Goal: Task Accomplishment & Management: Use online tool/utility

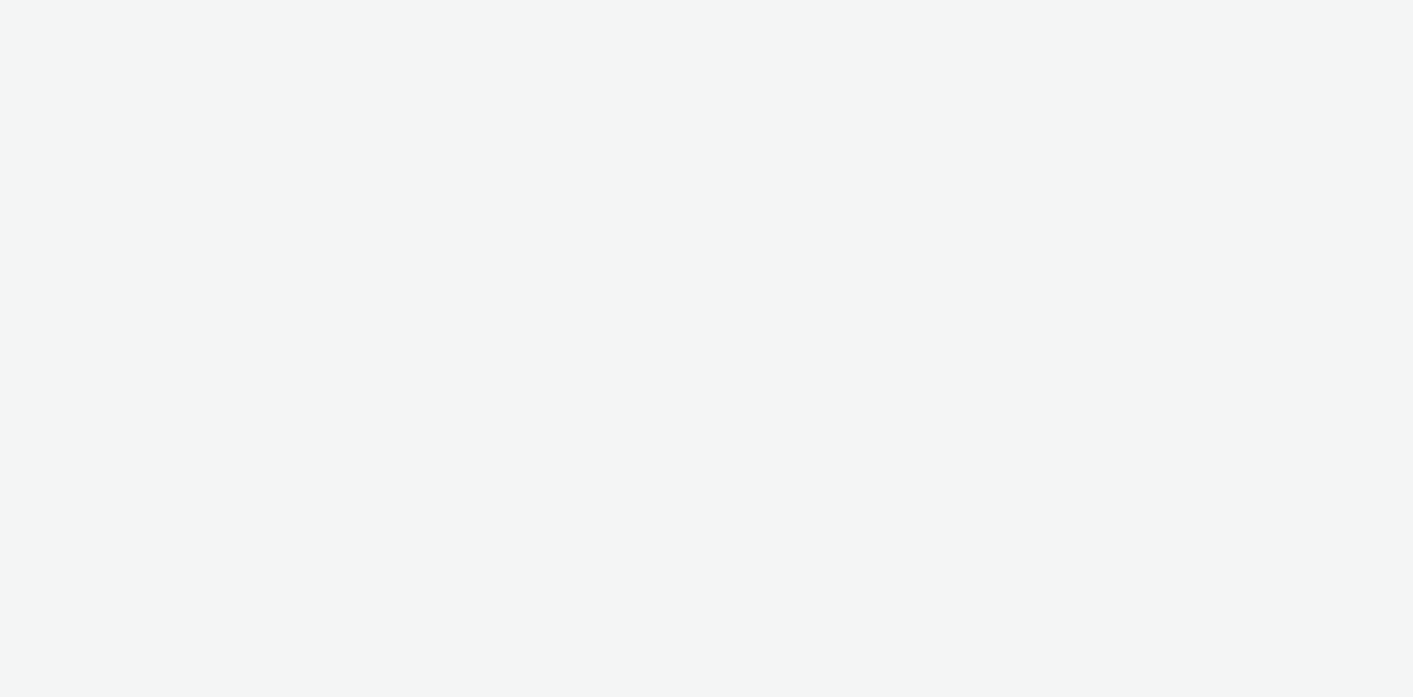
click at [963, 517] on div at bounding box center [706, 348] width 1413 height 697
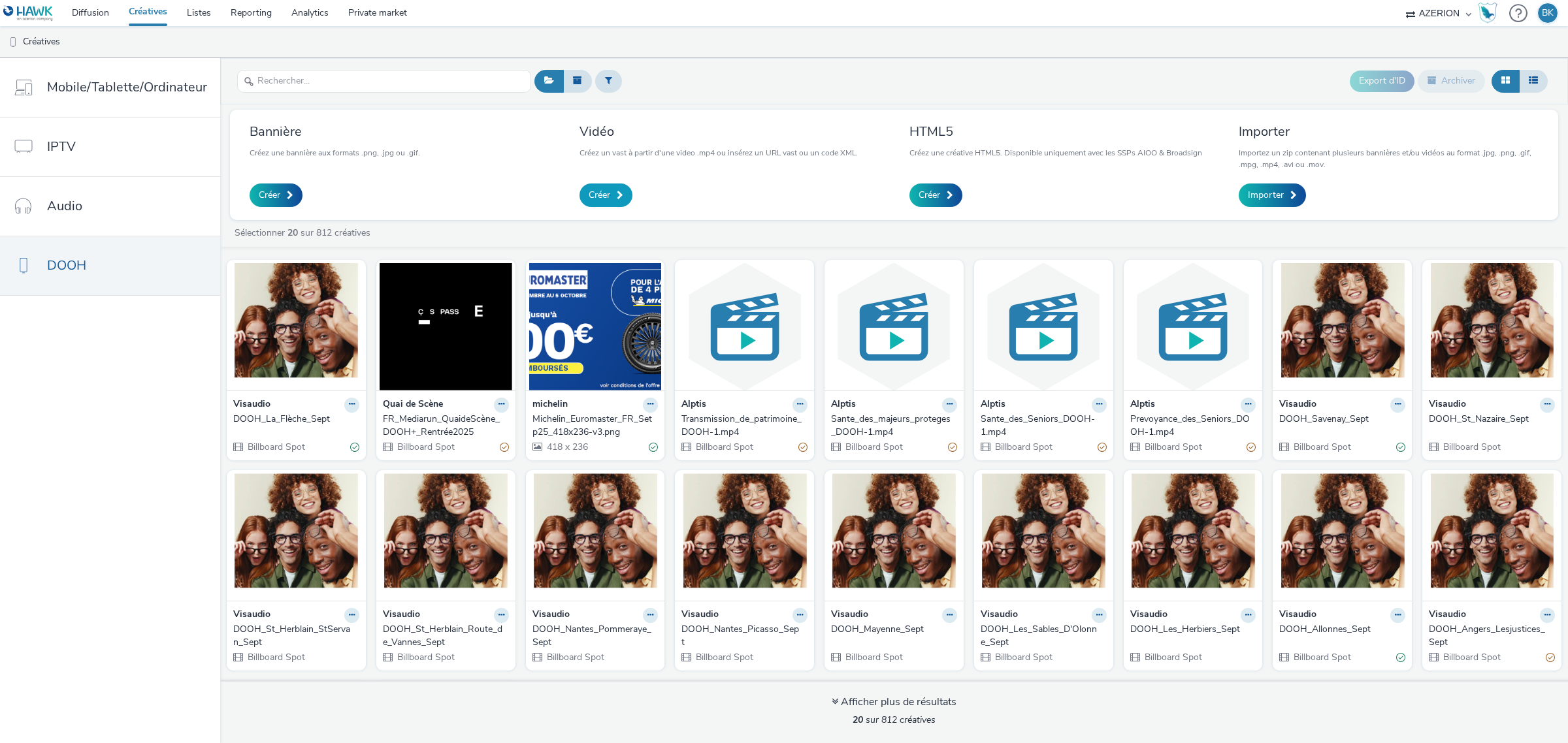
click at [589, 198] on span "Créer" at bounding box center [599, 195] width 21 height 13
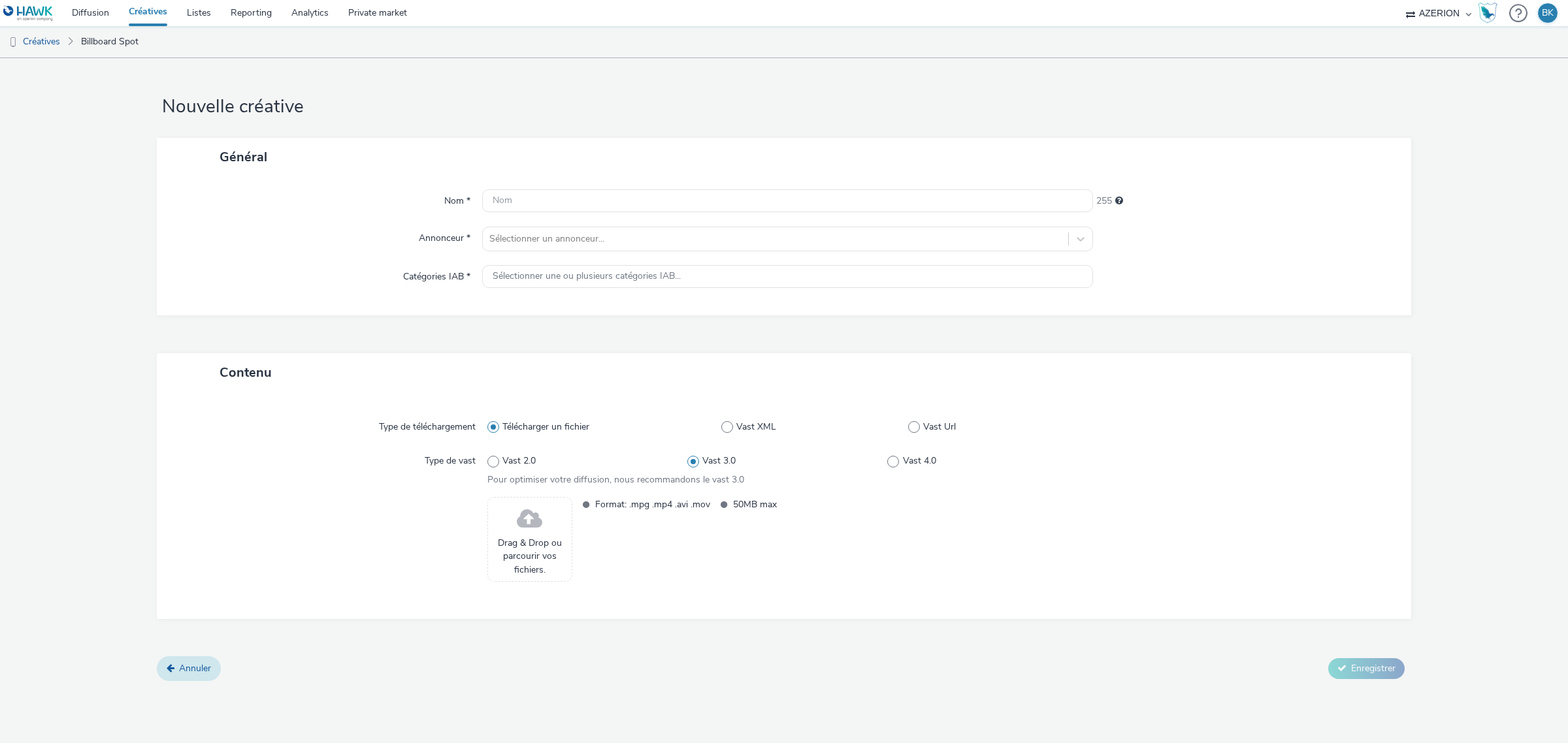
click at [193, 659] on link "Annuler" at bounding box center [189, 669] width 64 height 25
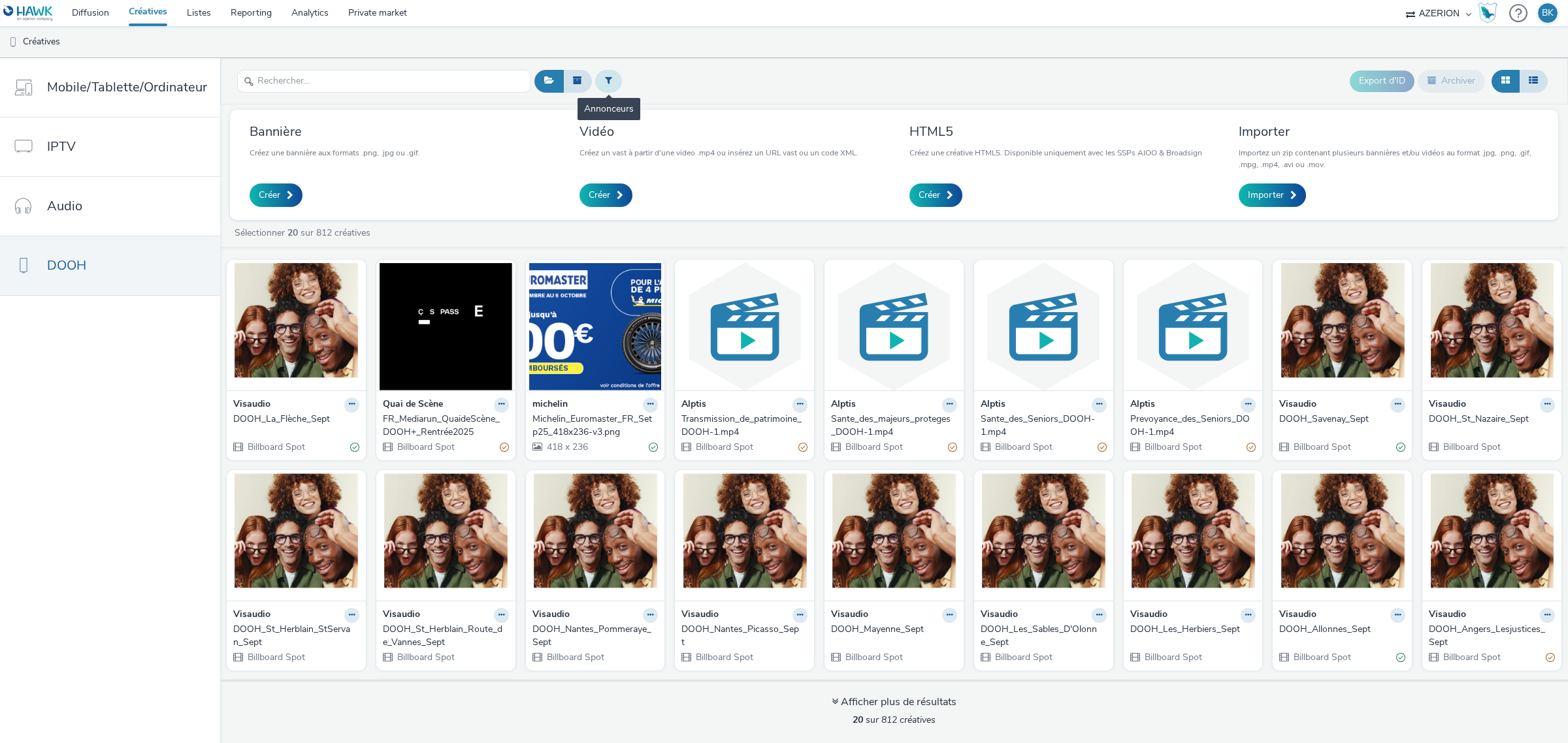
click at [605, 79] on icon at bounding box center [609, 80] width 7 height 9
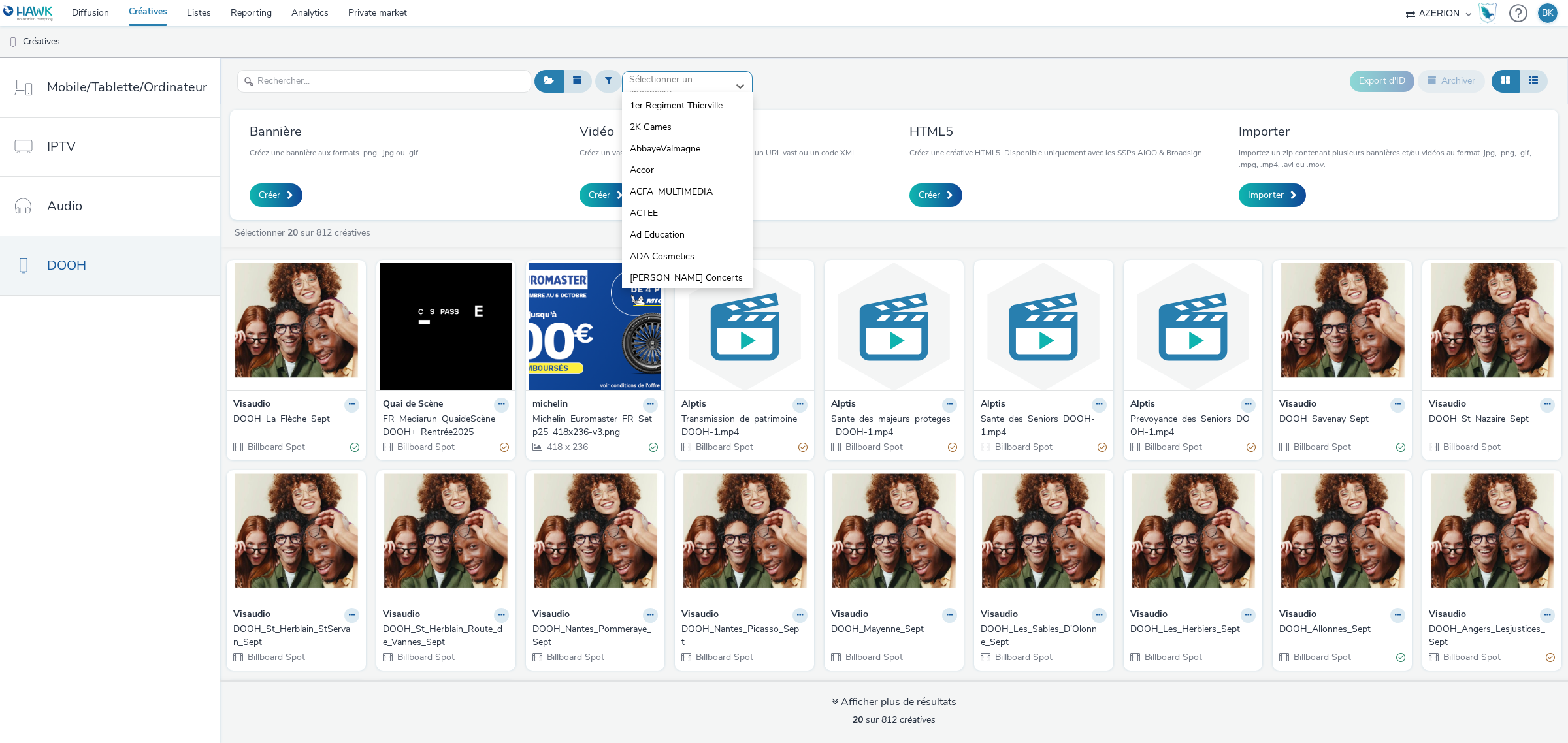
click at [690, 89] on div at bounding box center [675, 86] width 92 height 16
type input "visaudio"
click at [640, 105] on span "Visaudio" at bounding box center [647, 106] width 36 height 13
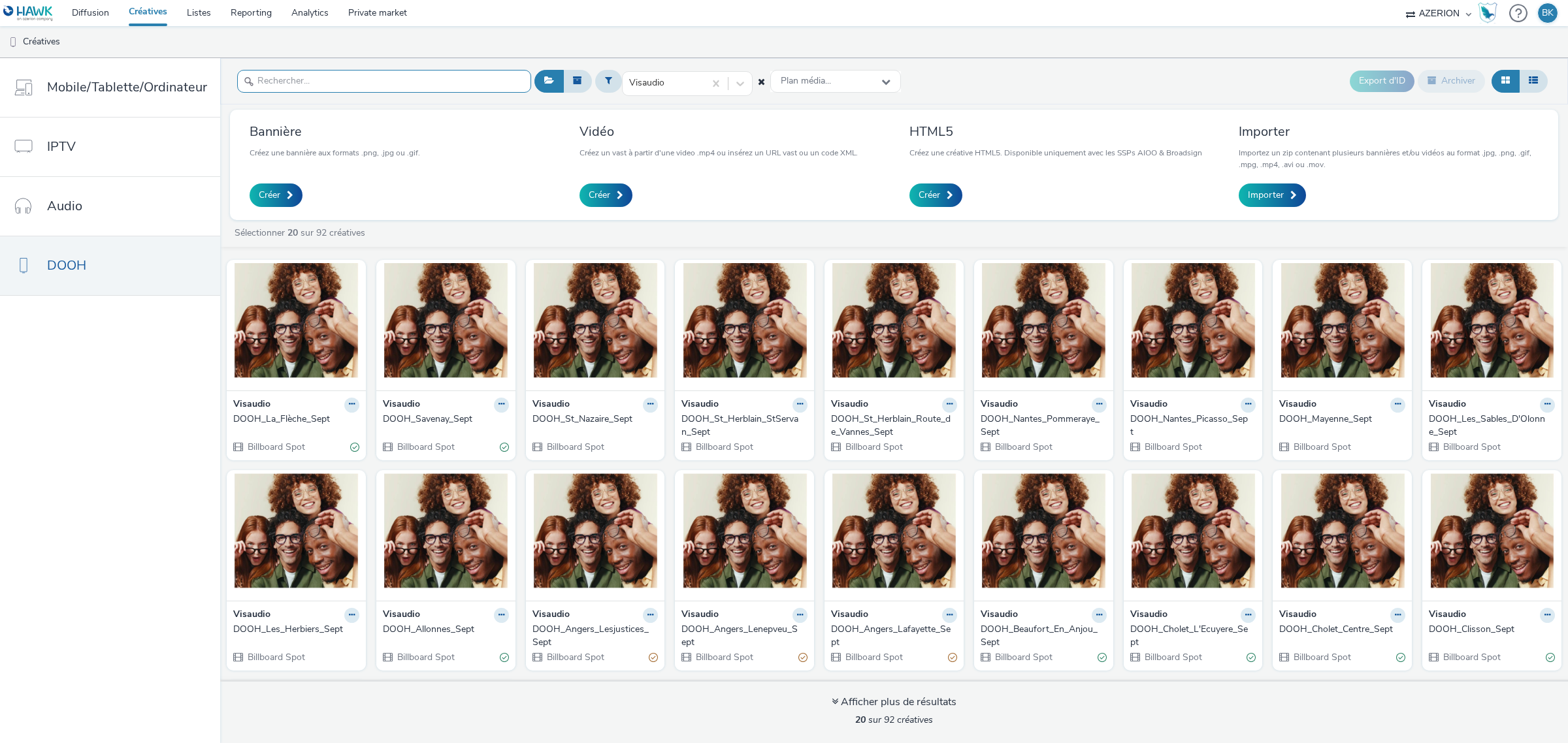
click at [366, 84] on input "text" at bounding box center [384, 81] width 294 height 23
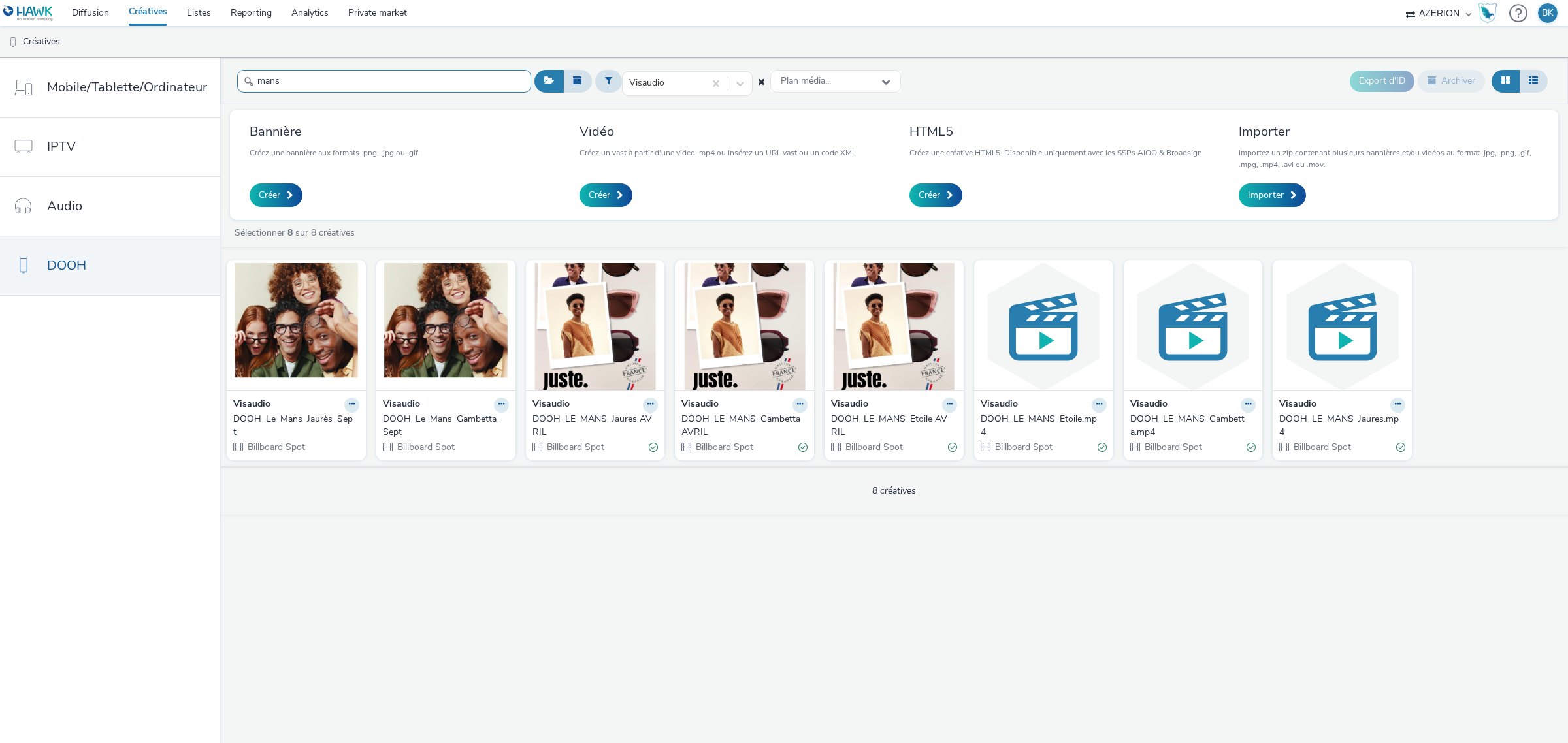
type input "mans"
click at [439, 422] on div "DOOH_Le_Mans_Gambetta_Sept" at bounding box center [443, 426] width 121 height 27
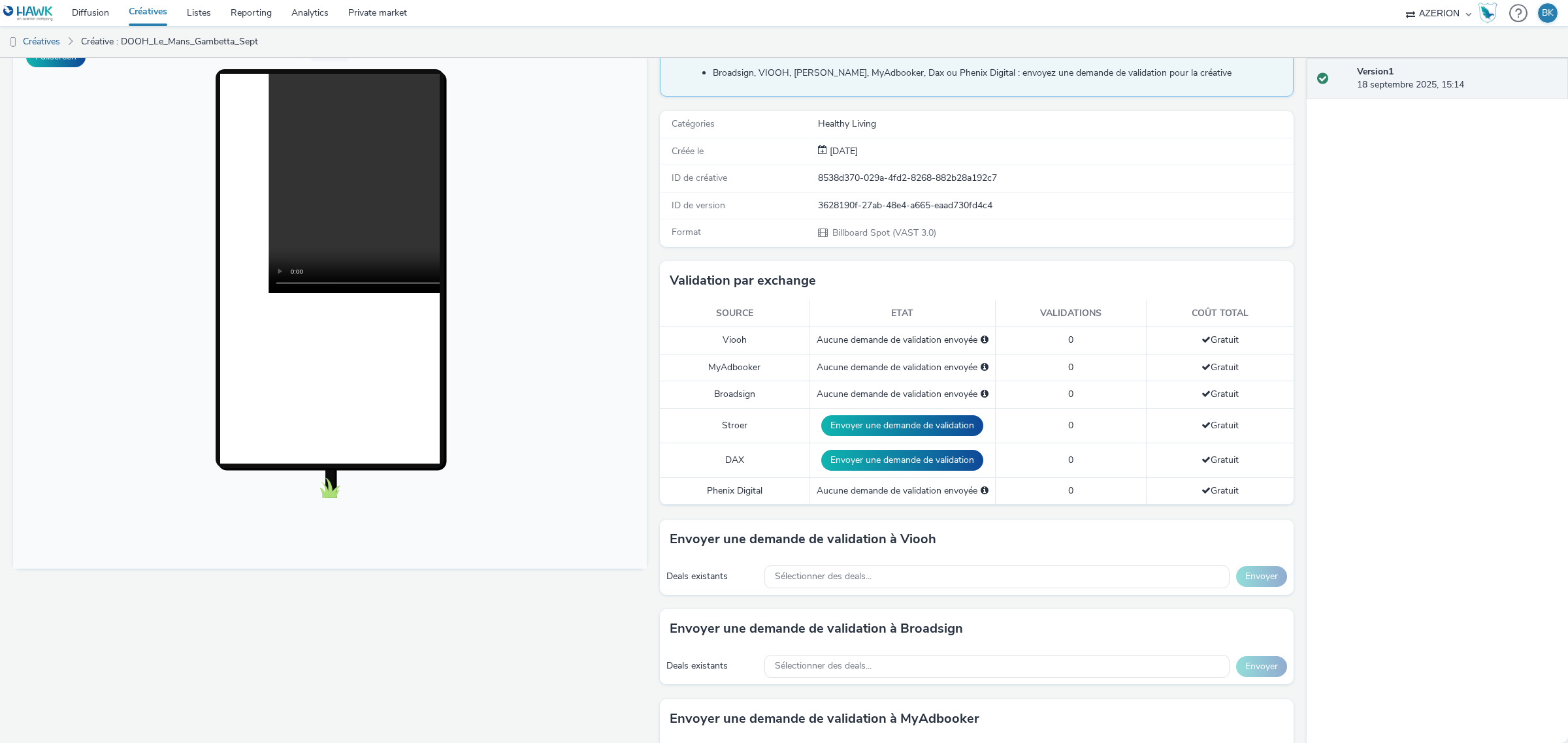
scroll to position [408, 0]
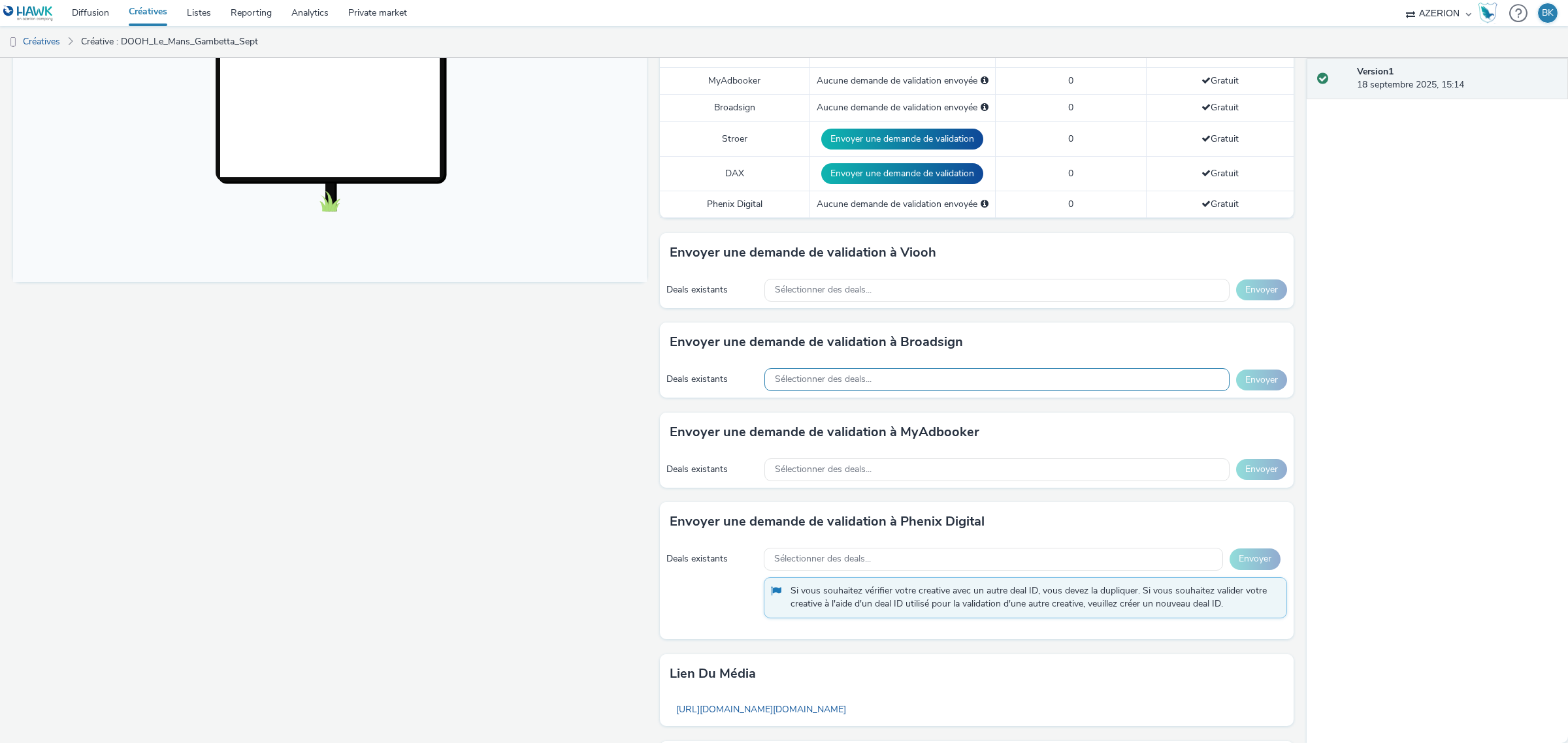
click at [886, 371] on div "Sélectionner des deals..." at bounding box center [996, 379] width 465 height 23
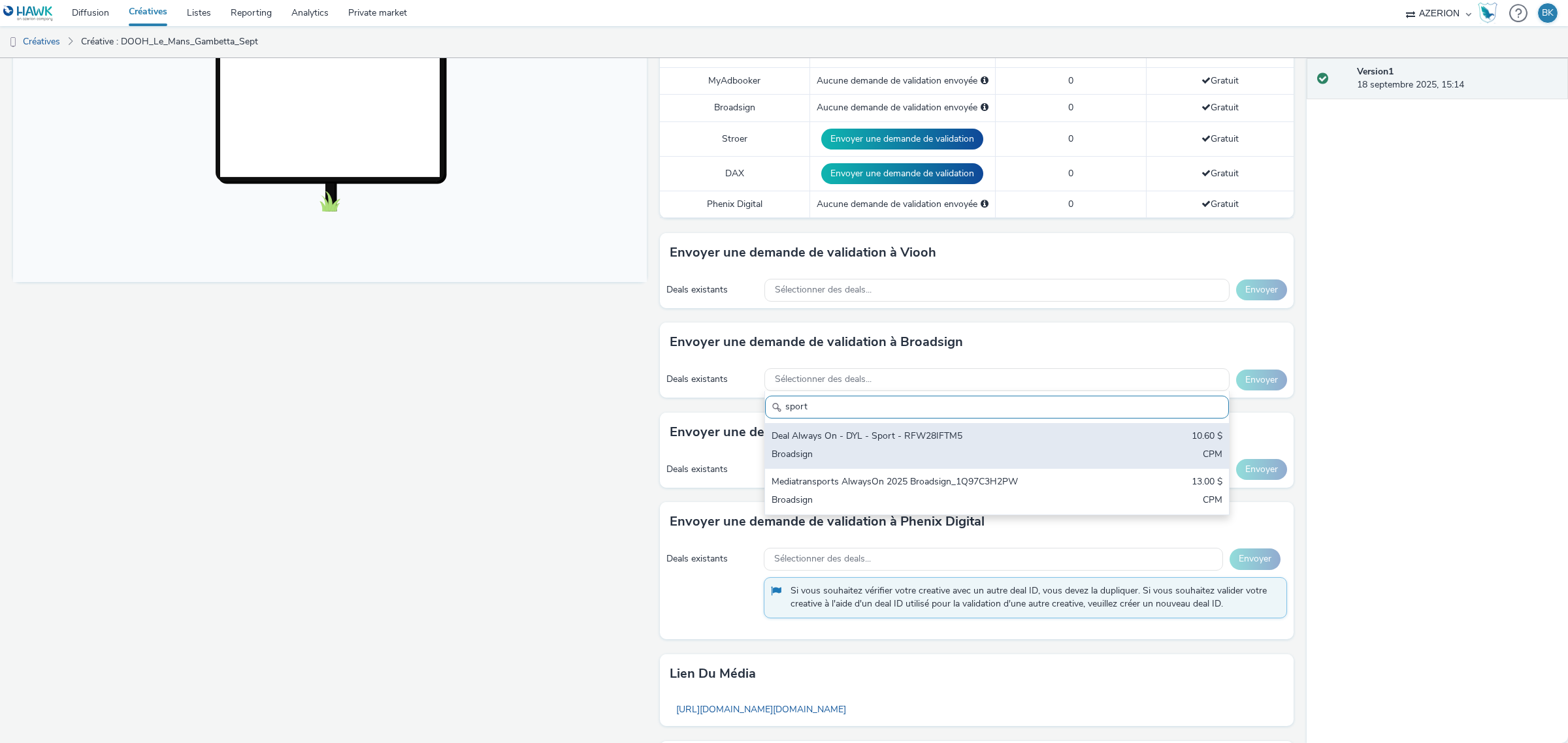
type input "sport"
click at [1030, 438] on div "Deal Always On - DYL - Sport - RFW28IFTM5" at bounding box center [920, 437] width 298 height 15
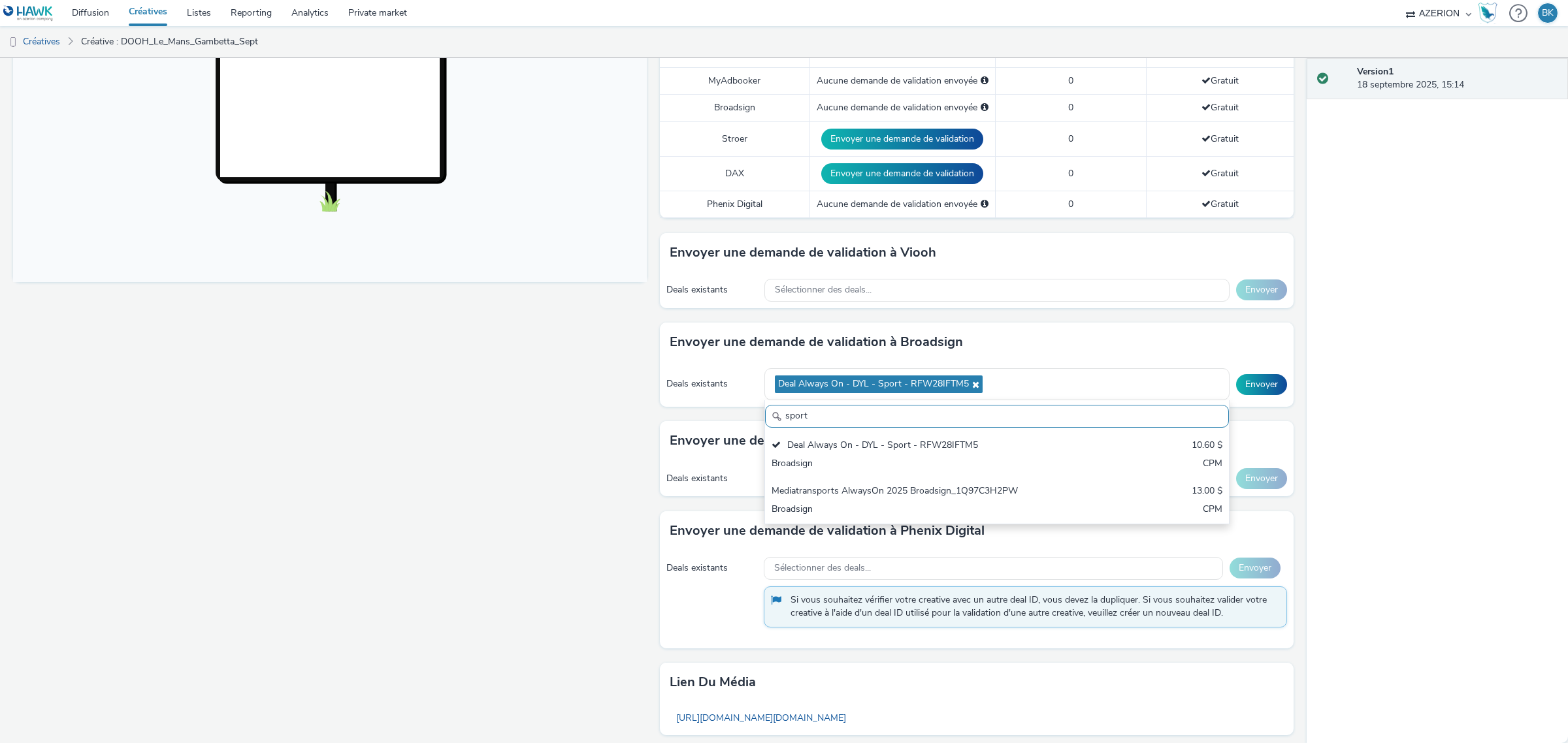
click at [439, 465] on div "Fullscreen" at bounding box center [333, 302] width 640 height 1111
click at [826, 288] on span "Sélectionner des deals..." at bounding box center [822, 290] width 97 height 11
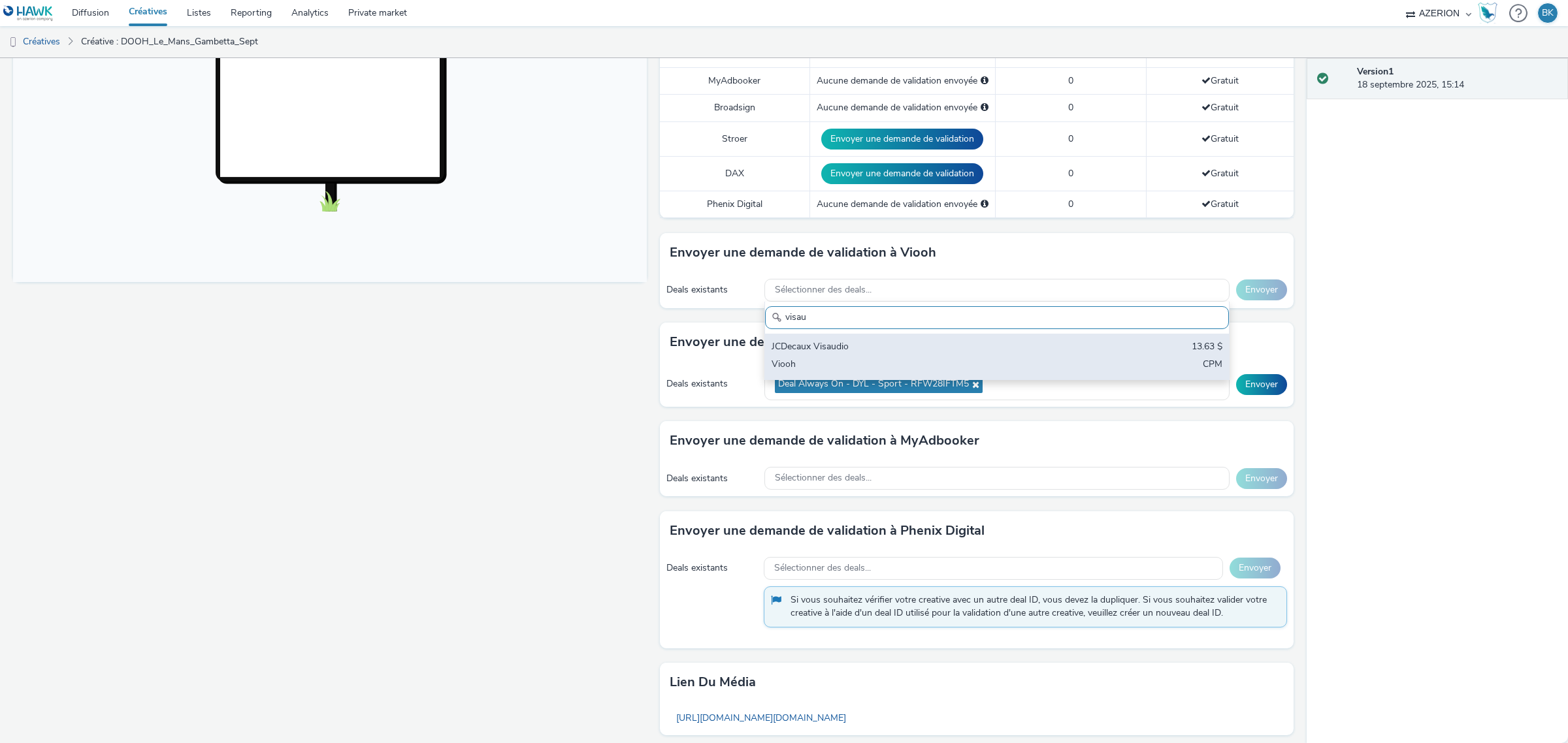
click at [827, 345] on div "JCDecaux Visaudio" at bounding box center [920, 347] width 298 height 15
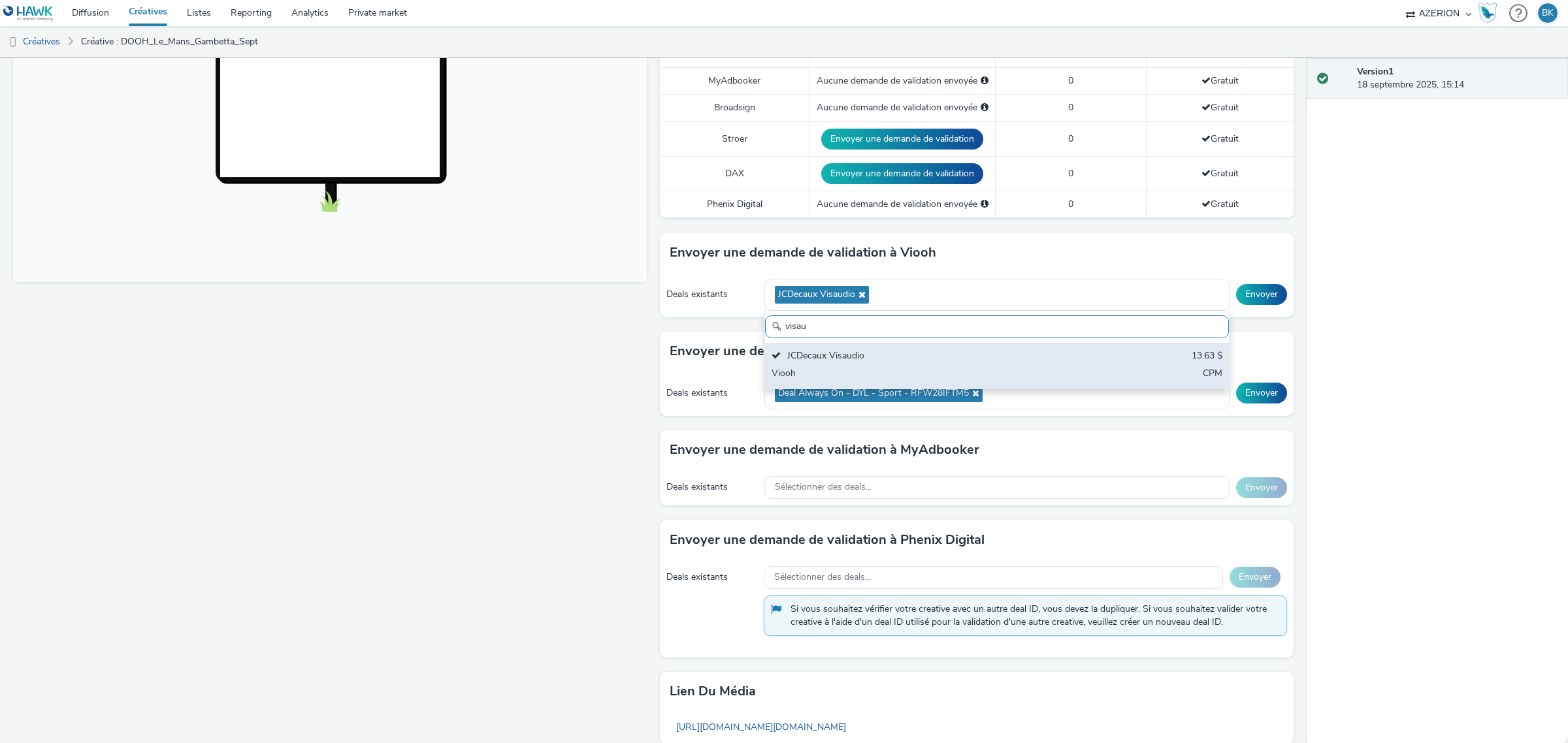
click at [902, 360] on div "JCDecaux Visaudio" at bounding box center [920, 356] width 298 height 15
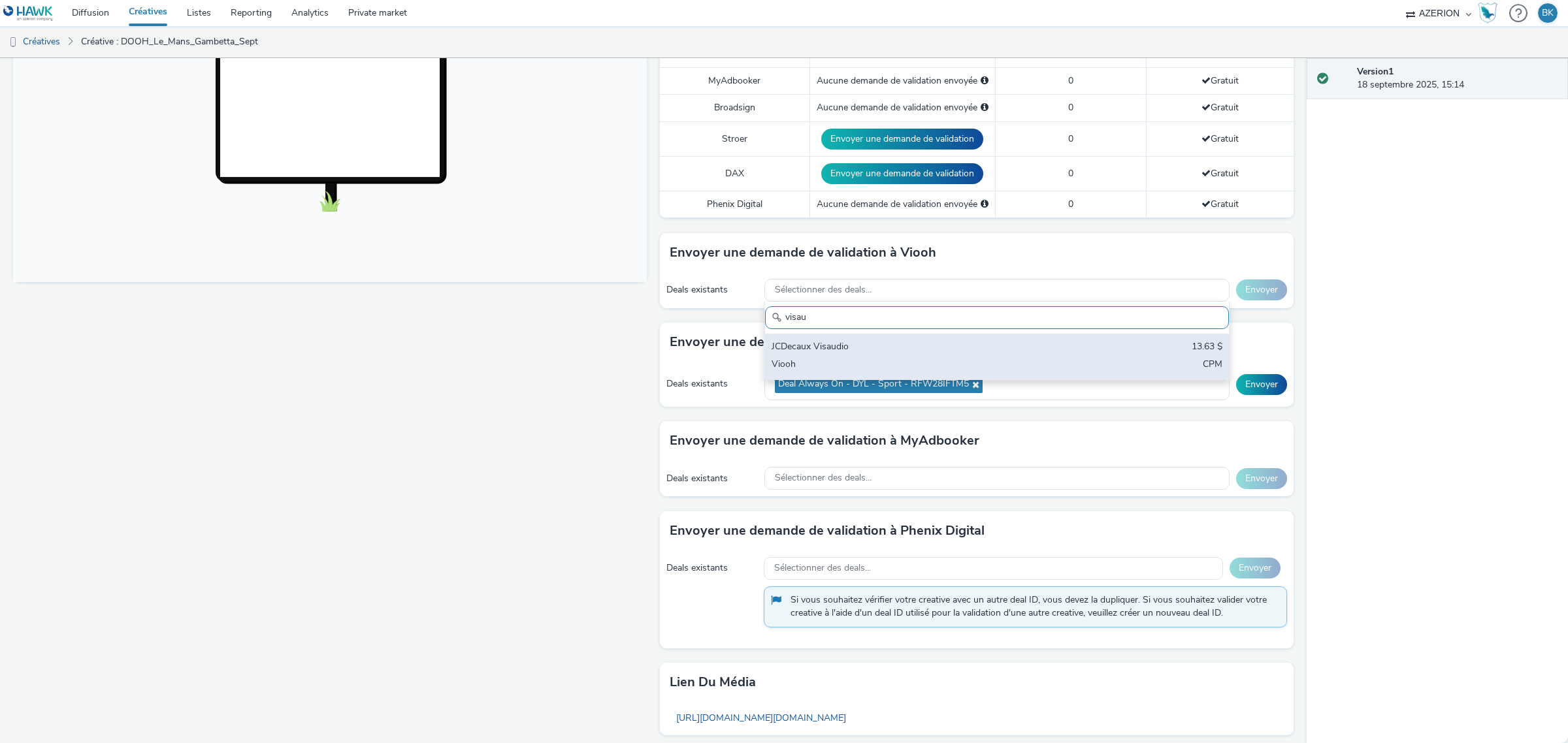
click at [801, 339] on div "JCDecaux Visaudio 13.63 $ Viooh CPM" at bounding box center [996, 356] width 464 height 46
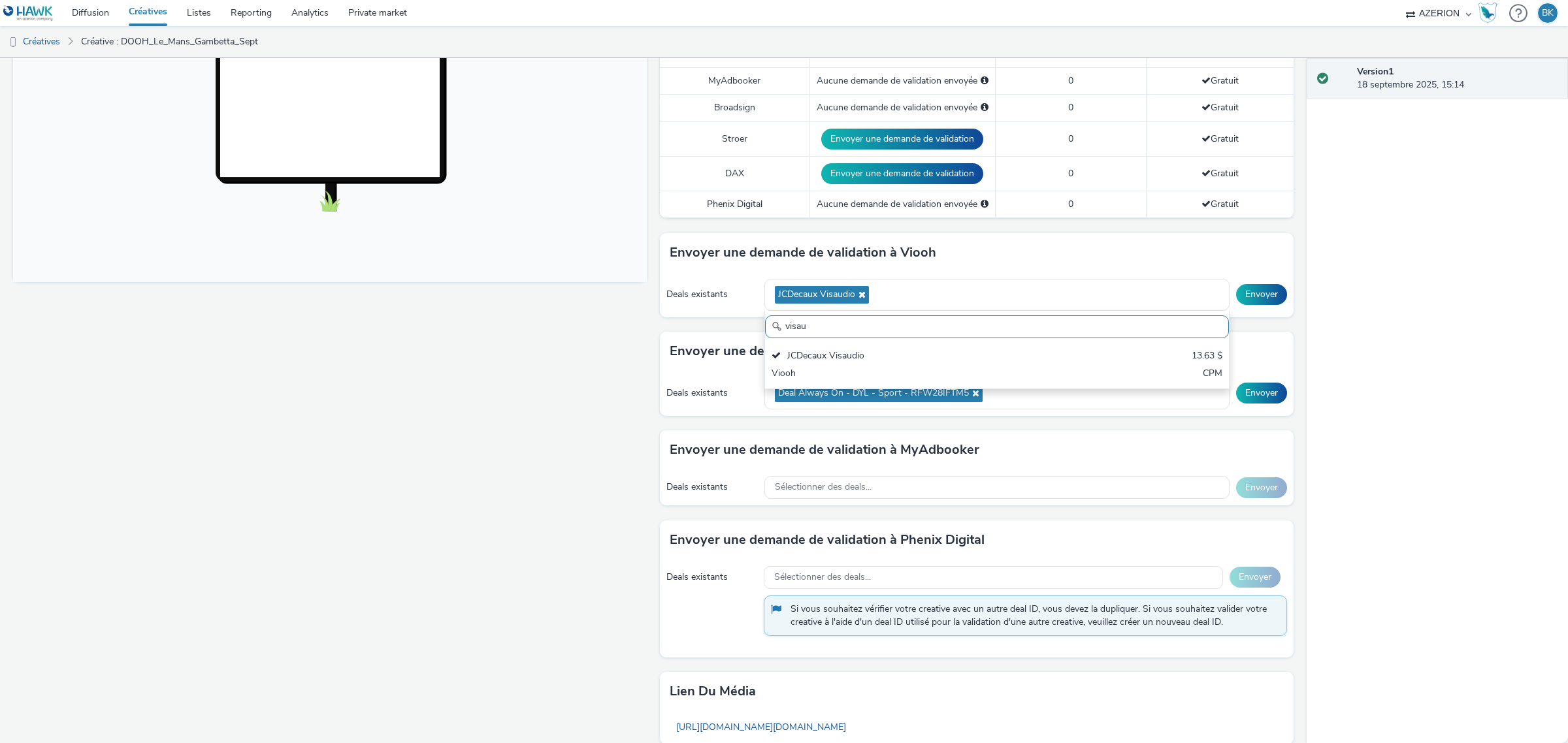
click at [912, 328] on input "visau" at bounding box center [996, 327] width 464 height 23
drag, startPoint x: 899, startPoint y: 334, endPoint x: 761, endPoint y: 315, distance: 139.3
click at [765, 317] on input "visau" at bounding box center [996, 327] width 464 height 23
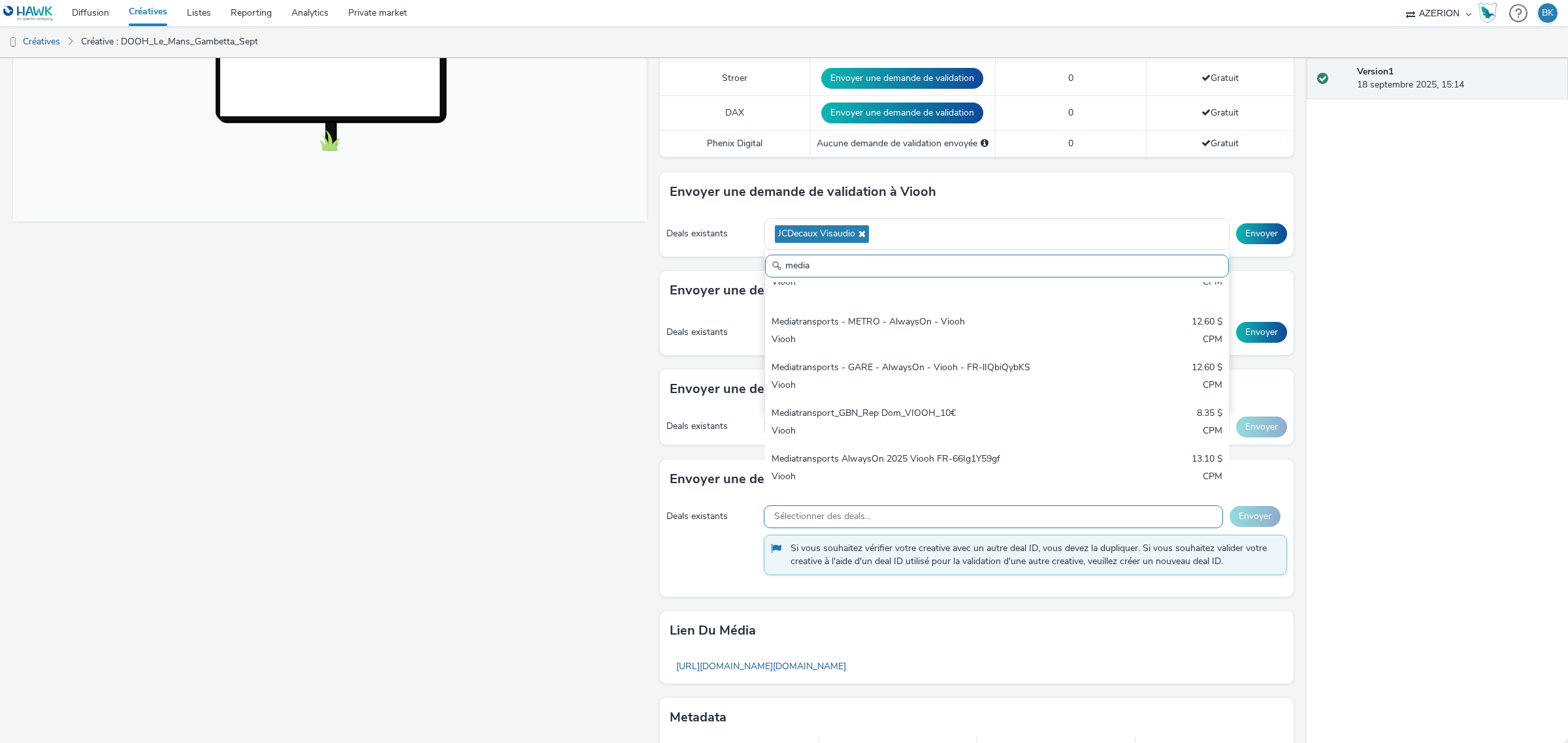
scroll to position [534, 0]
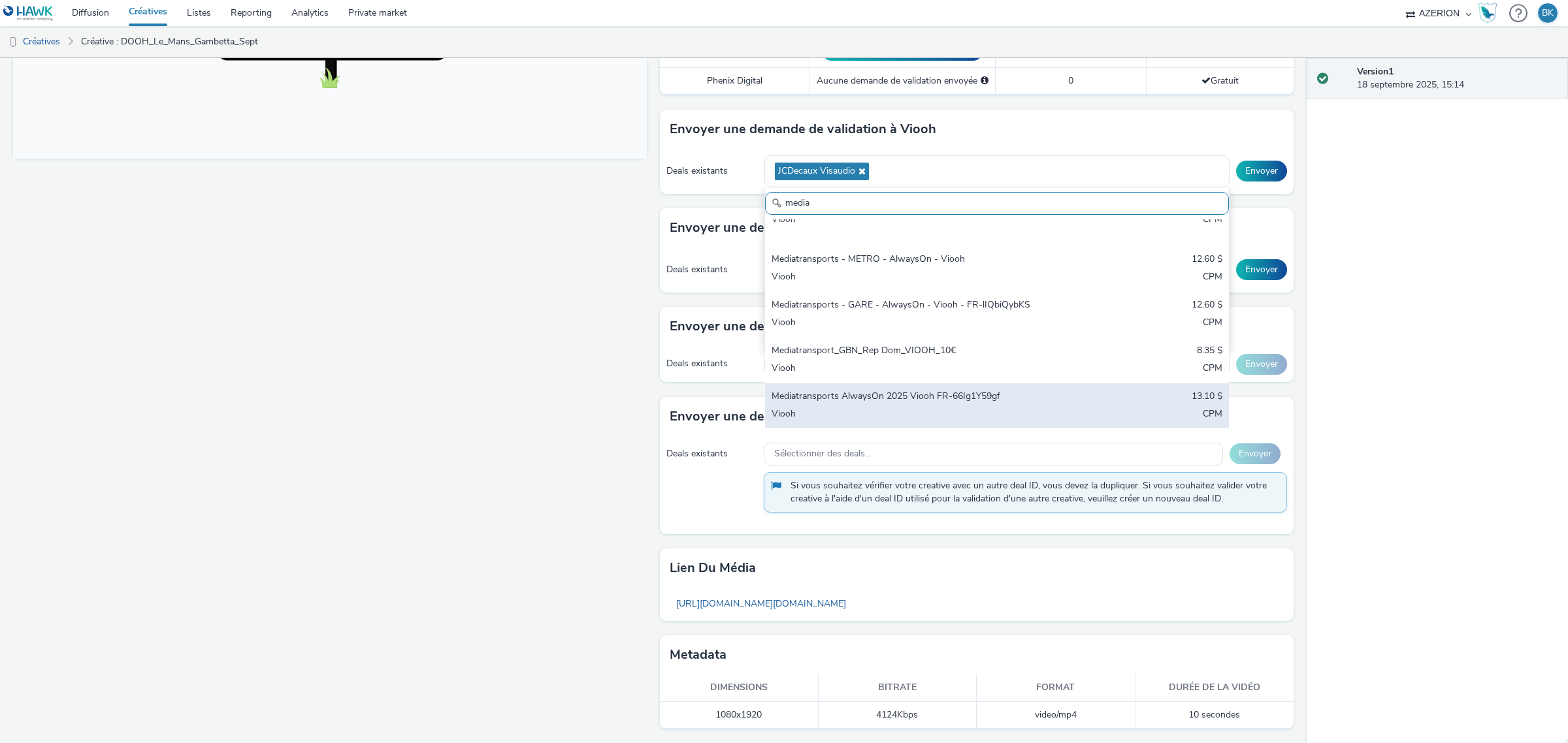
type input "media"
click at [959, 407] on div "Viooh" at bounding box center [920, 415] width 298 height 15
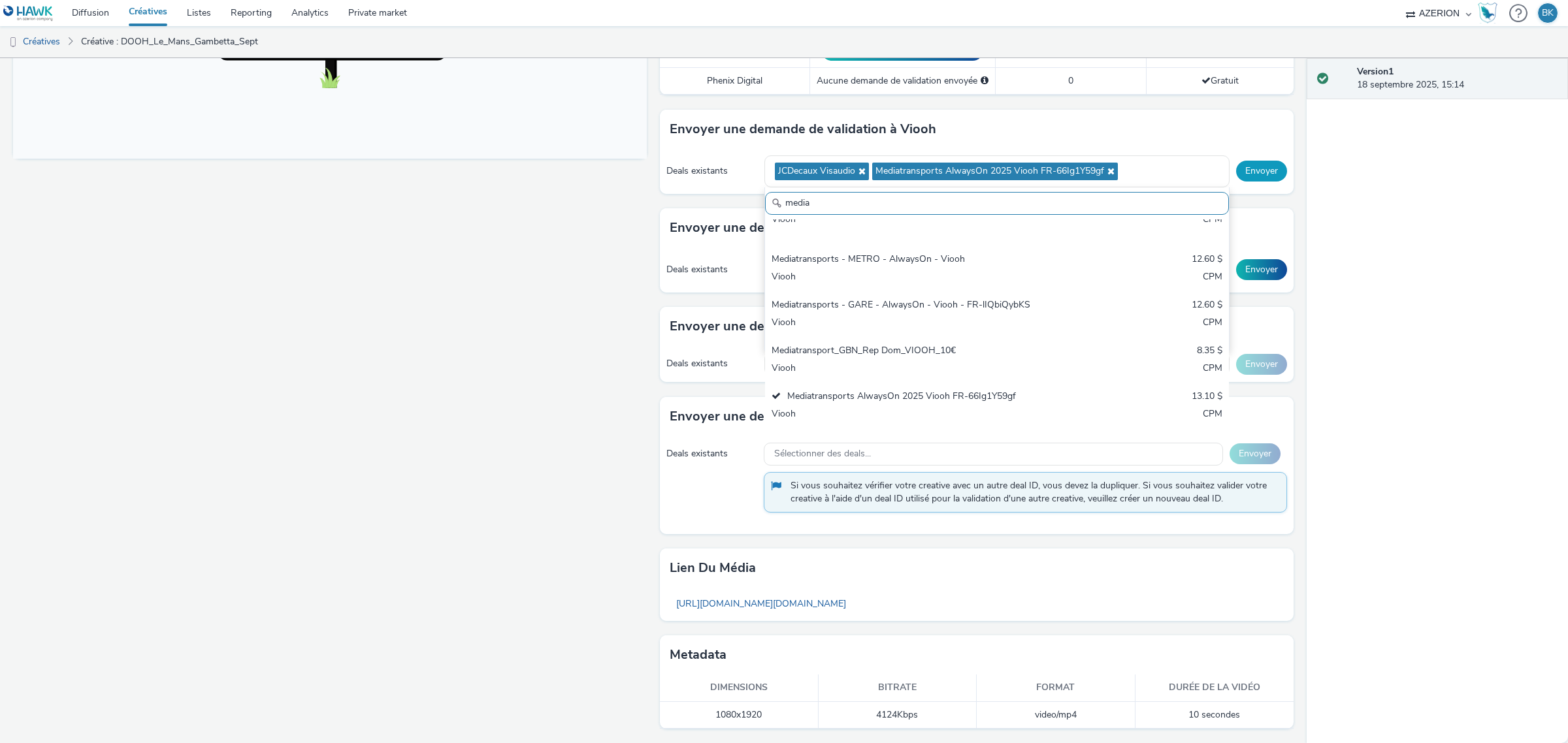
click at [1240, 167] on button "Envoyer" at bounding box center [1261, 171] width 51 height 21
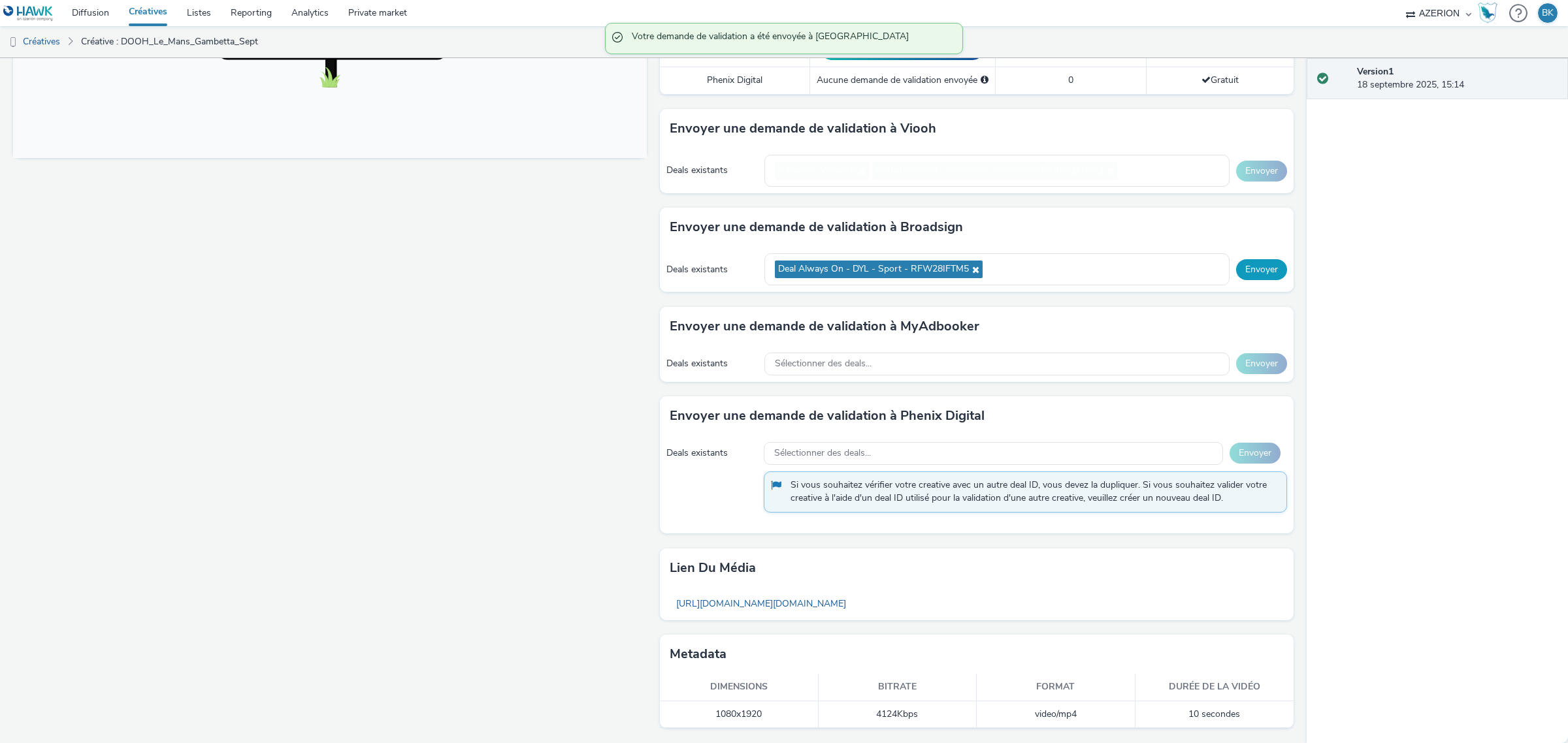
scroll to position [526, 0]
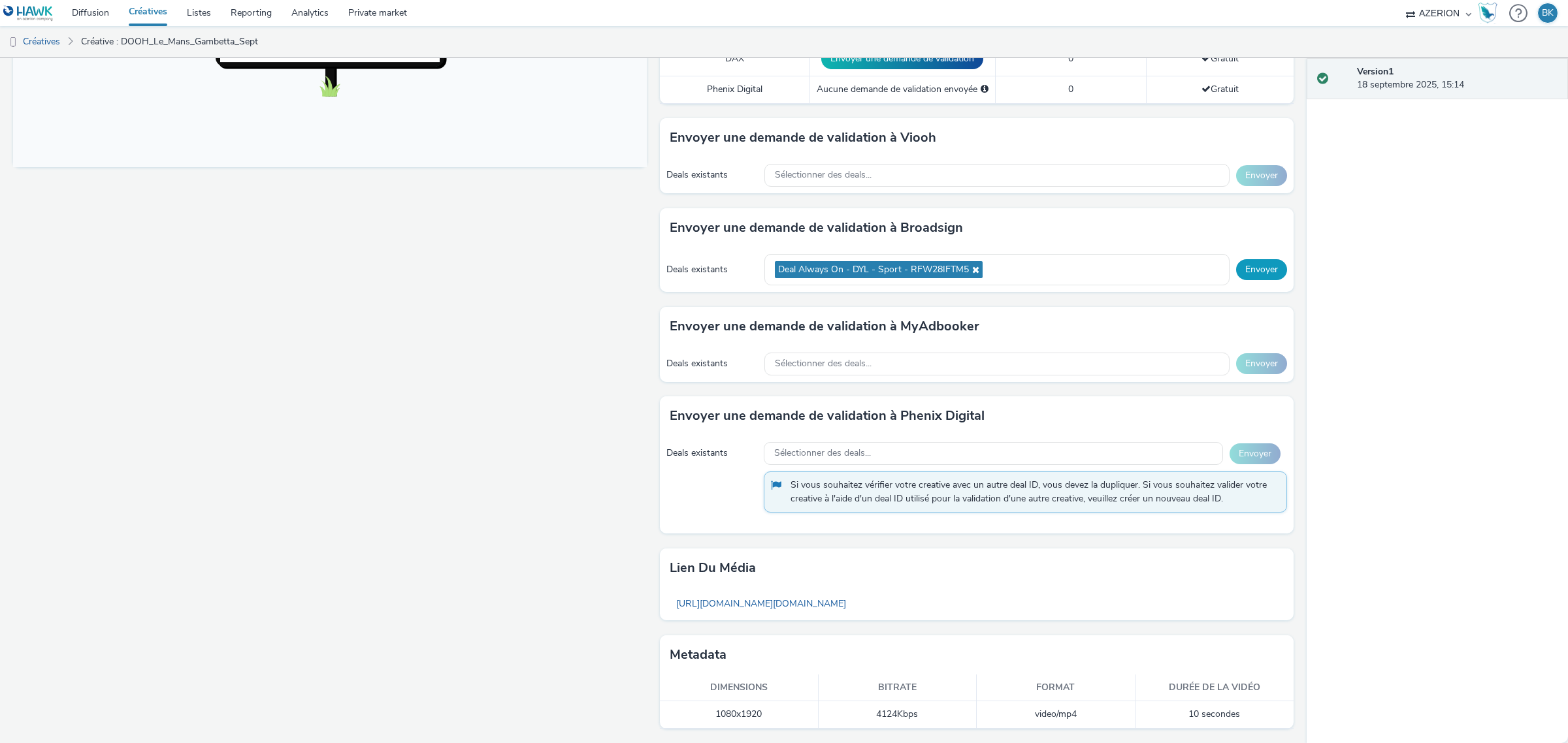
click at [1249, 265] on button "Envoyer" at bounding box center [1261, 270] width 51 height 21
click at [908, 358] on div "Sélectionner des deals..." at bounding box center [996, 364] width 465 height 23
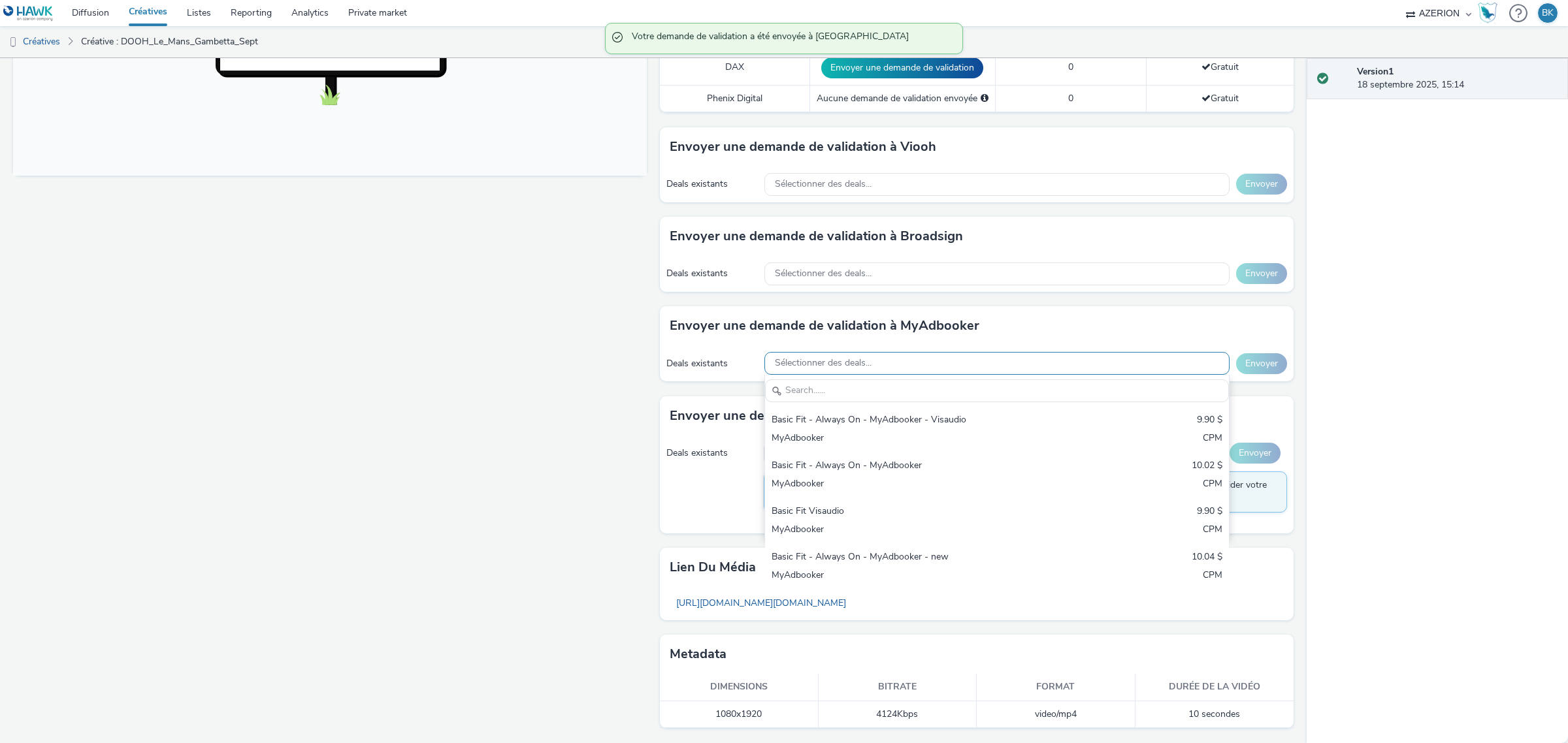
scroll to position [516, 0]
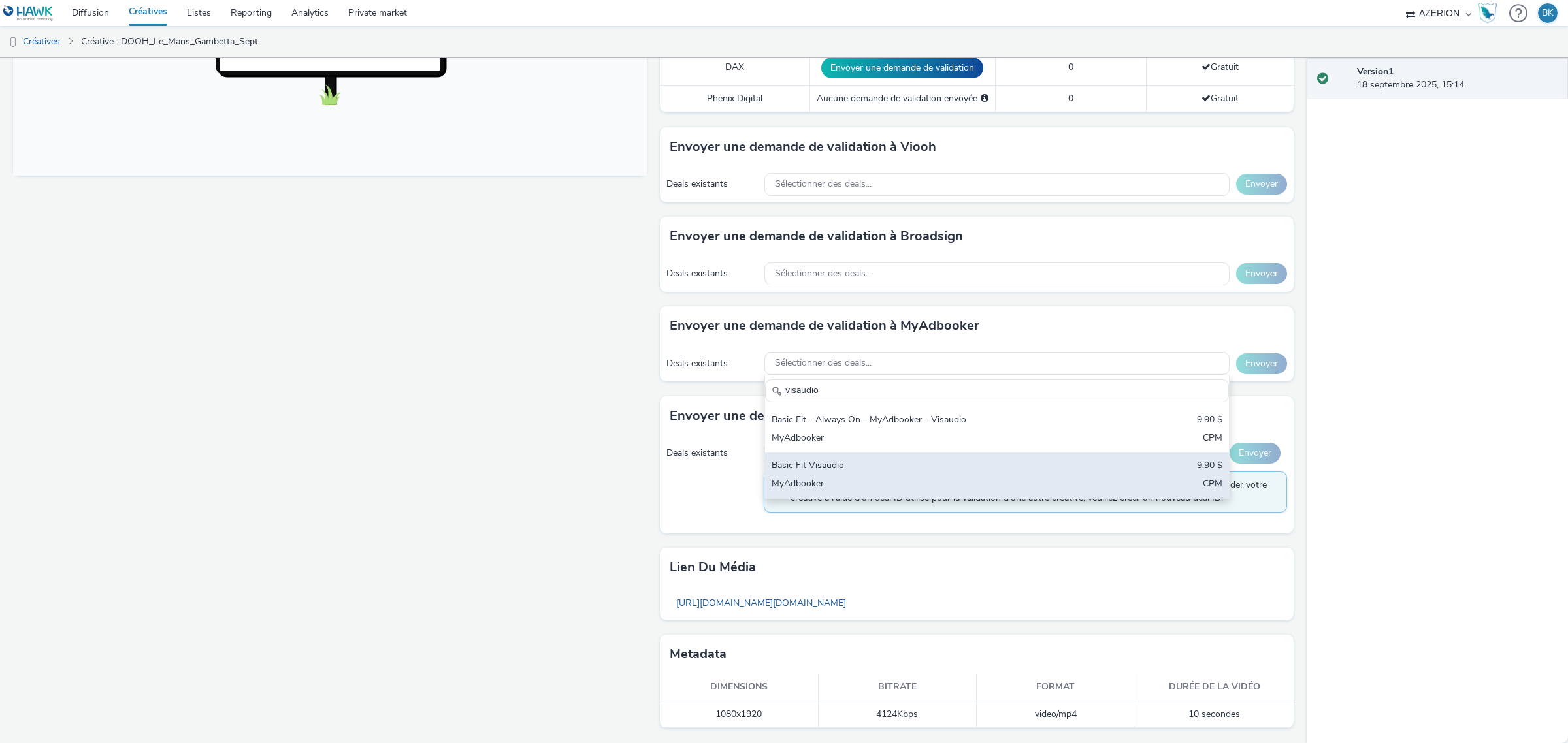
type input "visaudio"
click at [900, 475] on div "Basic Fit Visaudio 9.90 $ MyAdbooker CPM" at bounding box center [996, 475] width 464 height 46
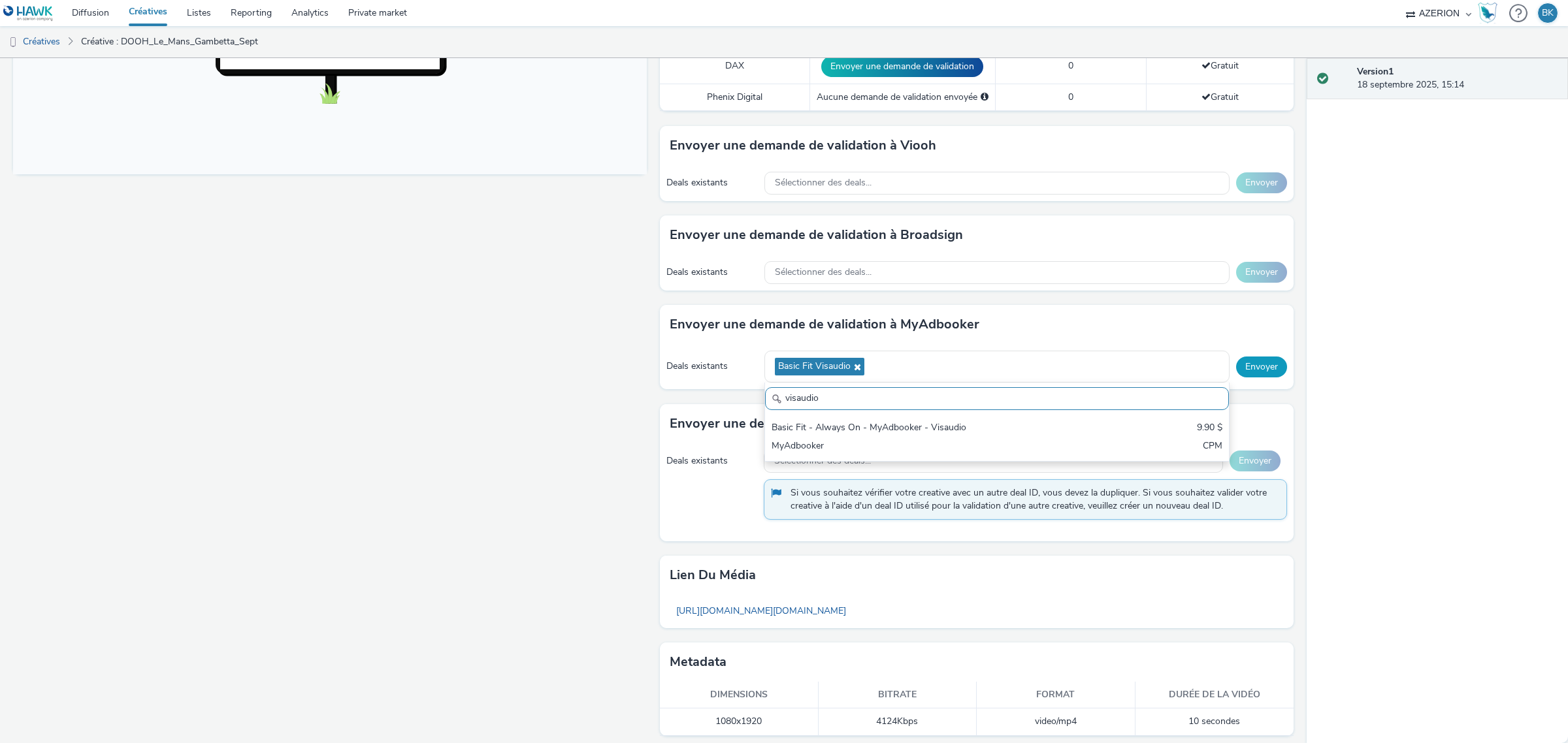
click at [1259, 366] on button "Envoyer" at bounding box center [1261, 367] width 51 height 21
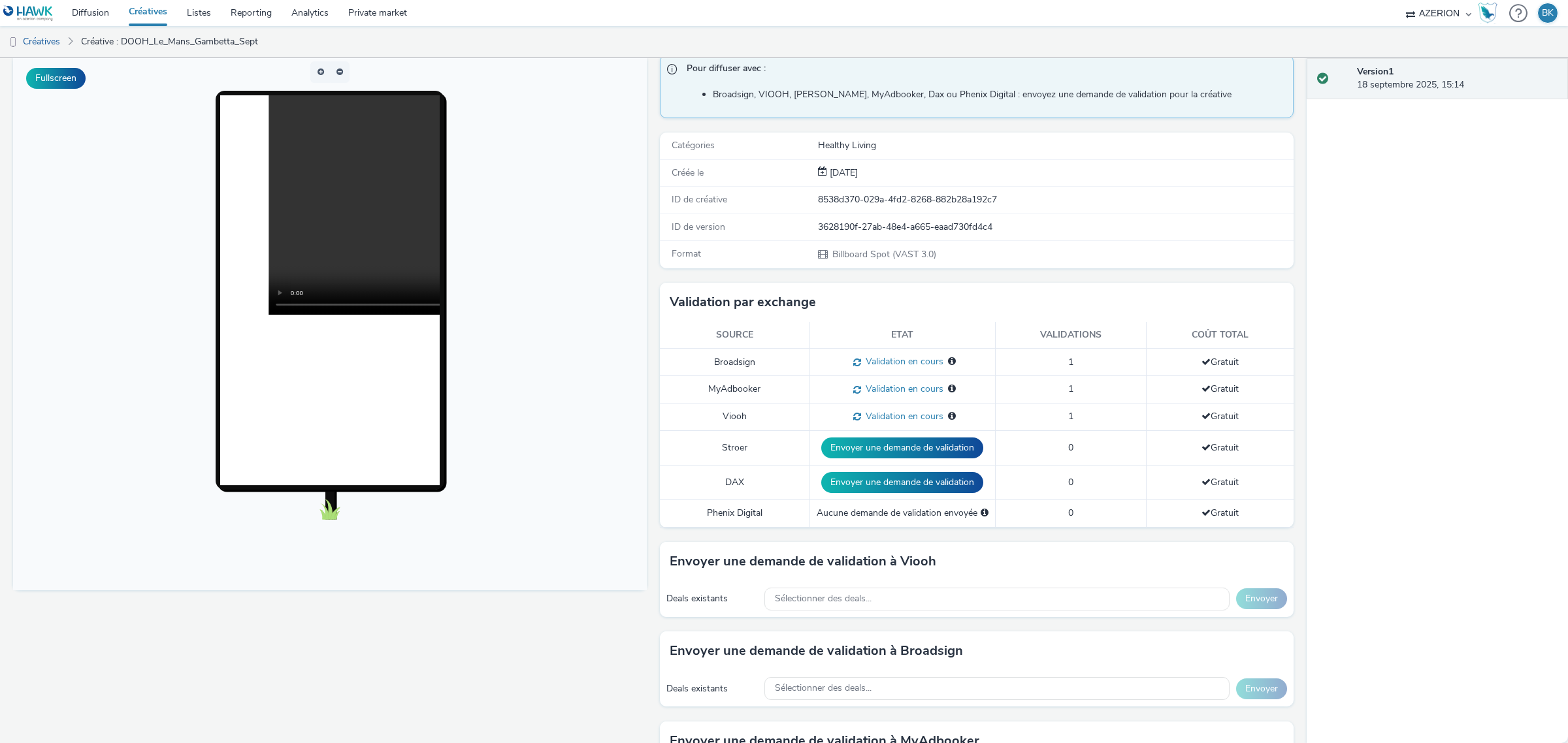
scroll to position [0, 0]
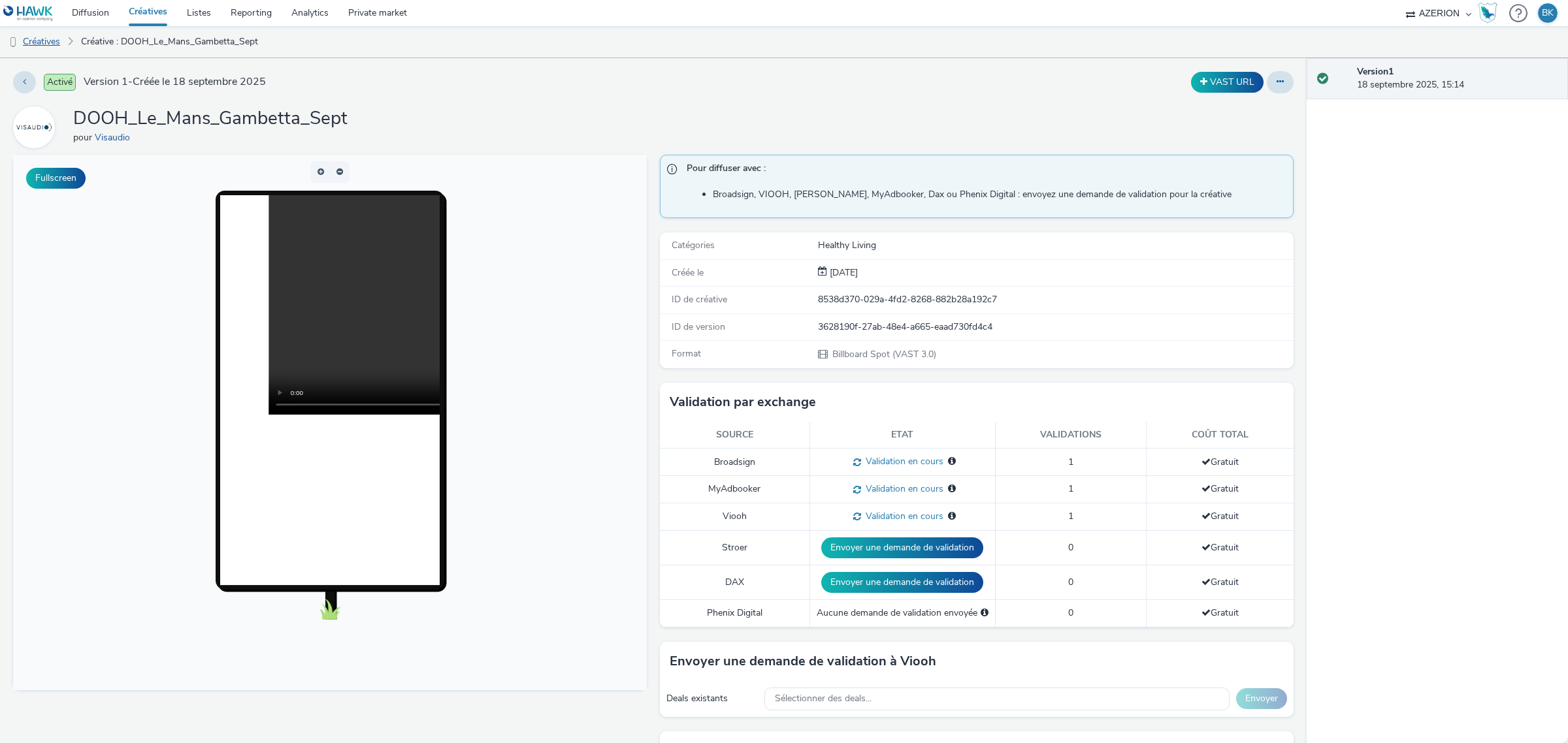
click at [51, 42] on link "Créatives" at bounding box center [33, 41] width 67 height 31
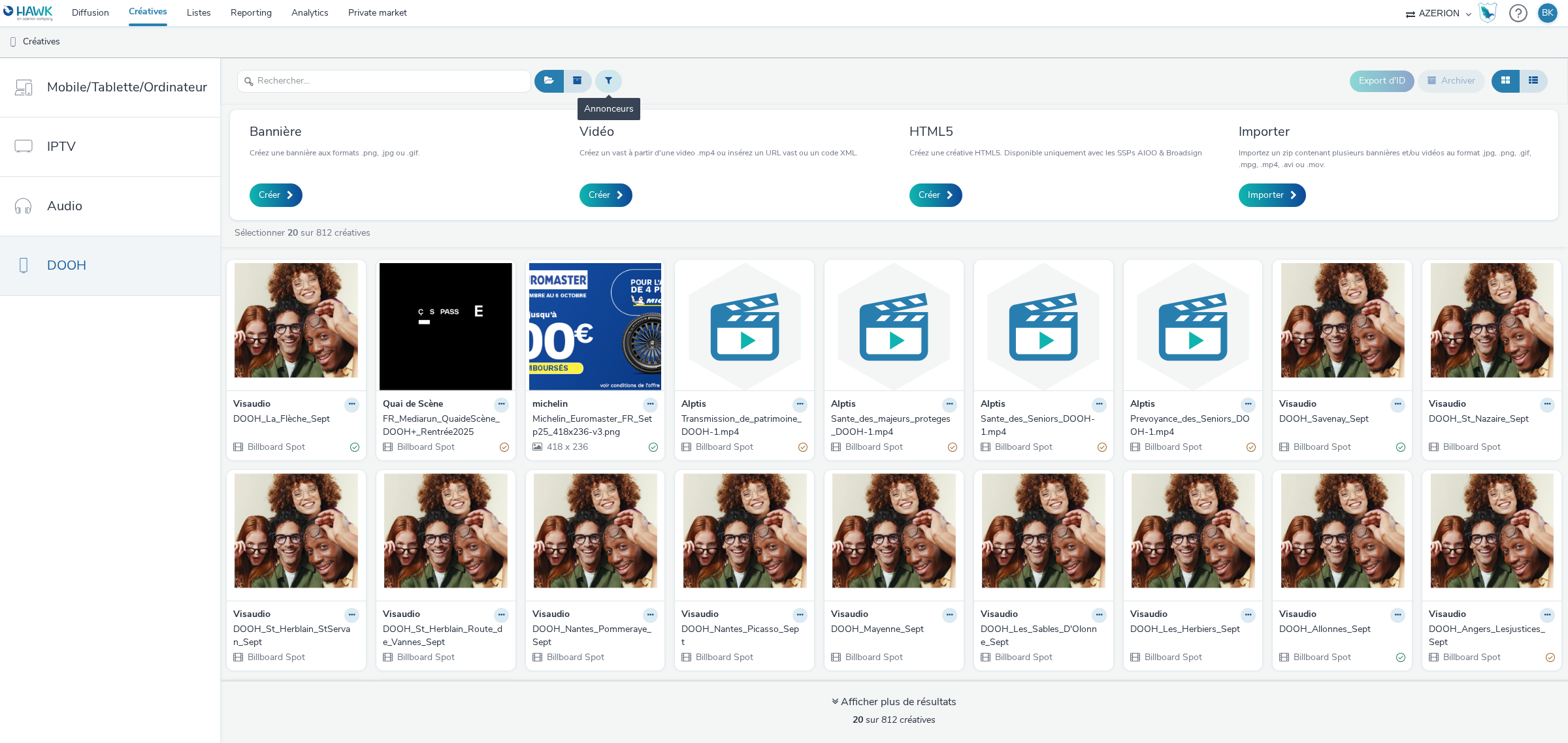
click at [612, 80] on button at bounding box center [609, 81] width 27 height 22
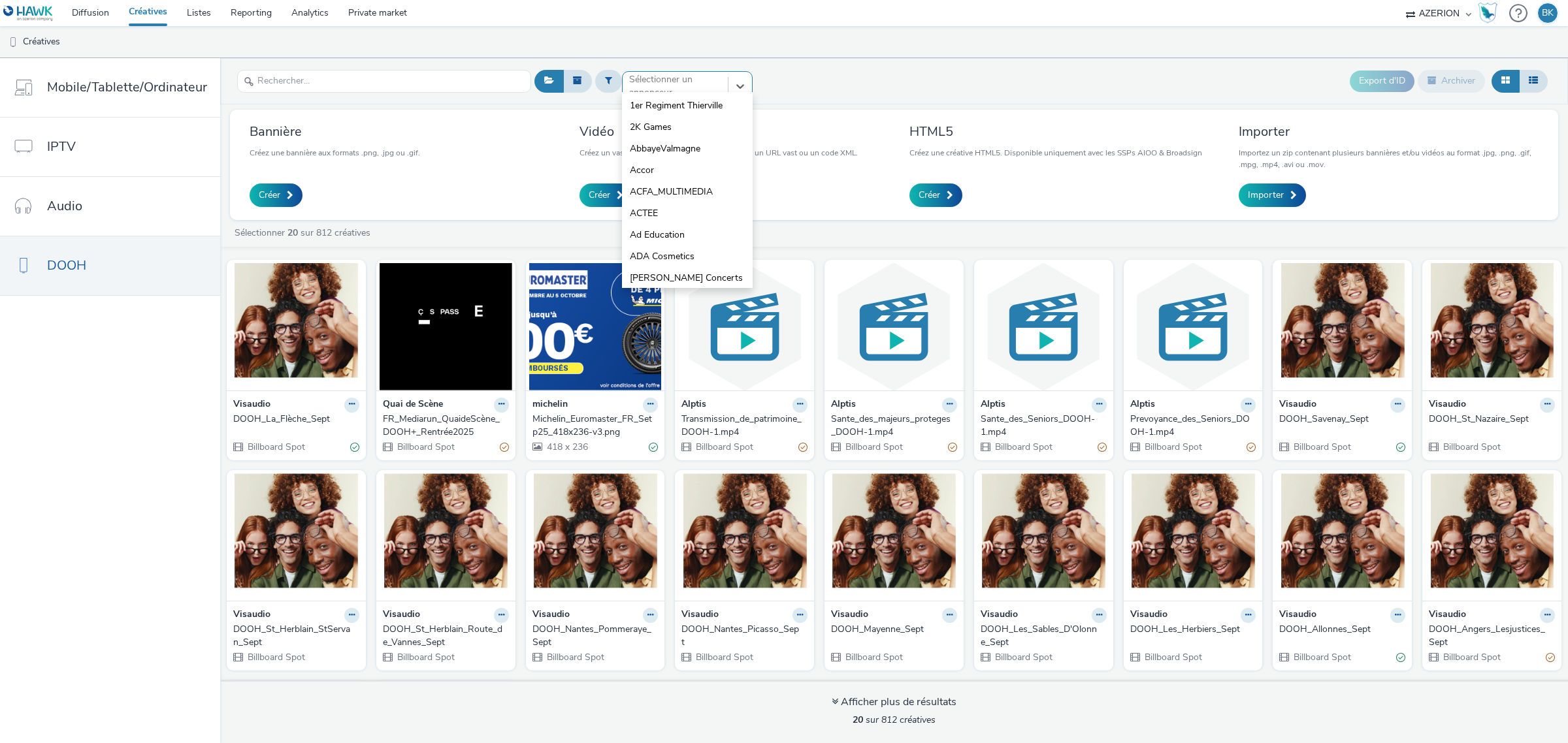
click at [649, 78] on div at bounding box center [675, 86] width 92 height 16
type input "vis"
click at [664, 148] on li "Visaudio" at bounding box center [687, 148] width 131 height 21
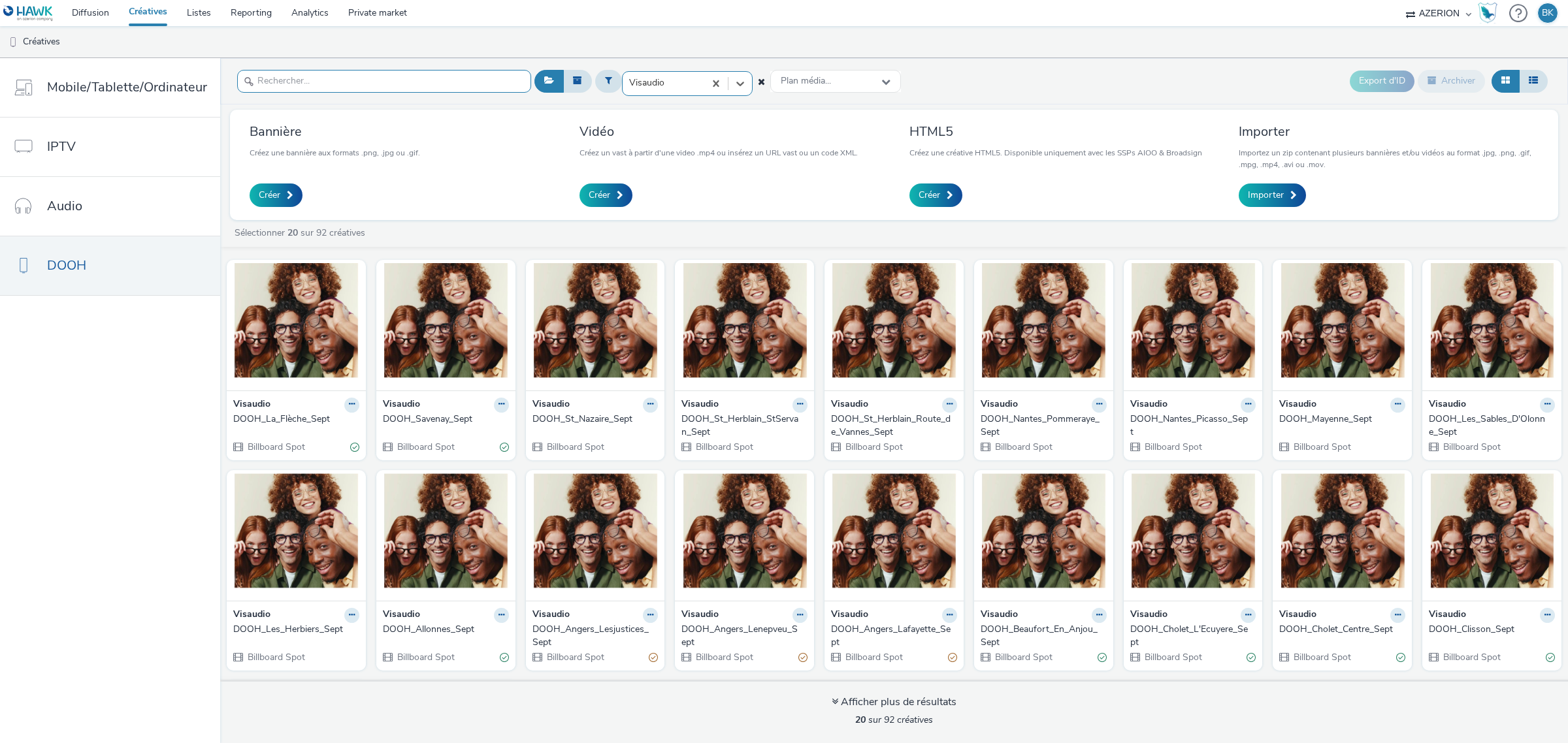
click at [399, 90] on input "text" at bounding box center [384, 81] width 294 height 23
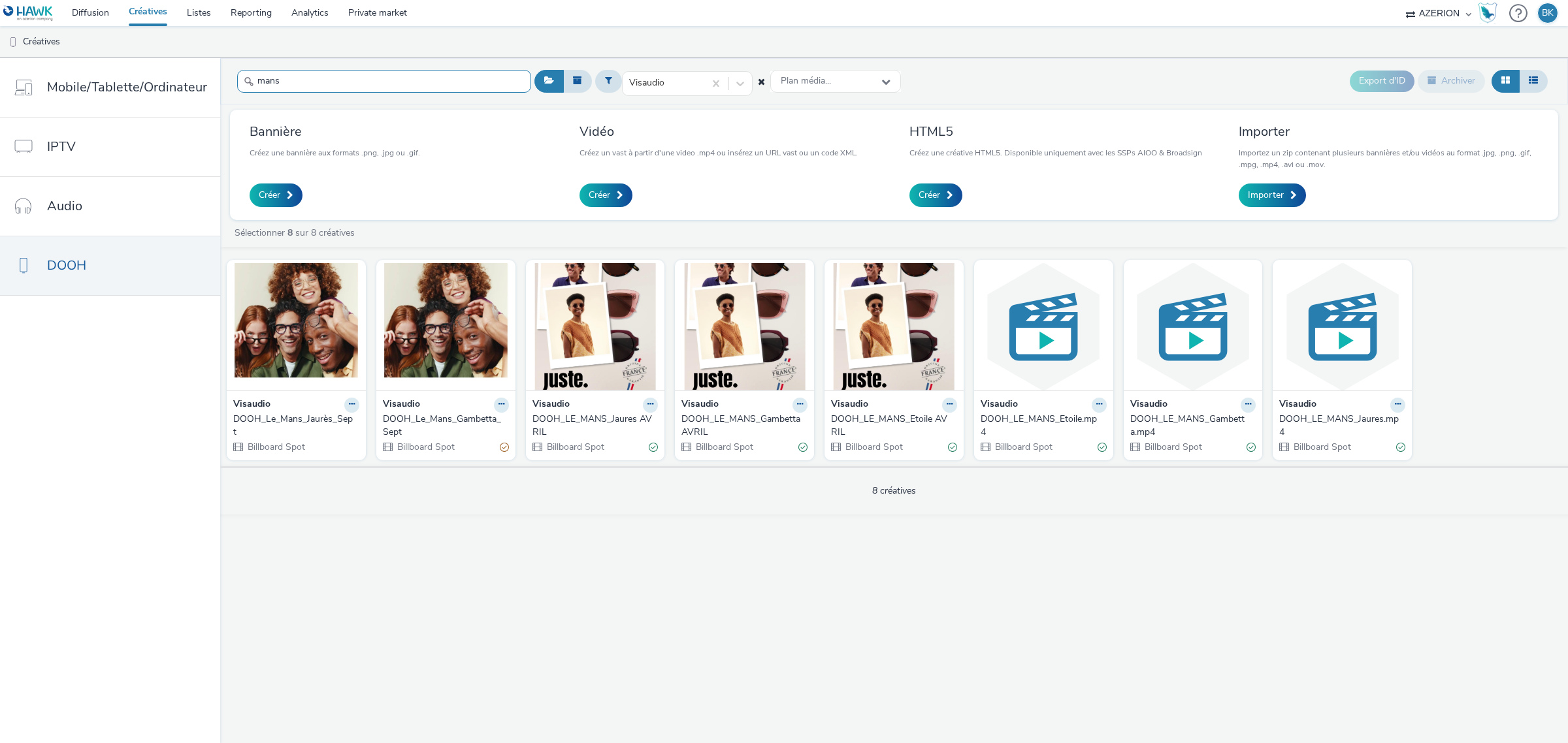
type input "mans"
click at [319, 429] on div "DOOH_Le_Mans_Jaurès_Sept" at bounding box center [293, 426] width 121 height 27
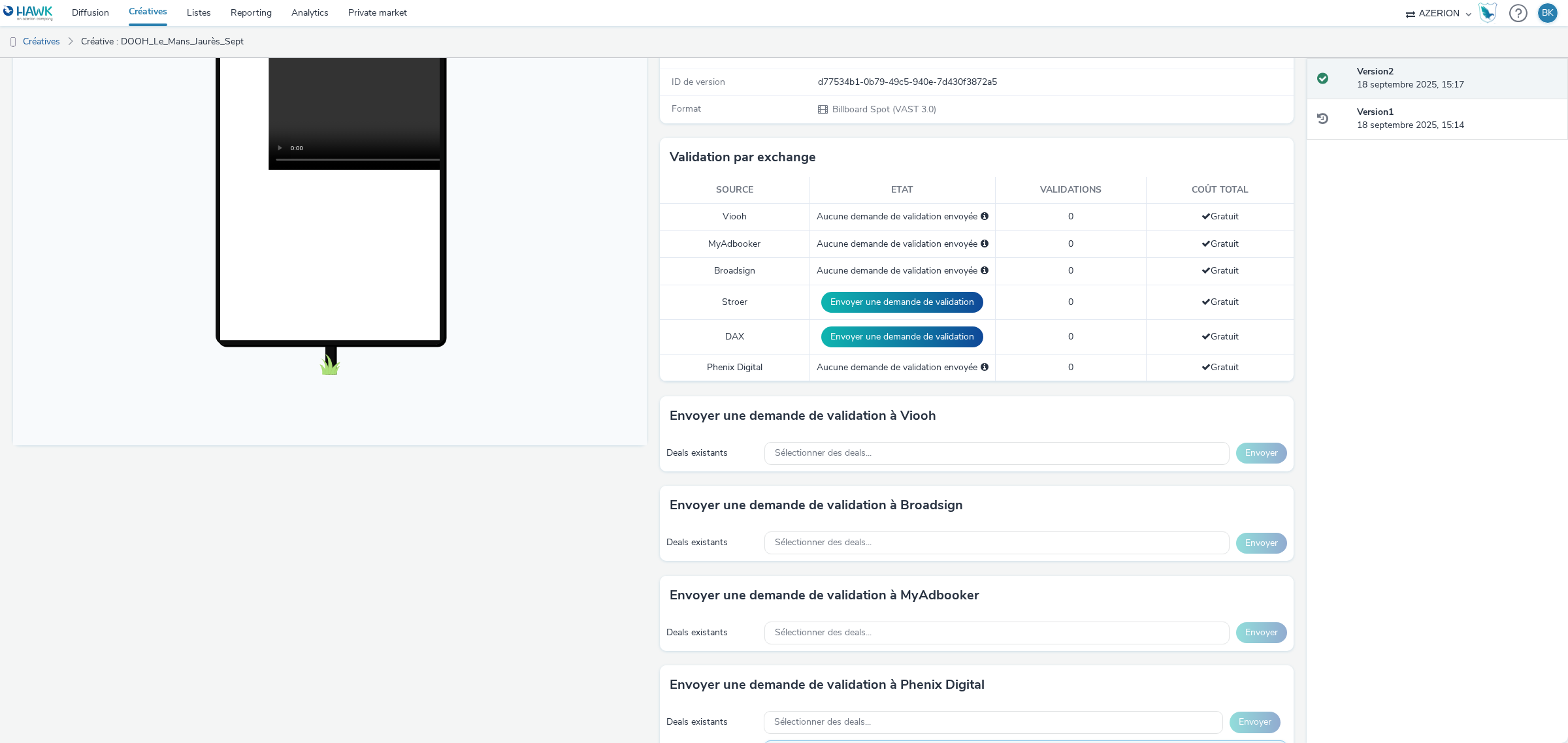
scroll to position [408, 0]
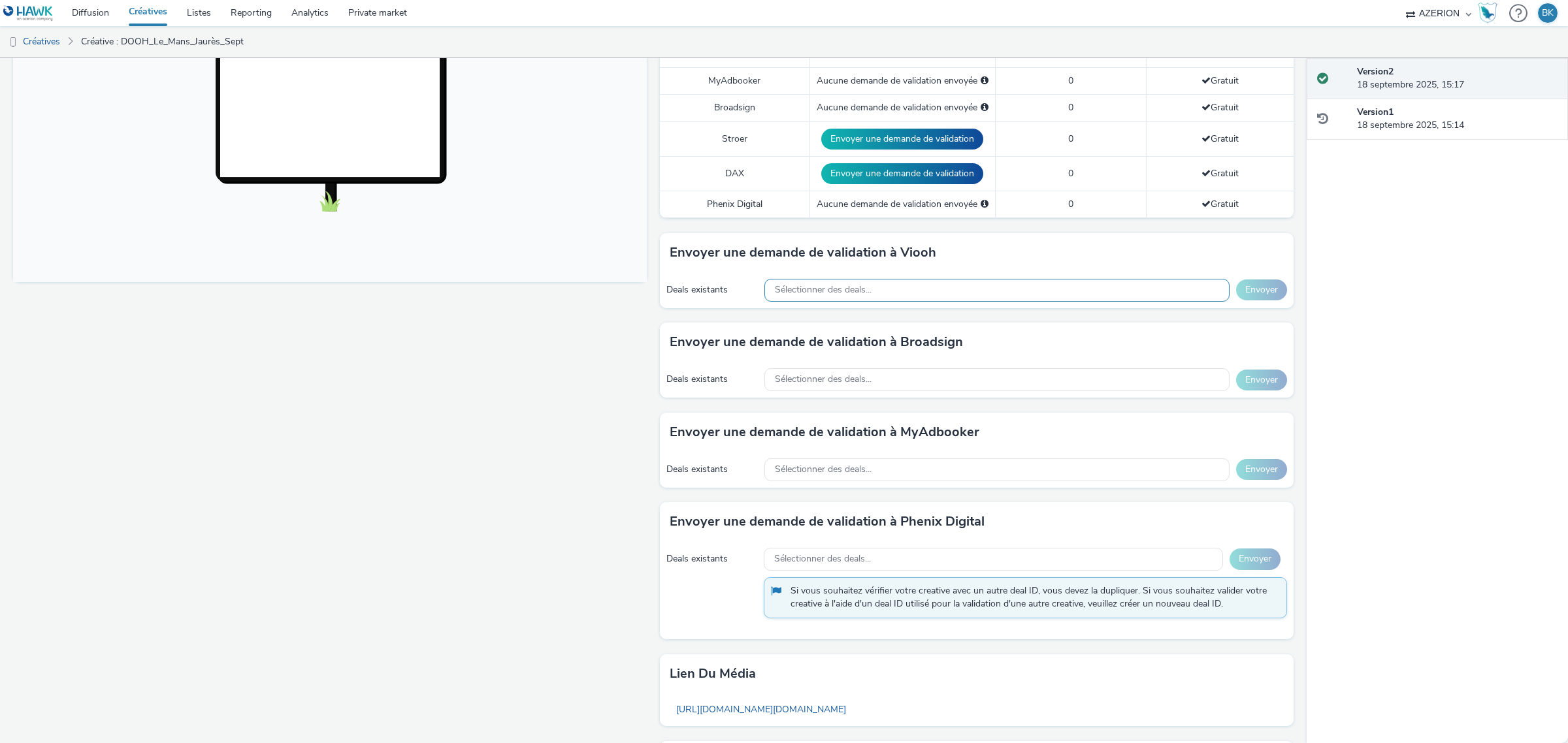
click at [884, 295] on div "Sélectionner des deals..." at bounding box center [996, 290] width 465 height 23
click at [561, 411] on div "Fullscreen" at bounding box center [333, 297] width 640 height 1102
click at [941, 379] on div "Sélectionner des deals..." at bounding box center [996, 379] width 465 height 23
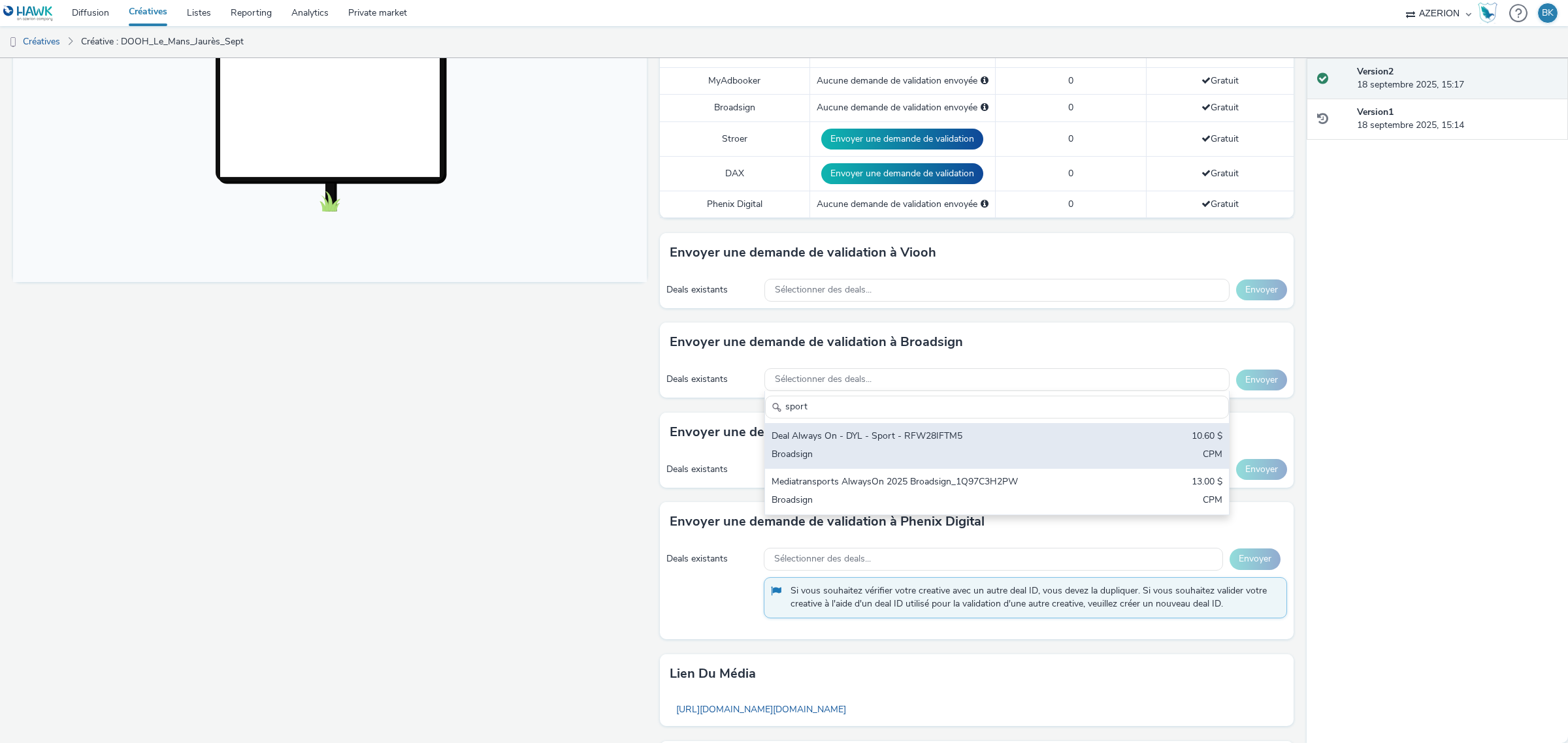
type input "sport"
click at [947, 433] on div "Deal Always On - DYL - Sport - RFW28IFTM5" at bounding box center [920, 437] width 298 height 15
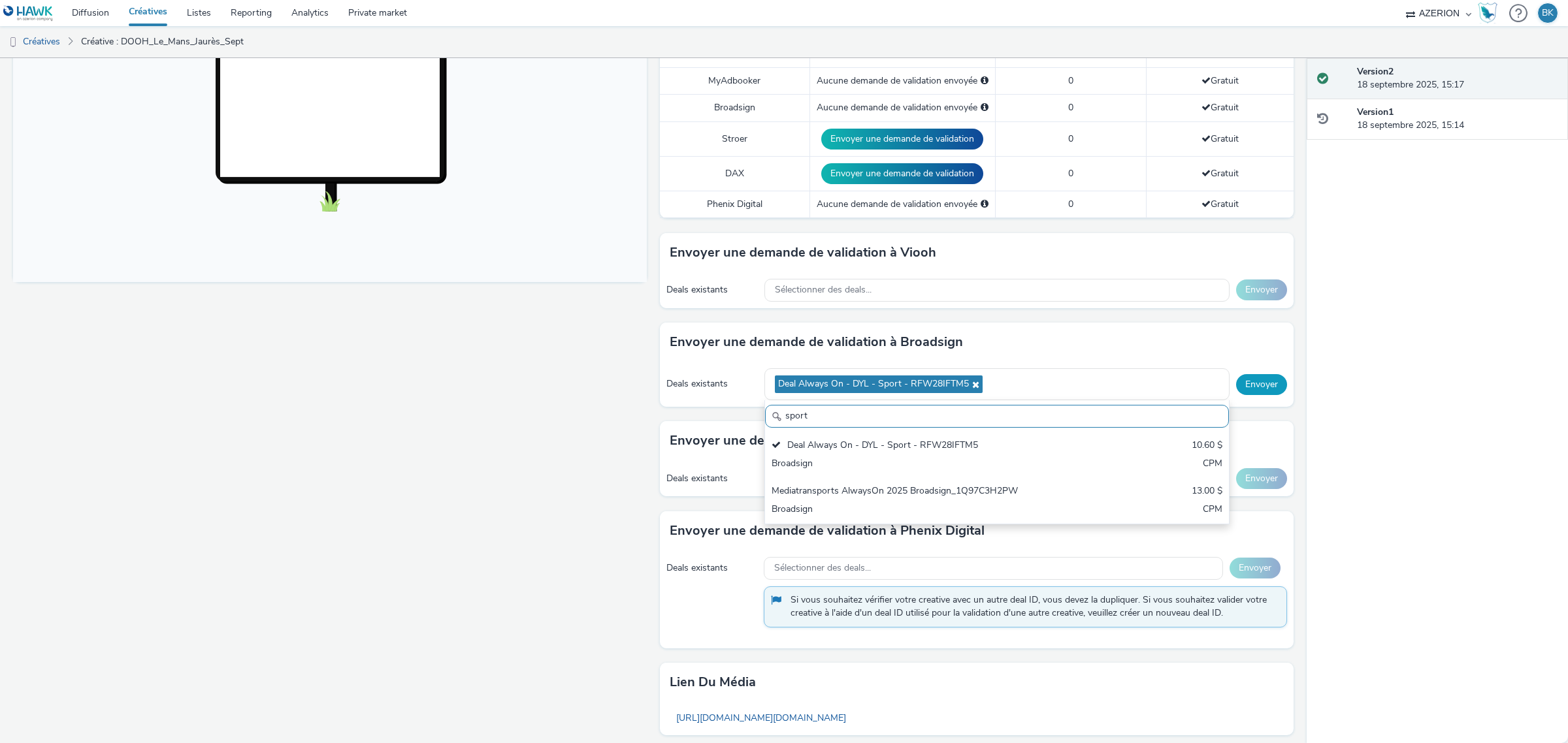
click at [1252, 385] on button "Envoyer" at bounding box center [1261, 384] width 51 height 21
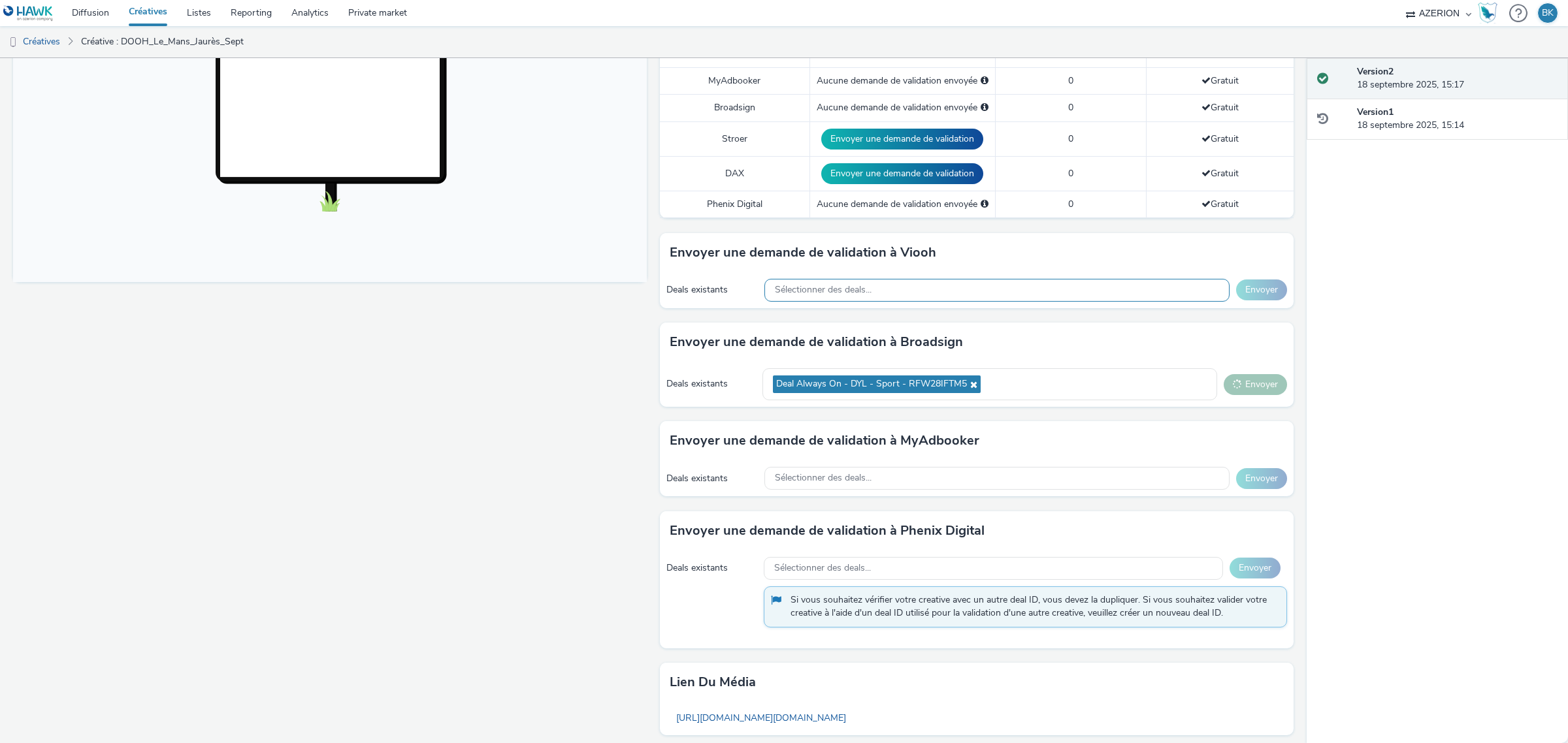
click at [1038, 286] on div "Sélectionner des deals..." at bounding box center [996, 290] width 465 height 23
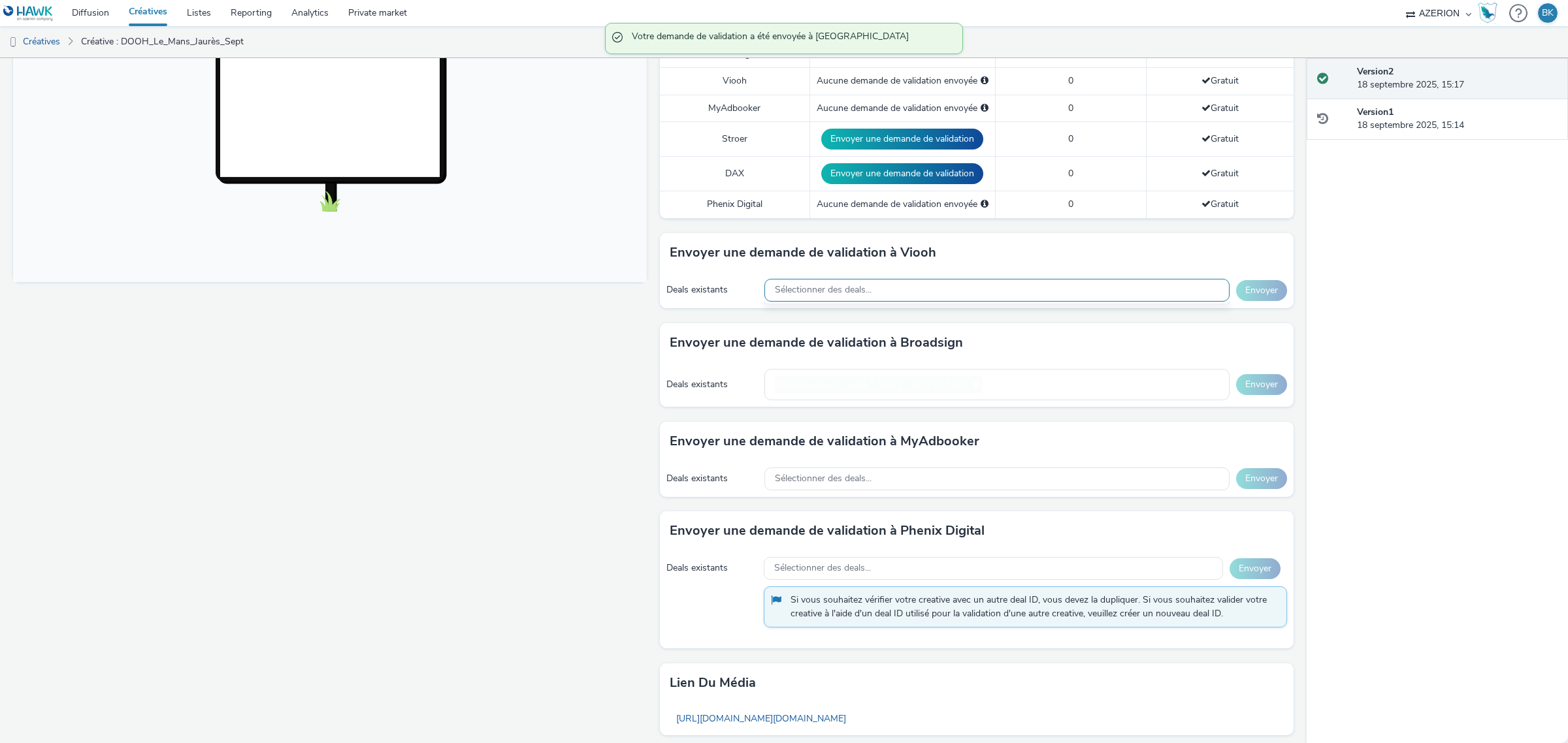
scroll to position [15, 0]
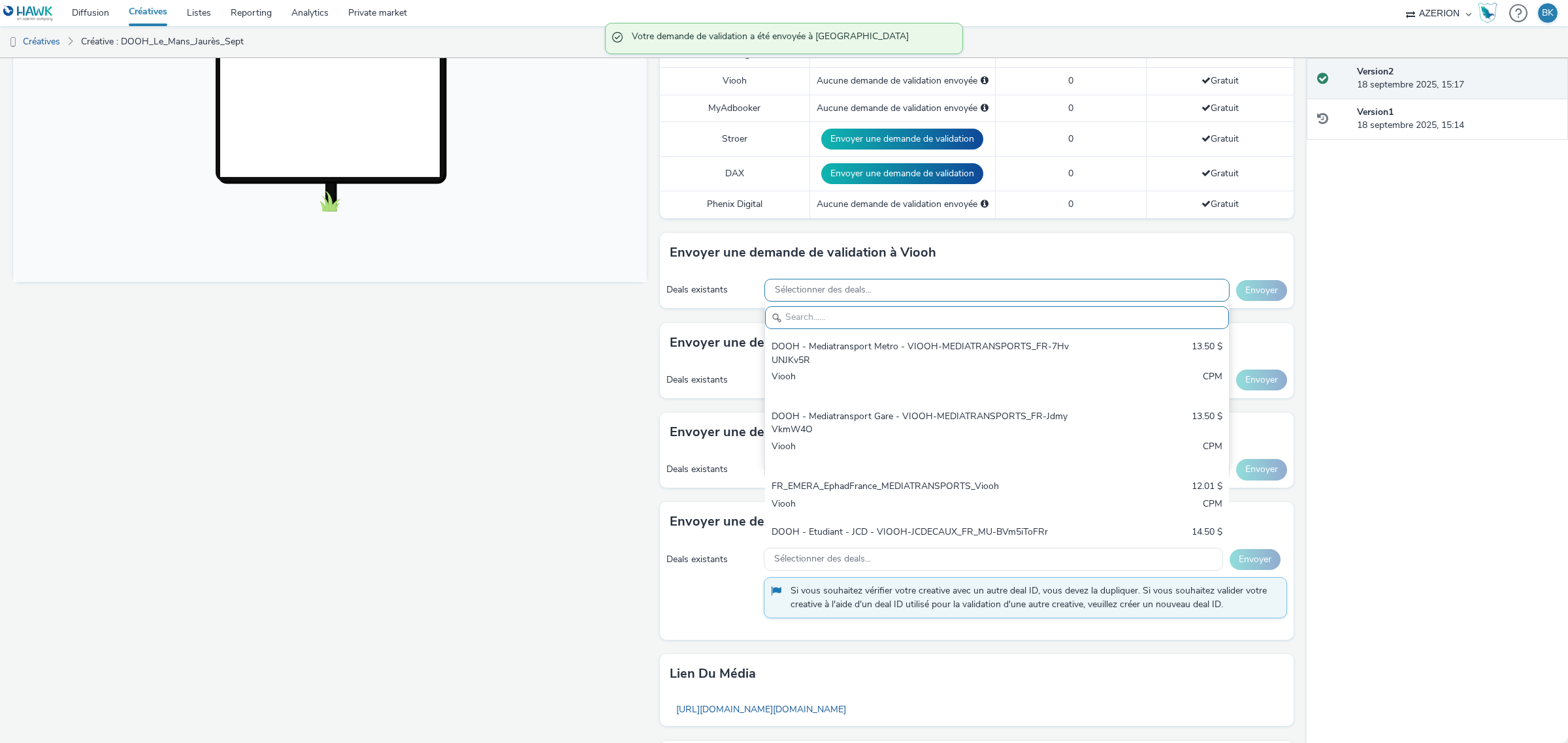
click at [1038, 285] on div "Sélectionner des deals..." at bounding box center [996, 290] width 465 height 23
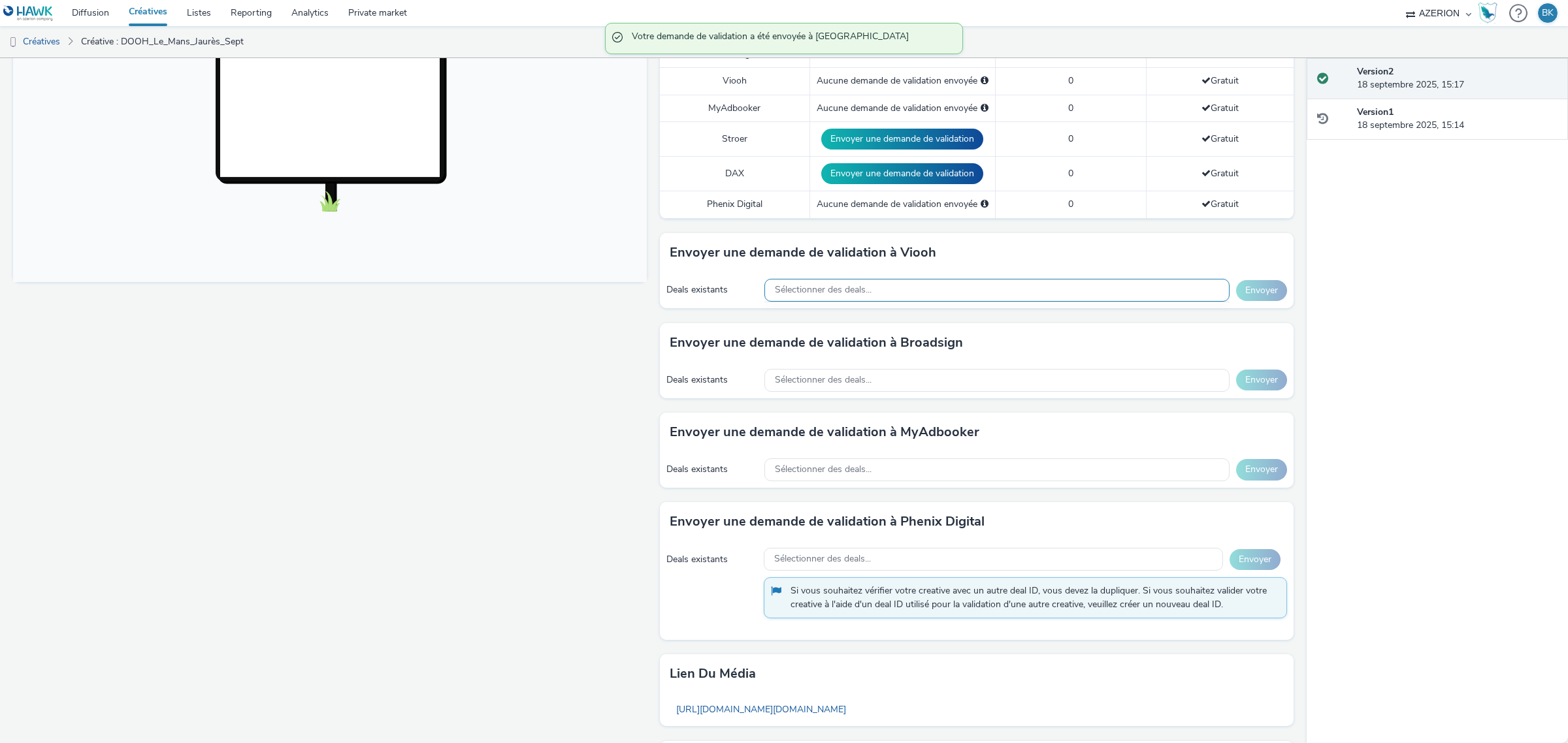
click at [1038, 285] on div "Sélectionner des deals..." at bounding box center [996, 290] width 465 height 23
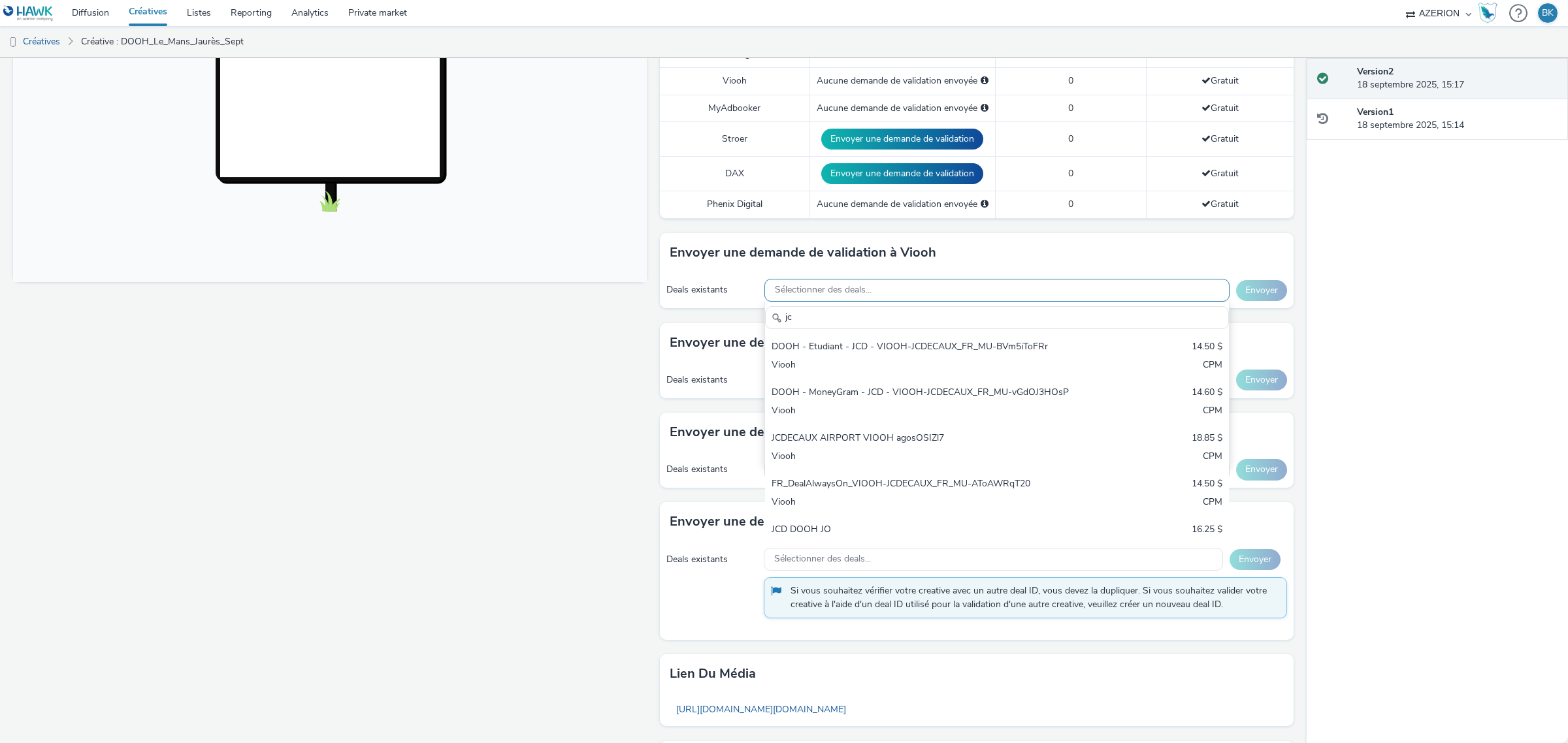
type input "jcd"
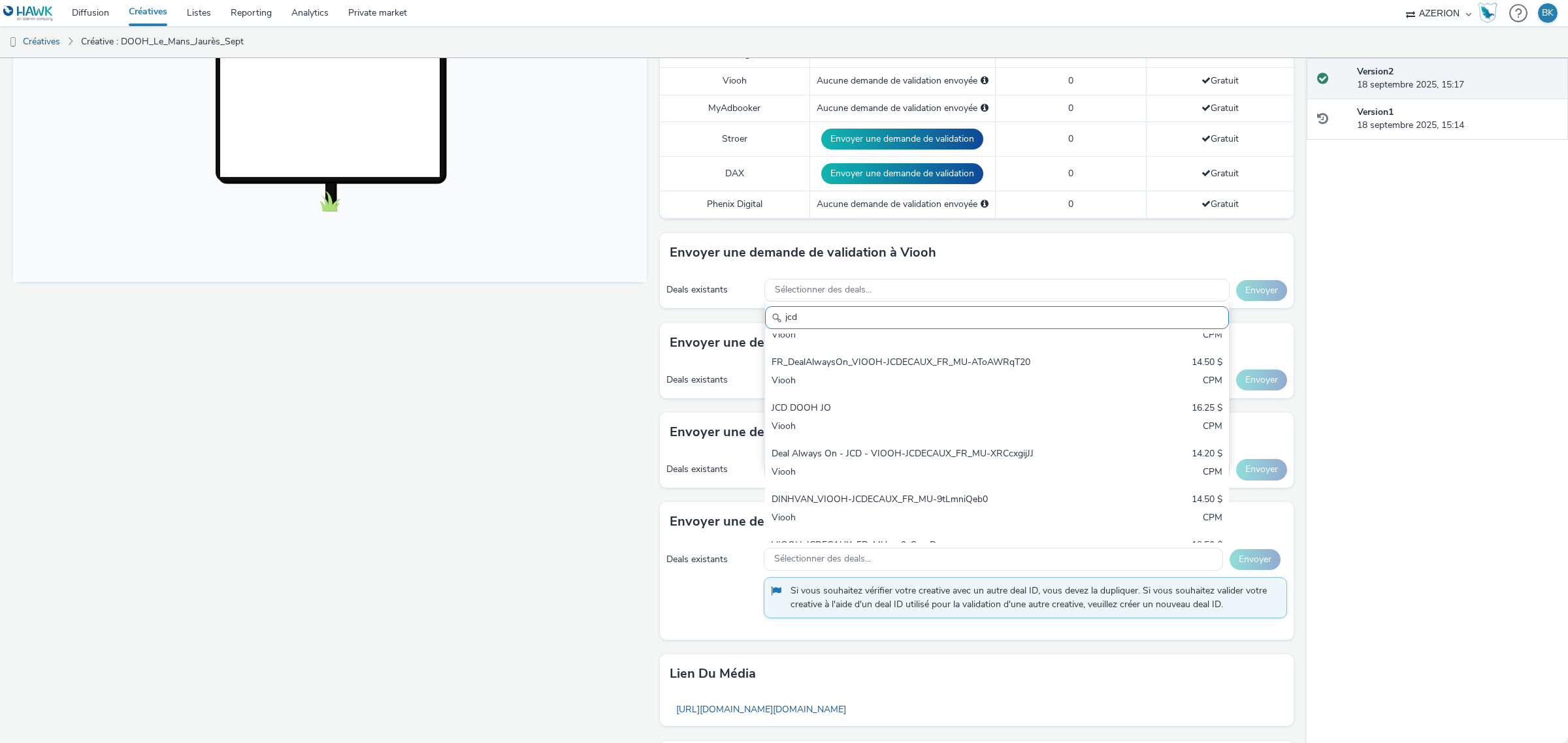
scroll to position [81, 0]
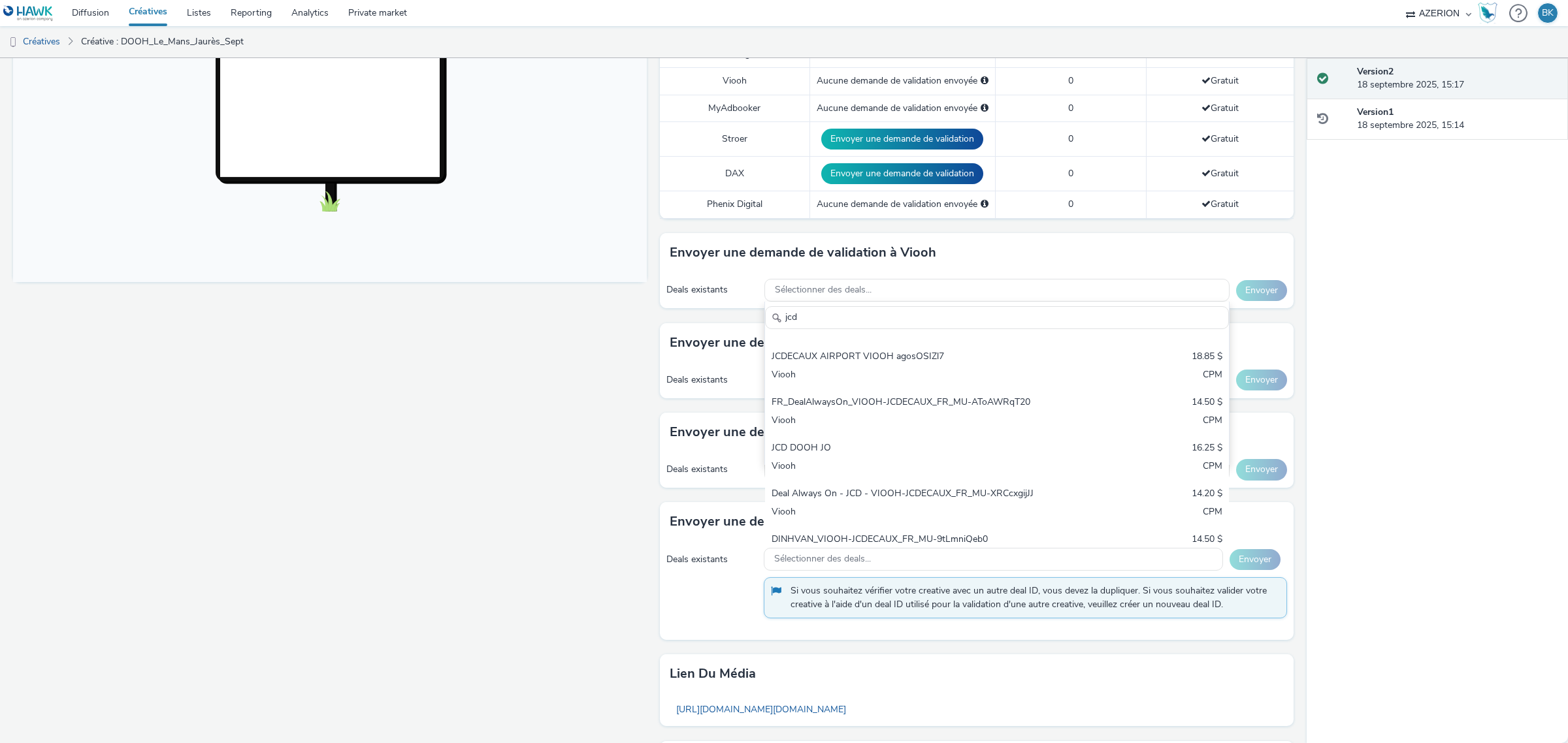
drag, startPoint x: 869, startPoint y: 317, endPoint x: 680, endPoint y: 337, distance: 190.1
click at [680, 337] on div "Pour diffuser avec : Broadsign, VIOOH, [PERSON_NAME], MyAdbooker, Dax ou Phenix…" at bounding box center [973, 297] width 640 height 1102
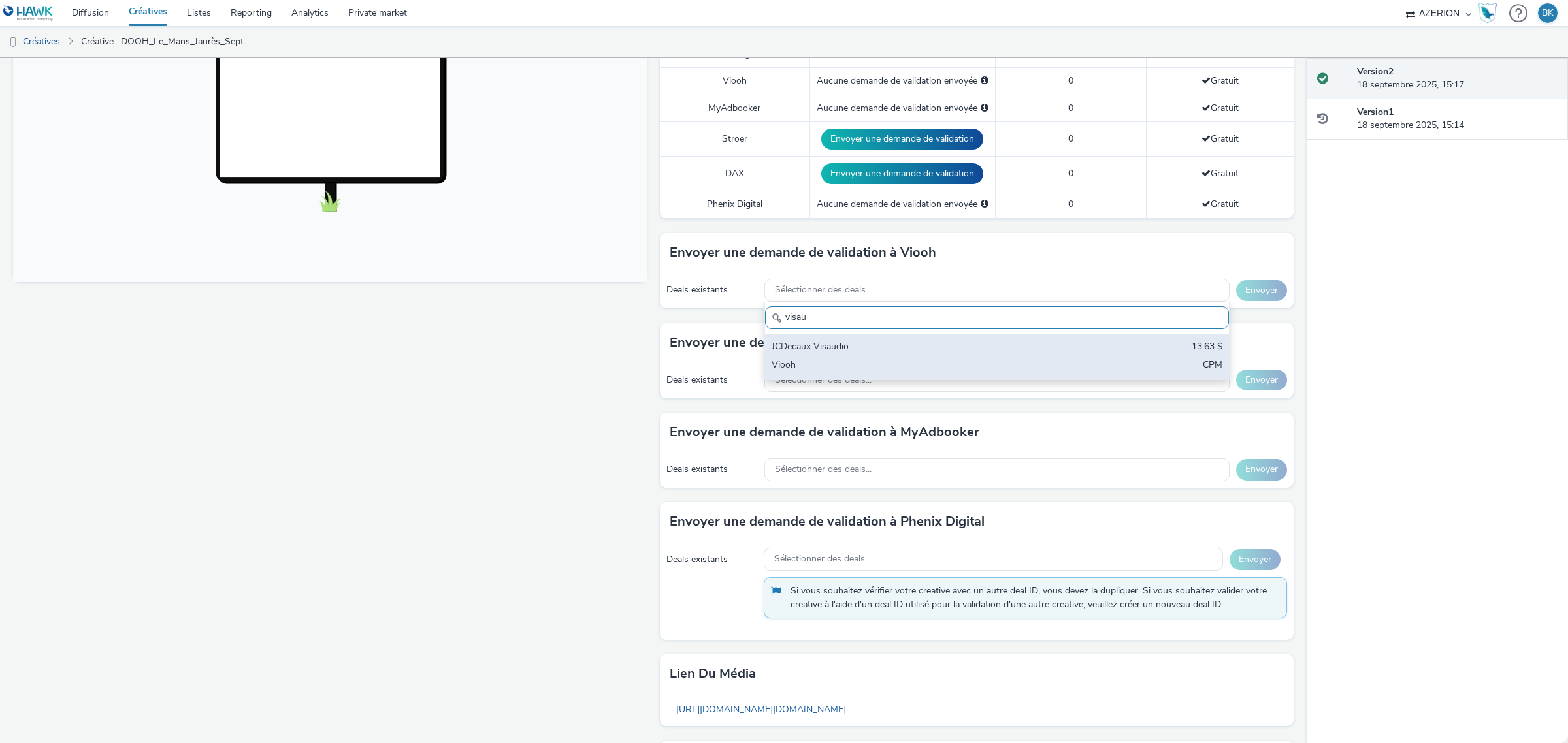
click at [939, 362] on div "Viooh" at bounding box center [920, 366] width 298 height 15
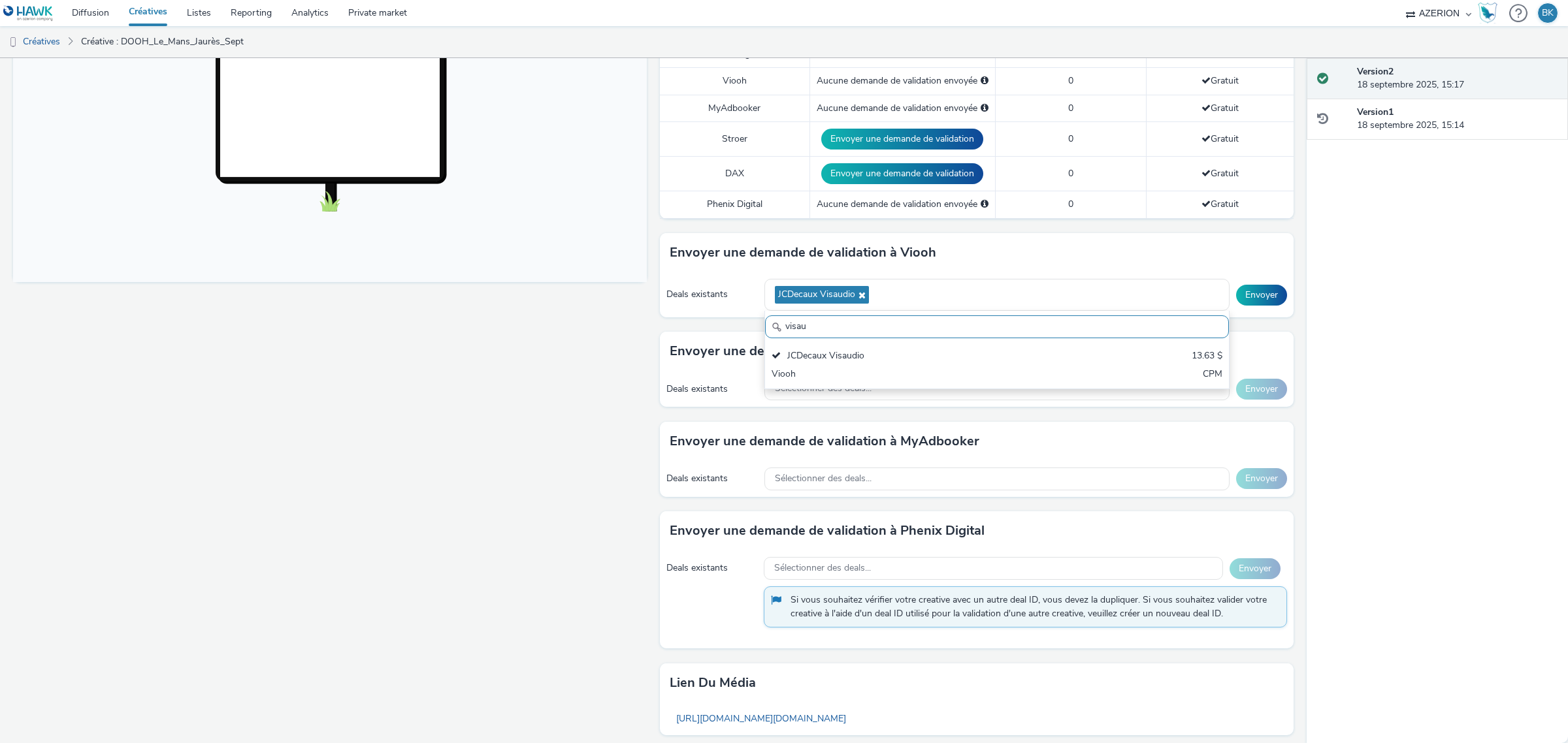
drag, startPoint x: 828, startPoint y: 333, endPoint x: 758, endPoint y: 330, distance: 70.1
click at [765, 330] on input "visau" at bounding box center [996, 327] width 464 height 23
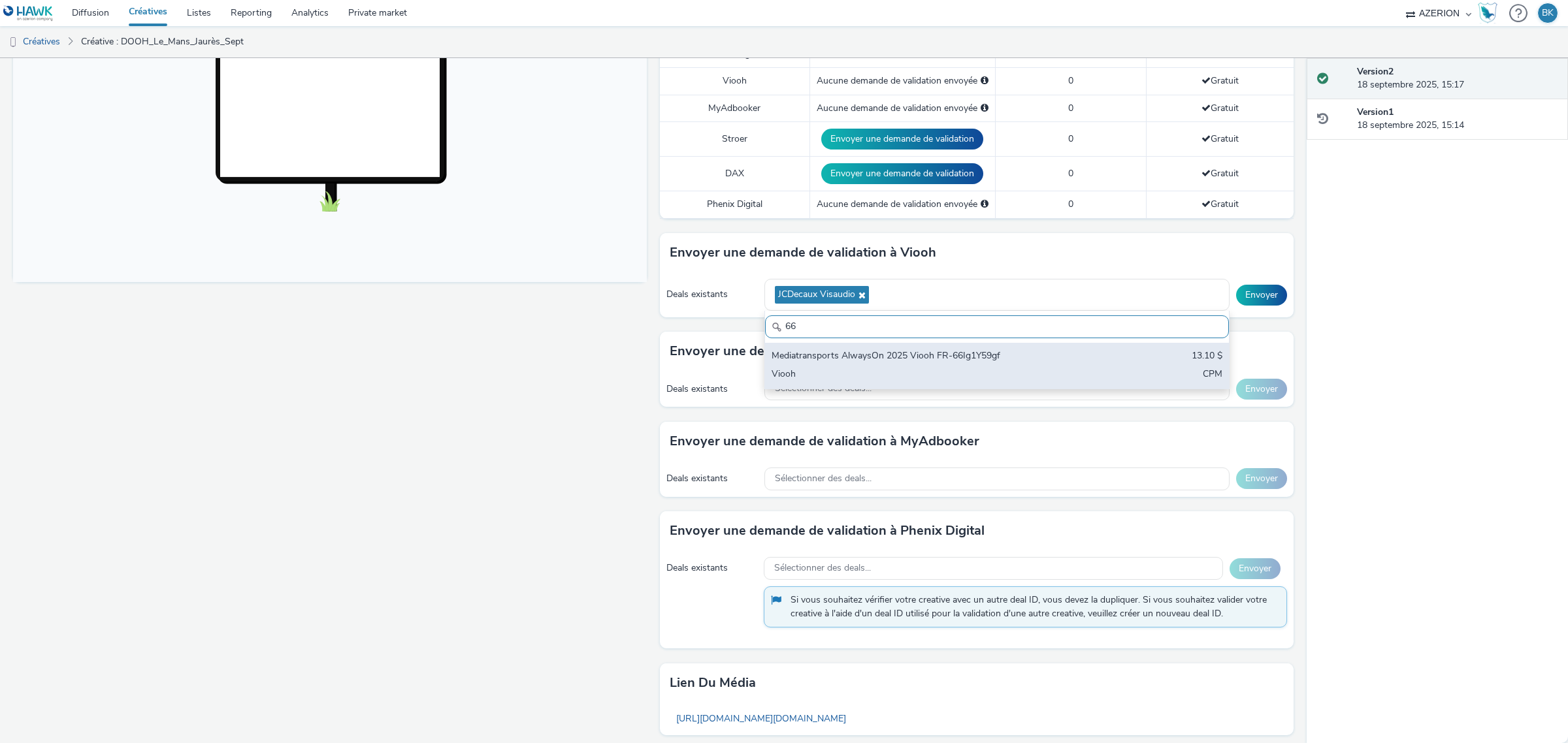
type input "66"
click at [964, 361] on div "Mediatransports AlwaysOn 2025 Viooh FR-66Ig1Y59gf" at bounding box center [920, 356] width 298 height 15
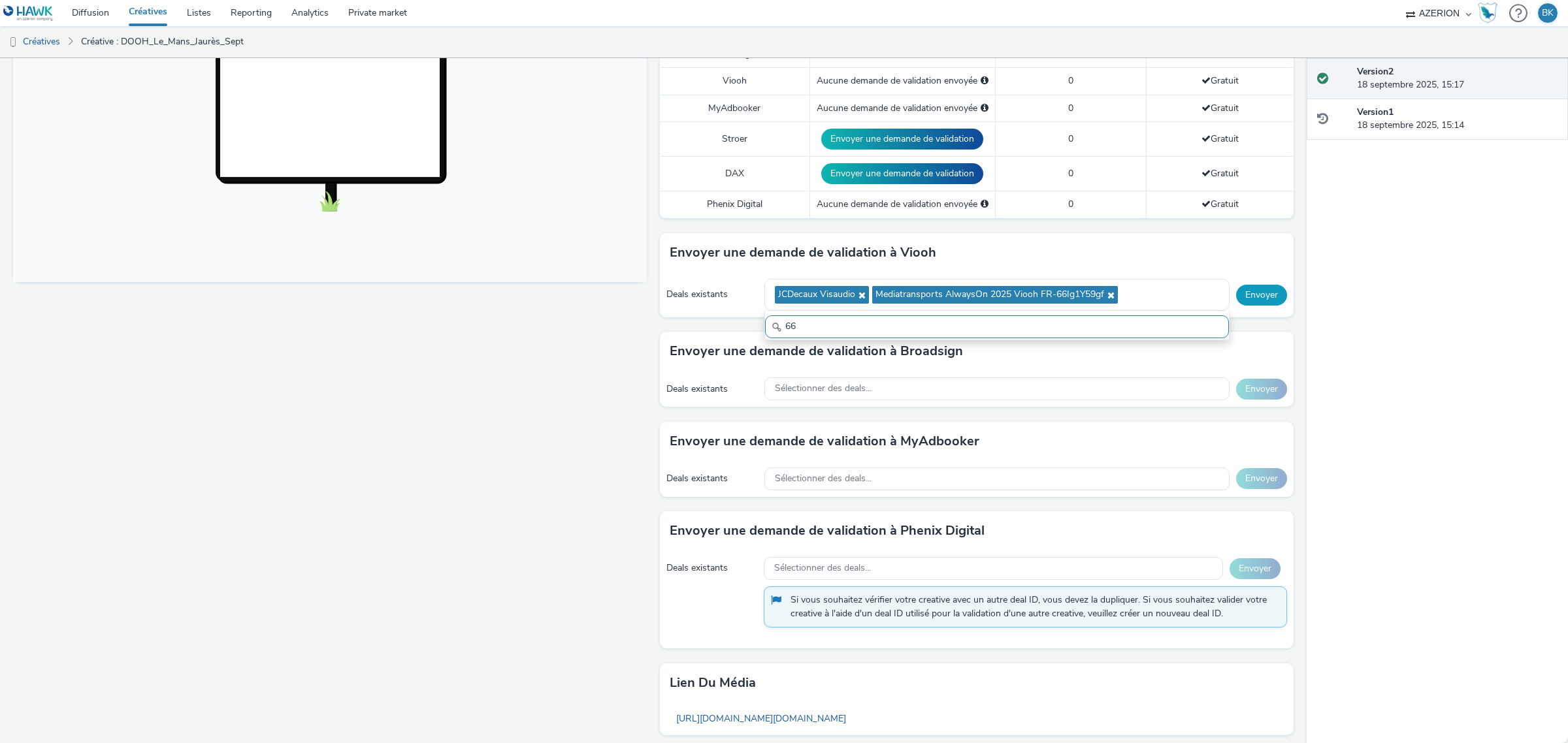
click at [1236, 292] on button "Envoyer" at bounding box center [1261, 295] width 51 height 21
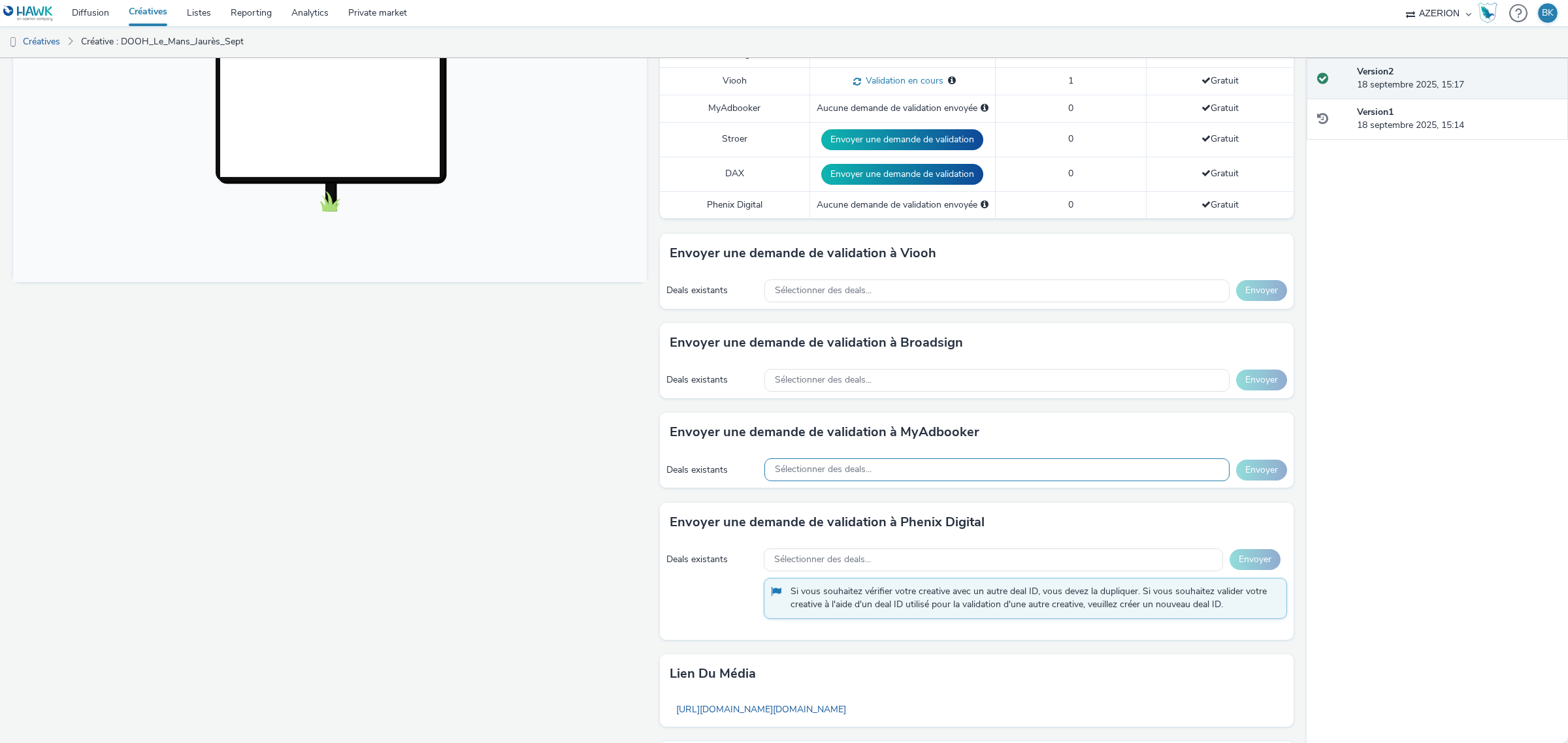
click at [949, 473] on div "Sélectionner des deals..." at bounding box center [996, 469] width 465 height 23
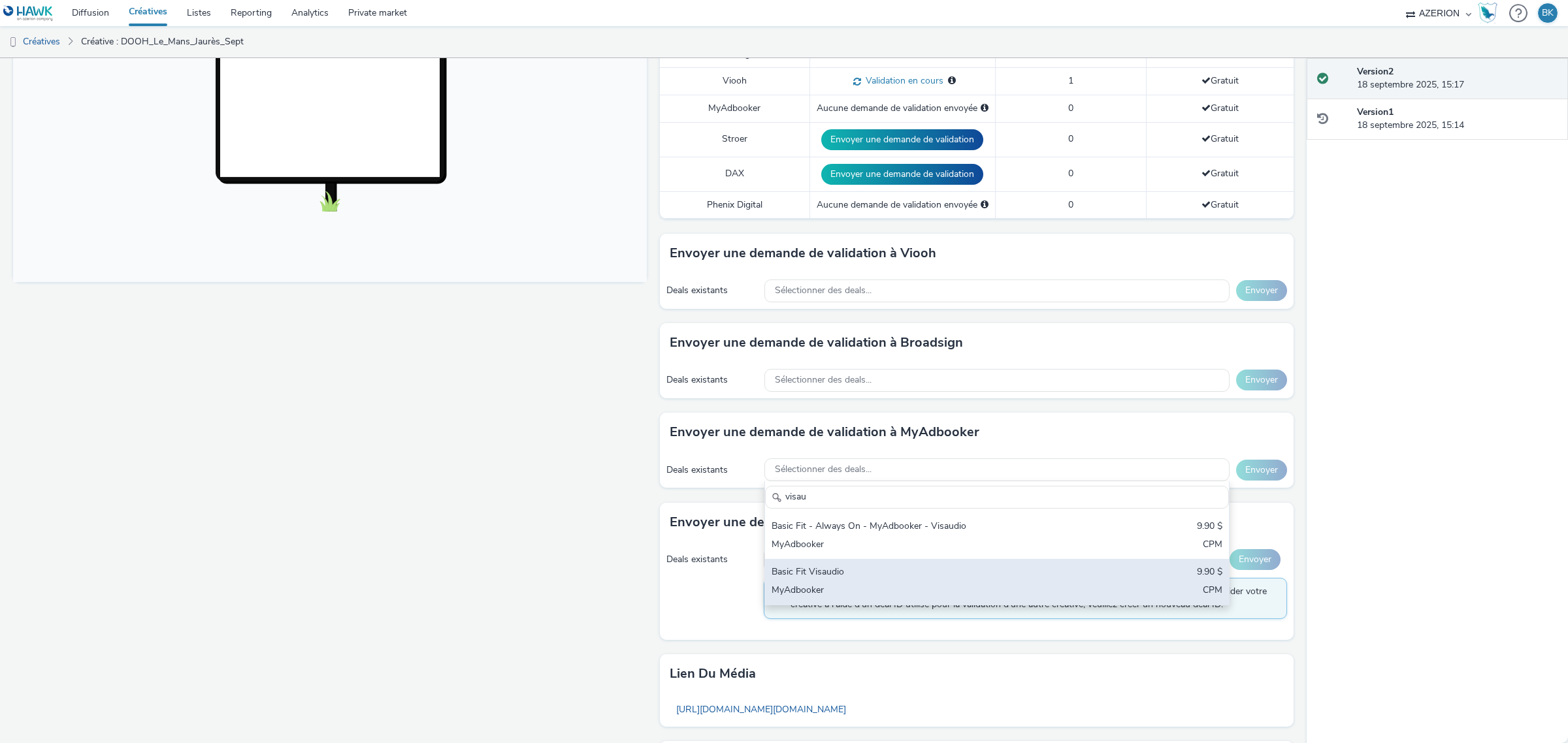
type input "visau"
click at [902, 575] on div "Basic Fit Visaudio" at bounding box center [920, 573] width 298 height 15
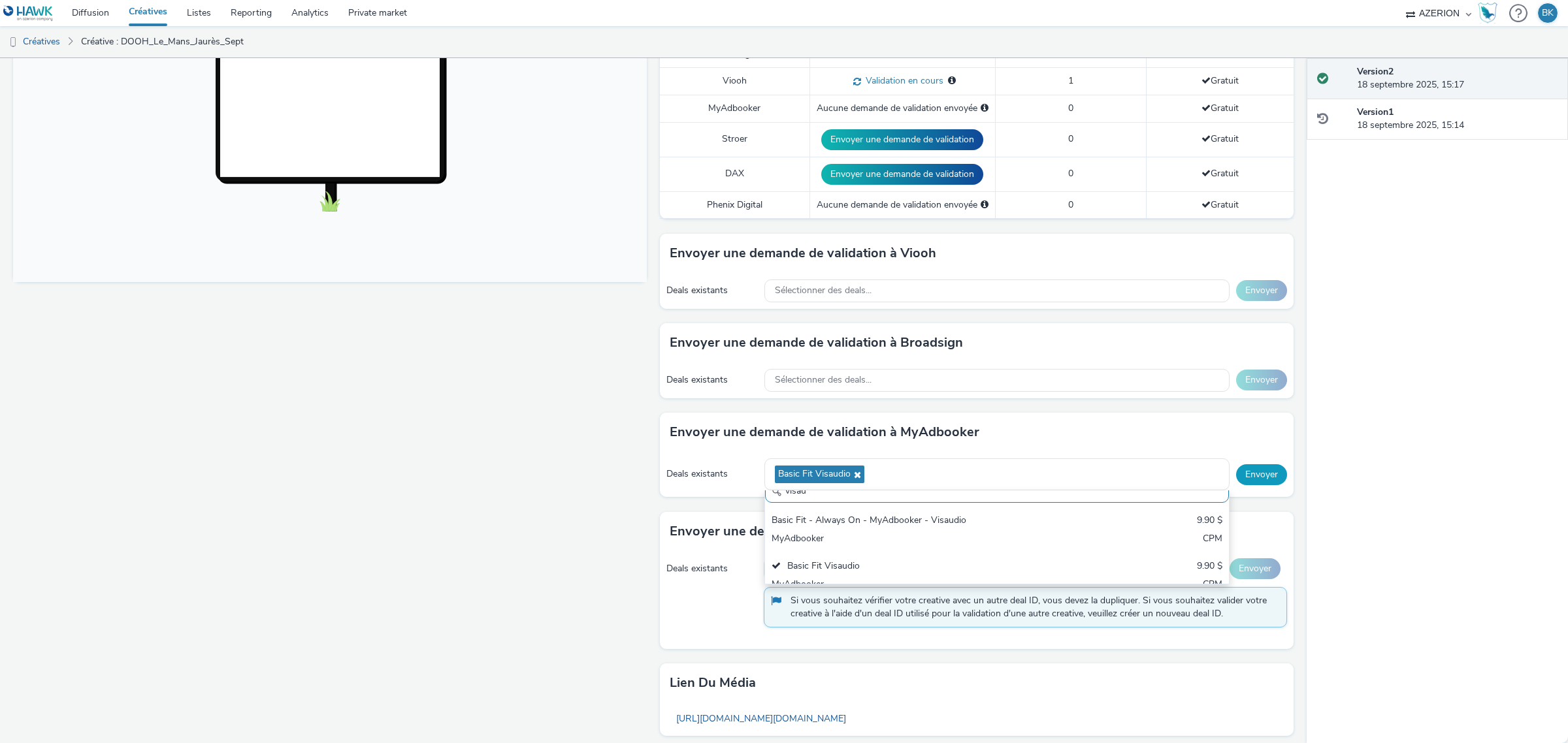
click at [1246, 478] on button "Envoyer" at bounding box center [1261, 475] width 51 height 21
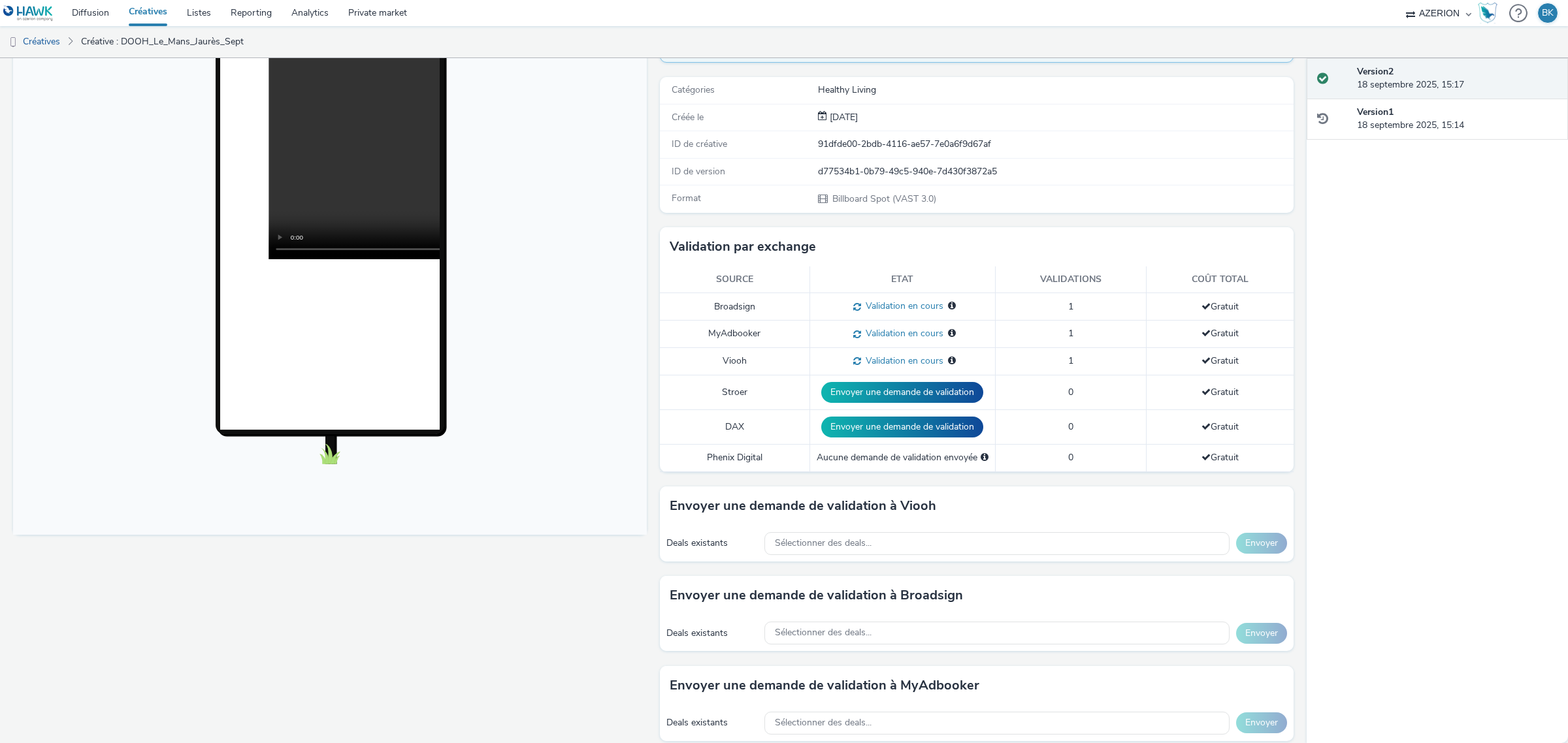
scroll to position [0, 0]
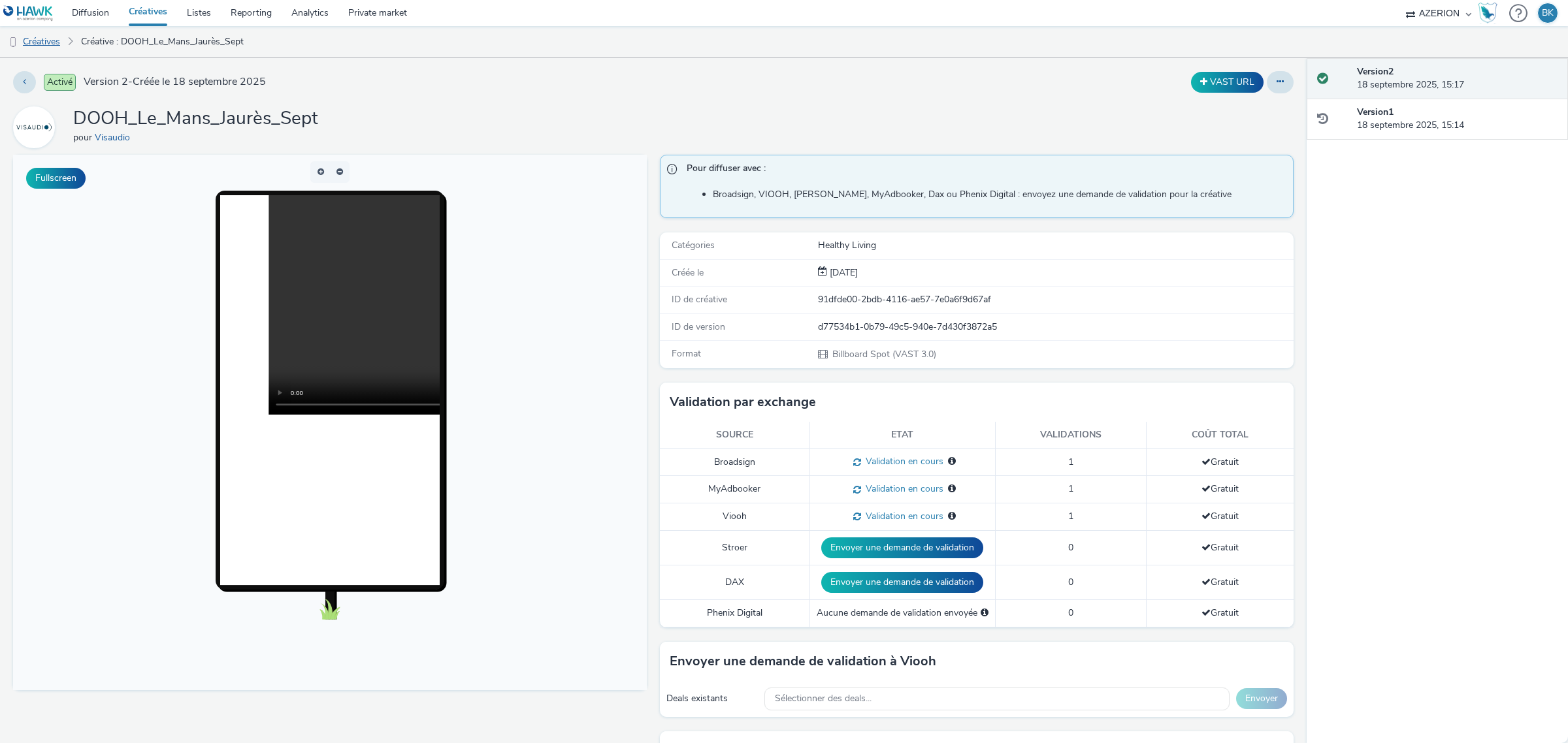
click at [50, 41] on link "Créatives" at bounding box center [33, 41] width 67 height 31
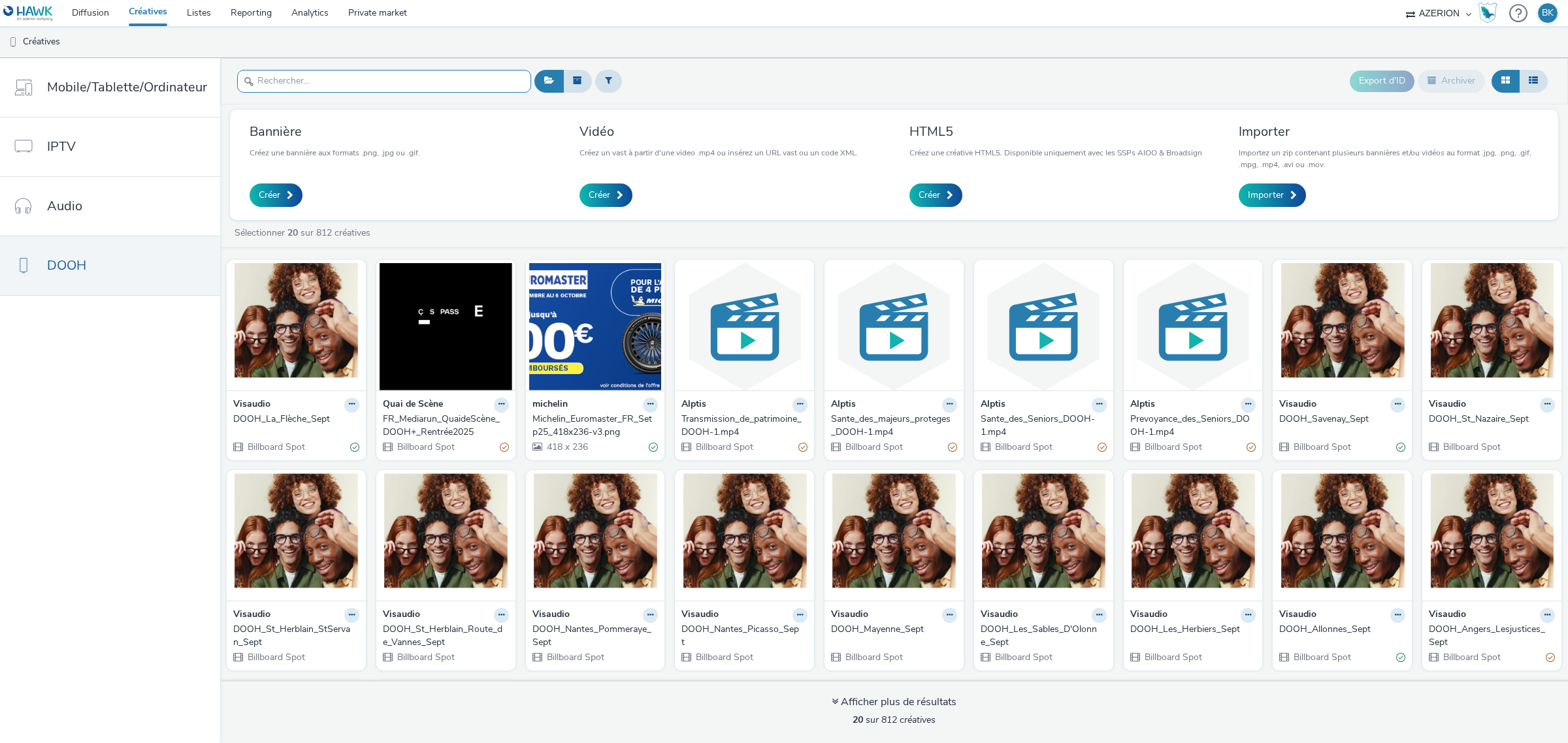
click at [365, 75] on input "text" at bounding box center [384, 81] width 294 height 23
click at [419, 81] on input "text" at bounding box center [384, 81] width 294 height 23
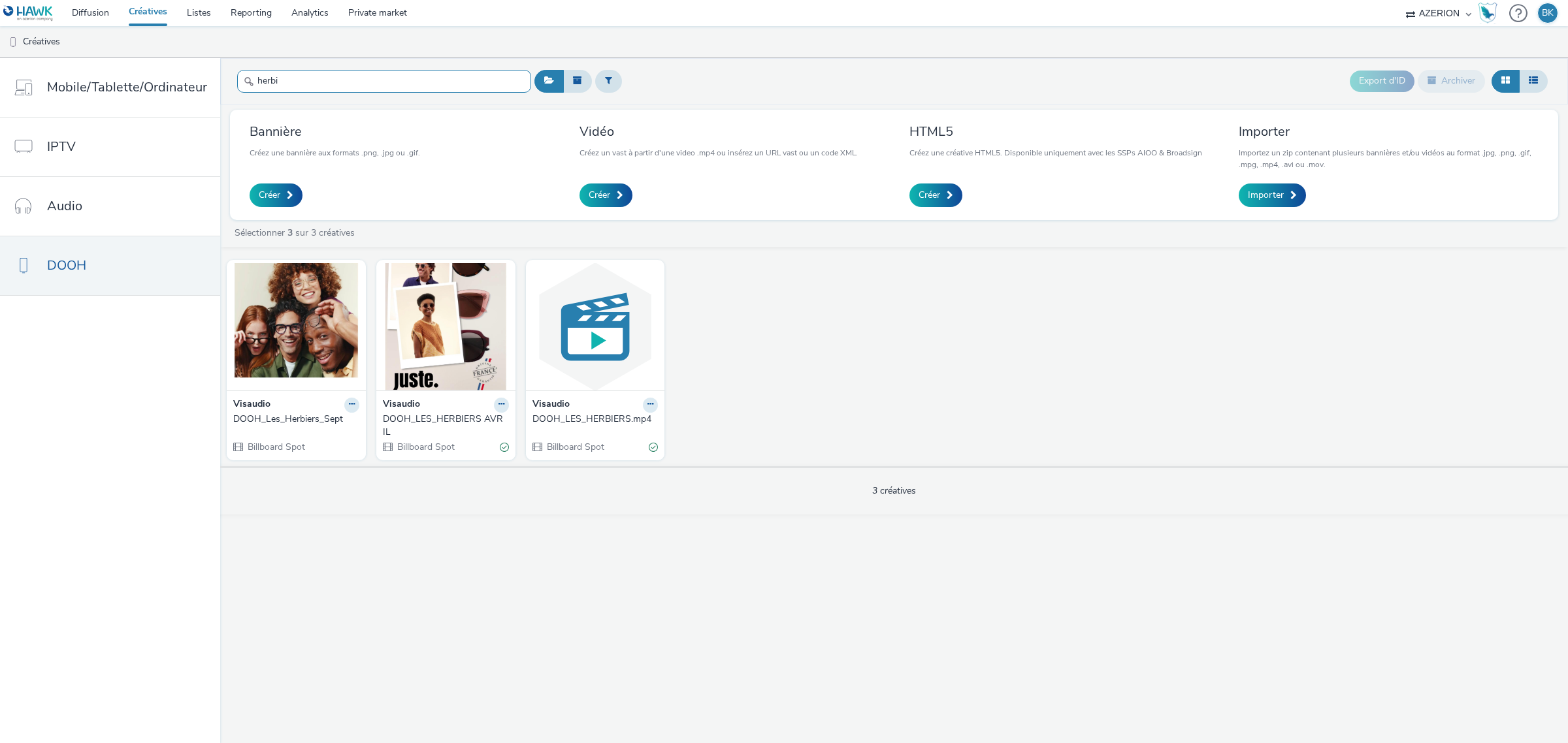
type input "herbi"
click at [294, 413] on div "DOOH_Les_Herbiers_Sept" at bounding box center [293, 419] width 121 height 13
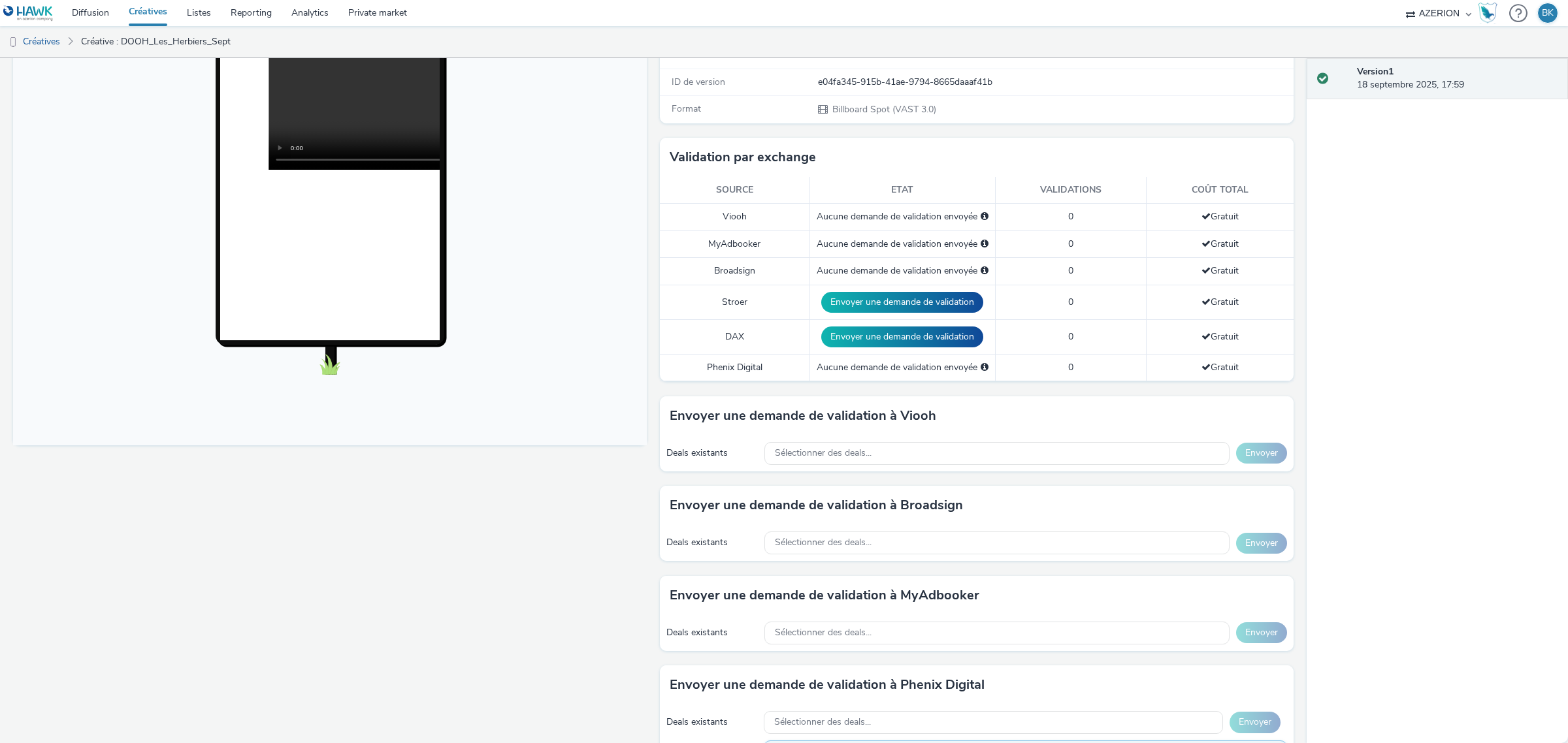
scroll to position [327, 0]
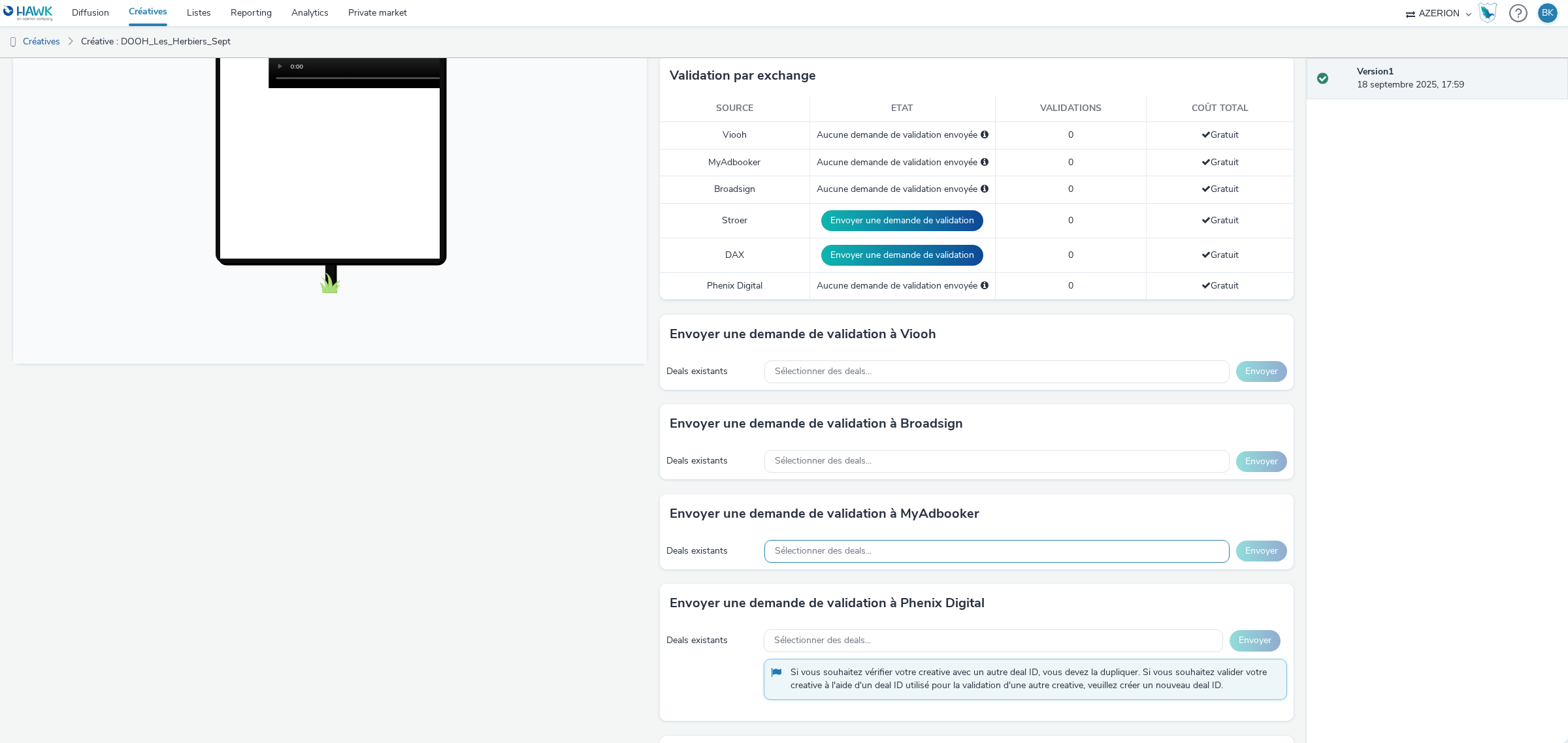
click at [1039, 550] on div "Sélectionner des deals..." at bounding box center [996, 551] width 465 height 23
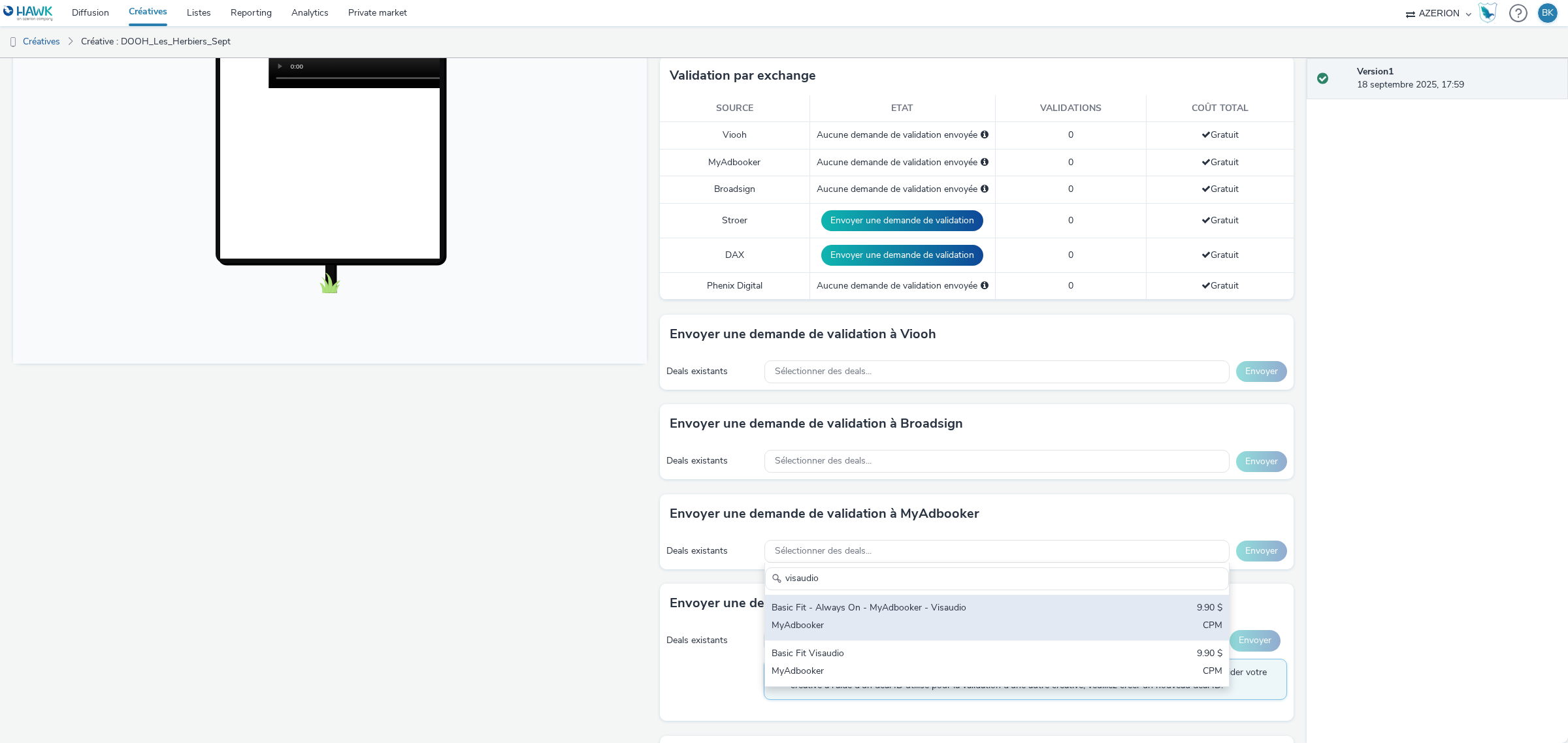
type input "visaudio"
click at [931, 620] on div "Basic Fit - Always On - MyAdbooker - Visaudio 9.90 $ MyAdbooker CPM" at bounding box center [996, 618] width 464 height 46
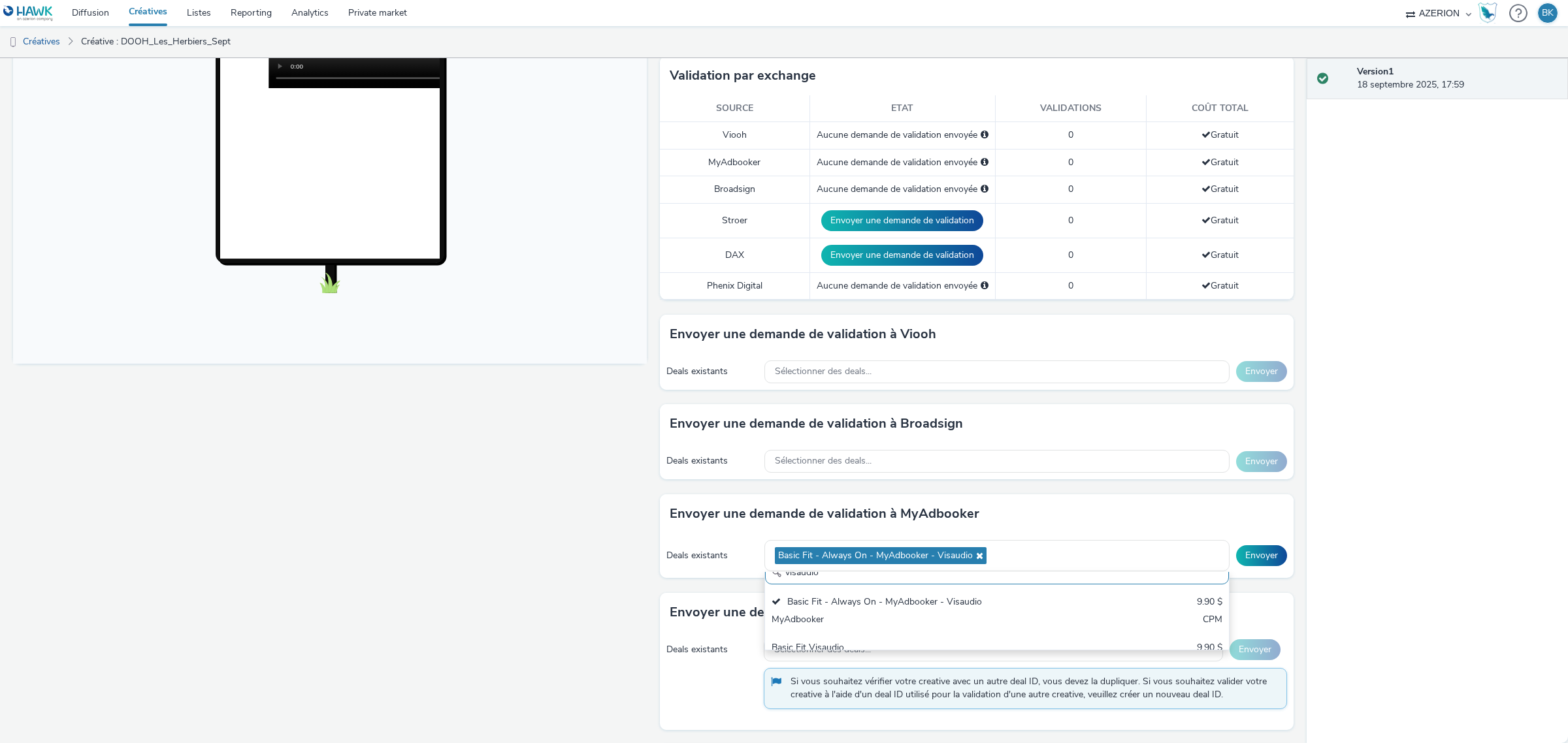
scroll to position [0, 0]
click at [1350, 569] on div "Version 1 18 septembre 2025, 17:59" at bounding box center [1436, 401] width 261 height 685
click at [1255, 556] on button "Envoyer" at bounding box center [1261, 555] width 51 height 21
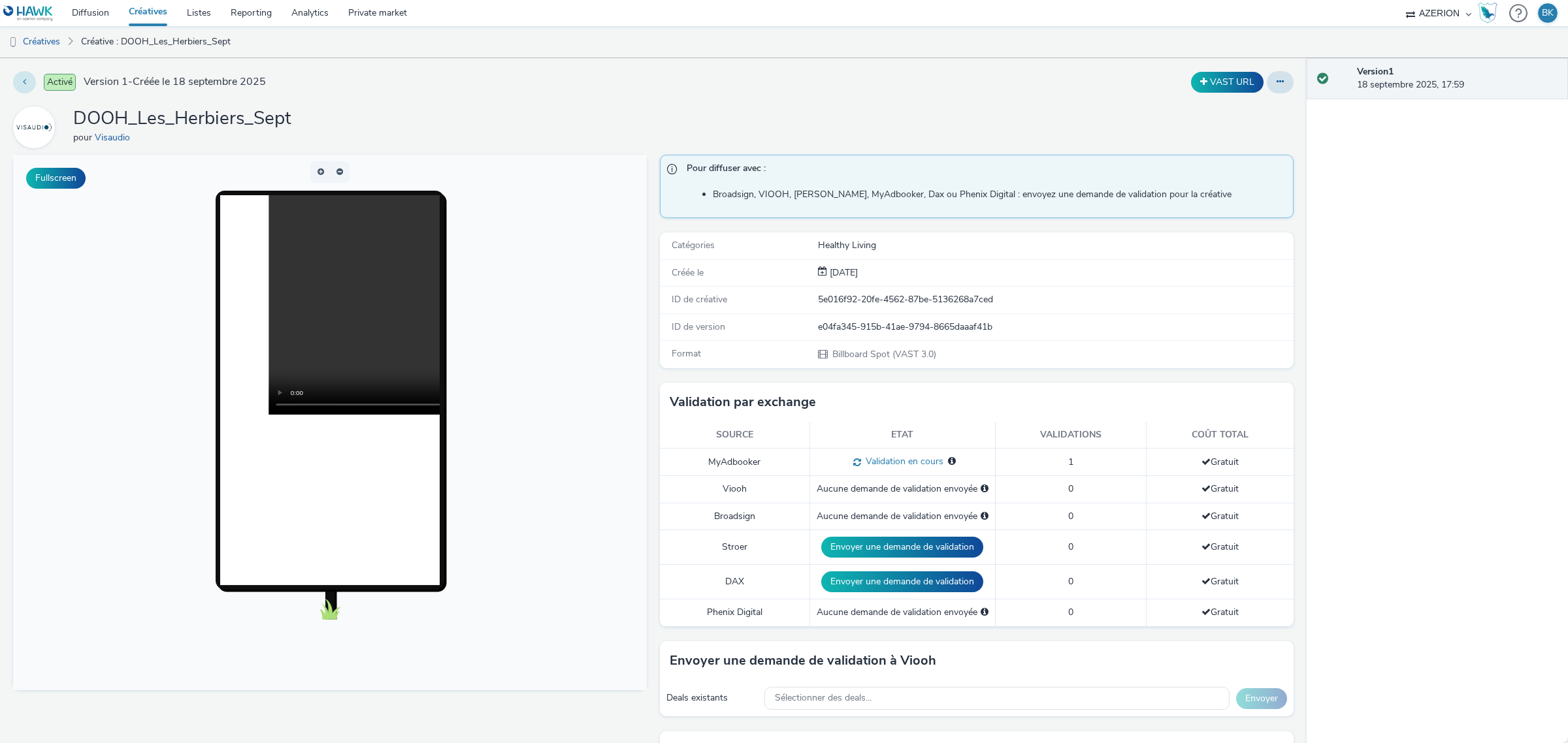
click at [24, 79] on icon at bounding box center [24, 81] width 3 height 9
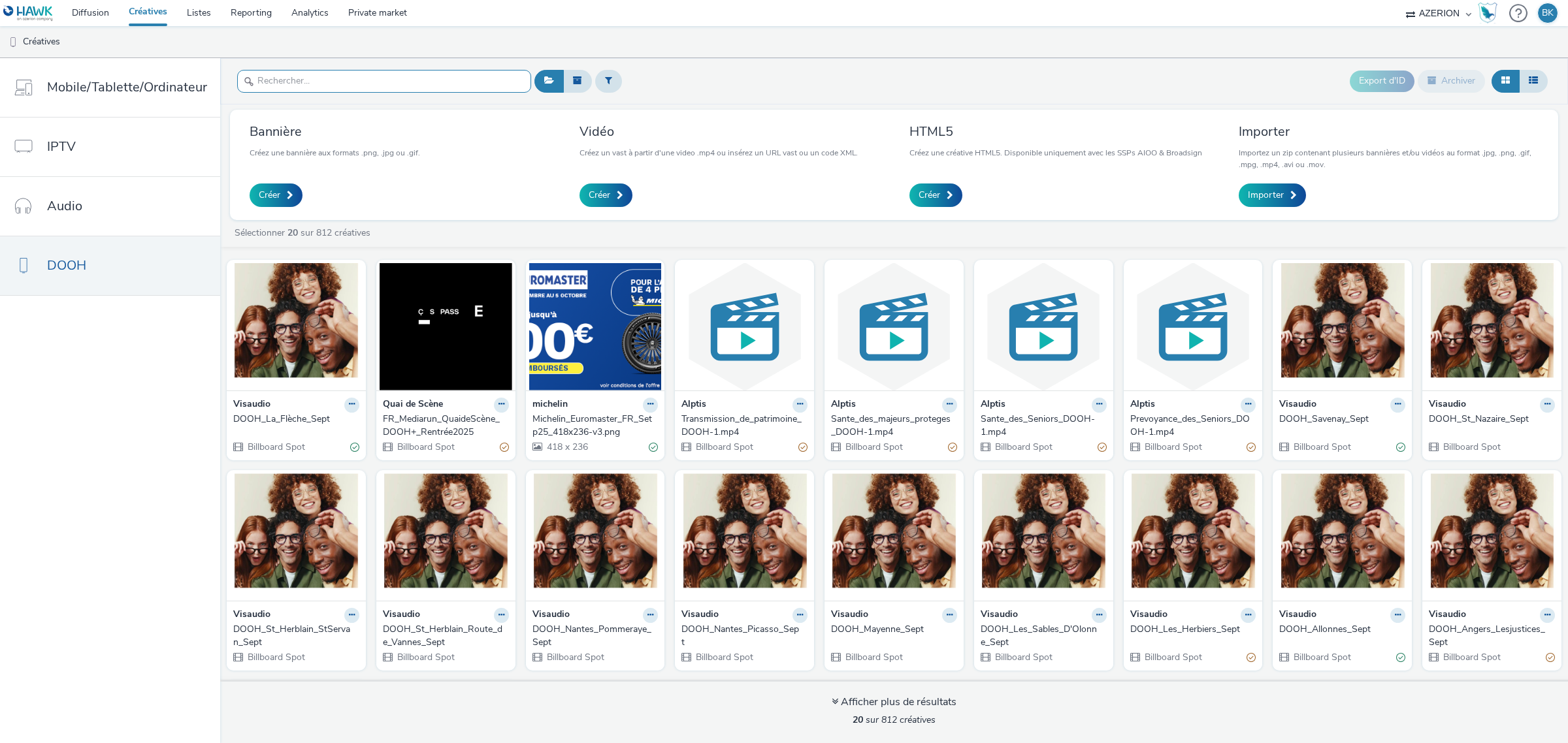
click at [462, 78] on input "text" at bounding box center [384, 81] width 294 height 23
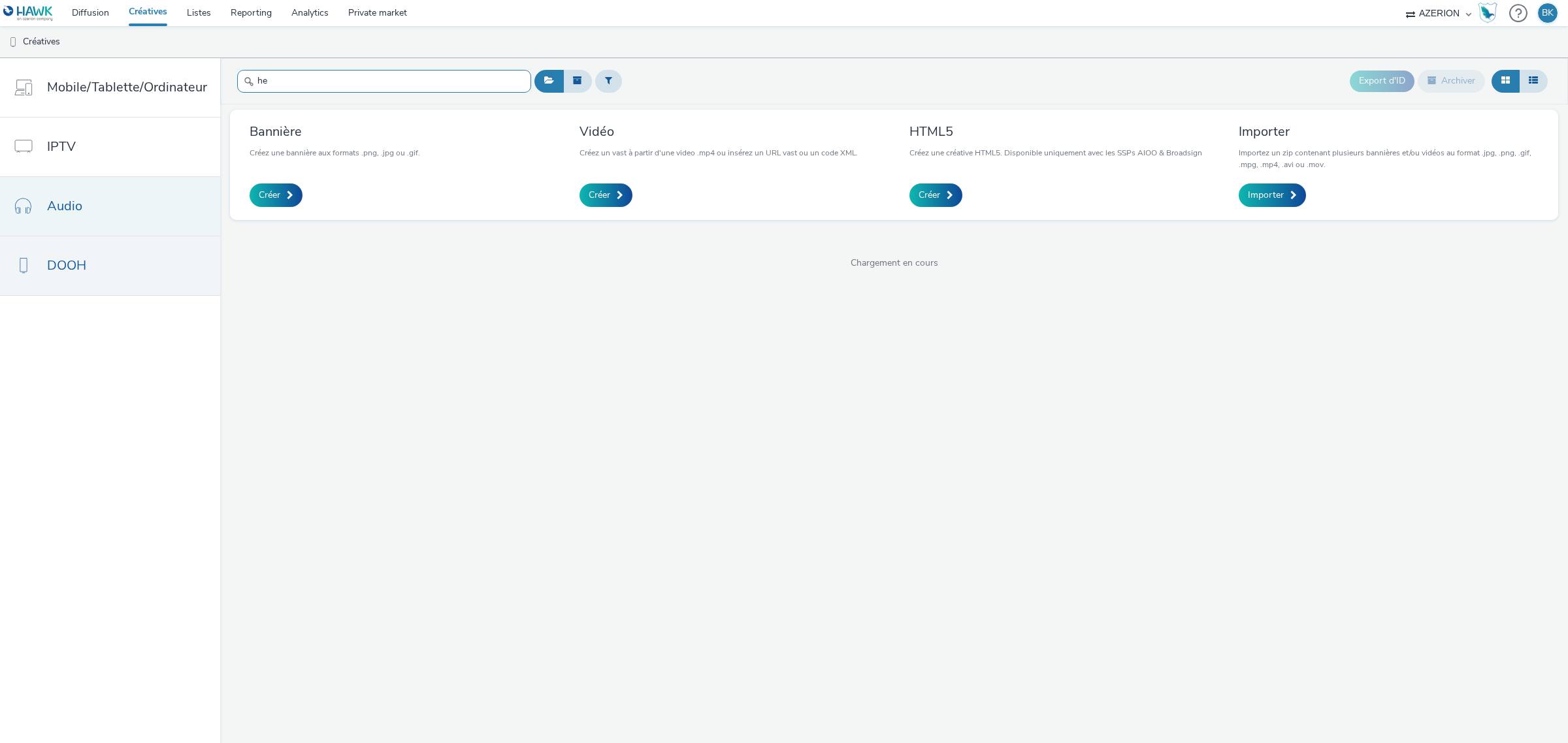
type input "h"
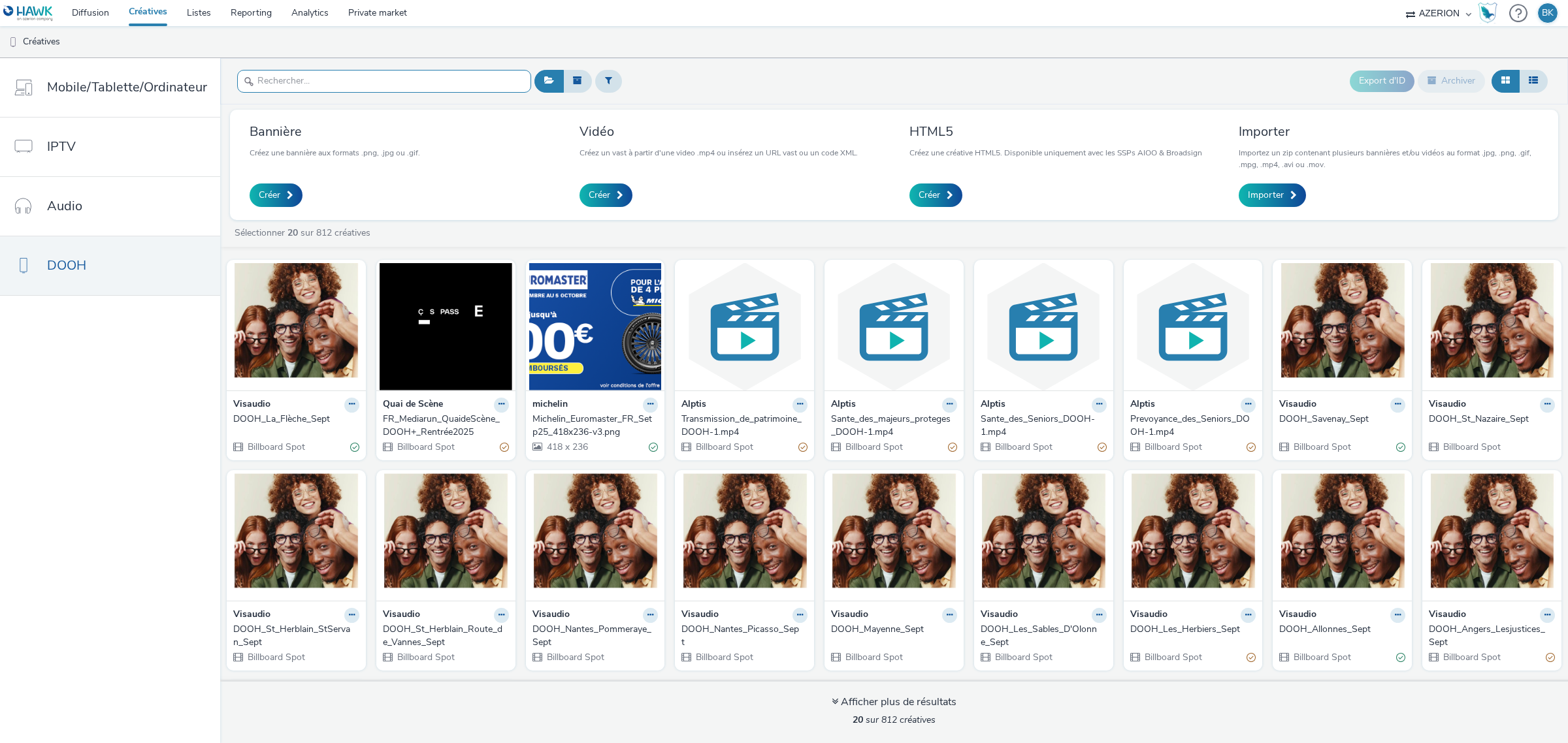
click at [345, 77] on input "text" at bounding box center [384, 81] width 294 height 23
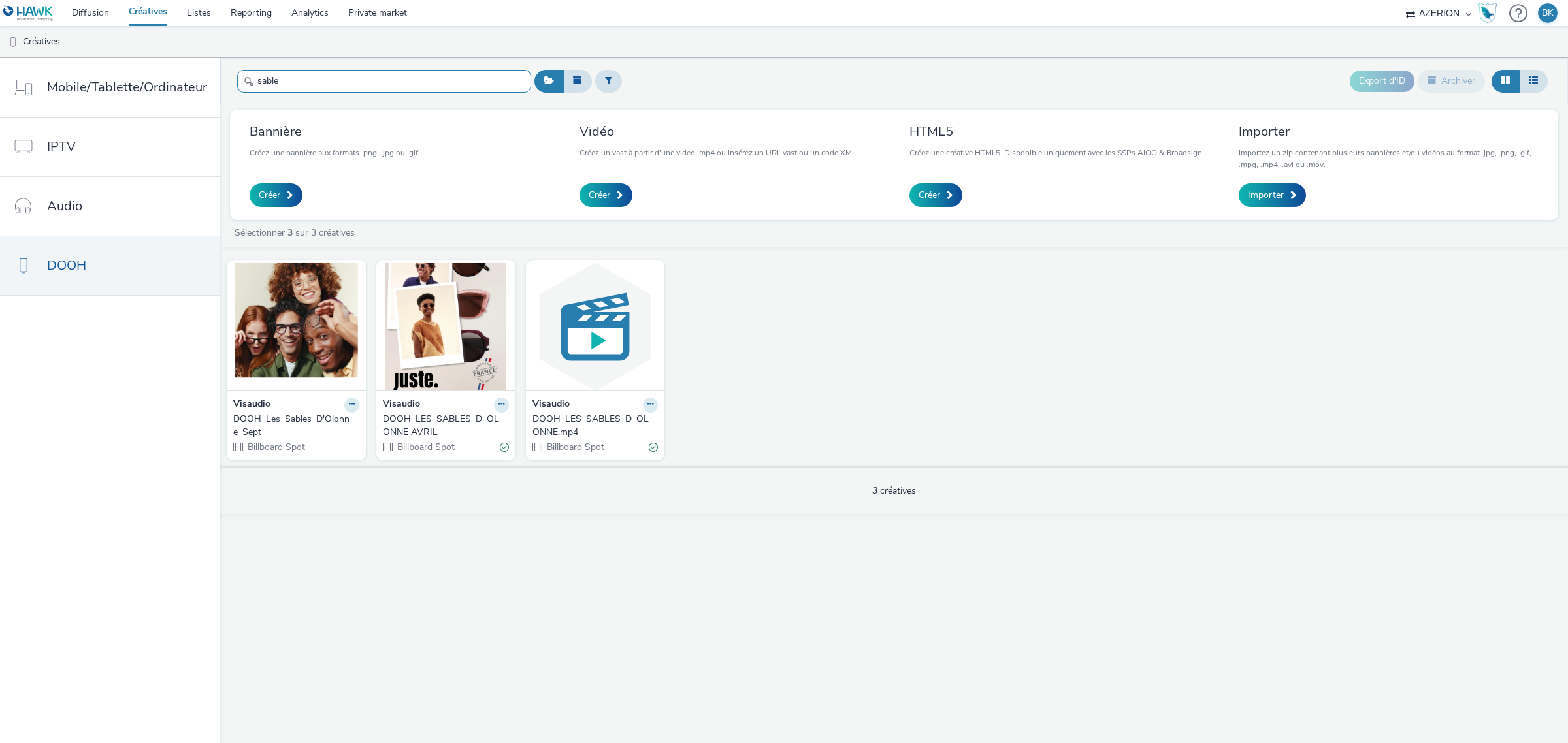
type input "sable"
click at [321, 418] on div "DOOH_Les_Sables_D'Olonne_Sept" at bounding box center [293, 426] width 121 height 27
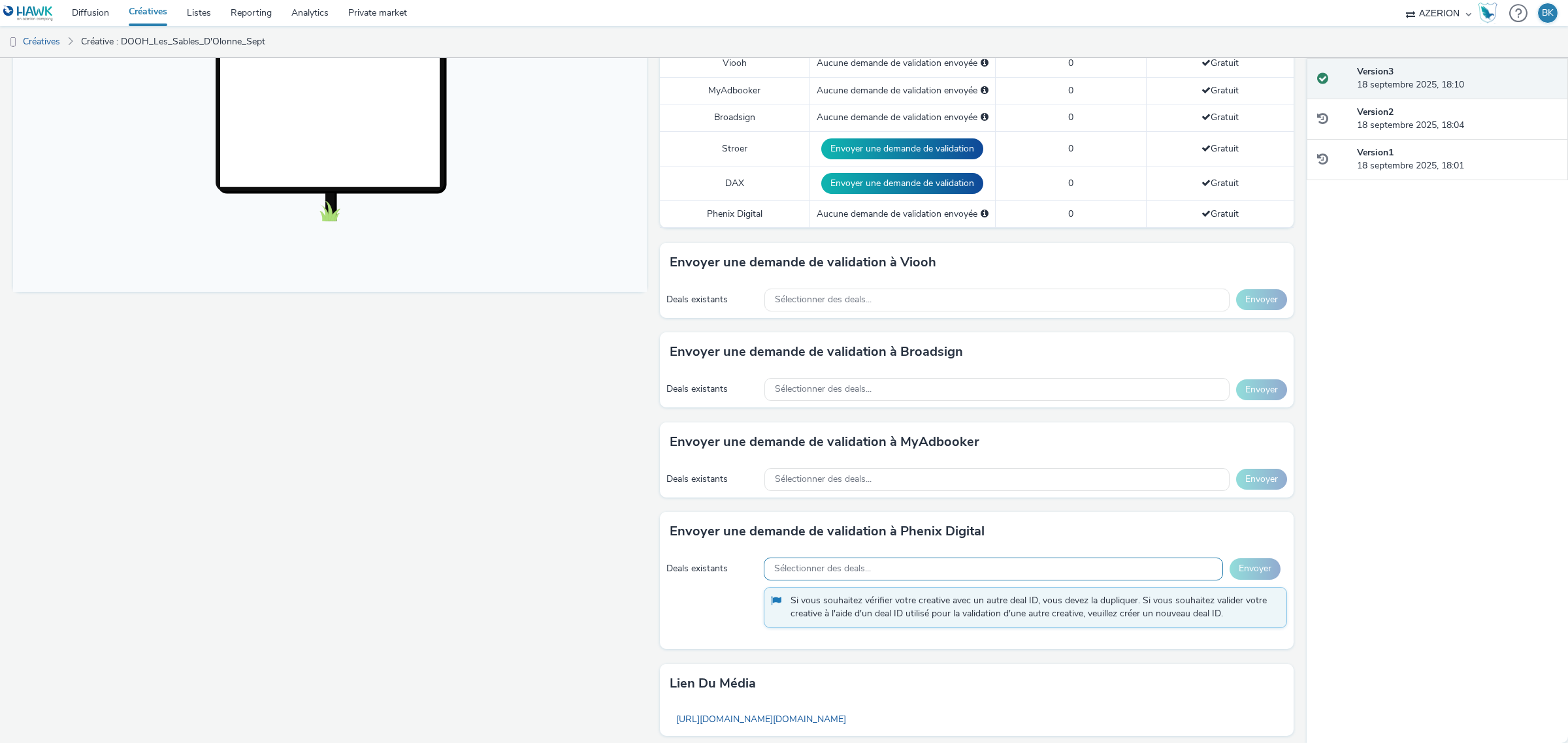
scroll to position [408, 0]
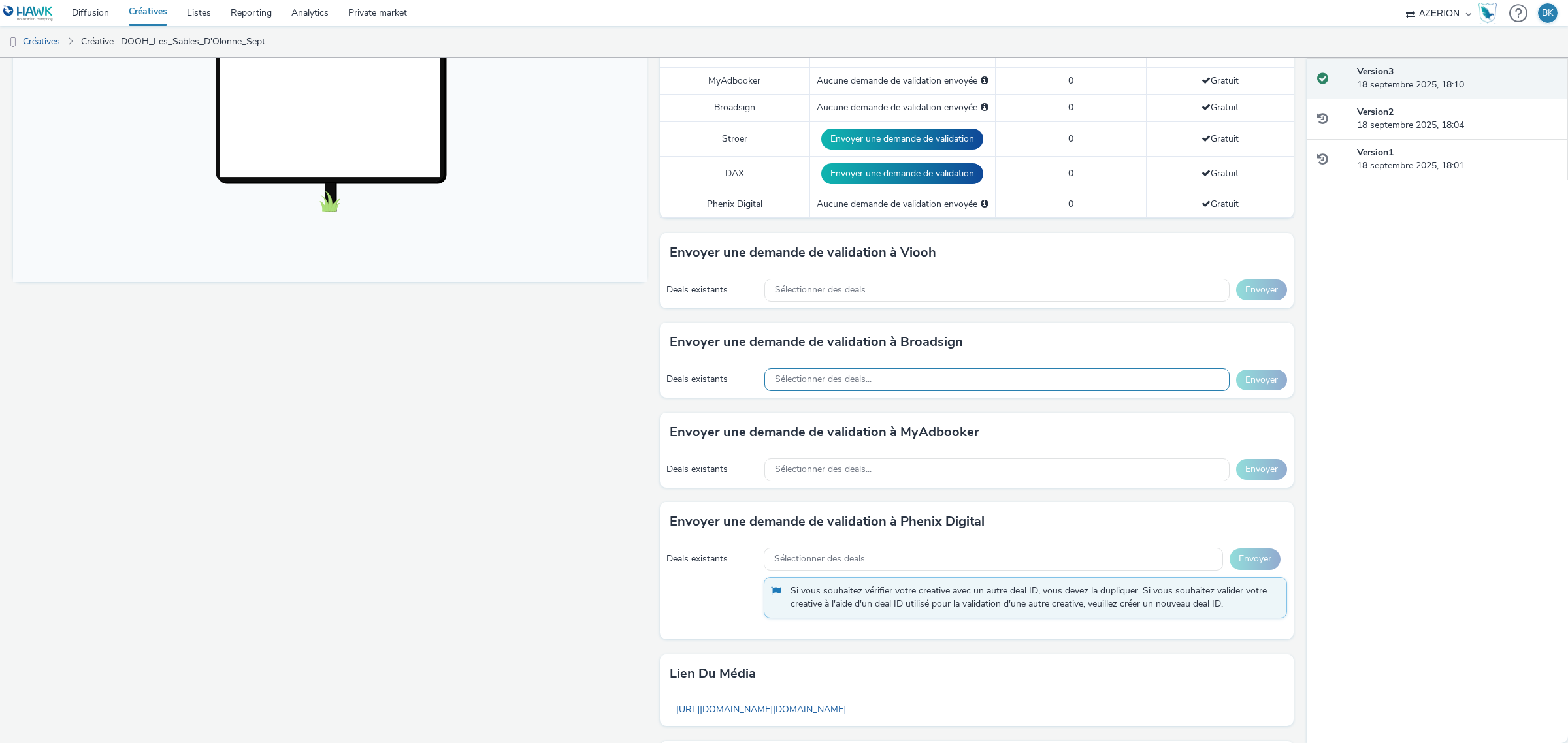
click at [970, 379] on div "Sélectionner des deals..." at bounding box center [996, 379] width 465 height 23
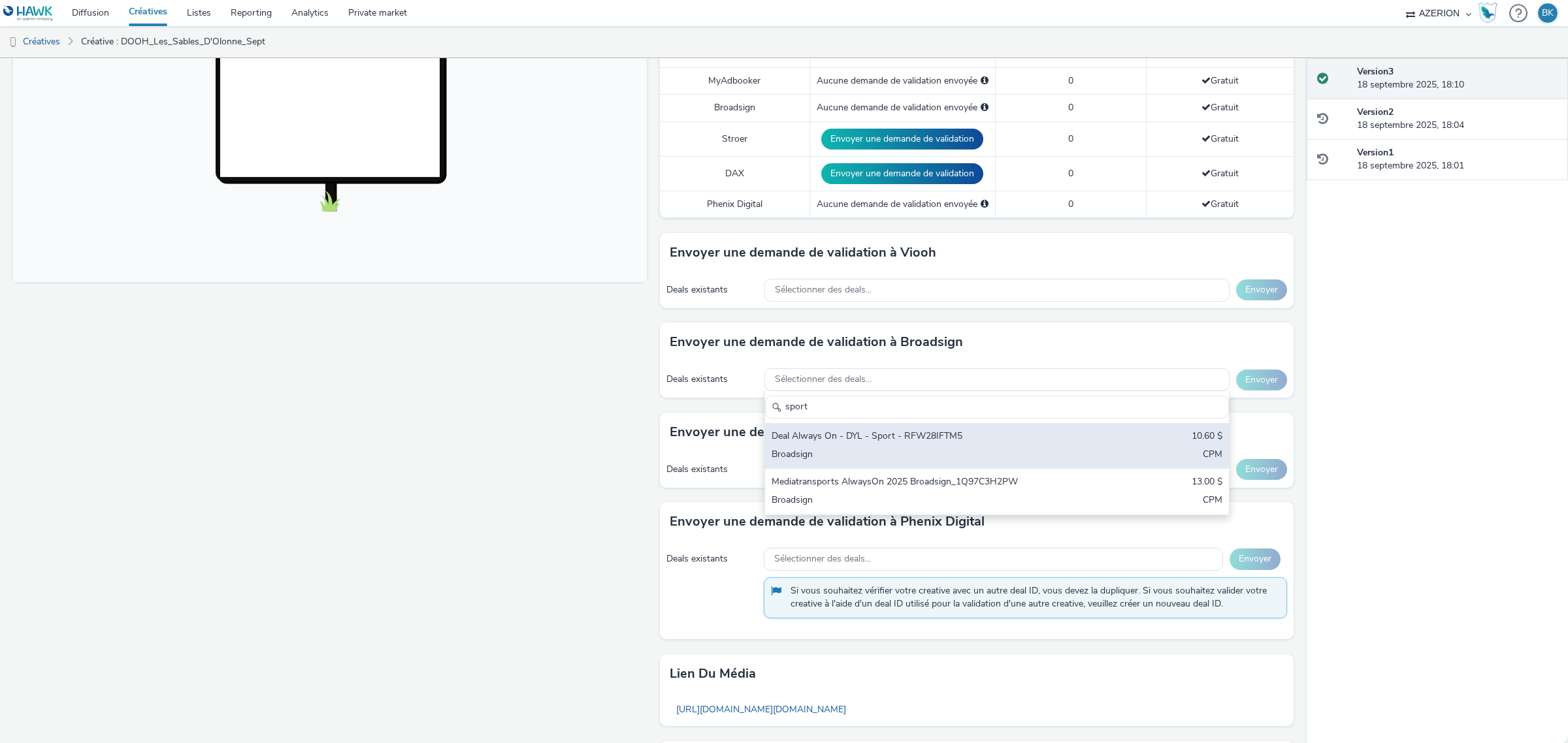
type input "sport"
click at [1027, 450] on div "Broadsign" at bounding box center [920, 455] width 298 height 15
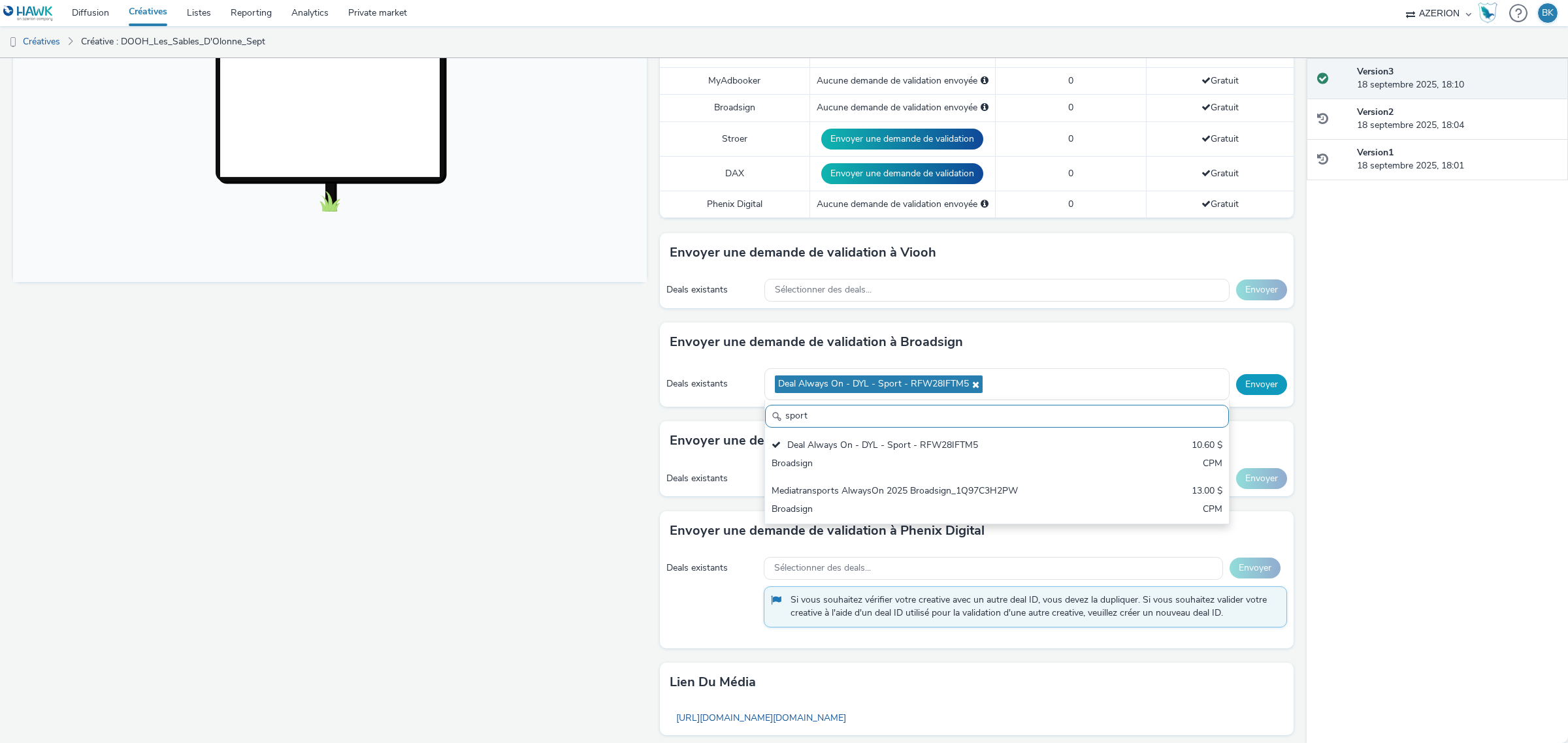
click at [1262, 387] on button "Envoyer" at bounding box center [1261, 384] width 51 height 21
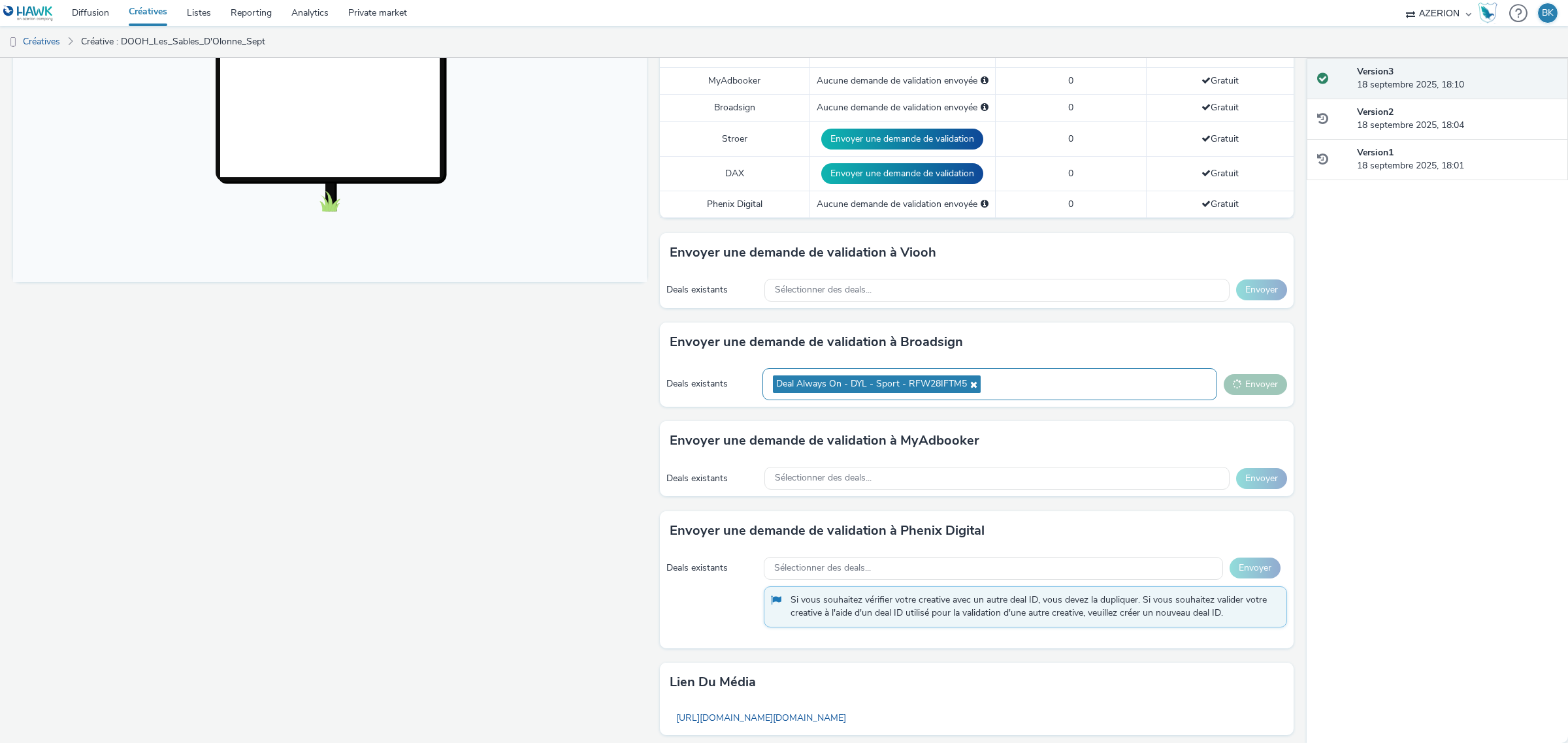
click at [1043, 382] on div "Deal Always On - DYL - Sport - RFW28IFTM5" at bounding box center [990, 384] width 455 height 32
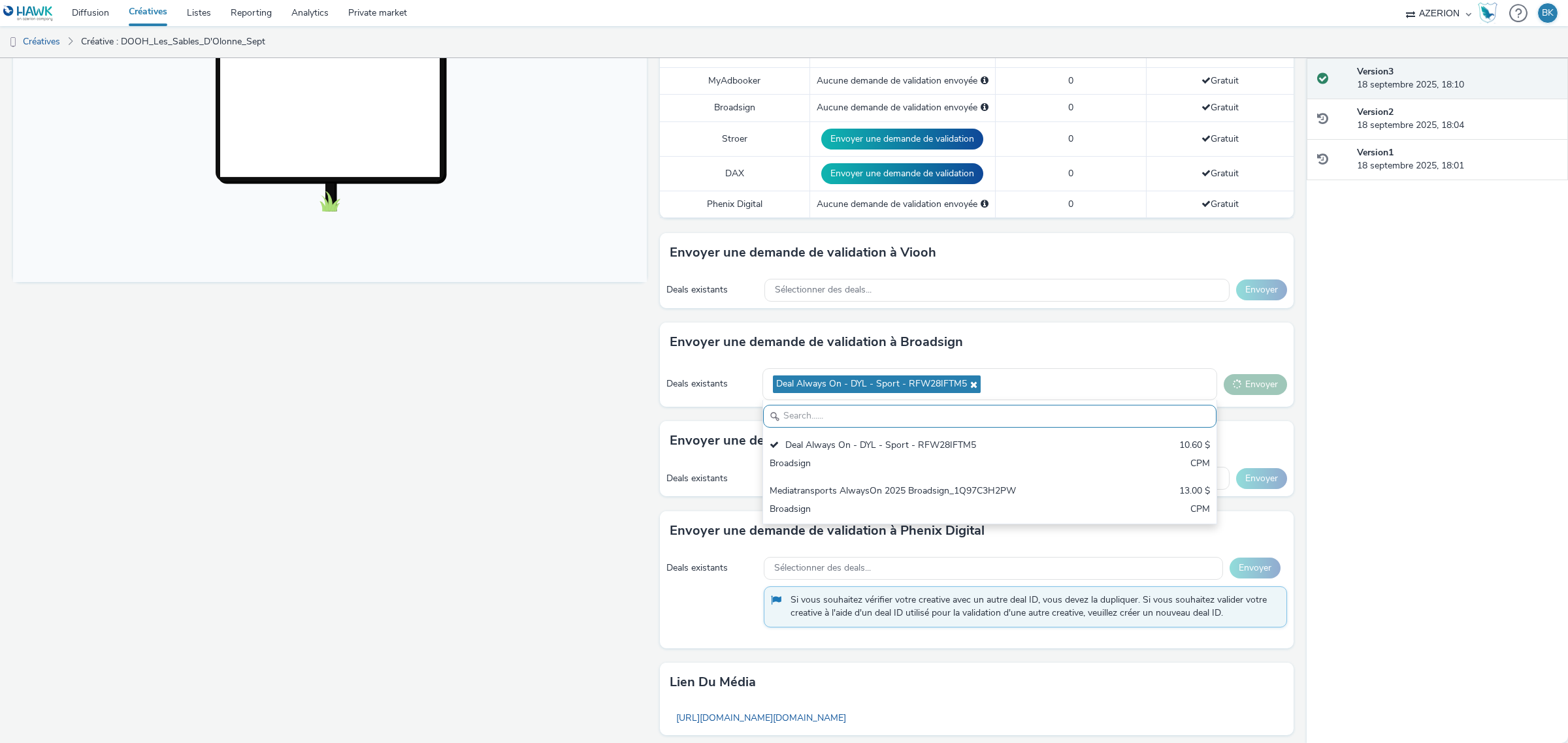
click at [1323, 422] on div "Version 3 18 septembre 2025, 18:10 Version 2 18 septembre 2025, 18:04 Version 1…" at bounding box center [1436, 401] width 261 height 685
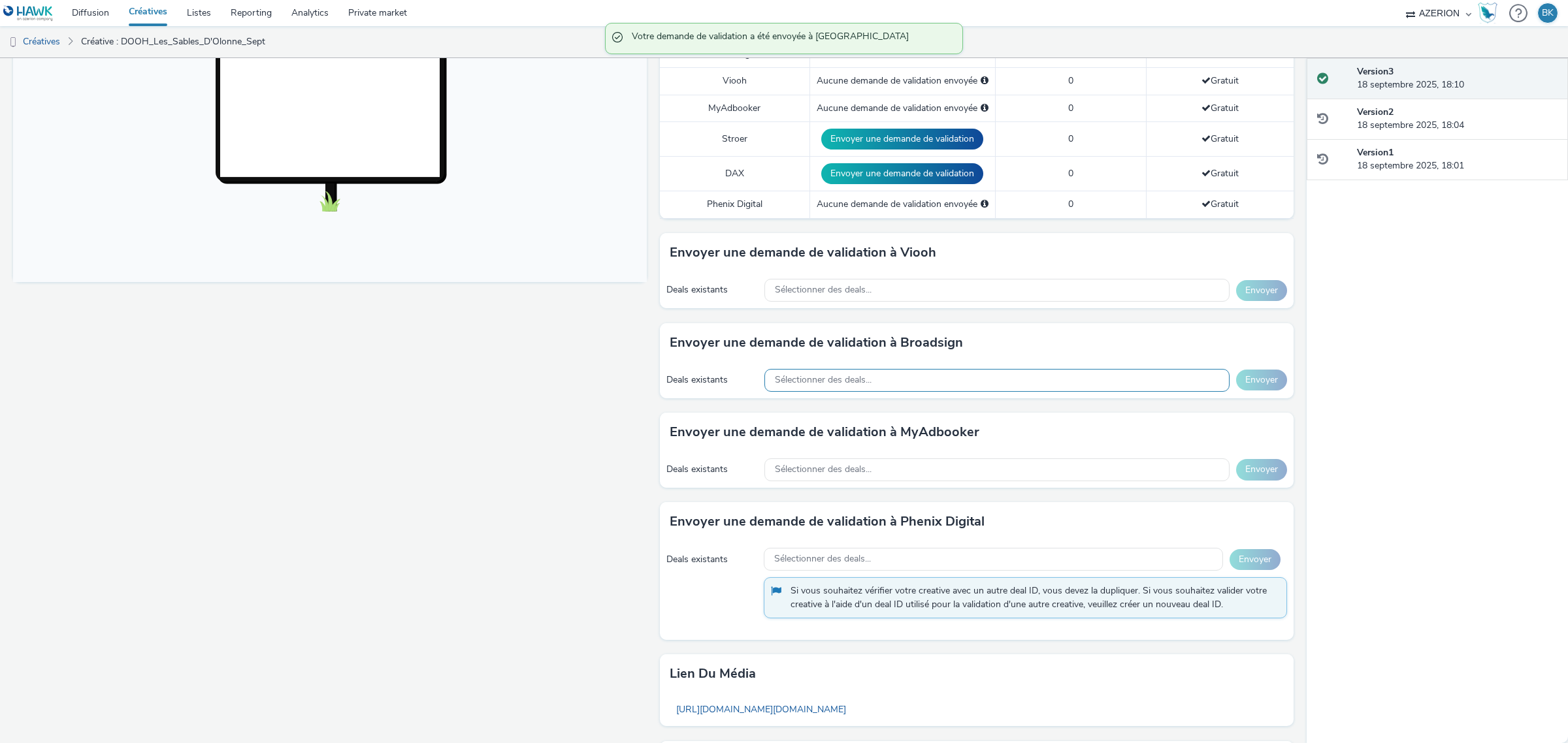
click at [925, 379] on div "Sélectionner des deals..." at bounding box center [996, 380] width 465 height 23
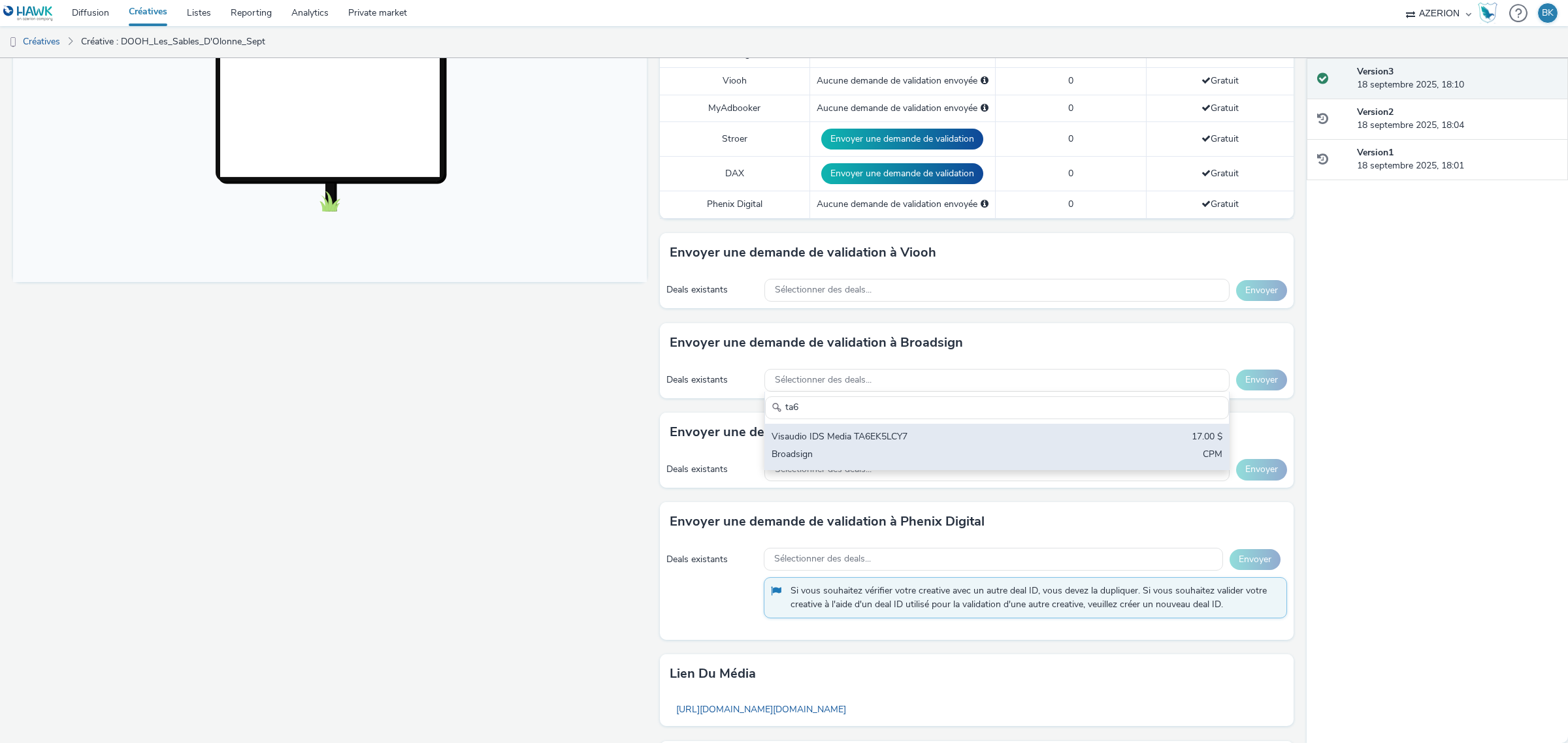
type input "ta6"
click at [885, 438] on div "Visaudio IDS Media TA6EK5LCY7" at bounding box center [920, 438] width 298 height 15
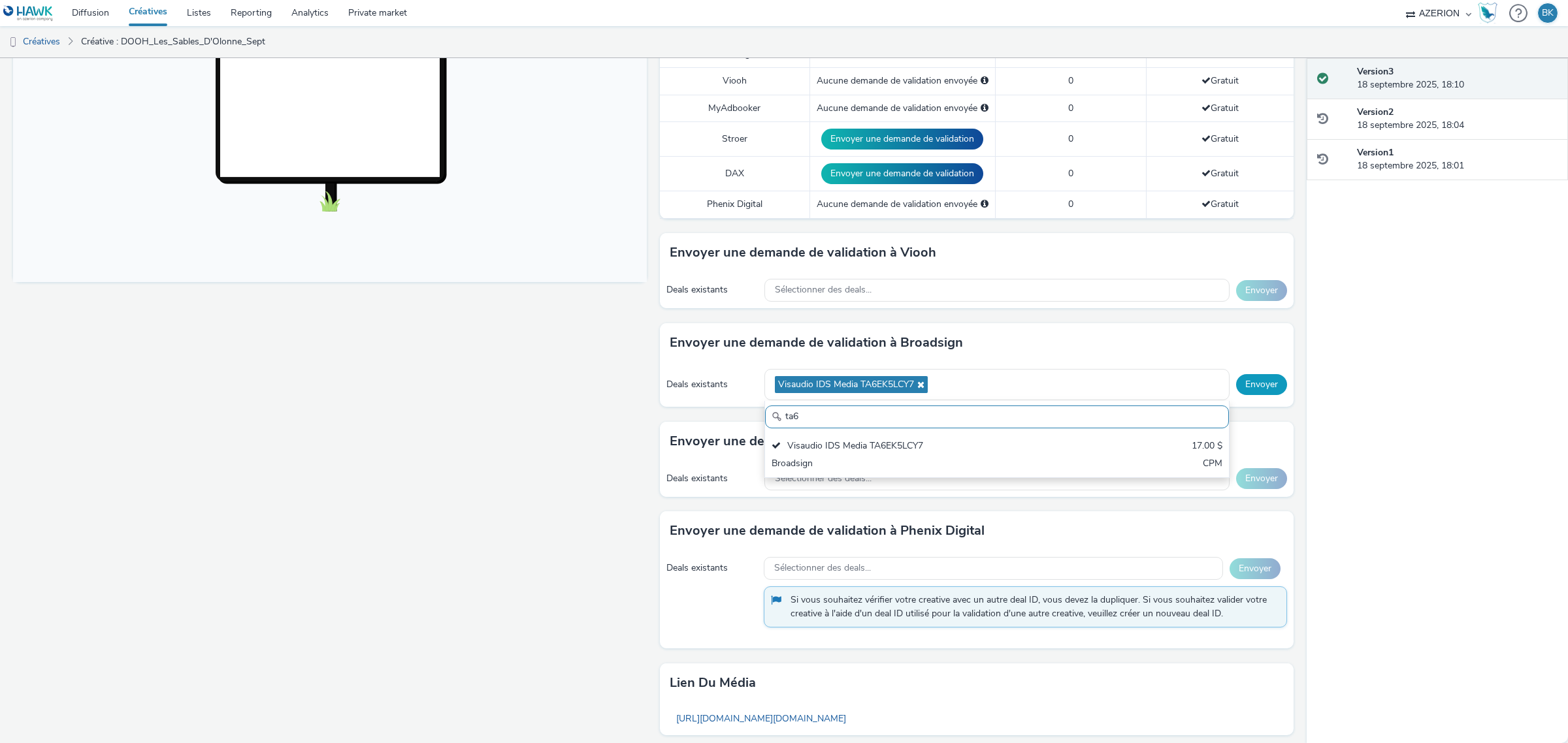
click at [1236, 383] on button "Envoyer" at bounding box center [1261, 384] width 51 height 21
click at [1030, 468] on div "Deals existants Sélectionner des deals... Envoyer" at bounding box center [976, 479] width 634 height 36
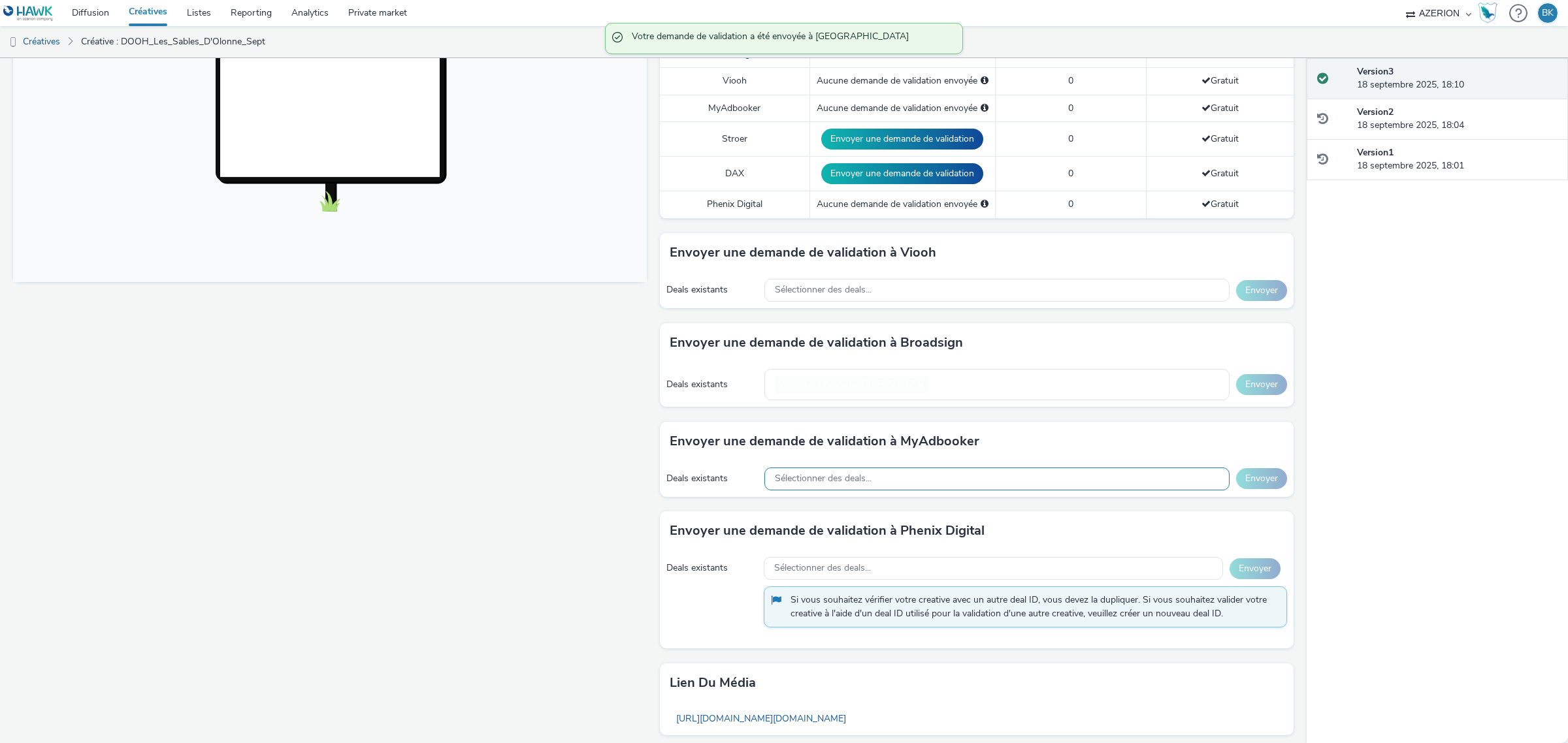
click at [1023, 473] on div "Sélectionner des deals..." at bounding box center [996, 478] width 465 height 23
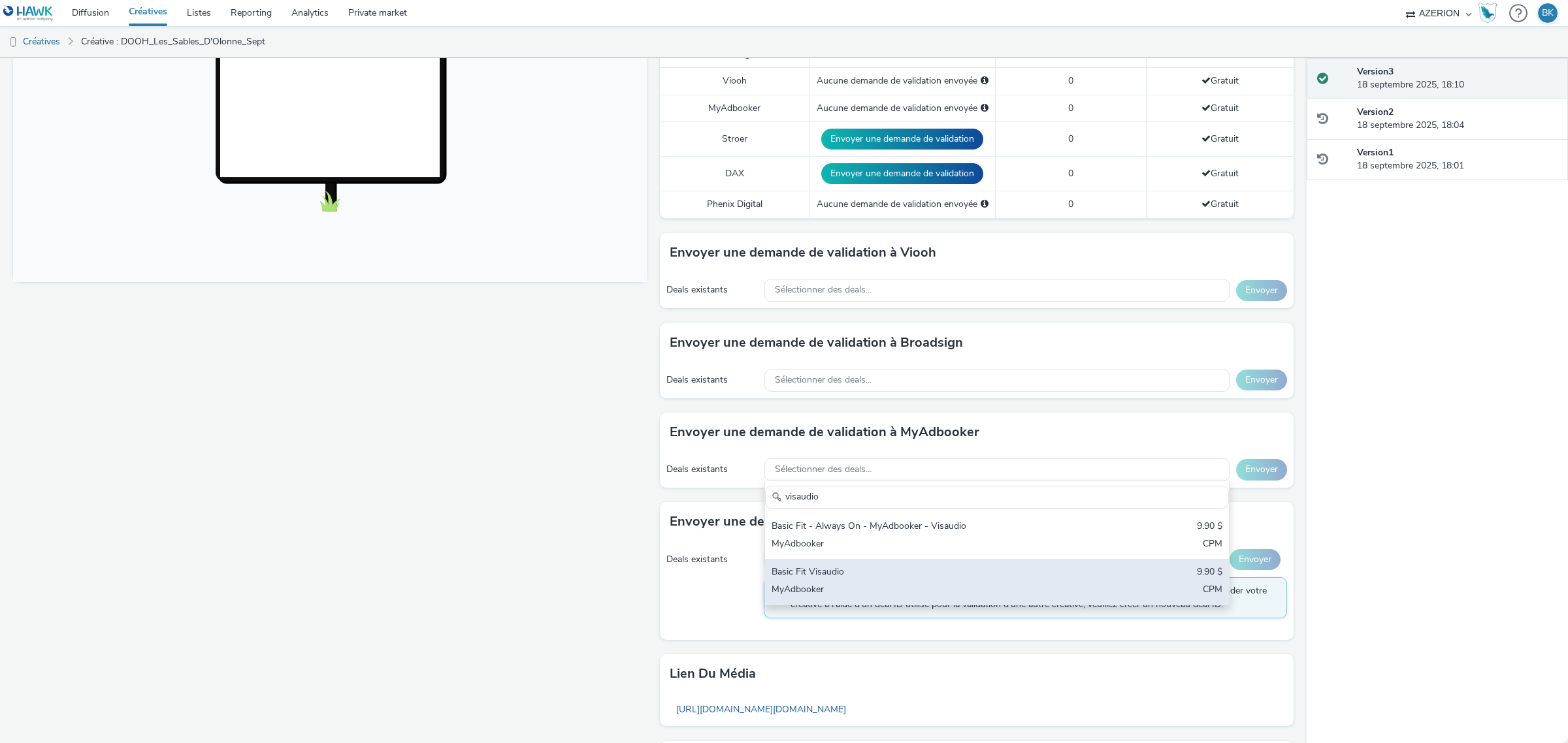
type input "visaudio"
click at [1017, 585] on div "Basic Fit Visaudio 9.90 $ MyAdbooker CPM" at bounding box center [996, 582] width 464 height 46
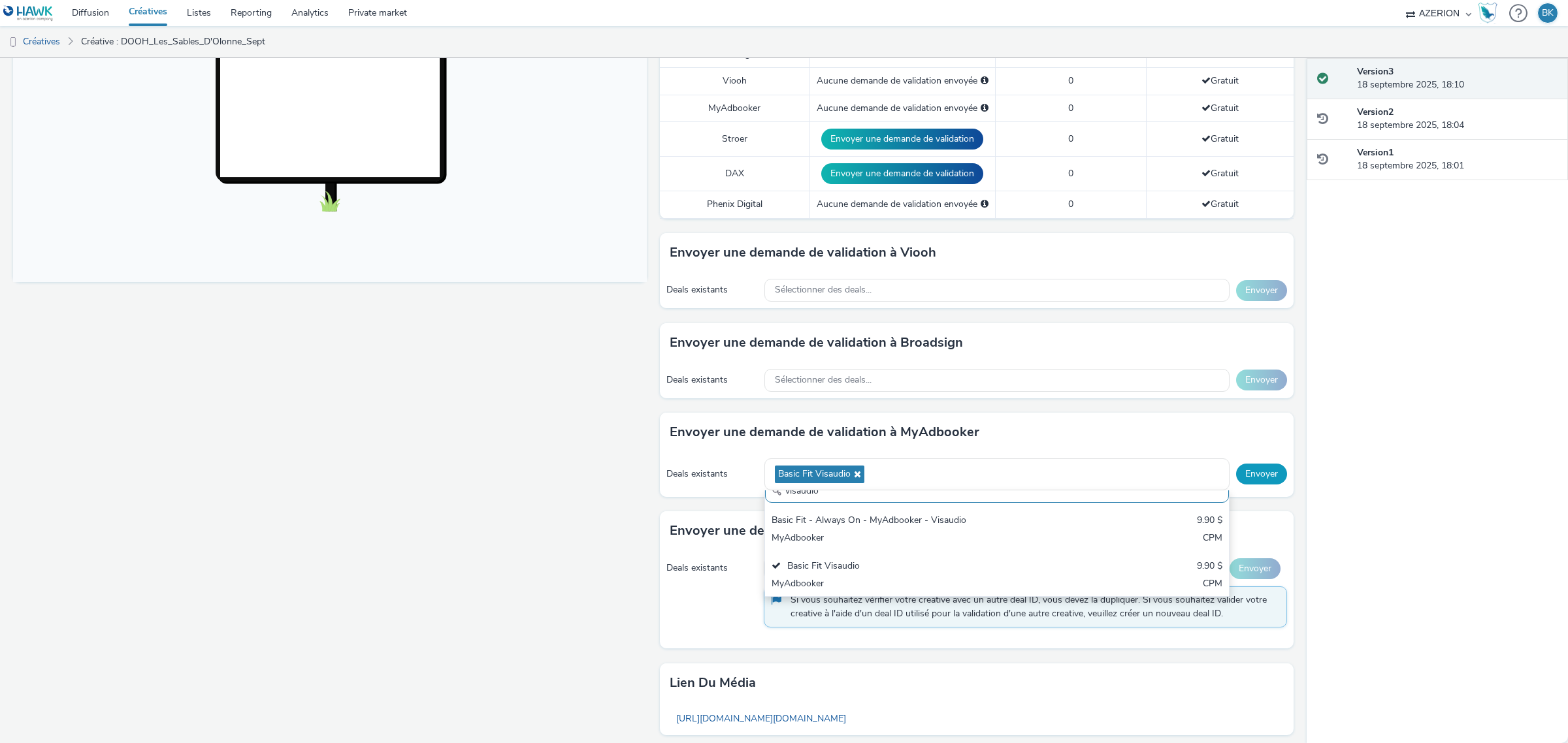
click at [1257, 471] on button "Envoyer" at bounding box center [1261, 474] width 51 height 21
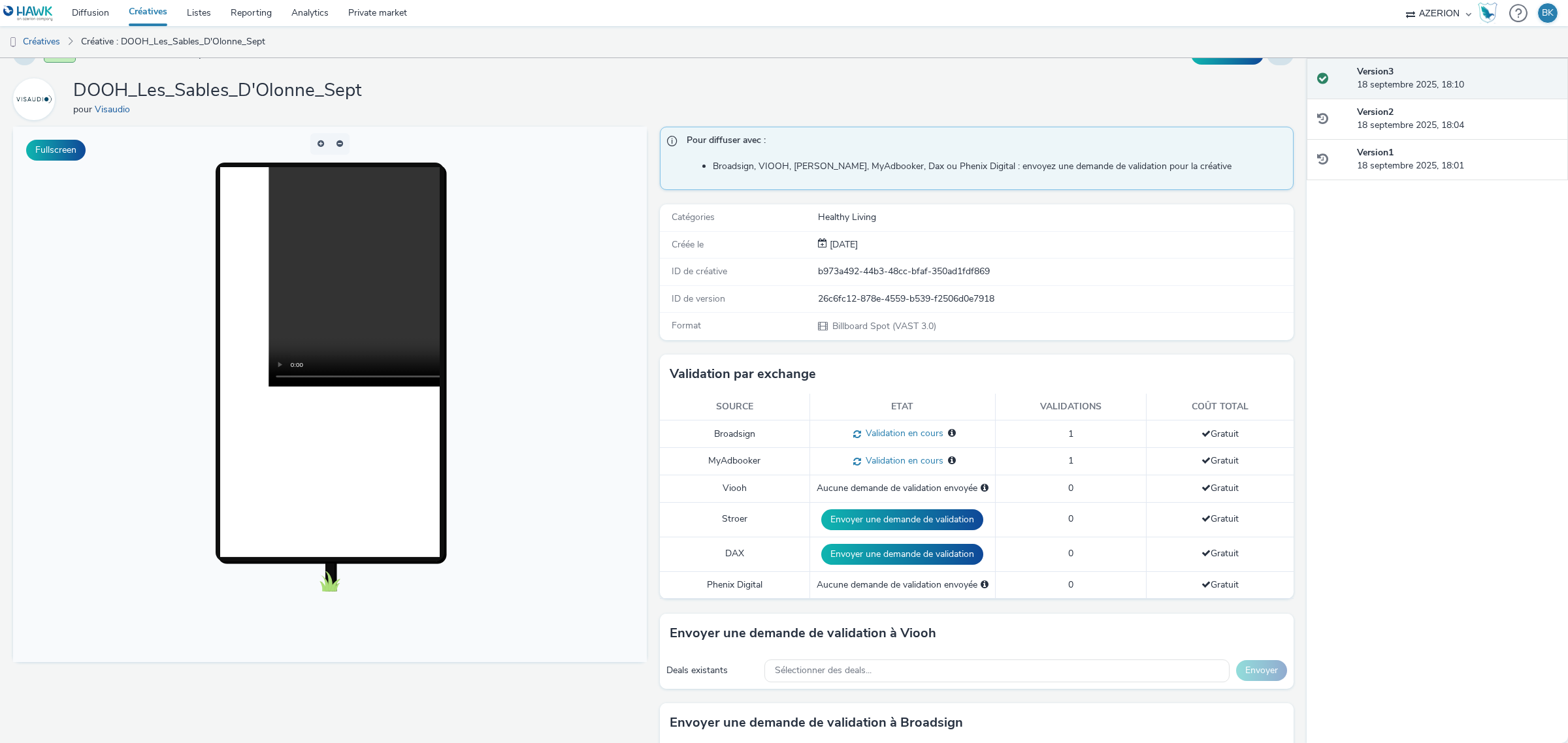
scroll to position [0, 0]
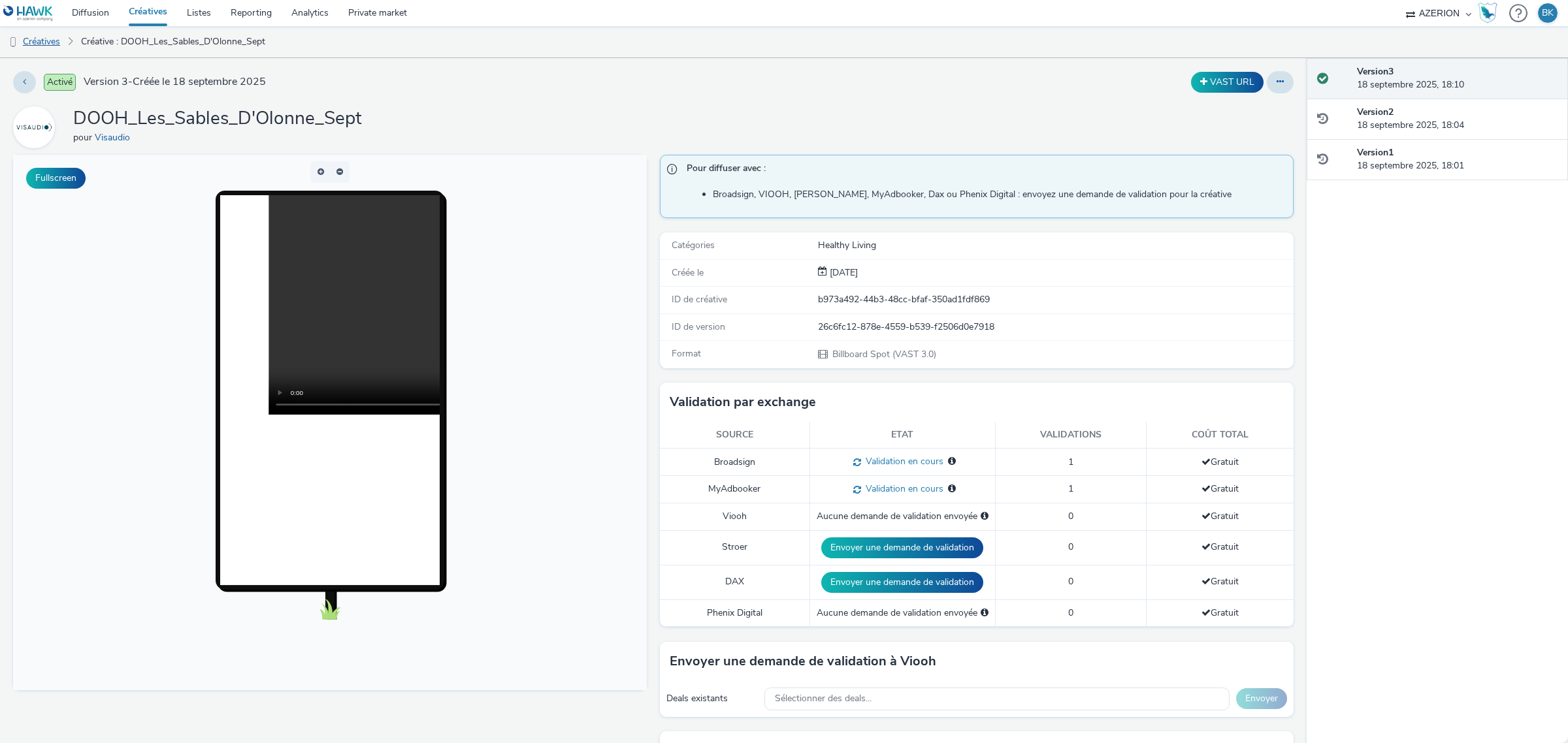
click at [47, 43] on link "Créatives" at bounding box center [33, 41] width 67 height 31
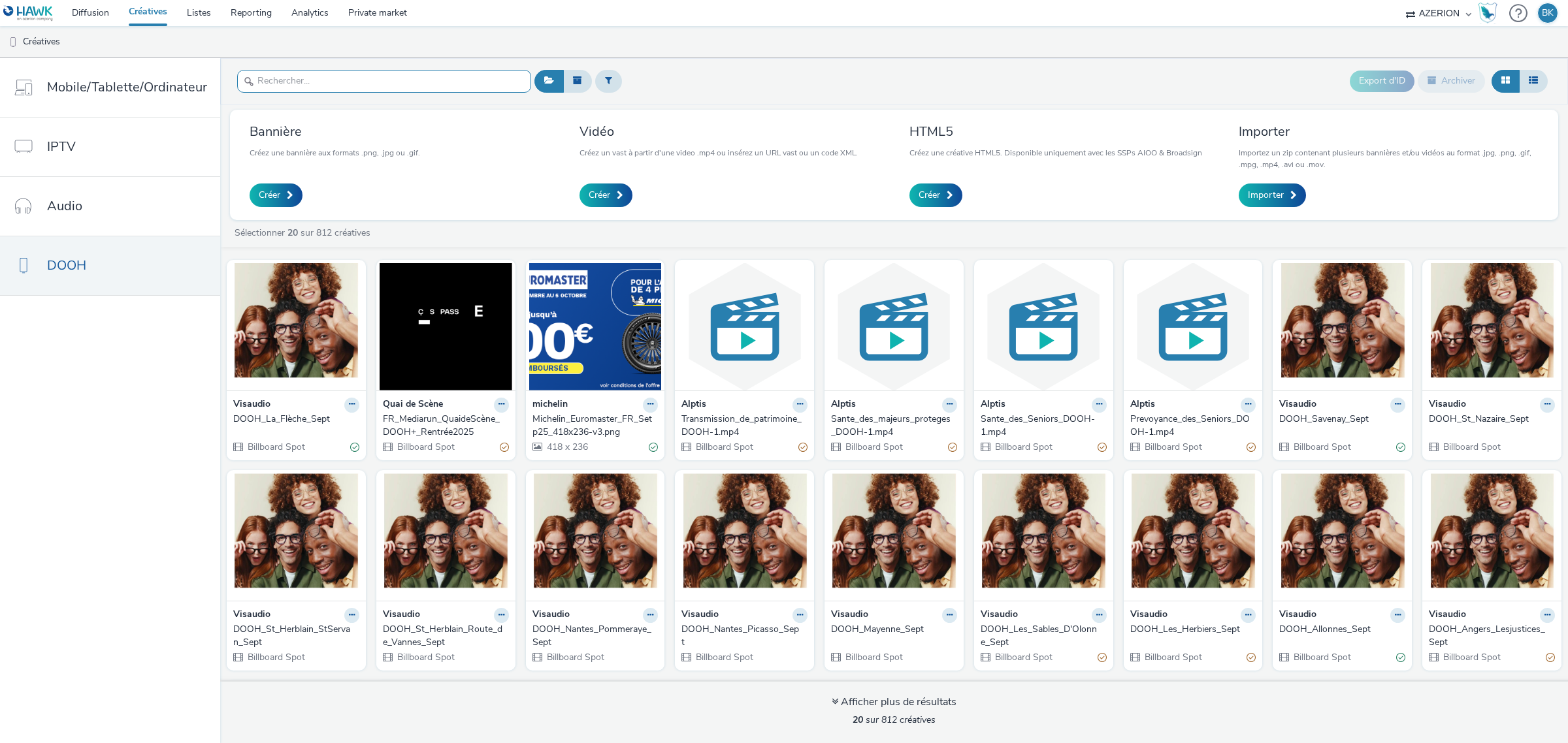
click at [344, 76] on input "text" at bounding box center [384, 81] width 294 height 23
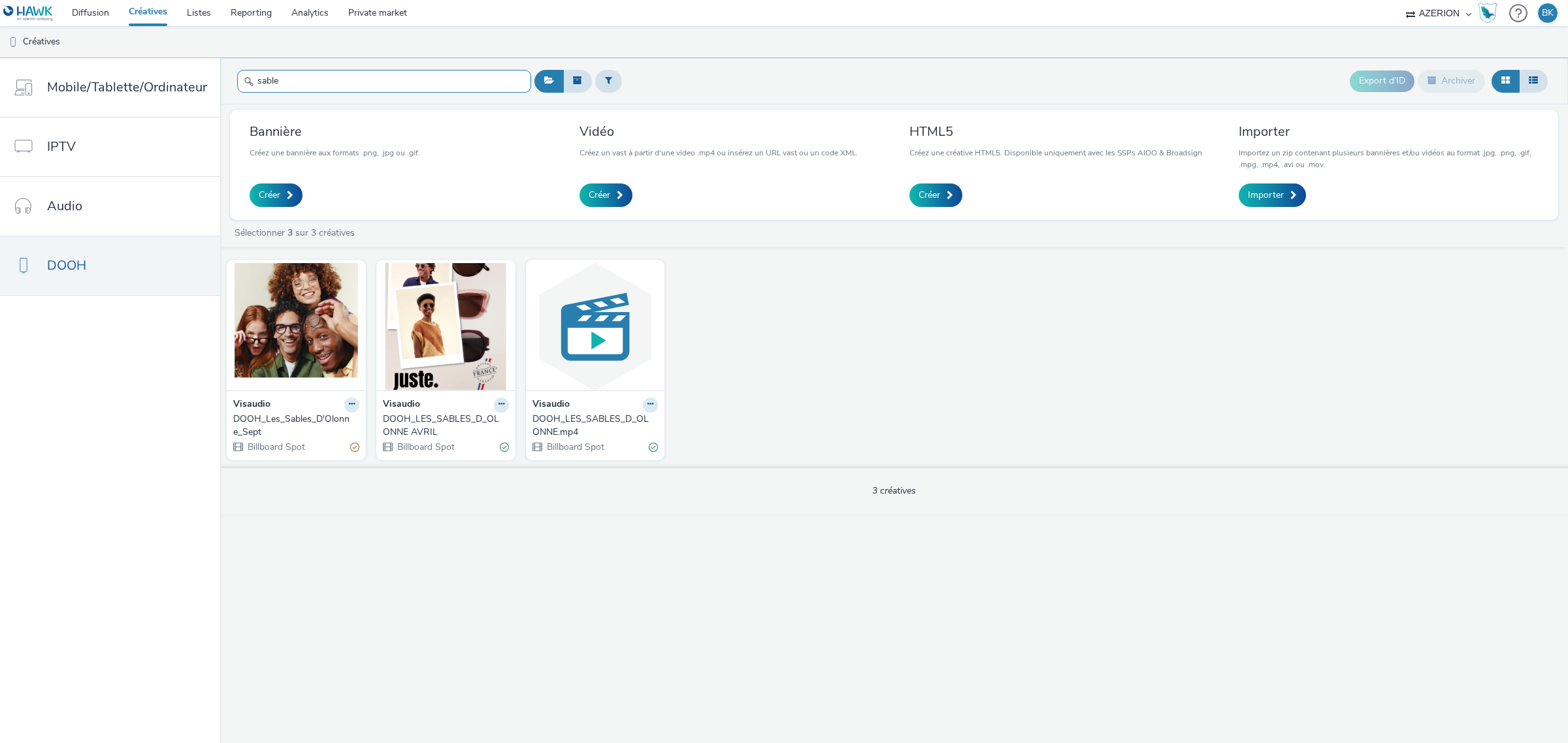
type input "sable"
click at [288, 408] on div "Visaudio" at bounding box center [296, 405] width 126 height 15
click at [277, 421] on div "DOOH_Les_Sables_D'Olonne_Sept" at bounding box center [293, 426] width 121 height 27
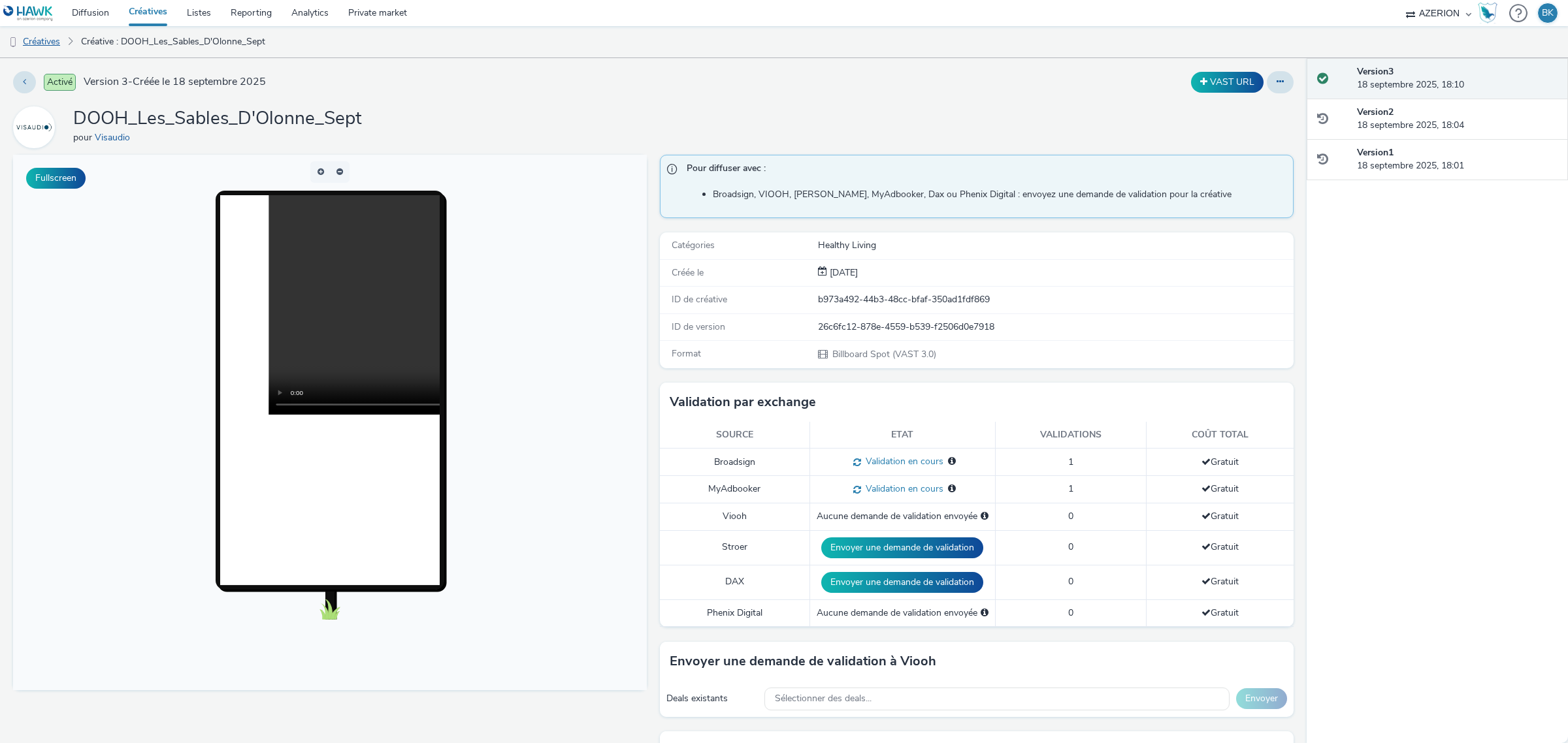
click at [47, 39] on link "Créatives" at bounding box center [33, 41] width 67 height 31
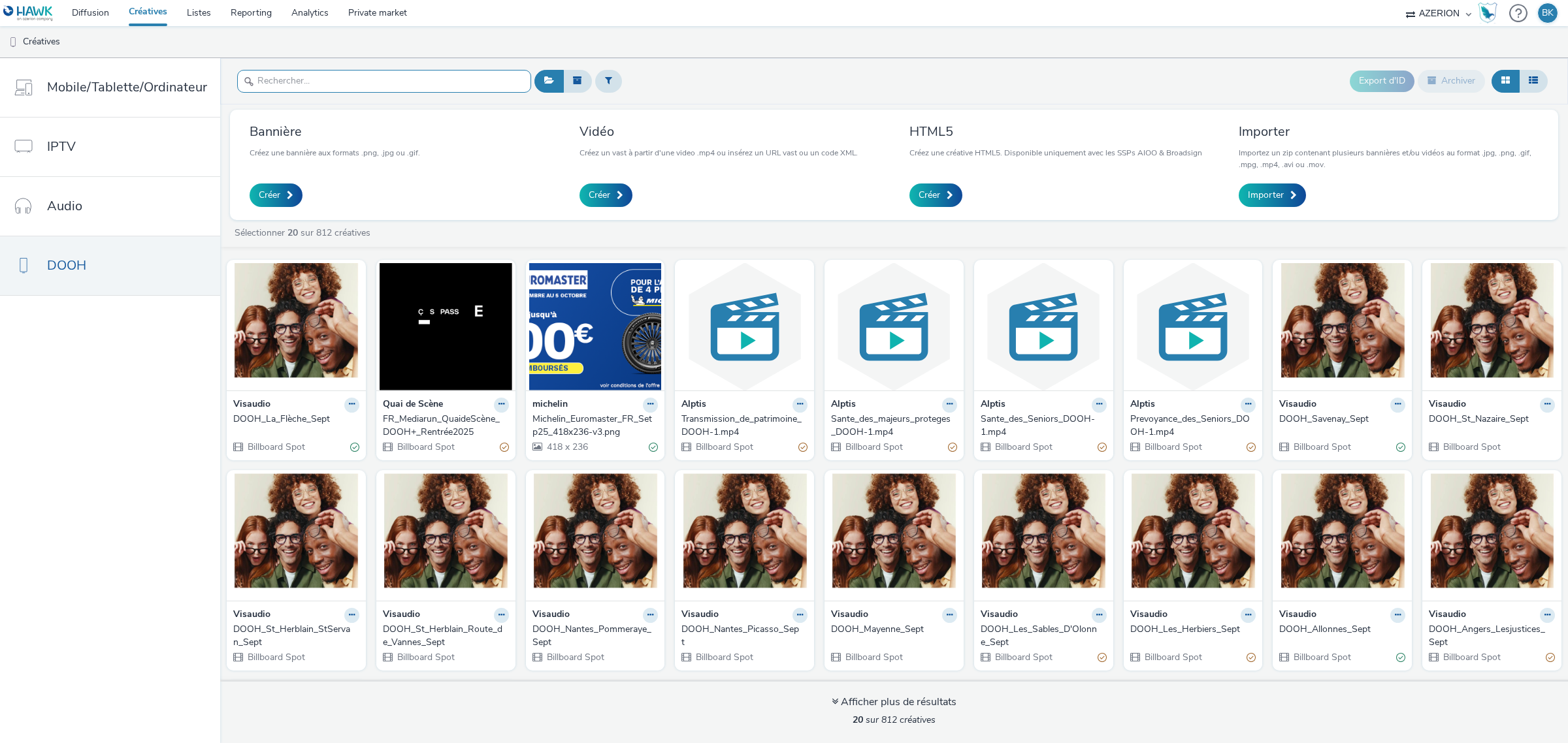
click at [422, 76] on input "text" at bounding box center [384, 81] width 294 height 23
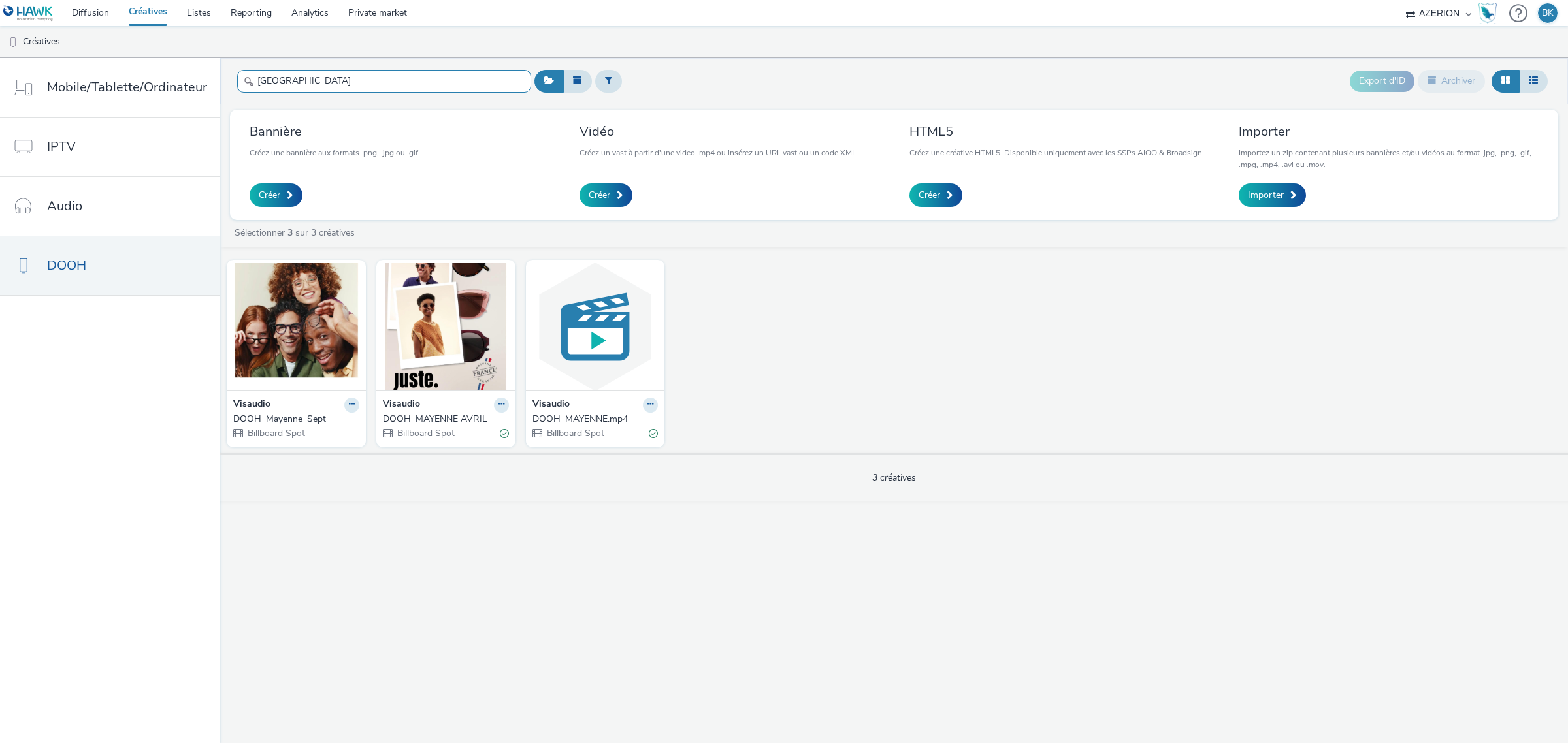
type input "[GEOGRAPHIC_DATA]"
click at [283, 415] on div "DOOH_Mayenne_Sept" at bounding box center [293, 419] width 121 height 13
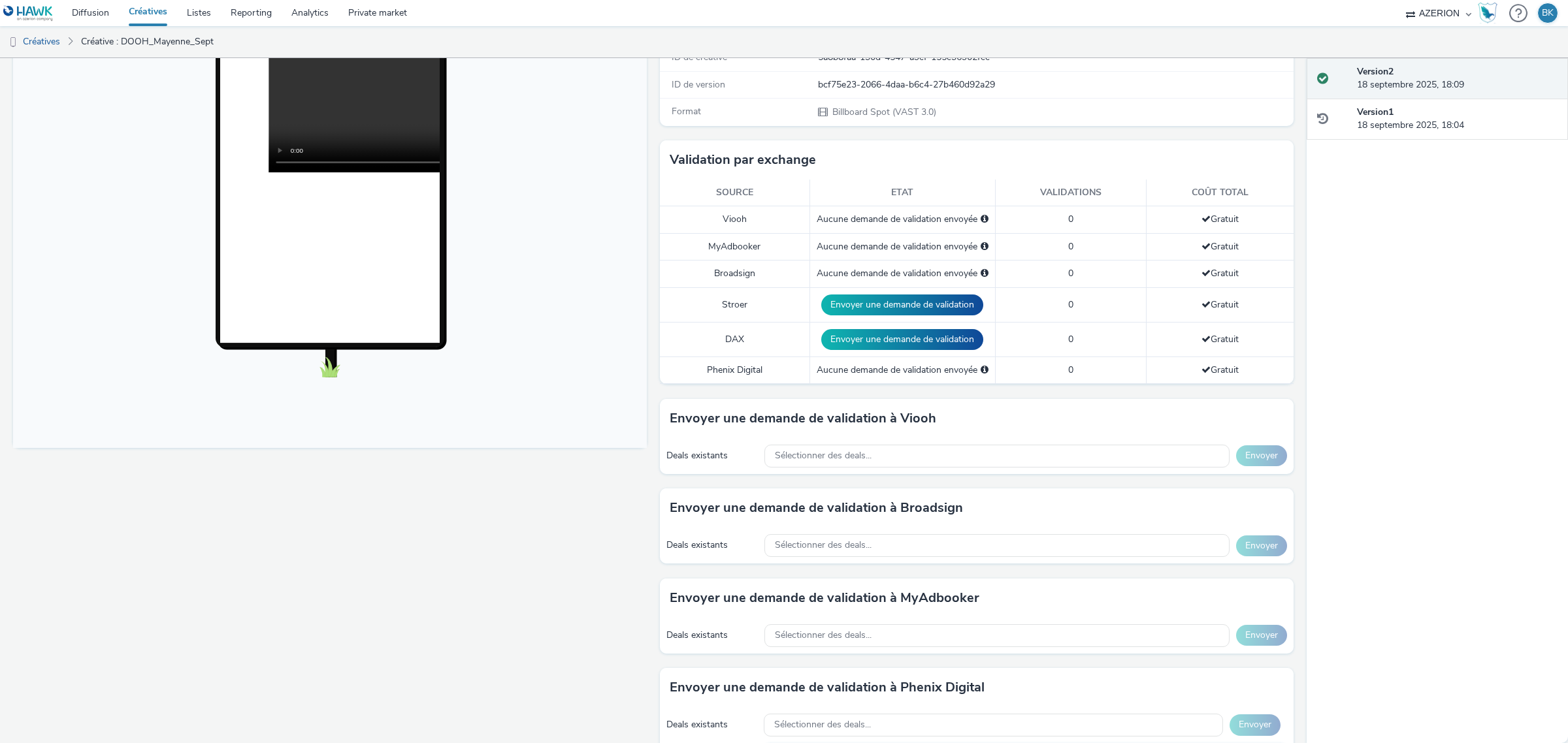
scroll to position [408, 0]
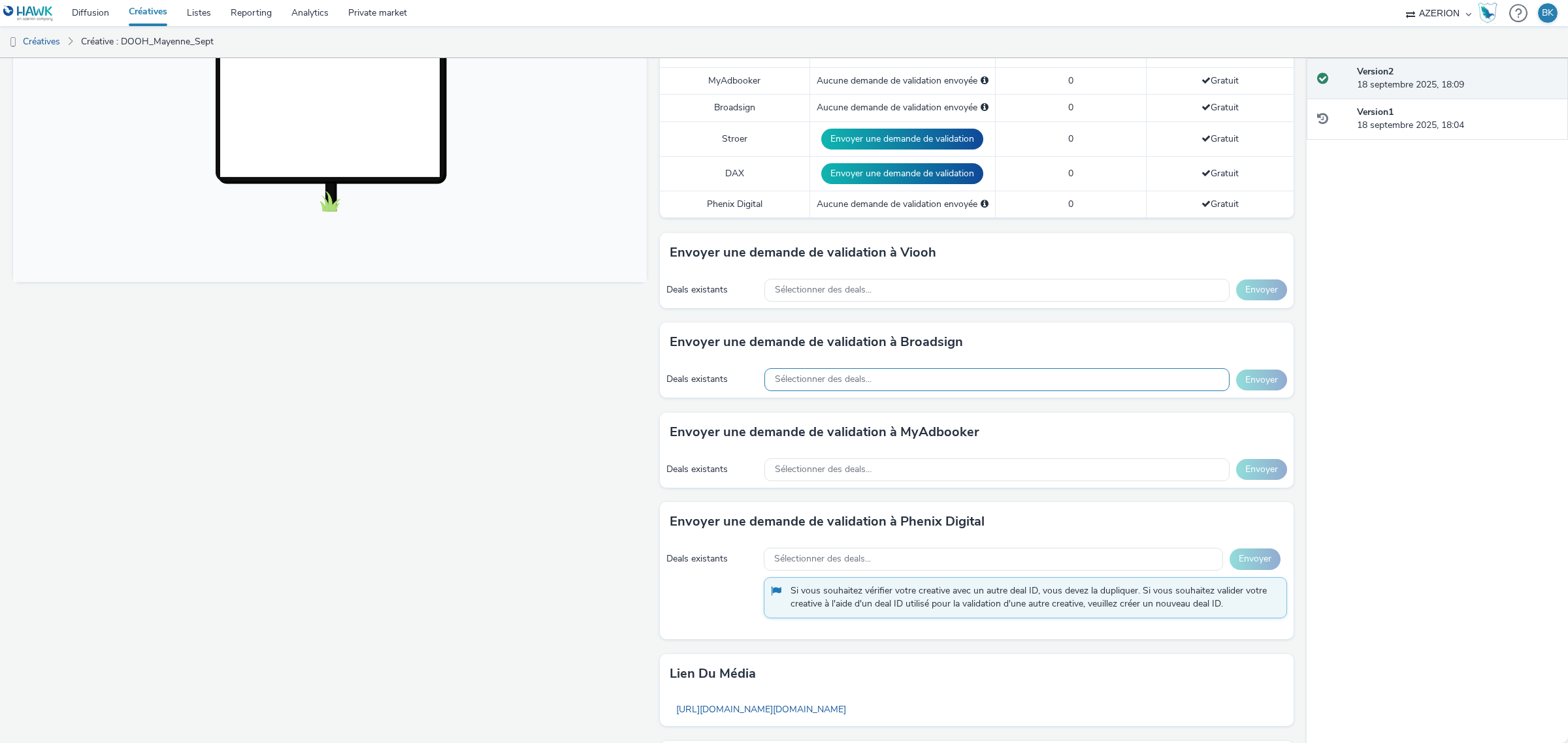
click at [853, 374] on div "Sélectionner des deals..." at bounding box center [996, 379] width 465 height 23
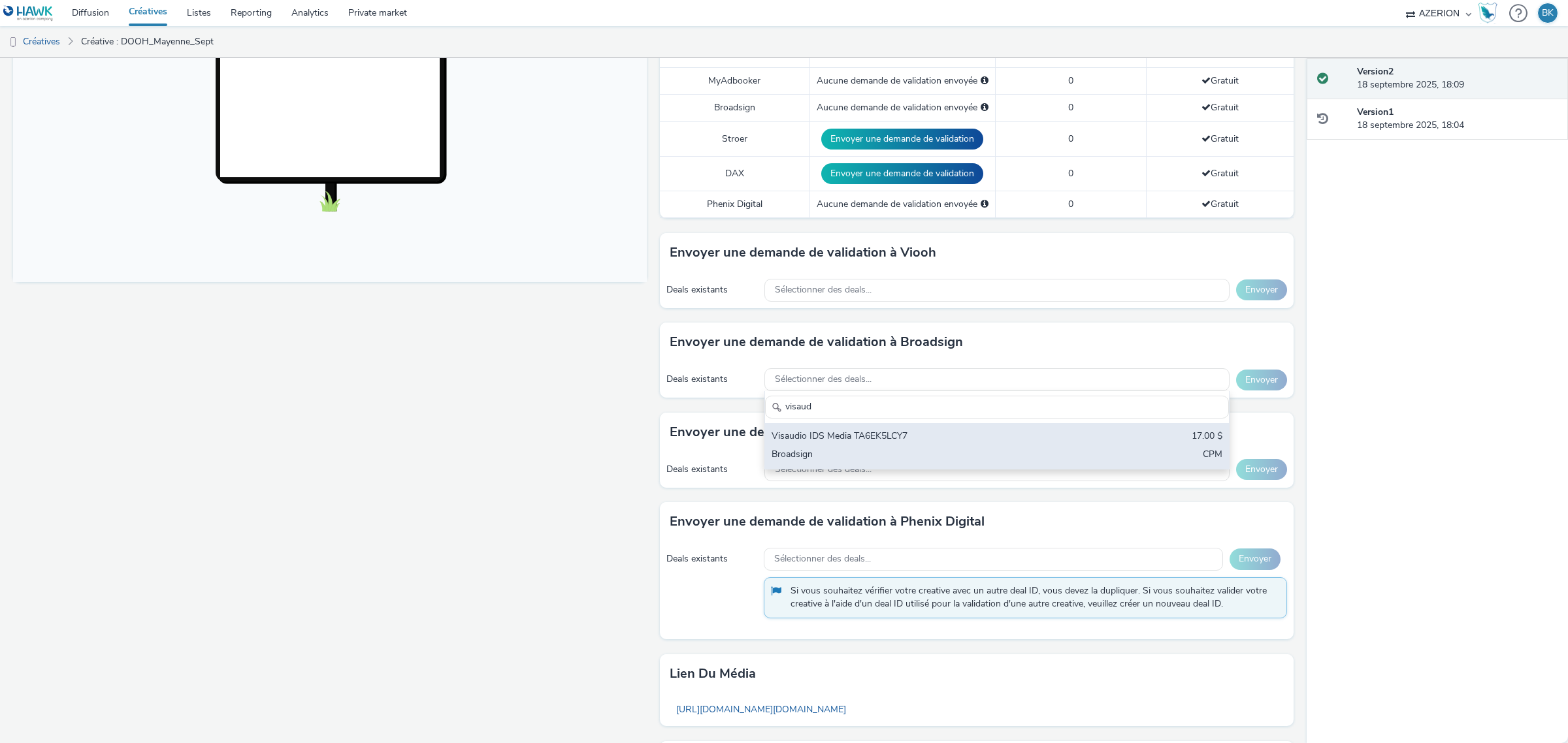
type input "visaud"
click at [977, 436] on div "Visaudio IDS Media TA6EK5LCY7" at bounding box center [920, 437] width 298 height 15
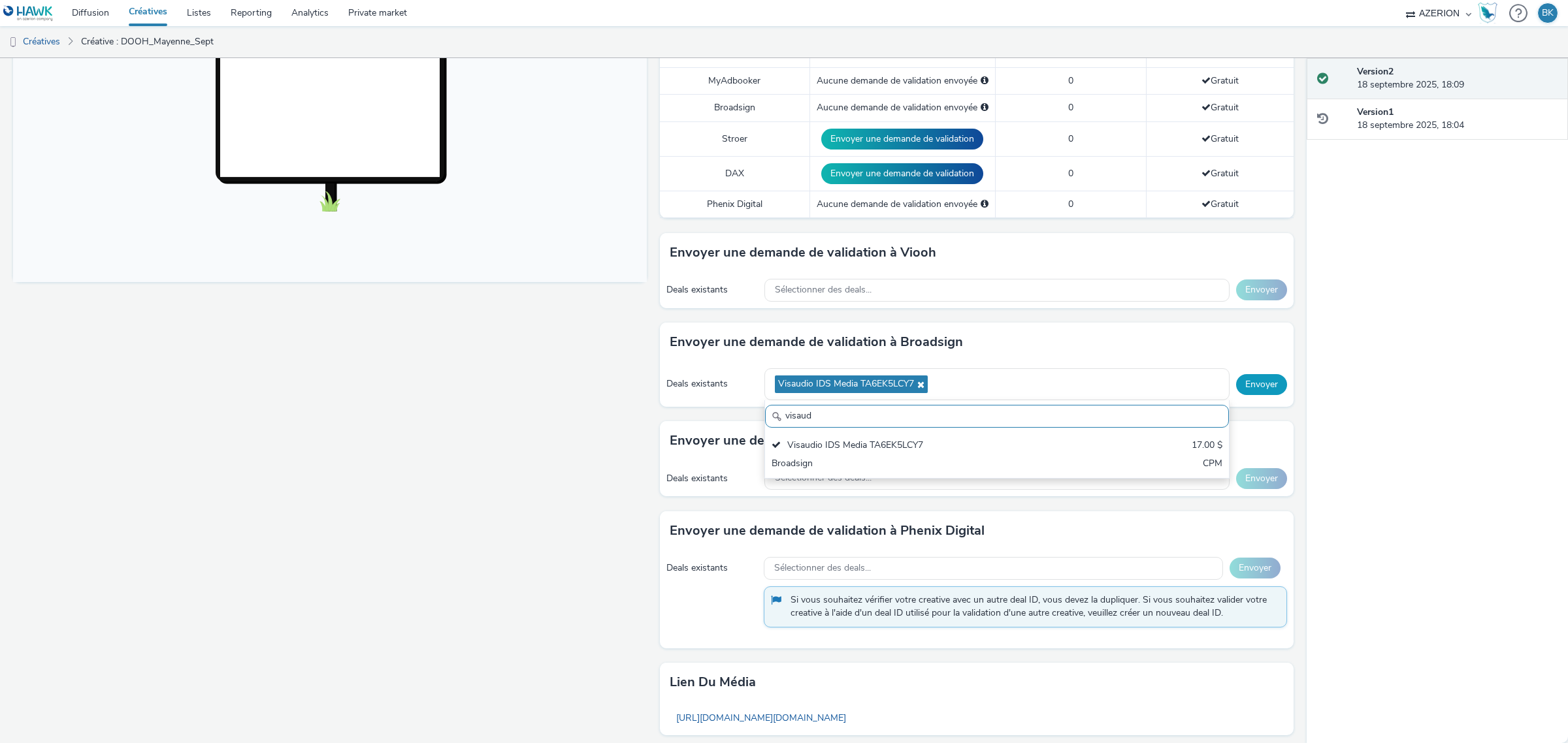
click at [1243, 387] on button "Envoyer" at bounding box center [1261, 384] width 51 height 21
click at [890, 472] on div "Sélectionner des deals..." at bounding box center [996, 478] width 465 height 23
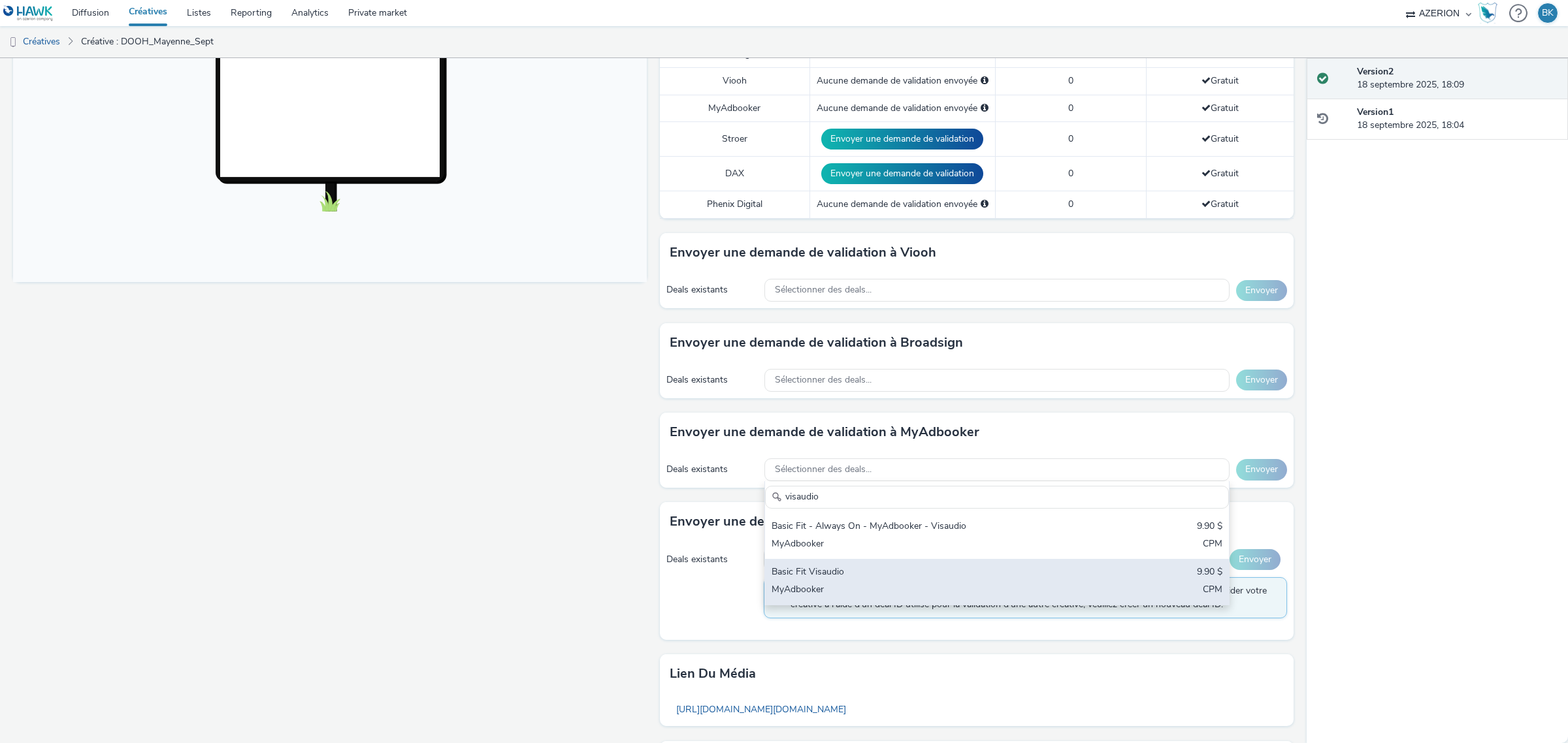
type input "visaudio"
click at [896, 586] on div "MyAdbooker" at bounding box center [920, 591] width 298 height 15
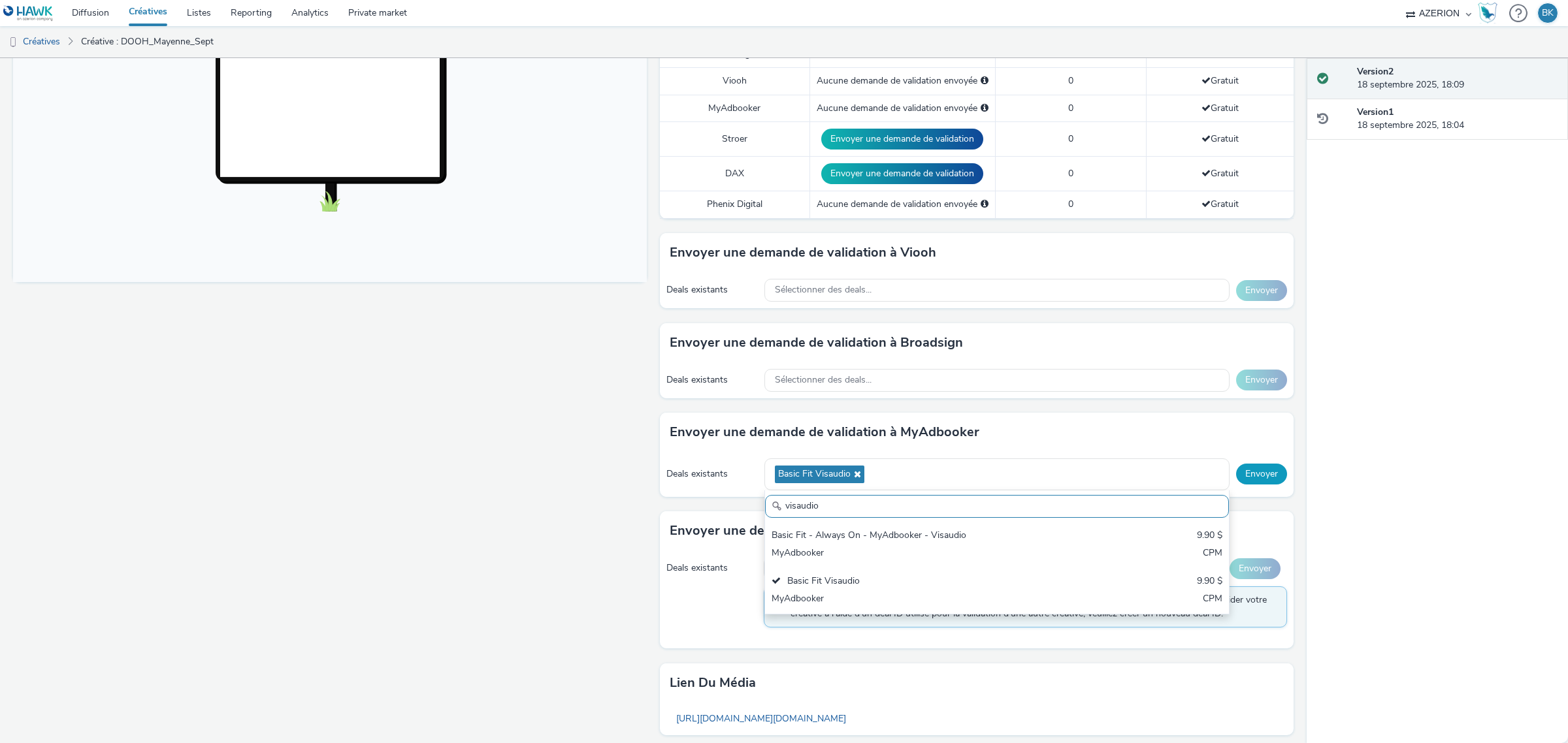
drag, startPoint x: 1255, startPoint y: 461, endPoint x: 1260, endPoint y: 472, distance: 12.1
click at [1256, 465] on div "Deals existants Basic Fit Visaudio visaudio Basic Fit - Always On - MyAdbooker …" at bounding box center [976, 474] width 634 height 45
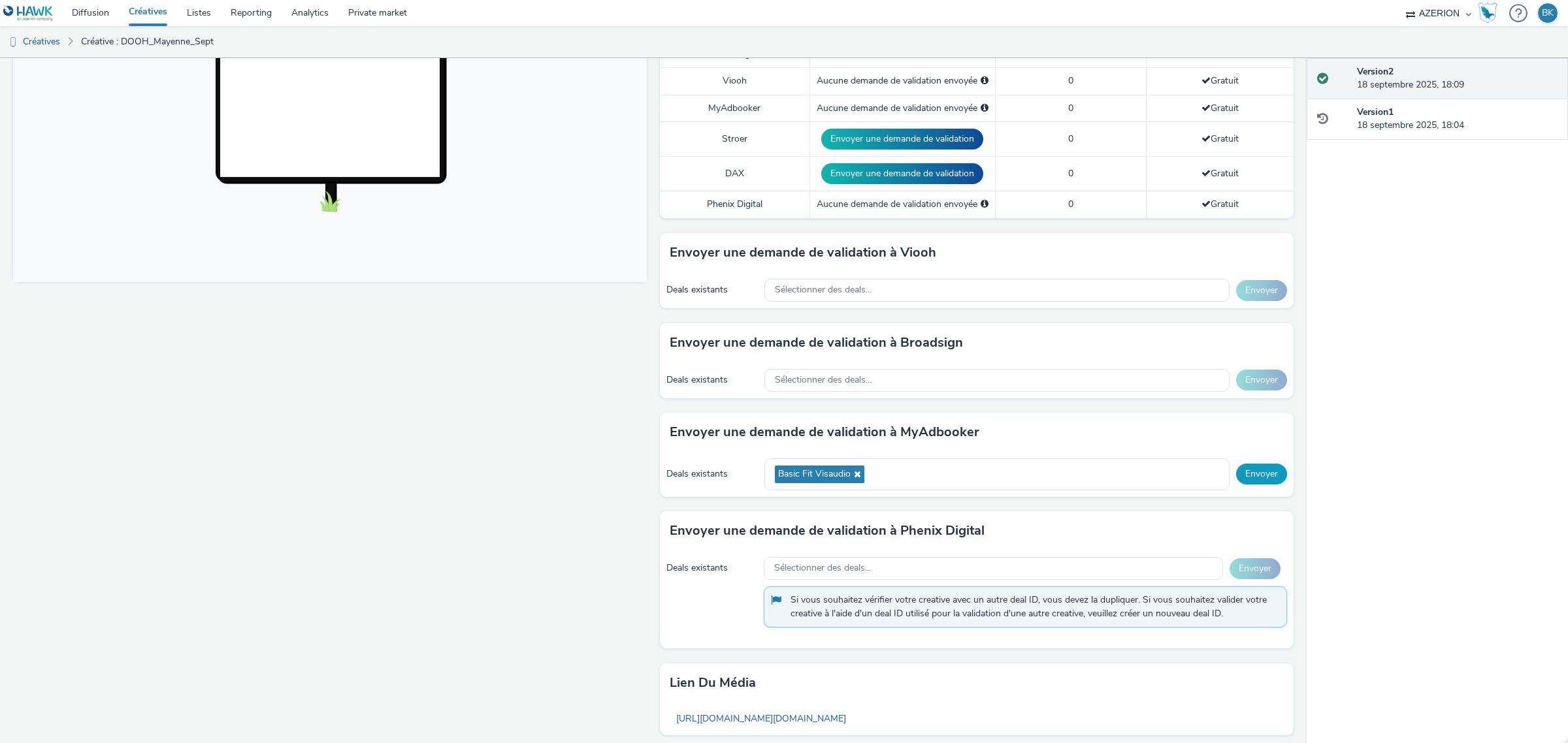
click at [1260, 472] on button "Envoyer" at bounding box center [1261, 474] width 51 height 21
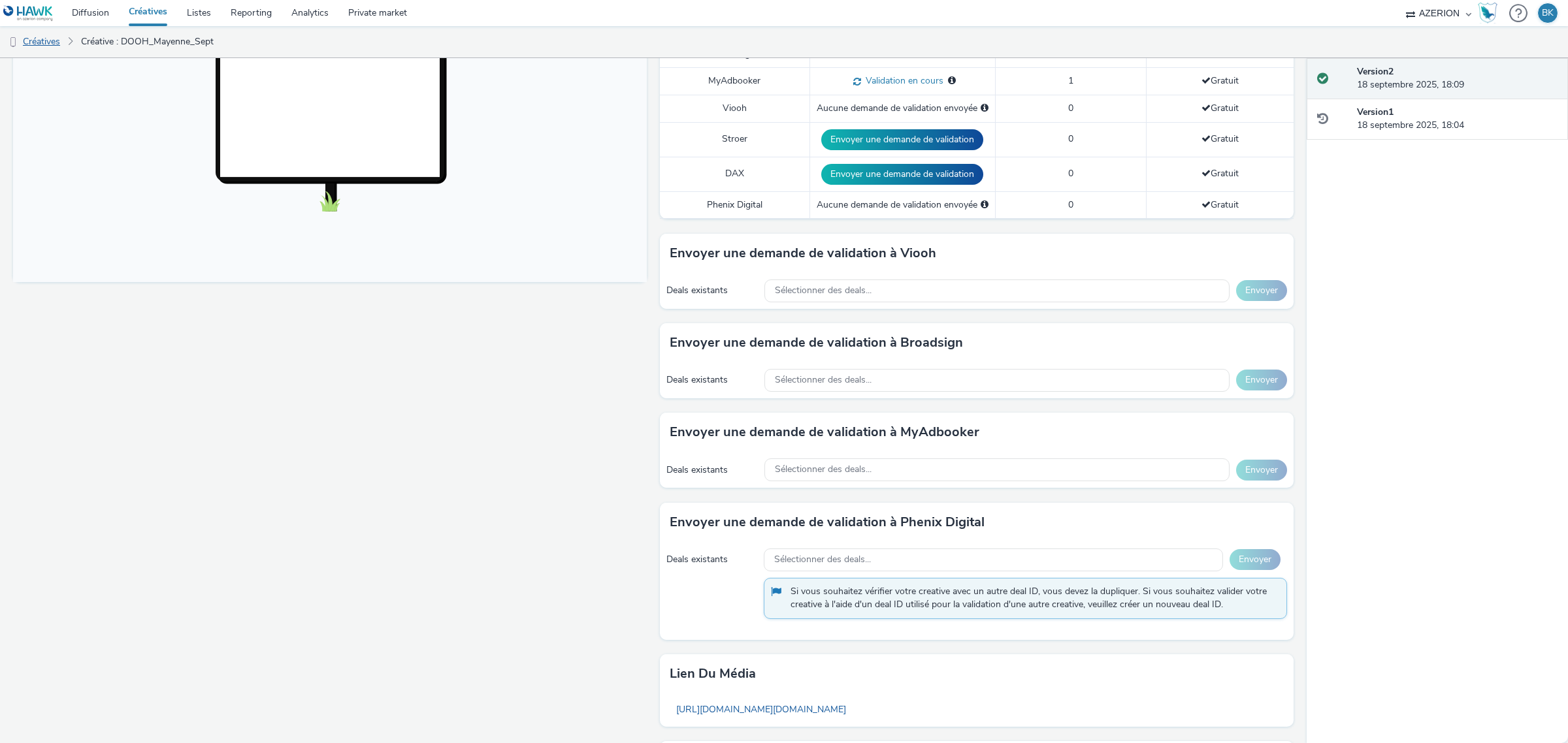
click at [47, 41] on link "Créatives" at bounding box center [33, 41] width 67 height 31
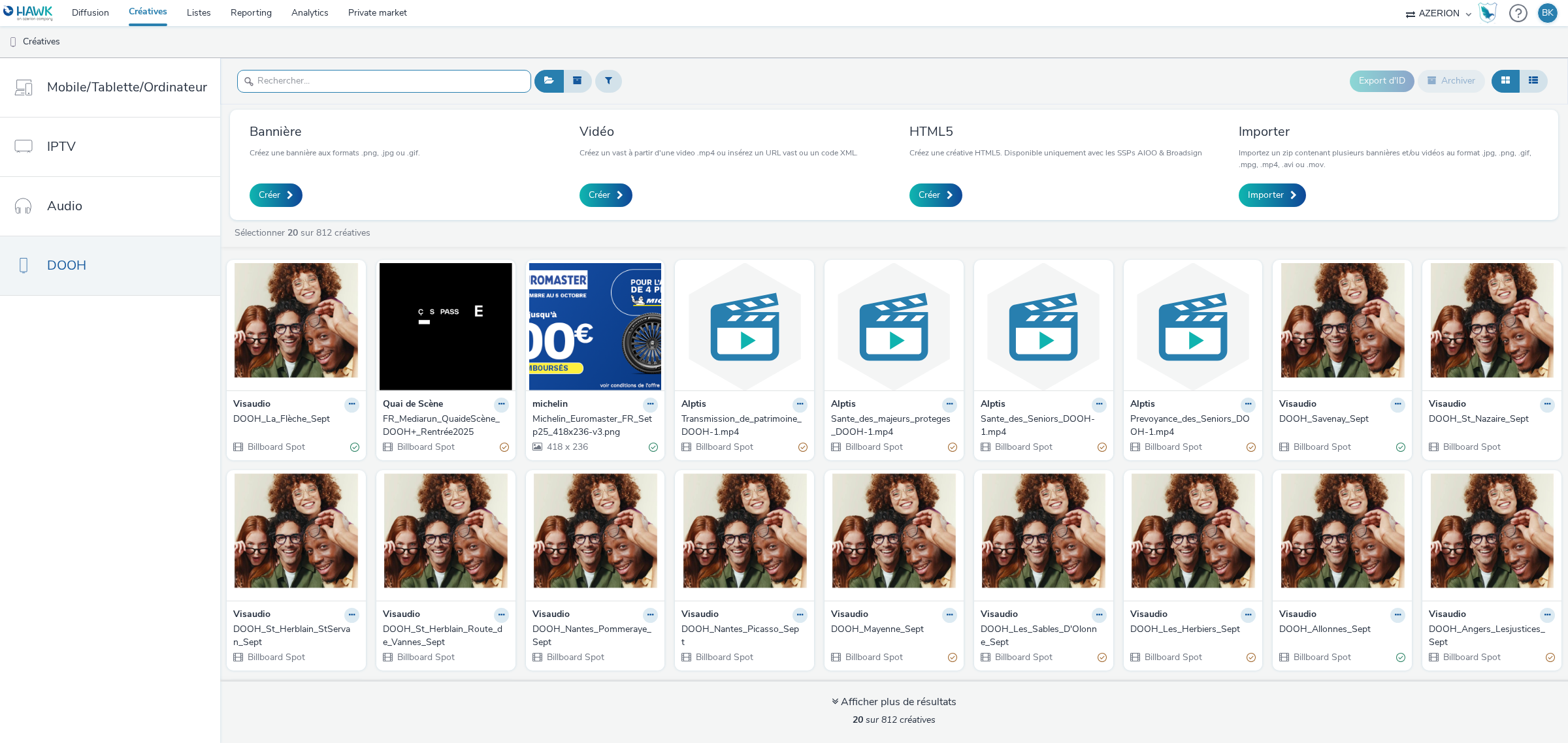
click at [333, 83] on input "text" at bounding box center [384, 81] width 294 height 23
type input "a"
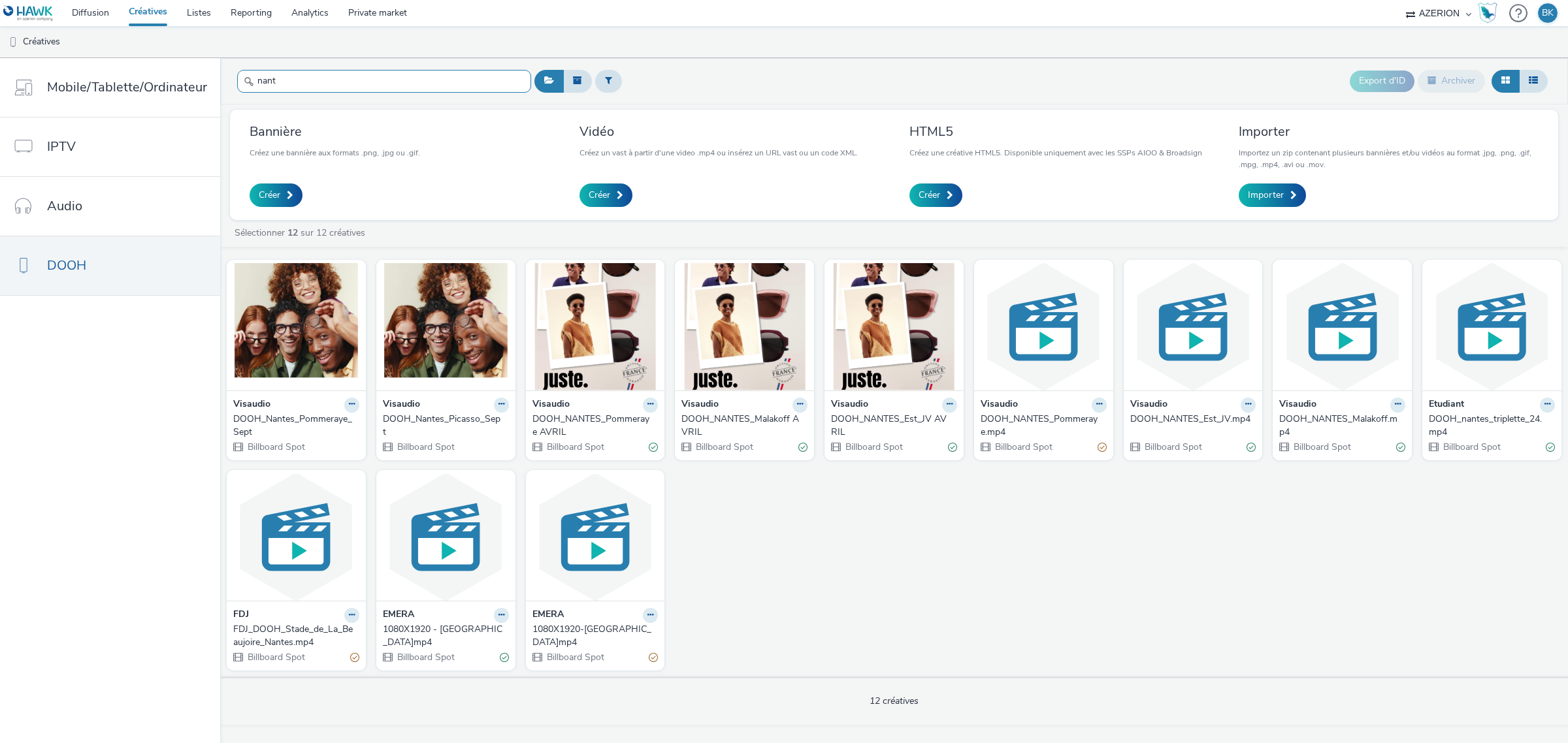
type input "nant"
click at [415, 418] on div "DOOH_Nantes_Picasso_Sept" at bounding box center [443, 426] width 121 height 27
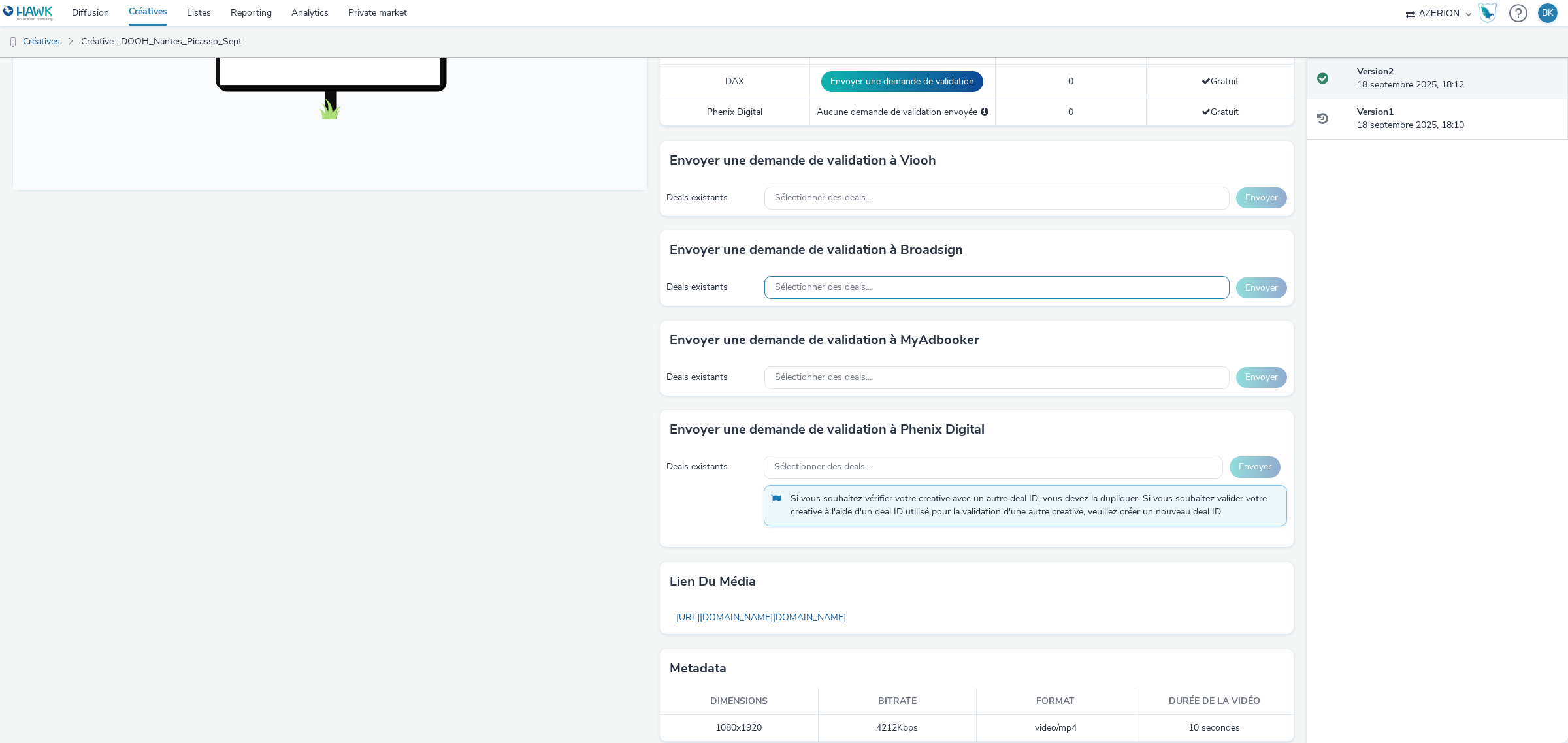
click at [825, 293] on span "Sélectionner des deals..." at bounding box center [822, 288] width 97 height 11
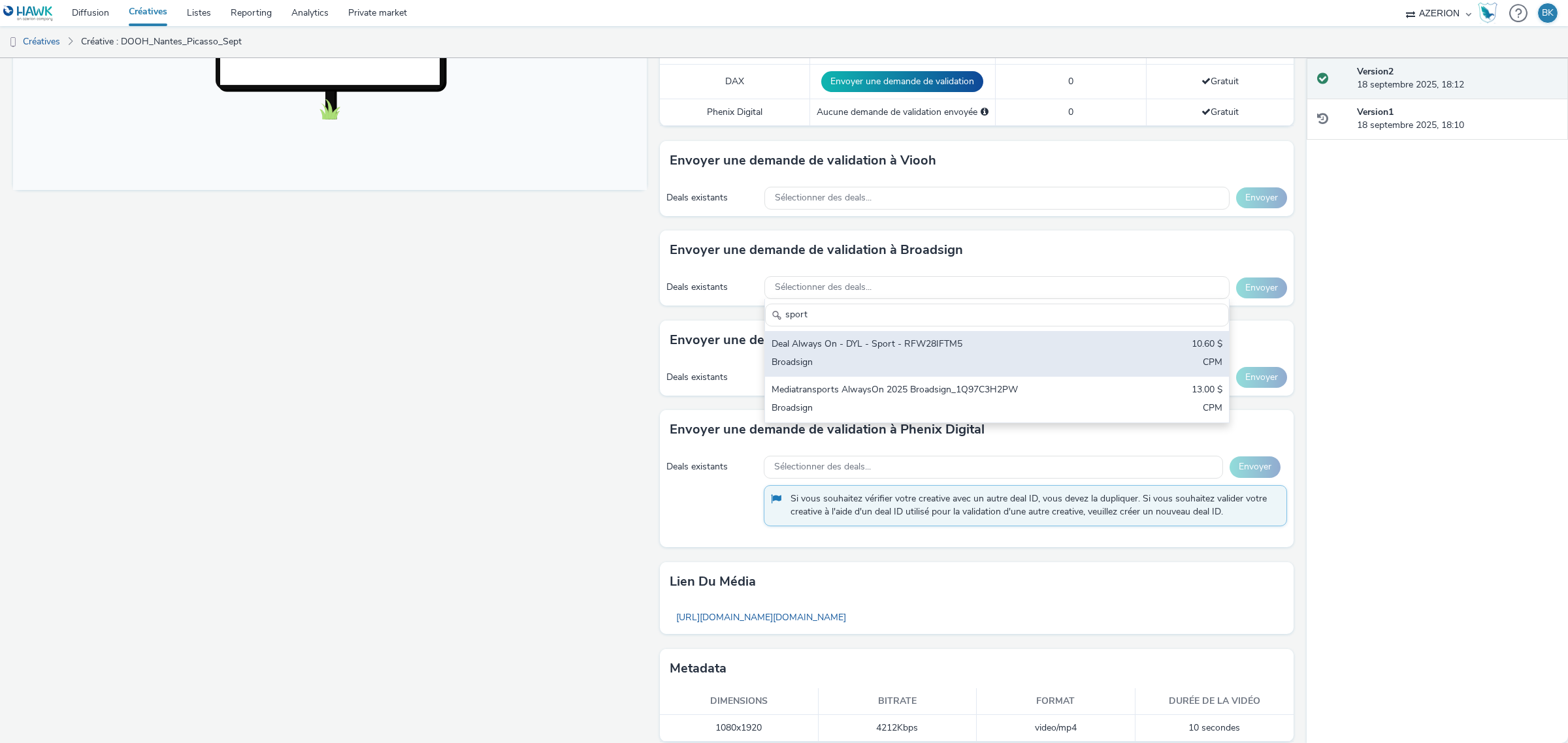
type input "sport"
click at [938, 353] on div "Deal Always On - DYL - Sport - RFW28IFTM5" at bounding box center [920, 345] width 298 height 15
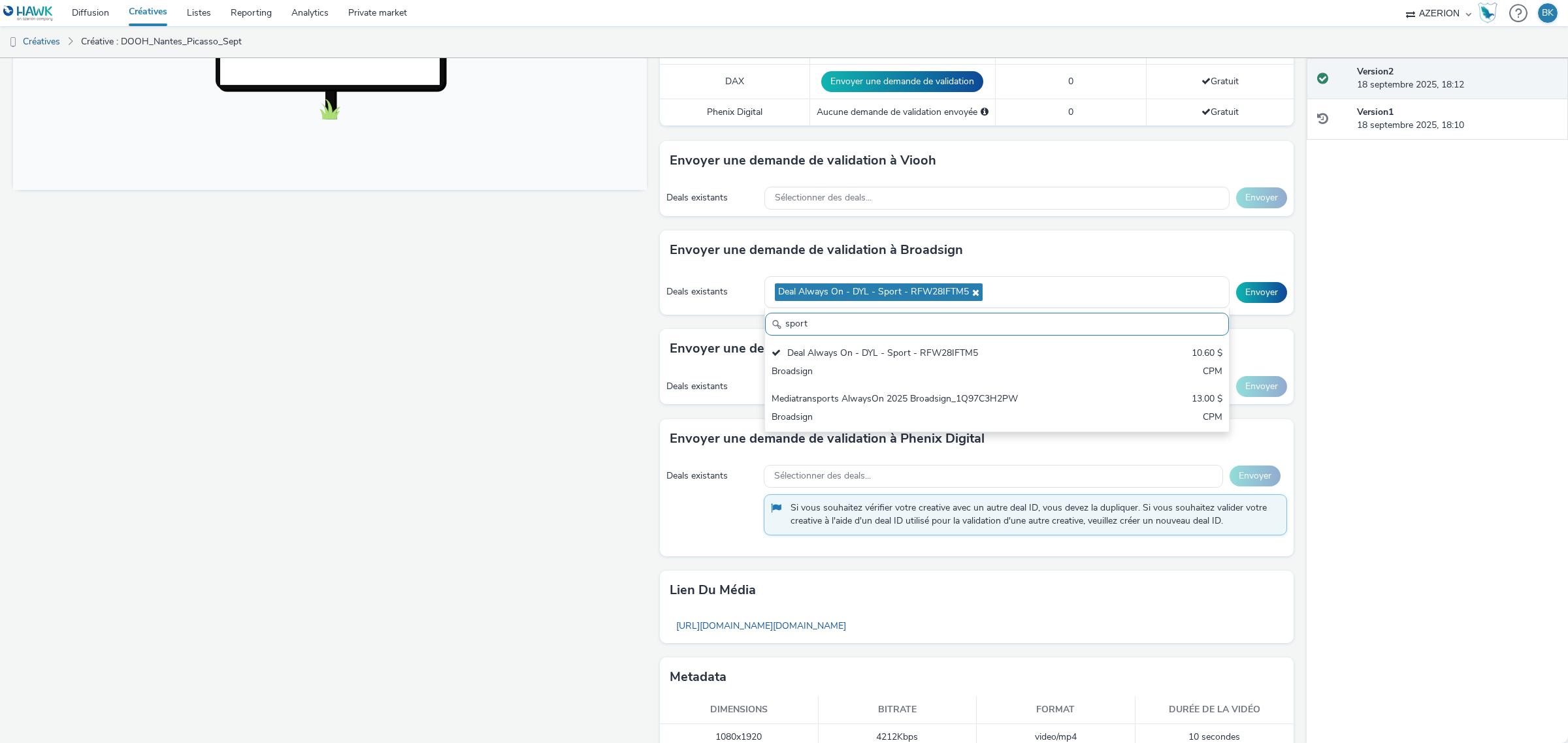
drag, startPoint x: 947, startPoint y: 328, endPoint x: 752, endPoint y: 322, distance: 195.1
click at [752, 322] on div "Envoyer une demande de validation à Broadsign Deals existants Deal Always On - …" at bounding box center [976, 279] width 634 height 98
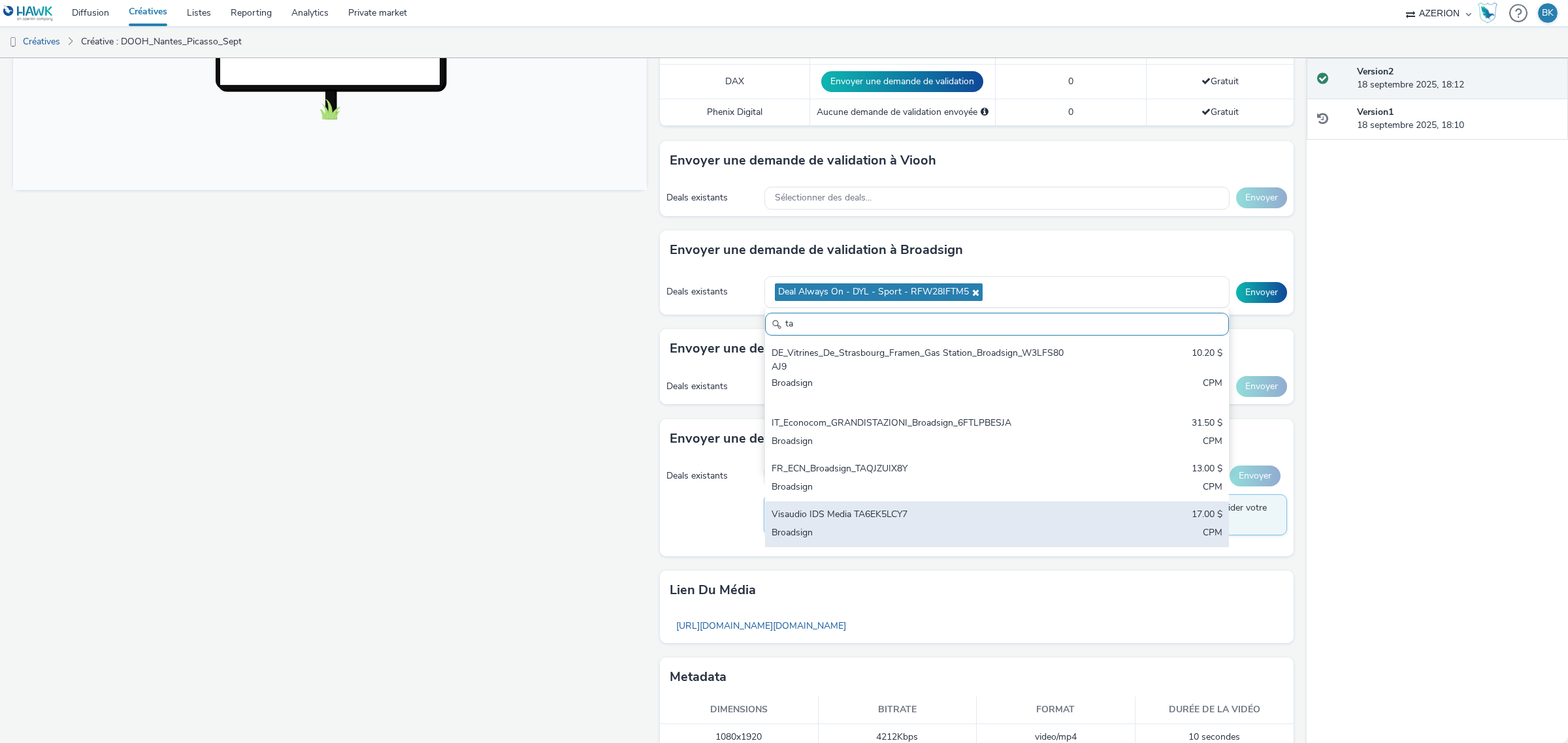
type input "ta"
click at [930, 509] on div "Visaudio IDS Media TA6EK5LCY7 17.00 $ Broadsign CPM" at bounding box center [996, 524] width 464 height 46
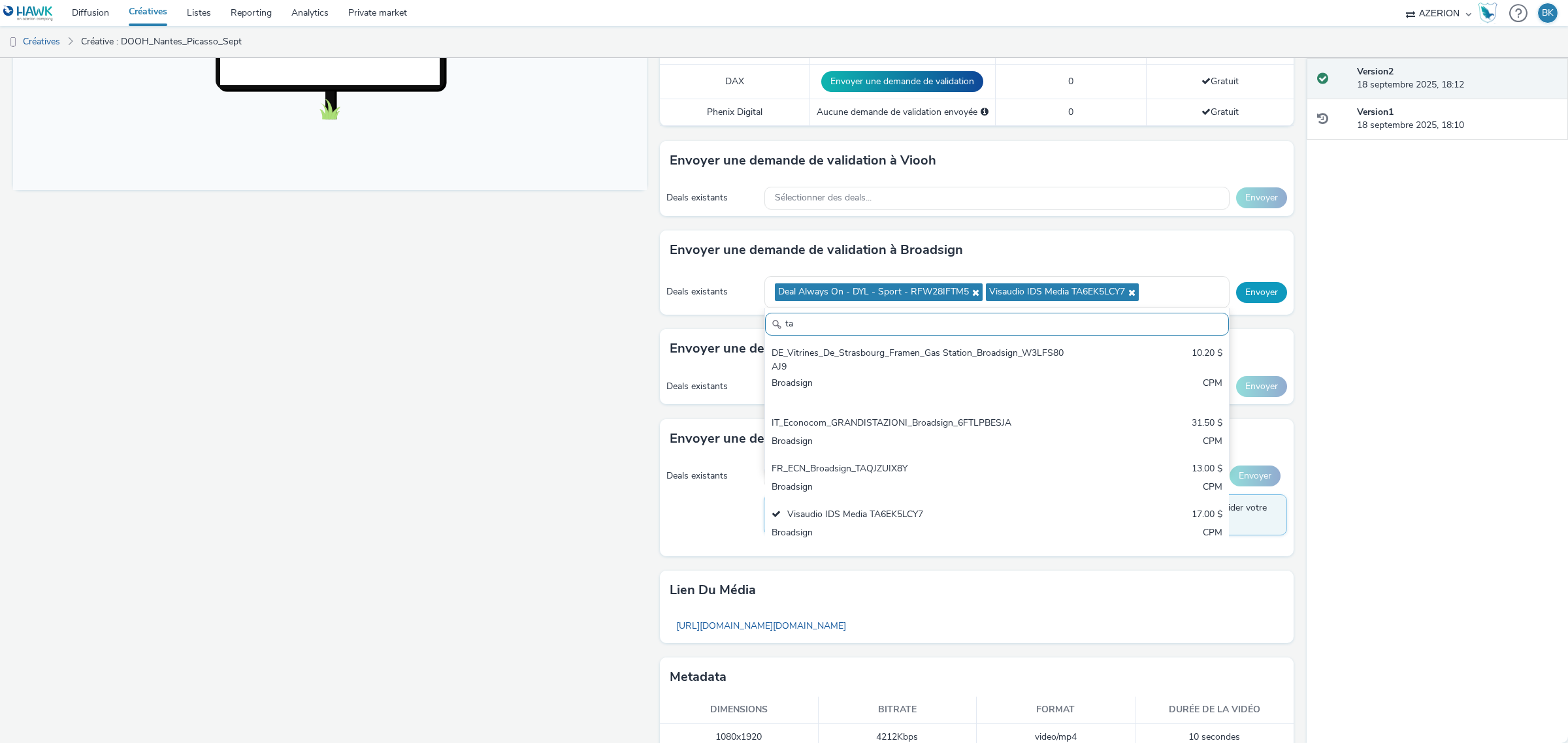
click at [1251, 295] on button "Envoyer" at bounding box center [1261, 293] width 51 height 21
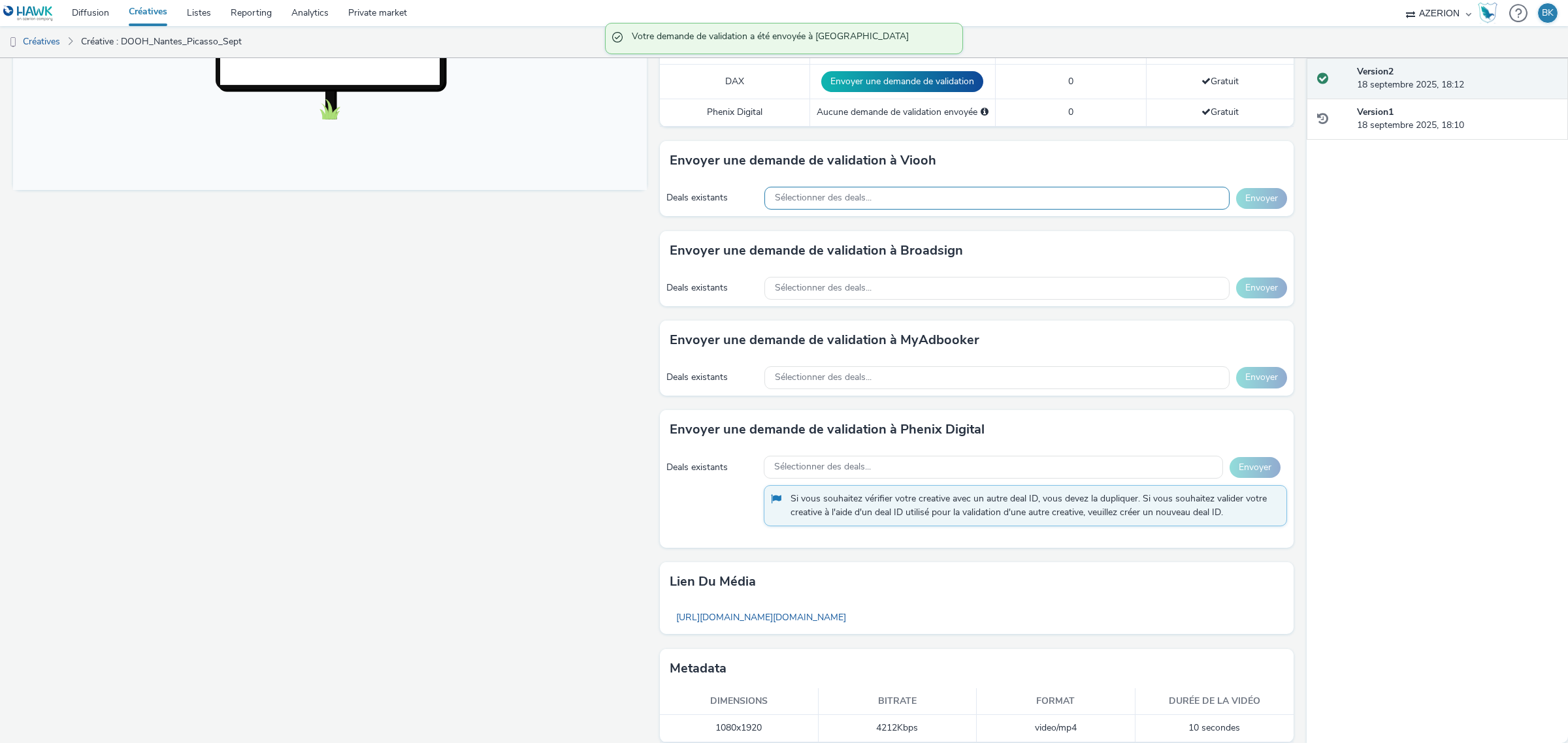
click at [1014, 209] on div "Sélectionner des deals..." at bounding box center [996, 198] width 465 height 23
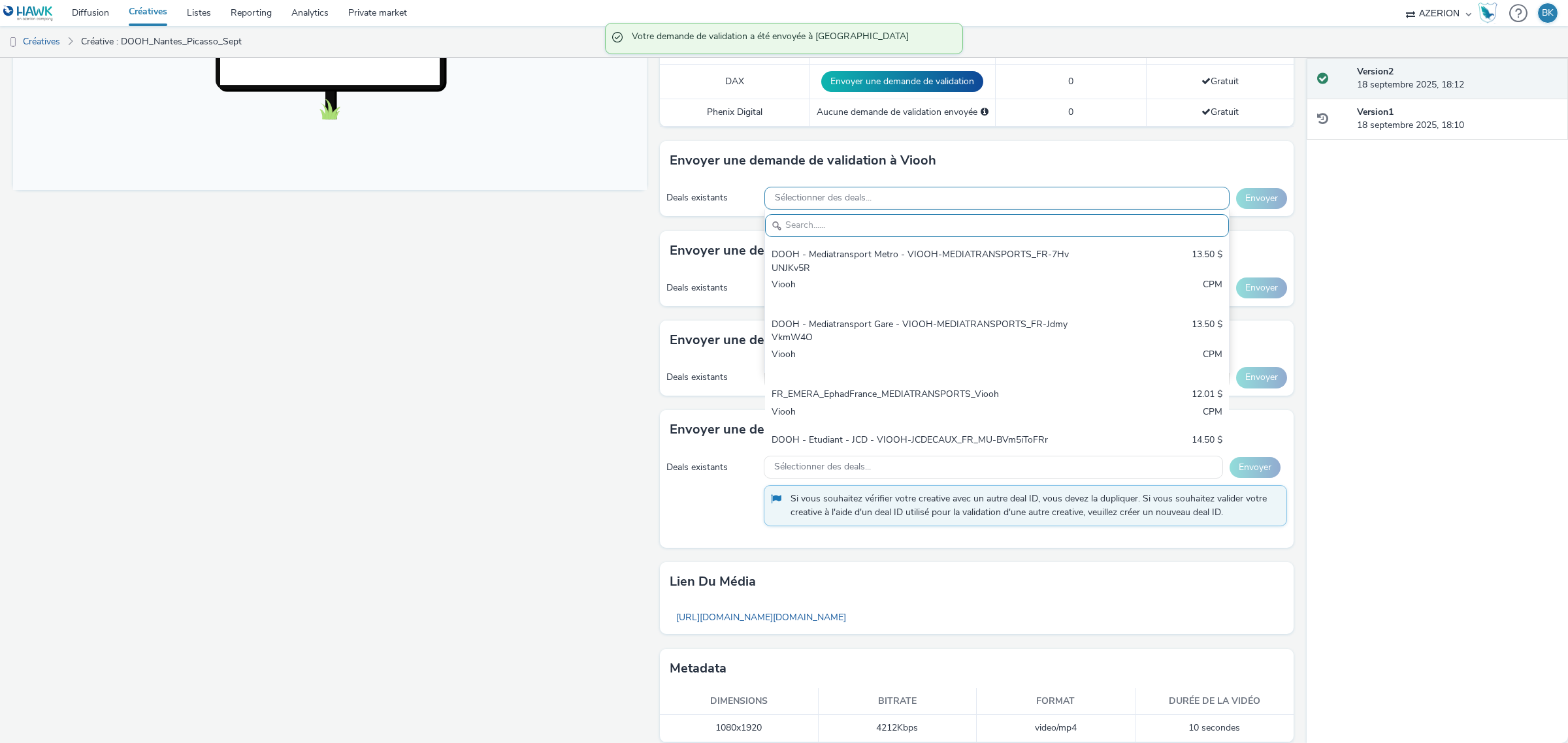
click at [1010, 206] on div "Sélectionner des deals..." at bounding box center [996, 198] width 465 height 23
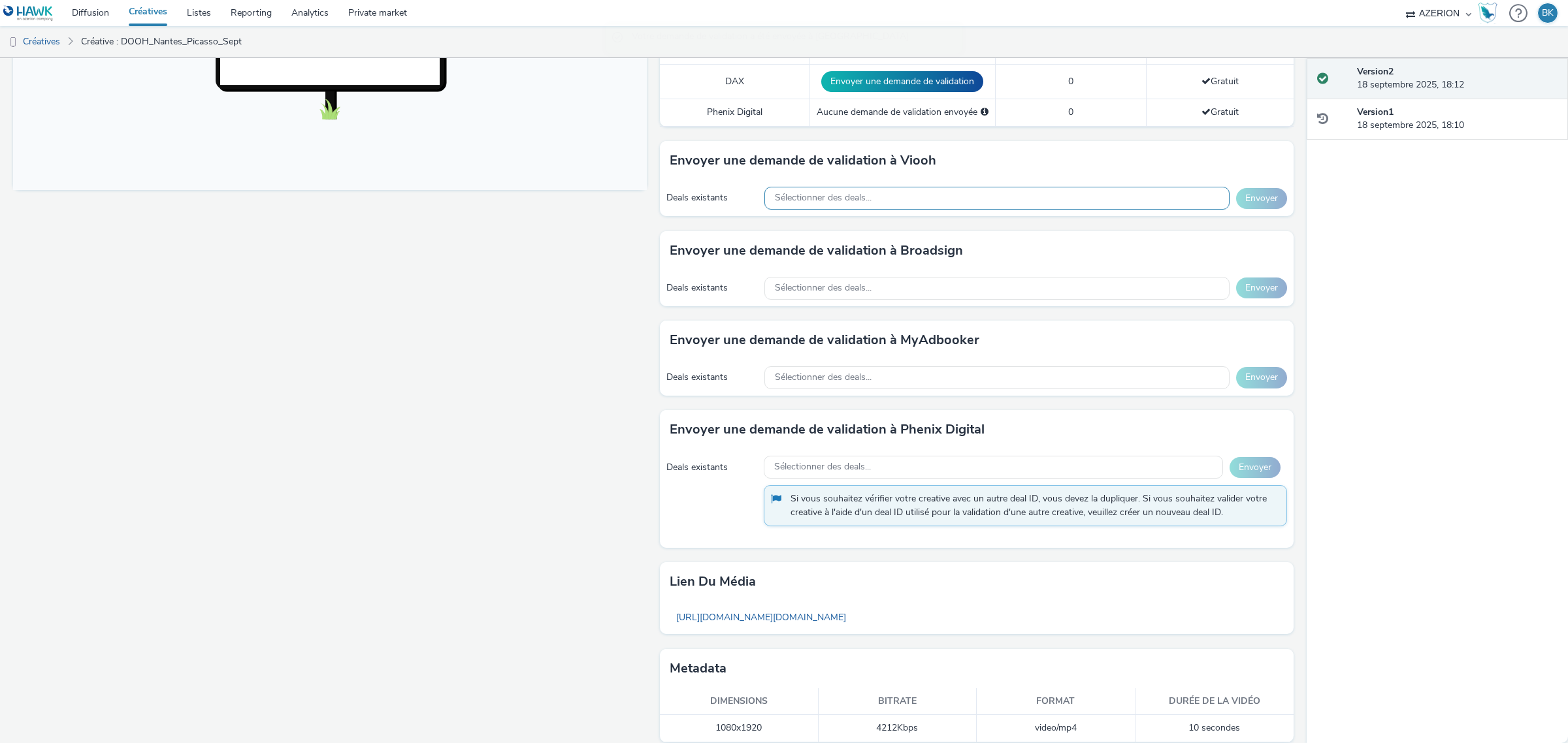
click at [1010, 206] on div "Sélectionner des deals..." at bounding box center [996, 198] width 465 height 23
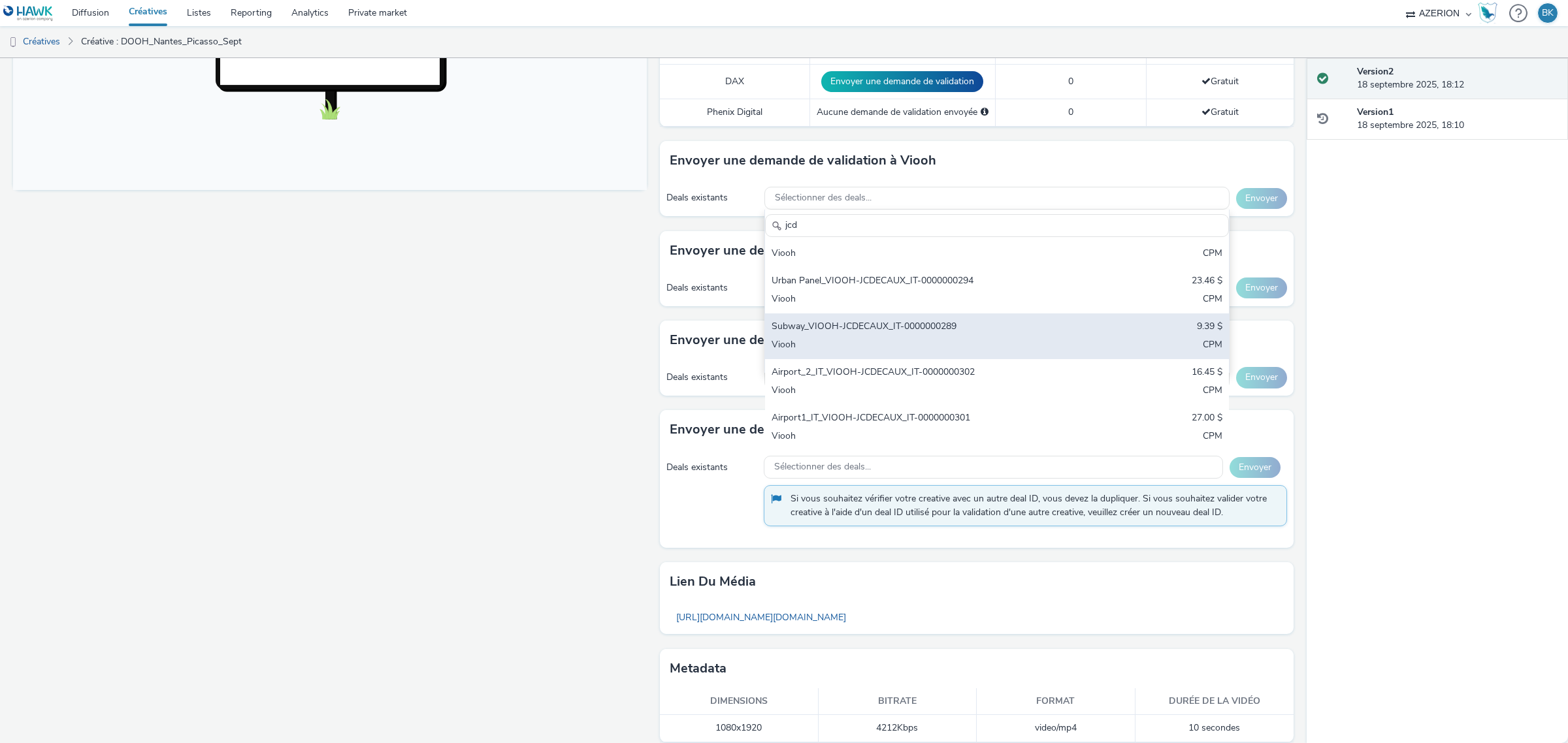
scroll to position [529, 0]
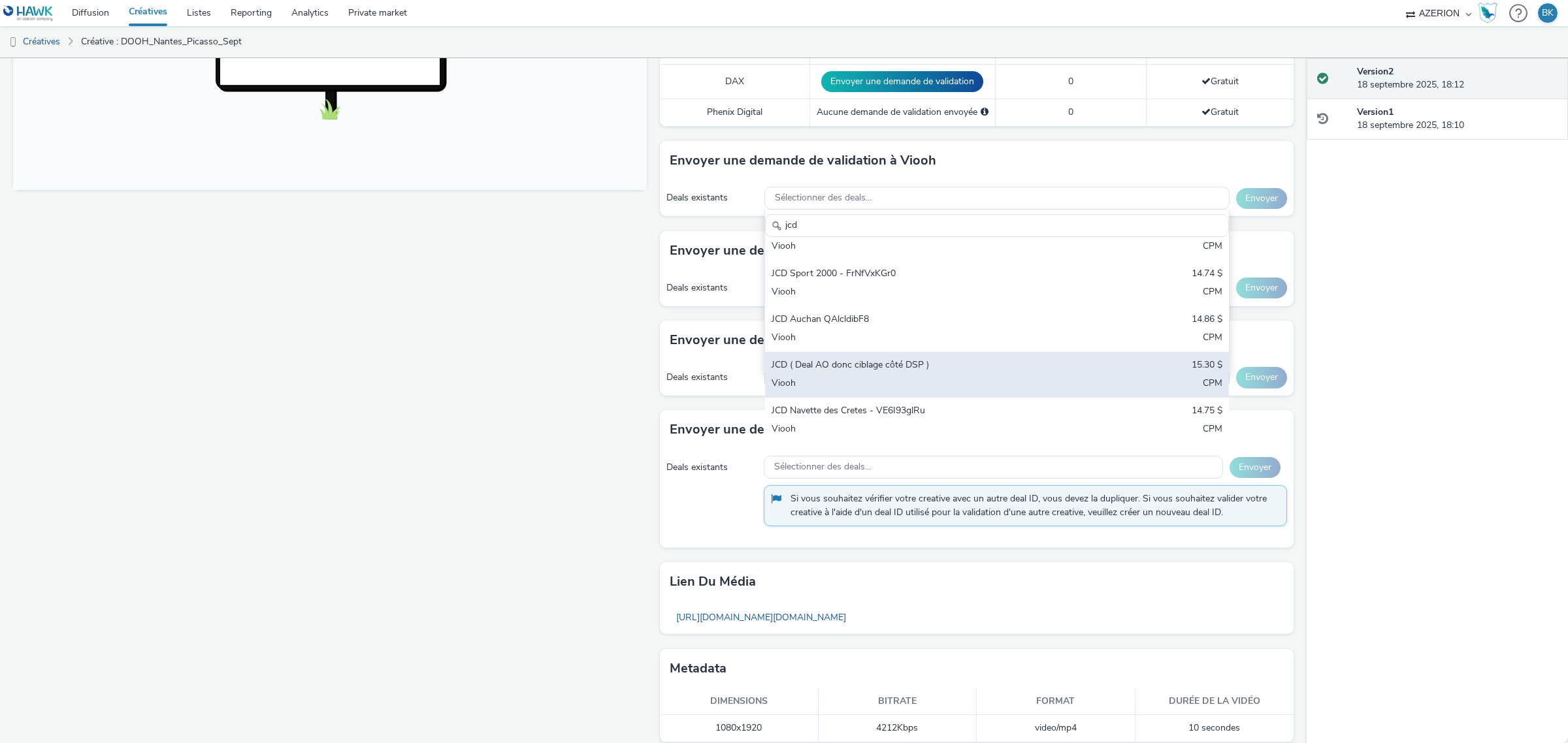
type input "jcd"
click at [1034, 373] on div "JCD ( Deal AO donc ciblage côté DSP )" at bounding box center [920, 366] width 298 height 15
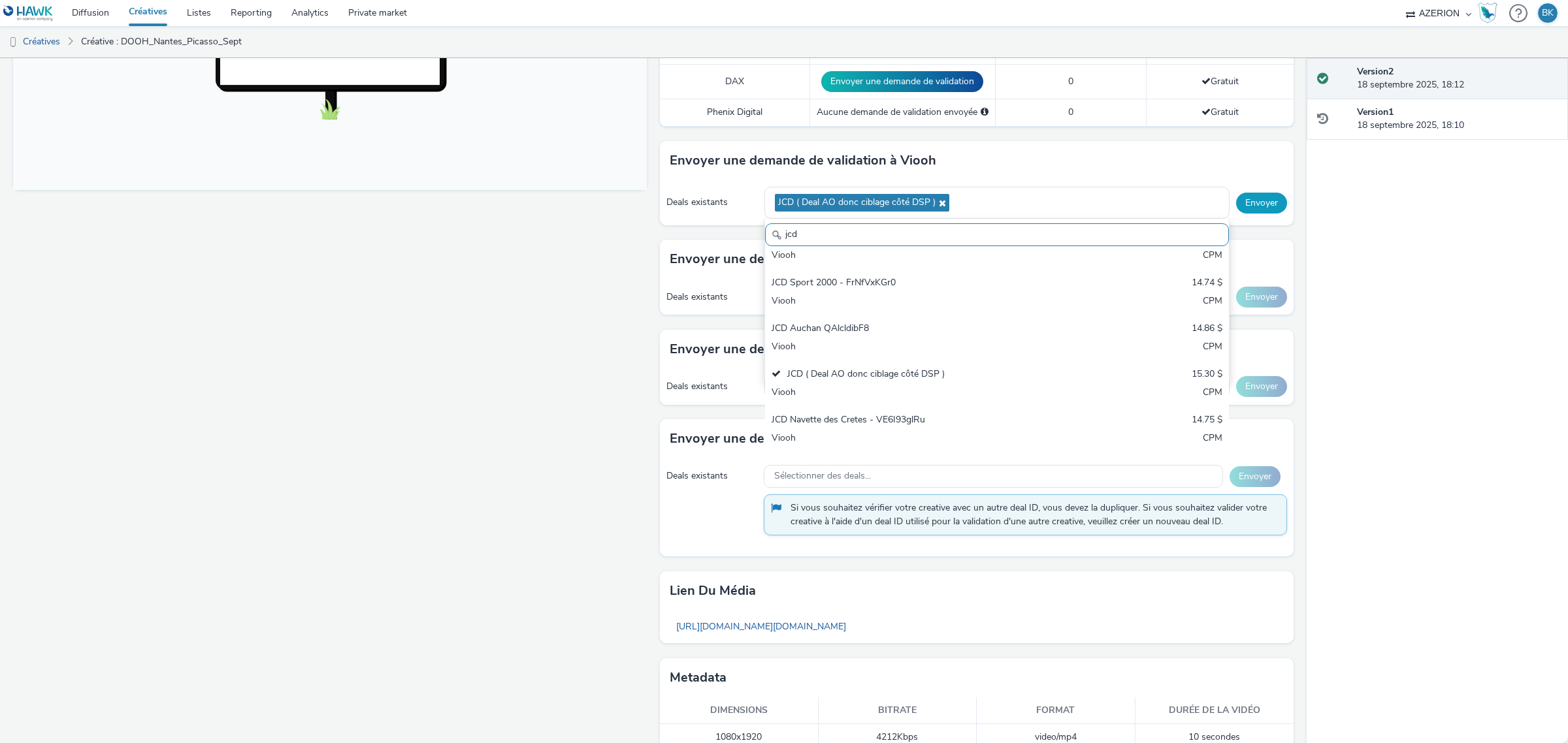
click at [1246, 207] on button "Envoyer" at bounding box center [1261, 203] width 51 height 21
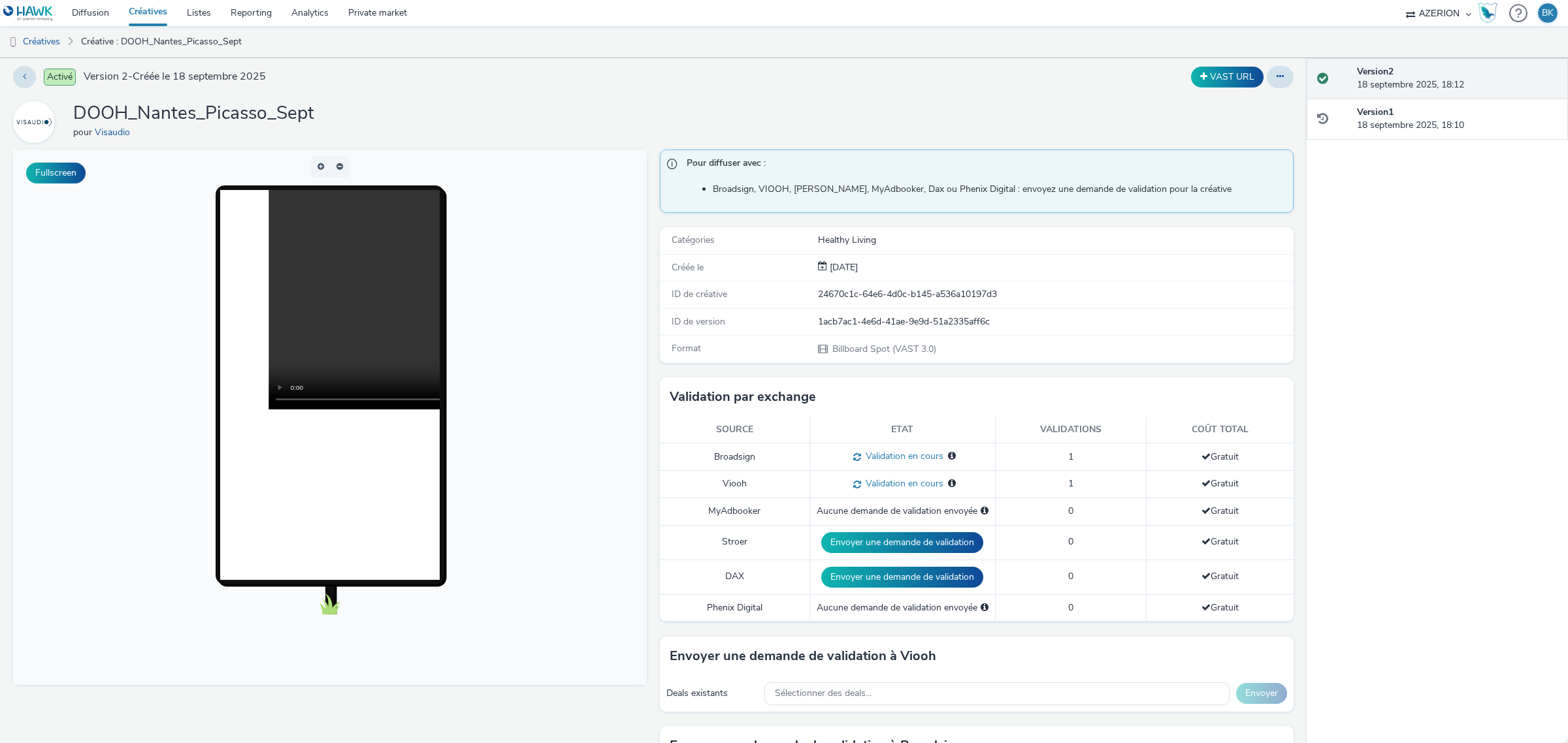
scroll to position [0, 0]
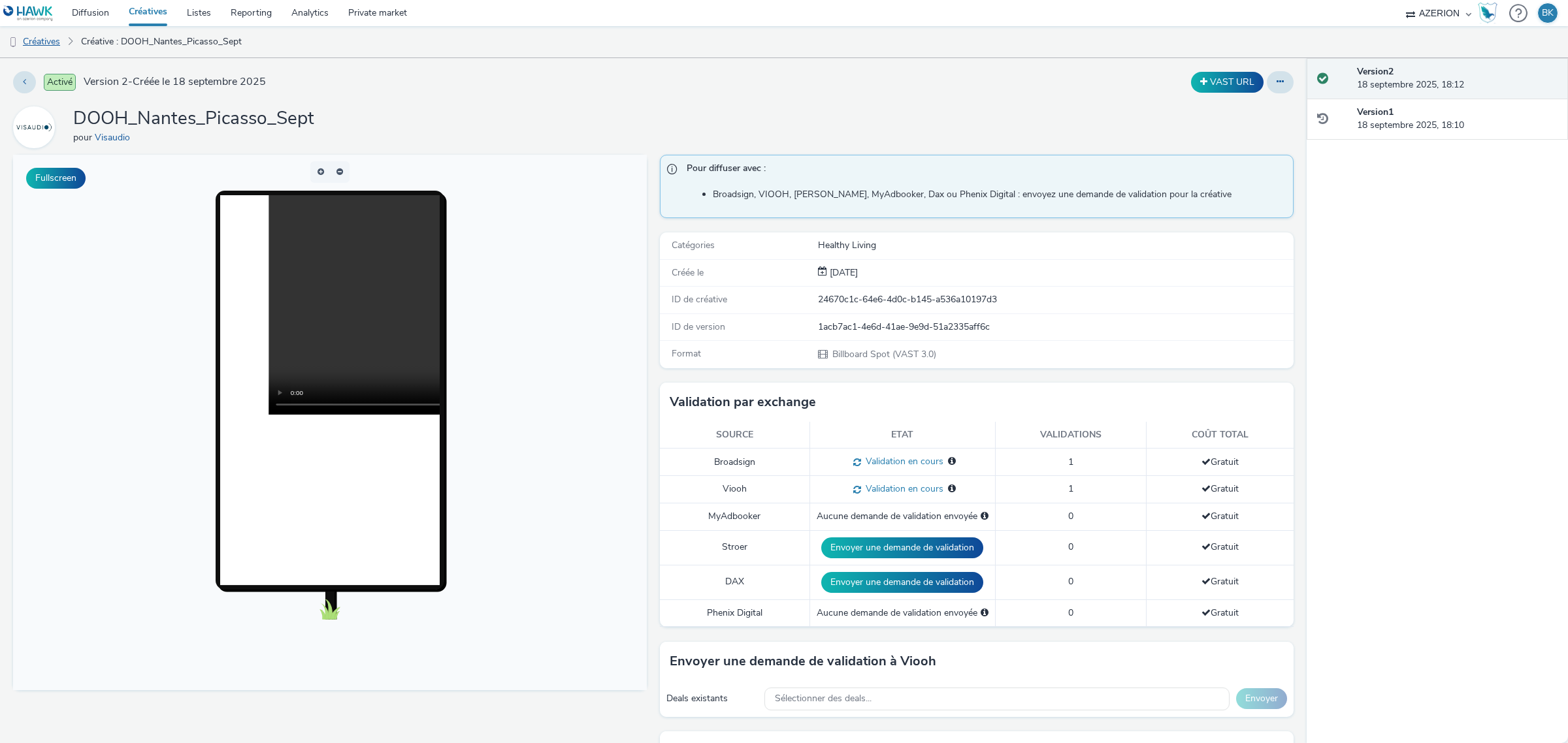
click at [36, 39] on link "Créatives" at bounding box center [33, 41] width 67 height 31
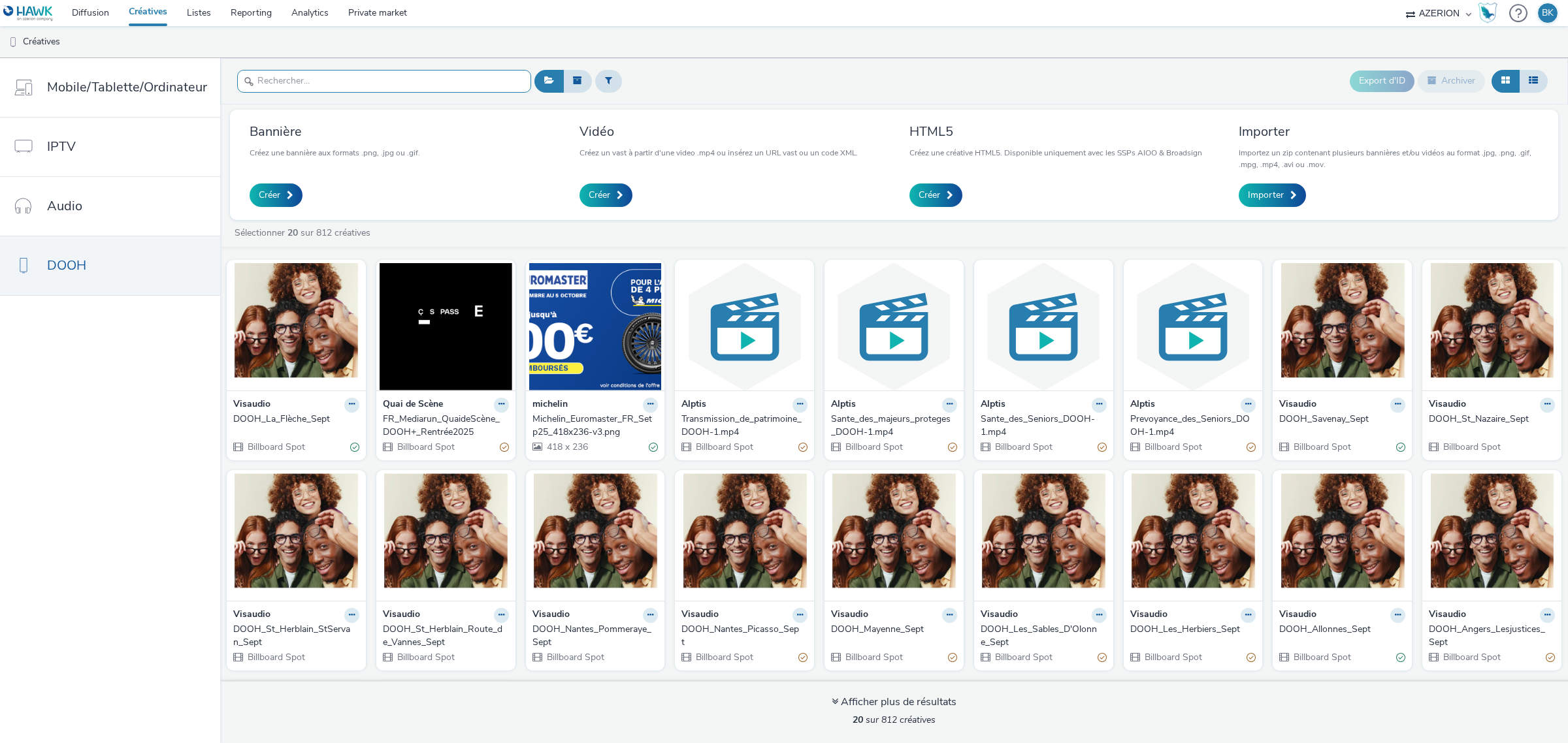
click at [361, 79] on input "text" at bounding box center [384, 81] width 294 height 23
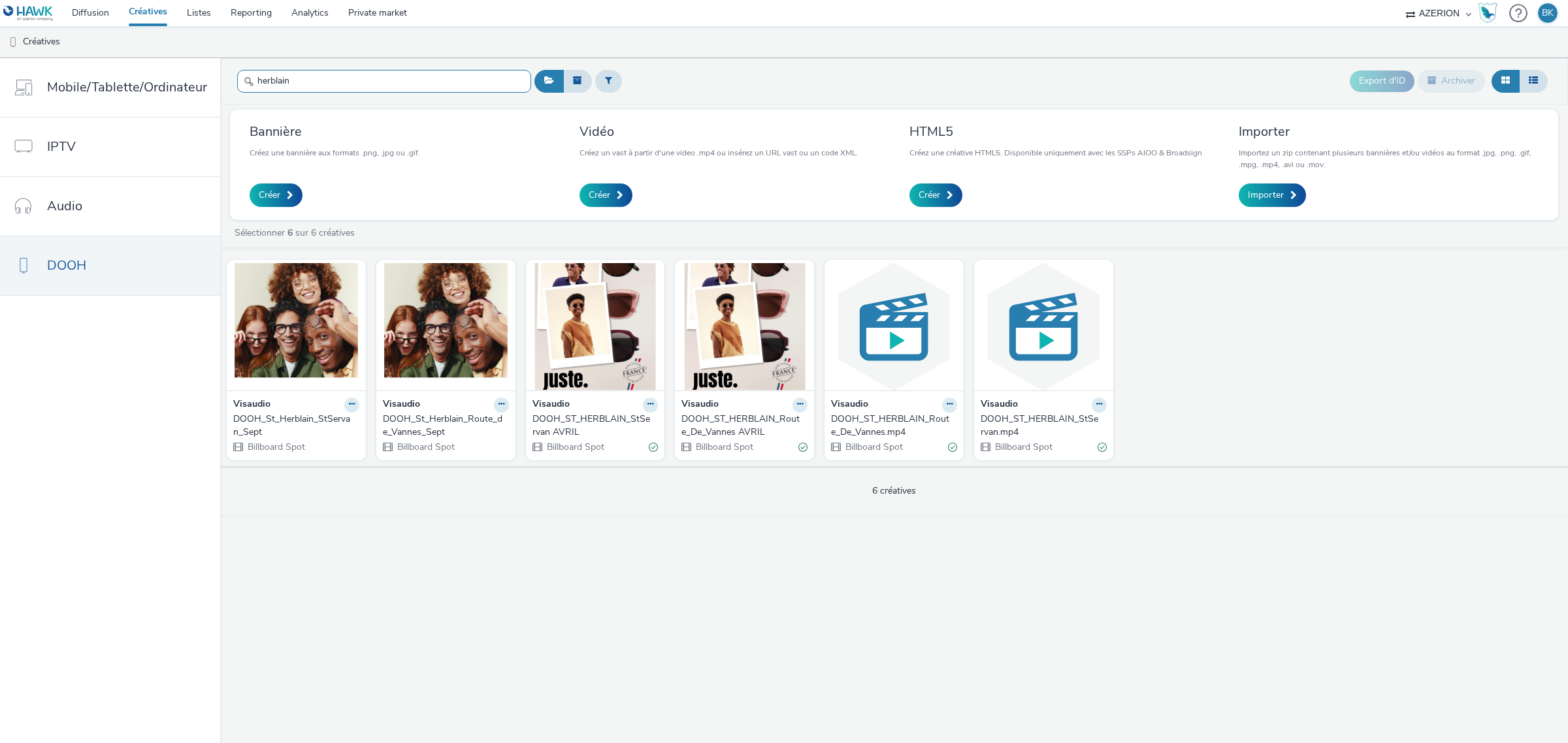
type input "herblain"
click at [434, 428] on div "DOOH_St_Herblain_Route_de_Vannes_Sept" at bounding box center [443, 426] width 121 height 27
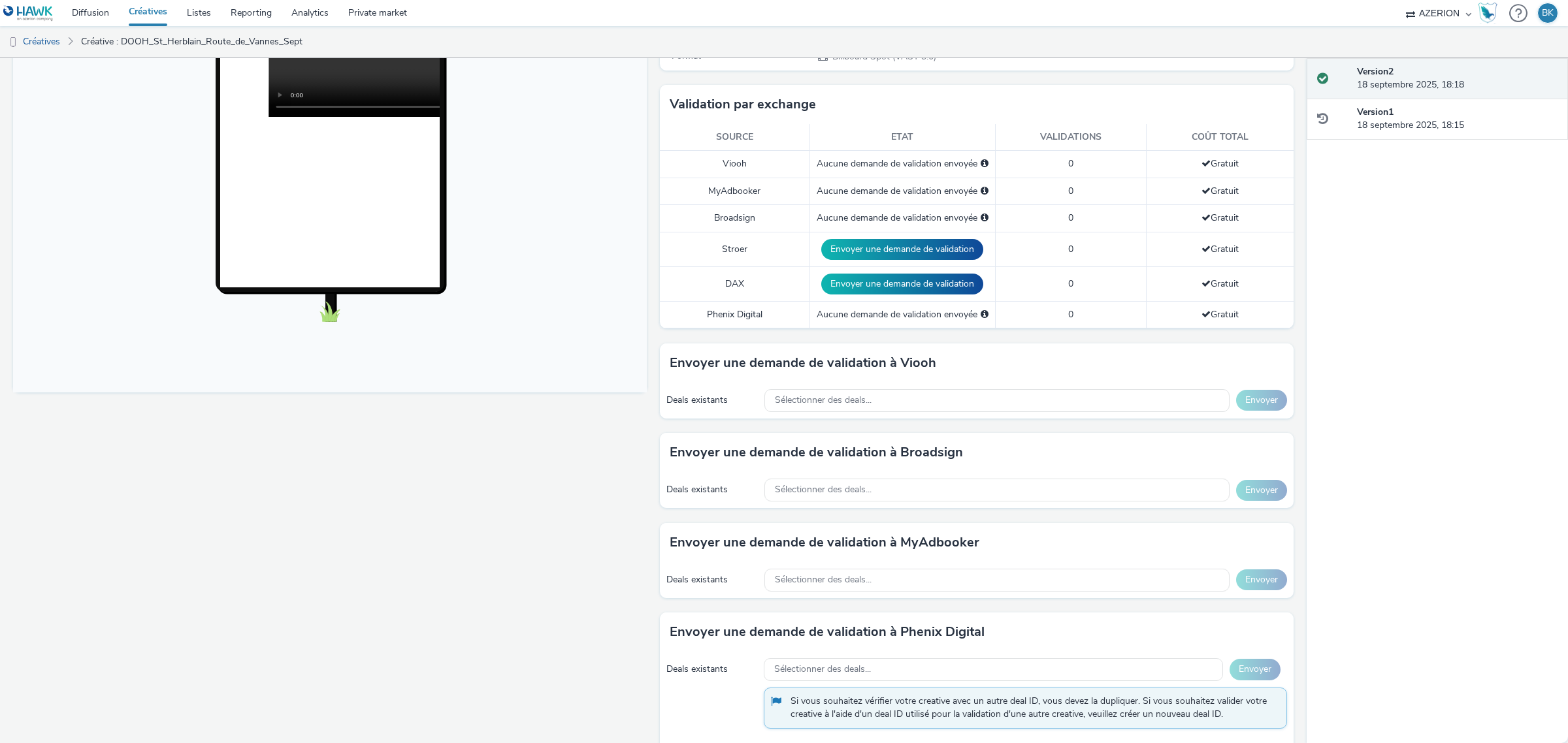
scroll to position [327, 0]
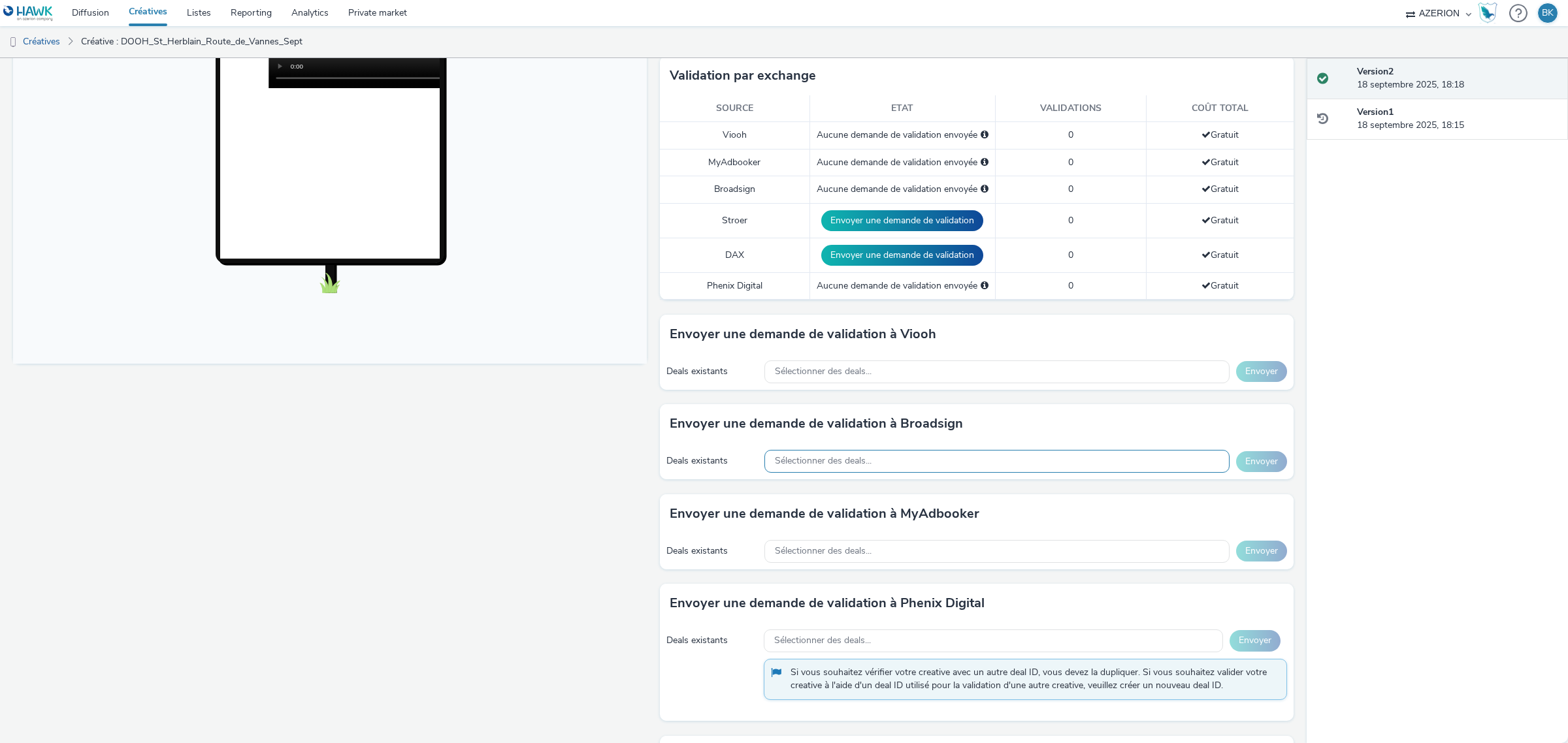
click at [1009, 465] on div "Sélectionner des deals..." at bounding box center [996, 461] width 465 height 23
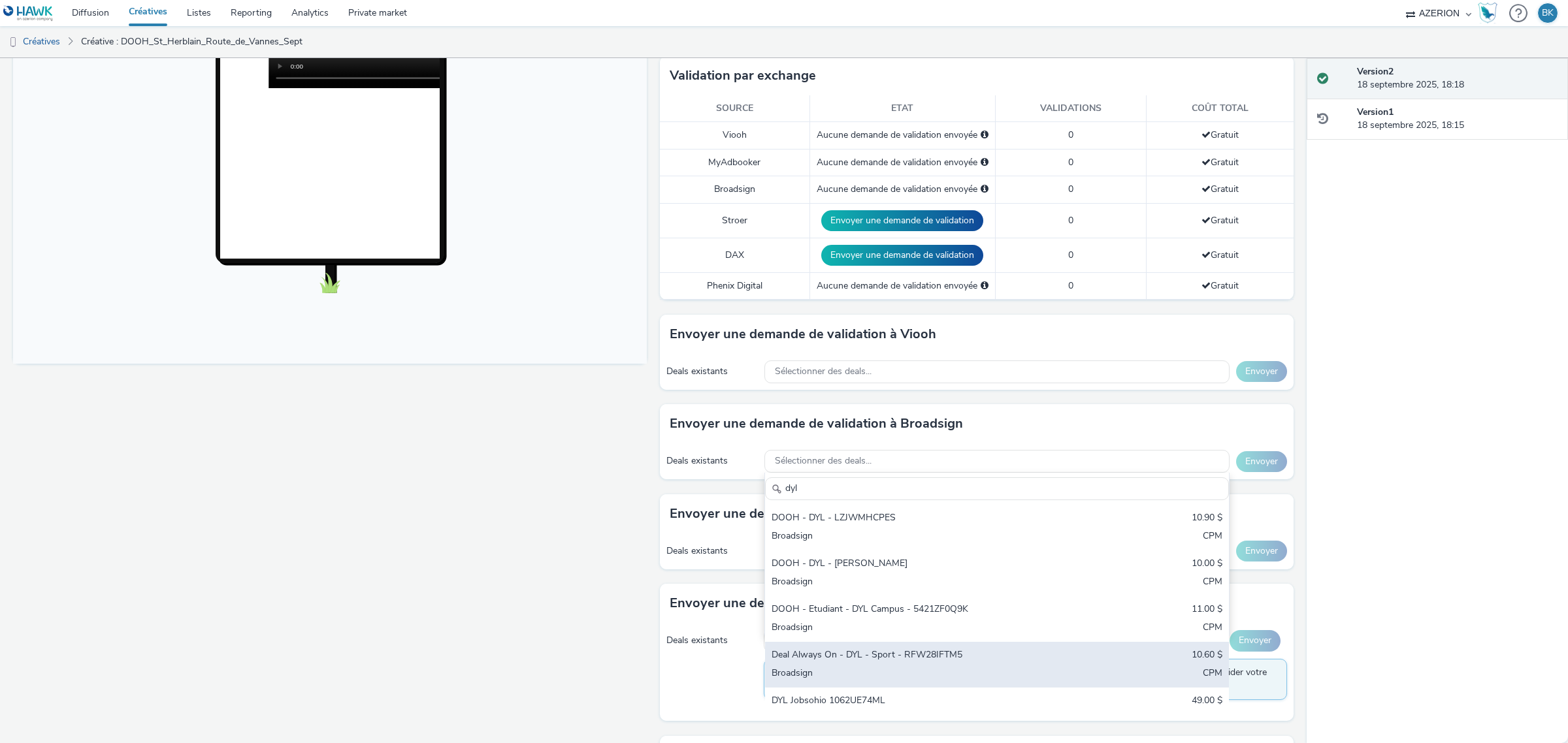
type input "dyl"
click at [1020, 662] on div "Deal Always On - DYL - Sport - RFW28IFTM5" at bounding box center [920, 656] width 298 height 15
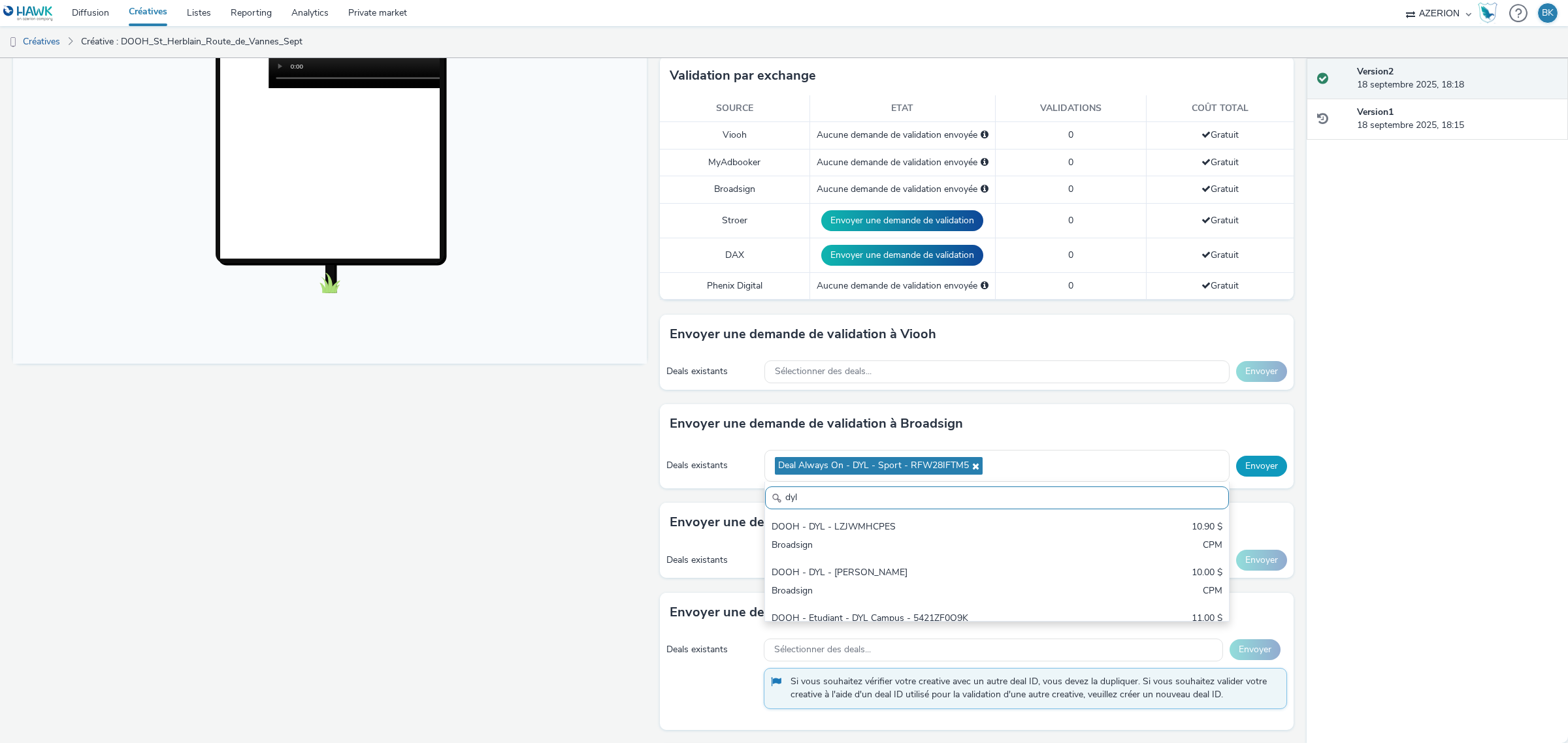
click at [1240, 472] on button "Envoyer" at bounding box center [1261, 466] width 51 height 21
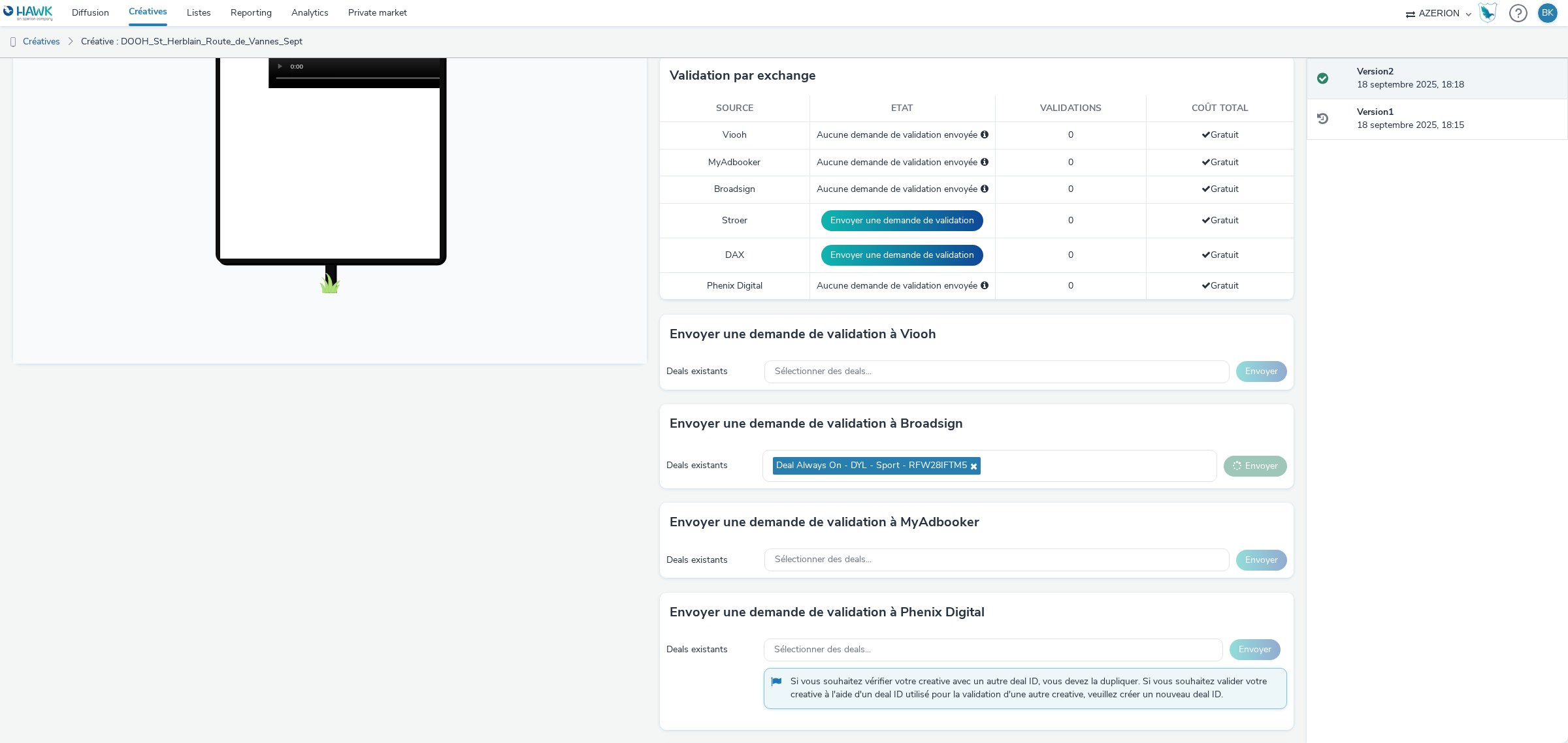
click at [959, 549] on div "Deals existants Sélectionner des deals... Envoyer" at bounding box center [976, 560] width 634 height 36
click at [959, 565] on div "Sélectionner des deals..." at bounding box center [996, 560] width 465 height 23
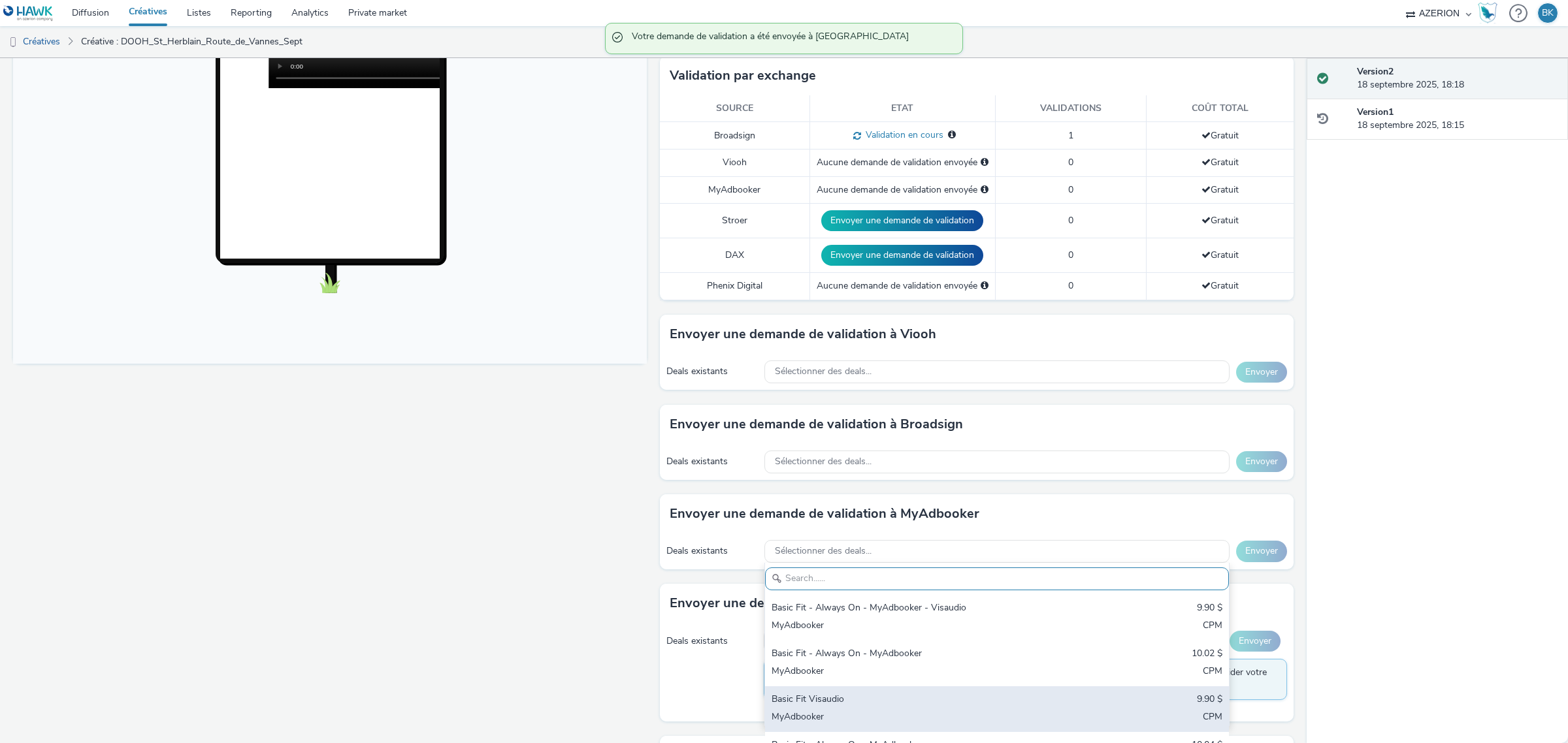
click at [927, 702] on div "Basic Fit Visaudio" at bounding box center [920, 700] width 298 height 15
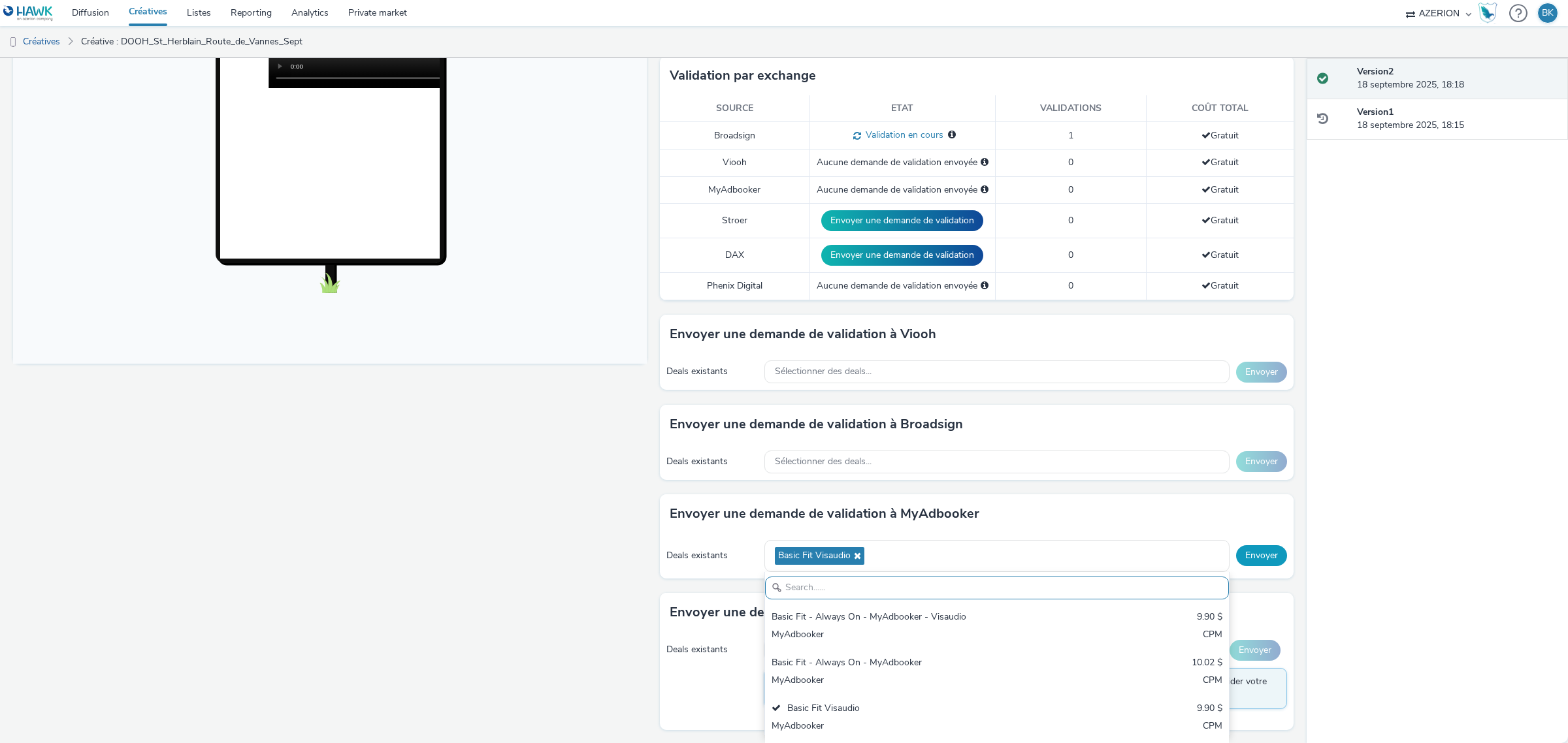
click at [1241, 566] on button "Envoyer" at bounding box center [1261, 555] width 51 height 21
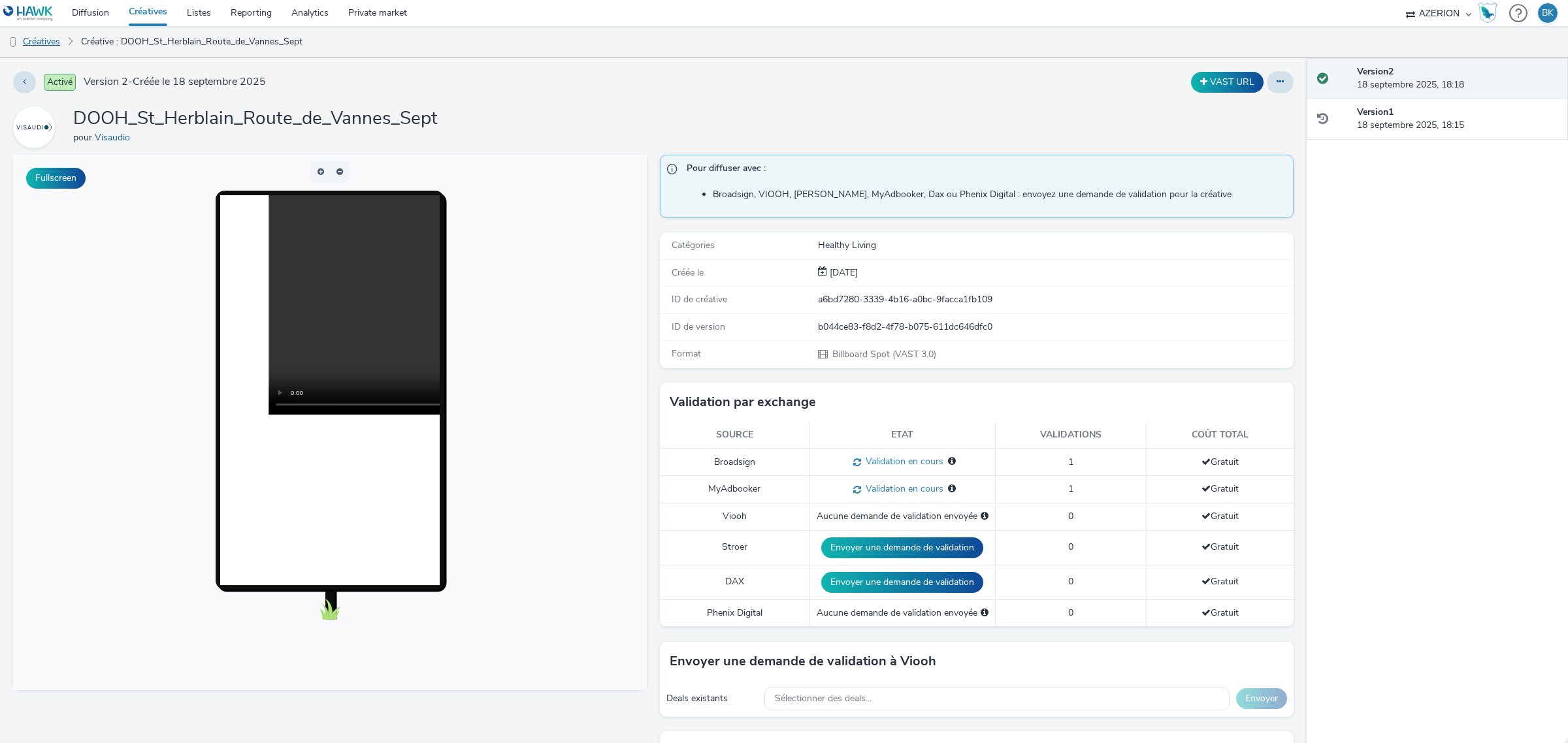
click at [47, 41] on link "Créatives" at bounding box center [33, 41] width 67 height 31
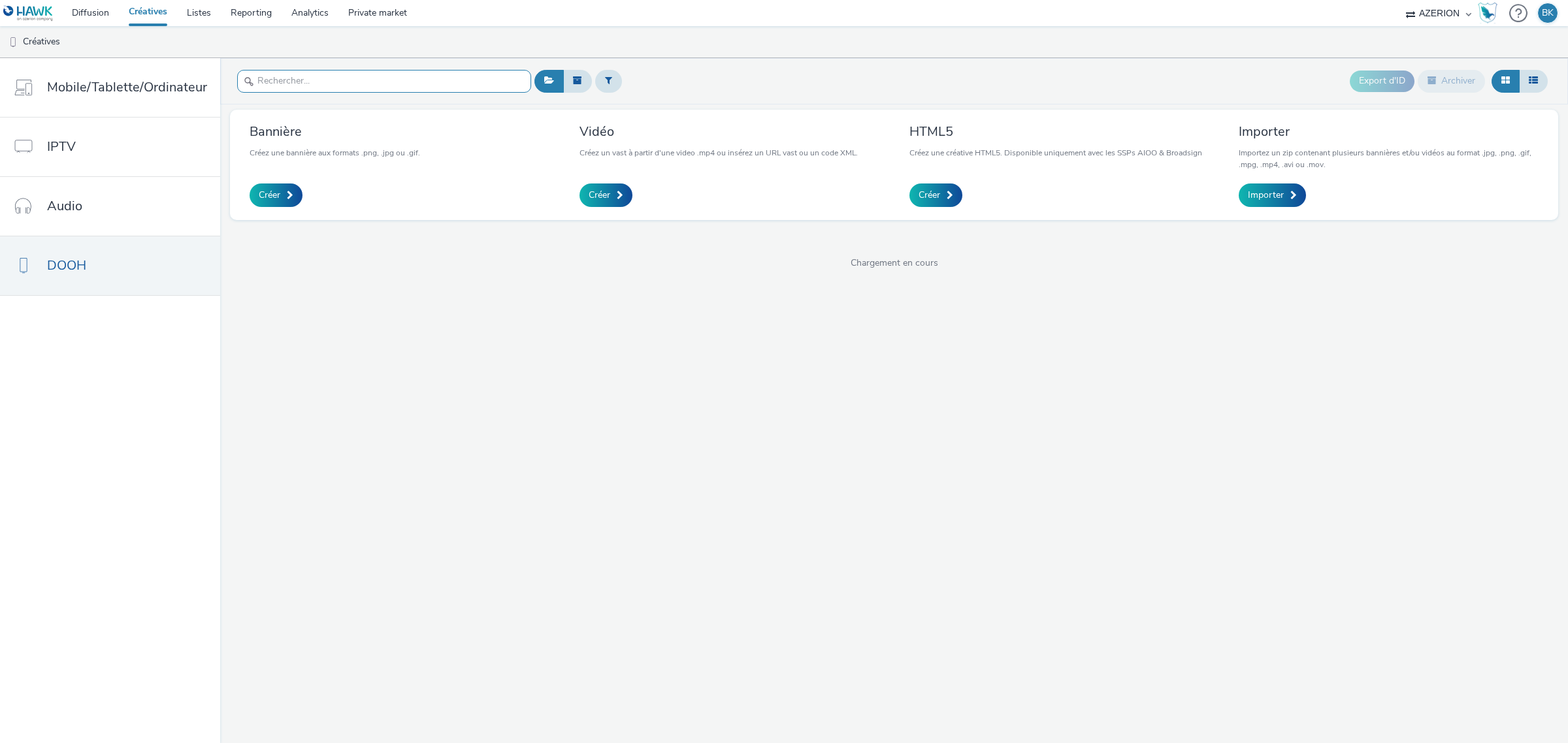
click at [371, 86] on input "text" at bounding box center [384, 81] width 294 height 23
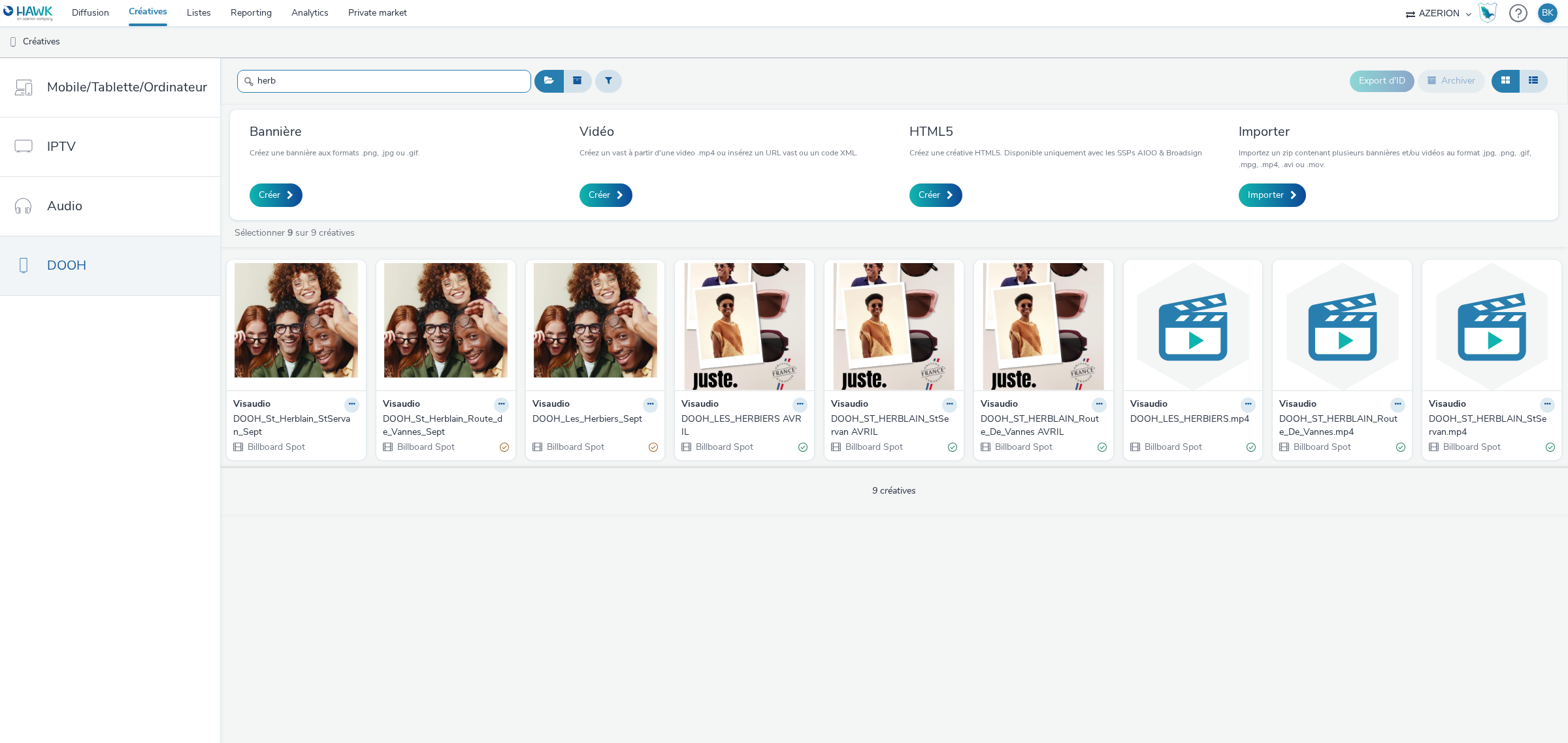
type input "herb"
click at [277, 418] on div "DOOH_St_Herblain_StServan_Sept" at bounding box center [293, 426] width 121 height 27
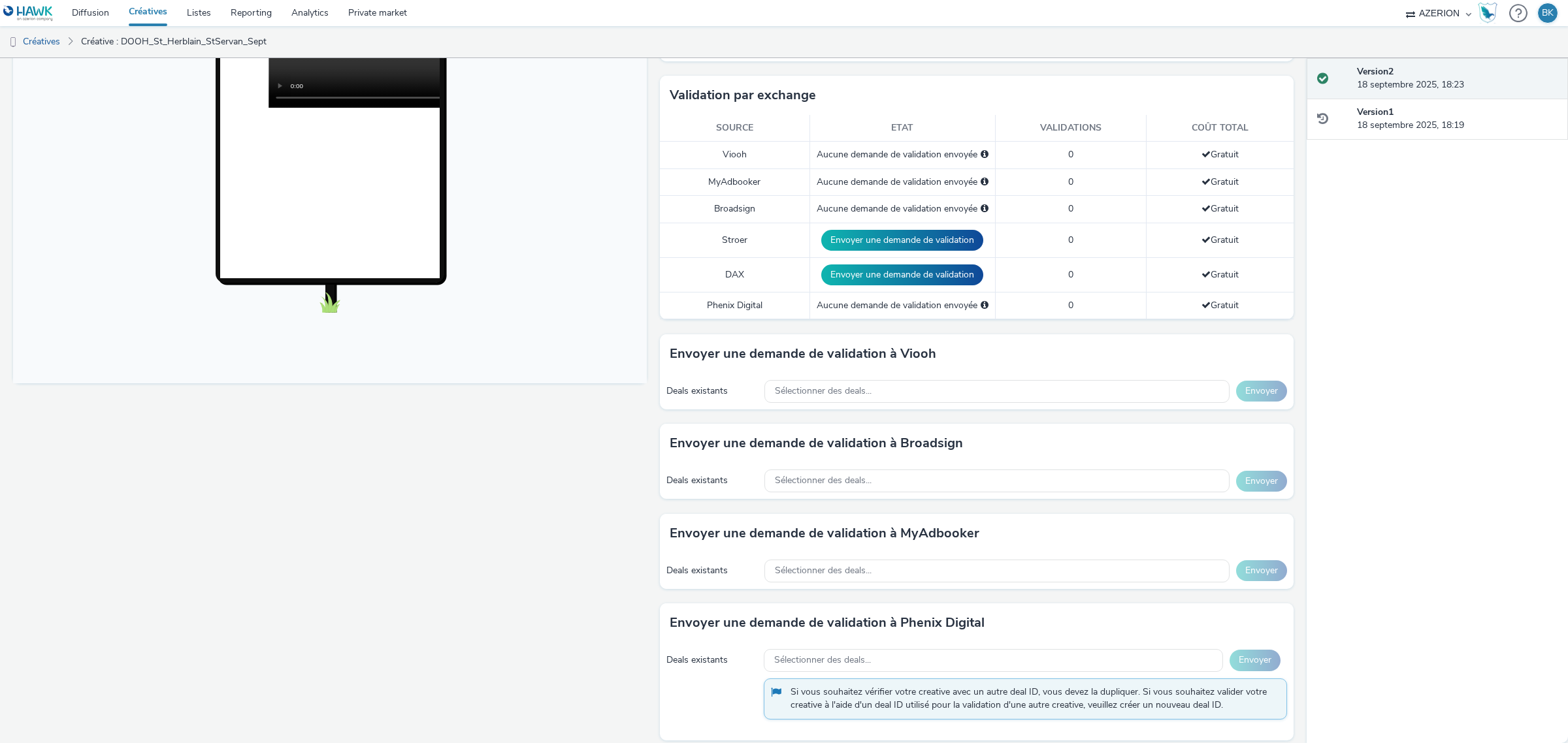
scroll to position [408, 0]
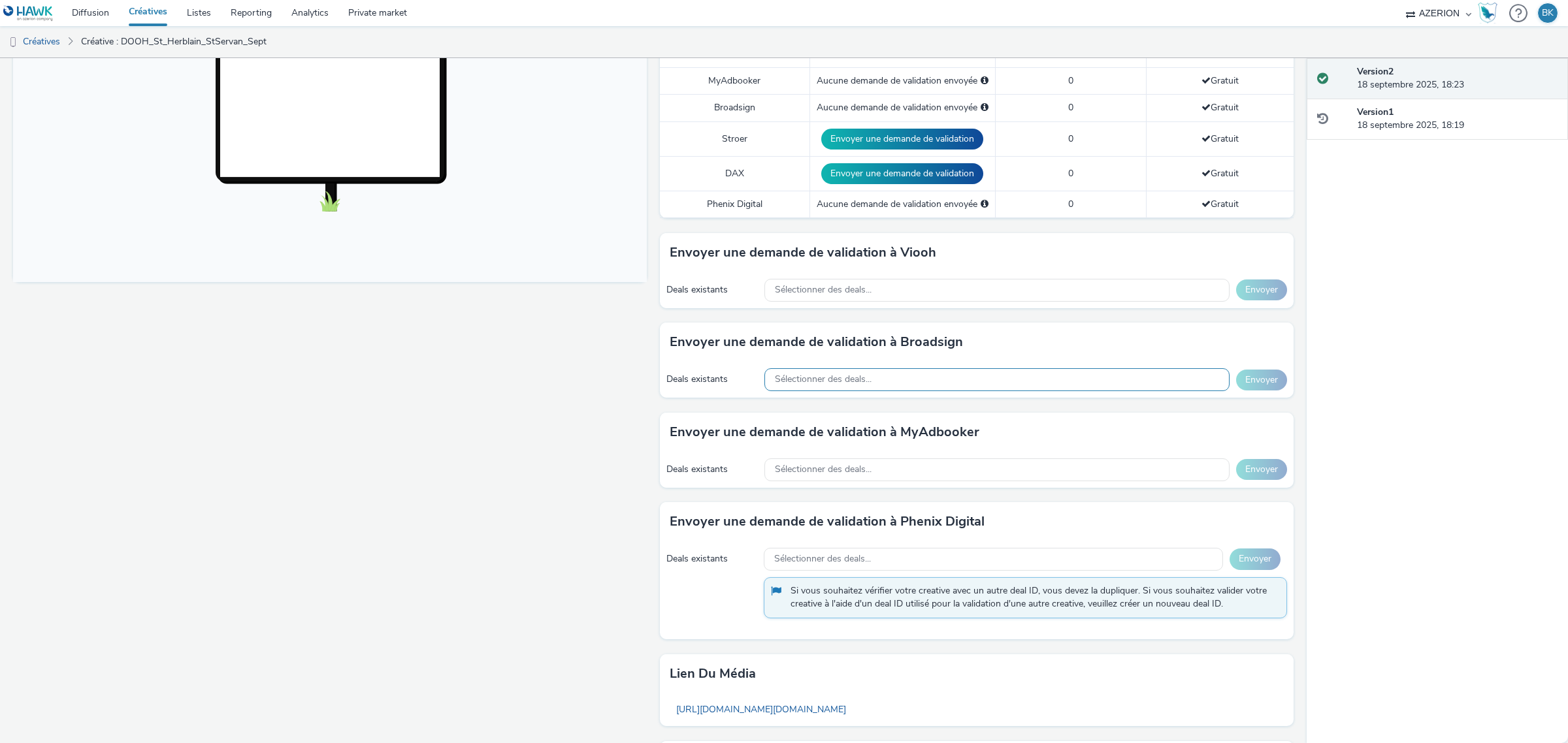
click at [992, 379] on div "Sélectionner des deals..." at bounding box center [996, 379] width 465 height 23
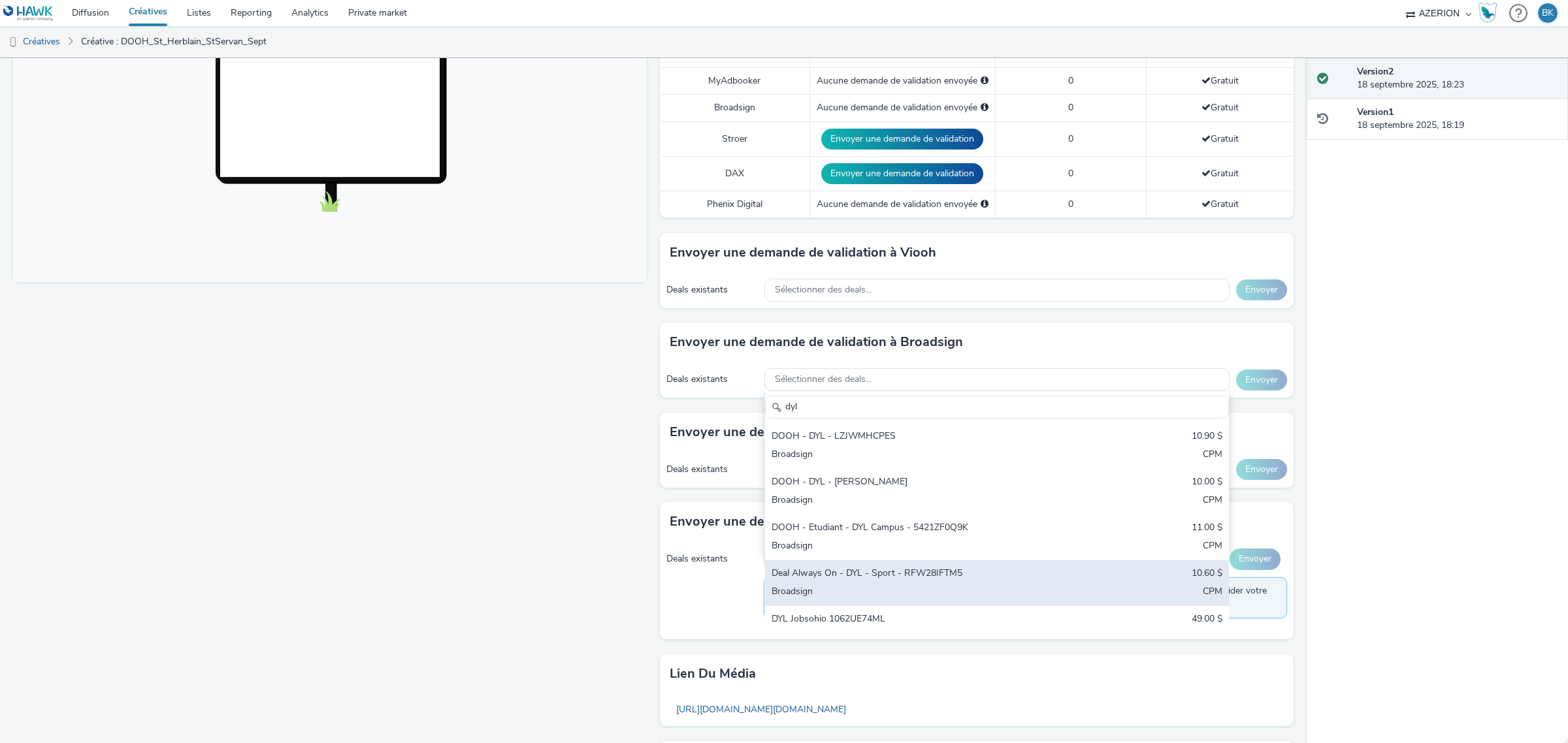
type input "dyl"
click at [964, 578] on div "Deal Always On - DYL - Sport - RFW28IFTM5" at bounding box center [920, 574] width 298 height 15
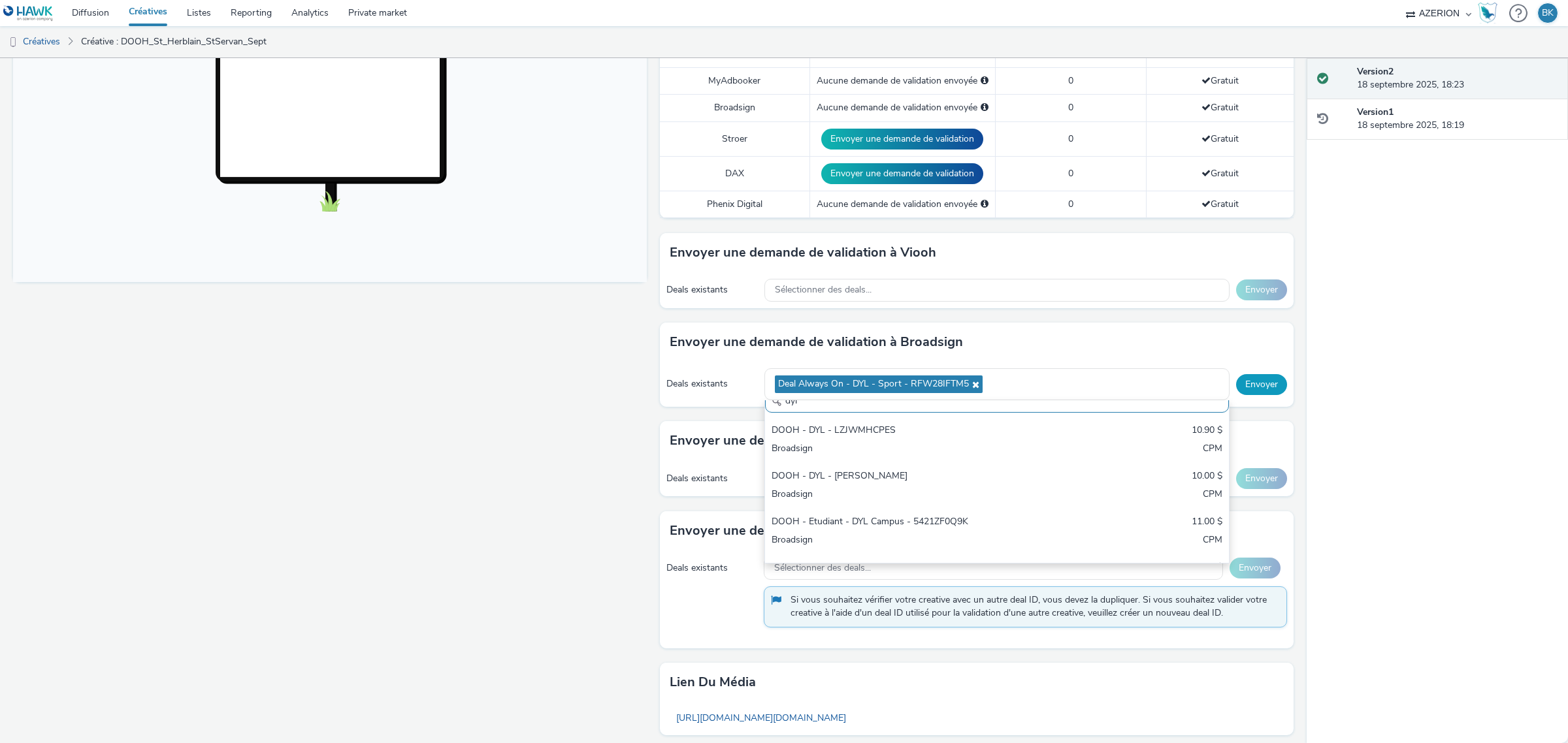
click at [1252, 384] on button "Envoyer" at bounding box center [1261, 384] width 51 height 21
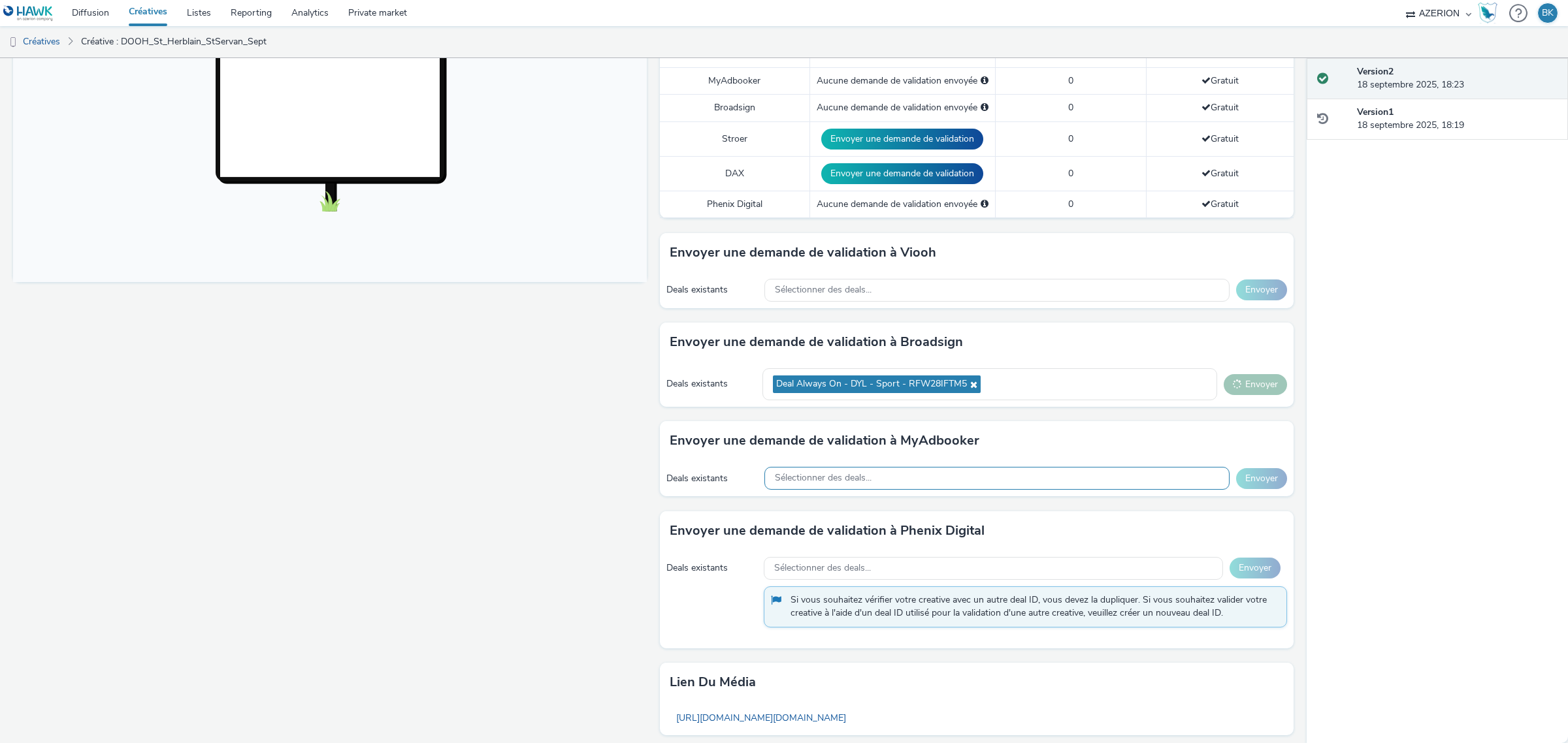
click at [915, 481] on div "Sélectionner des deals..." at bounding box center [996, 478] width 465 height 23
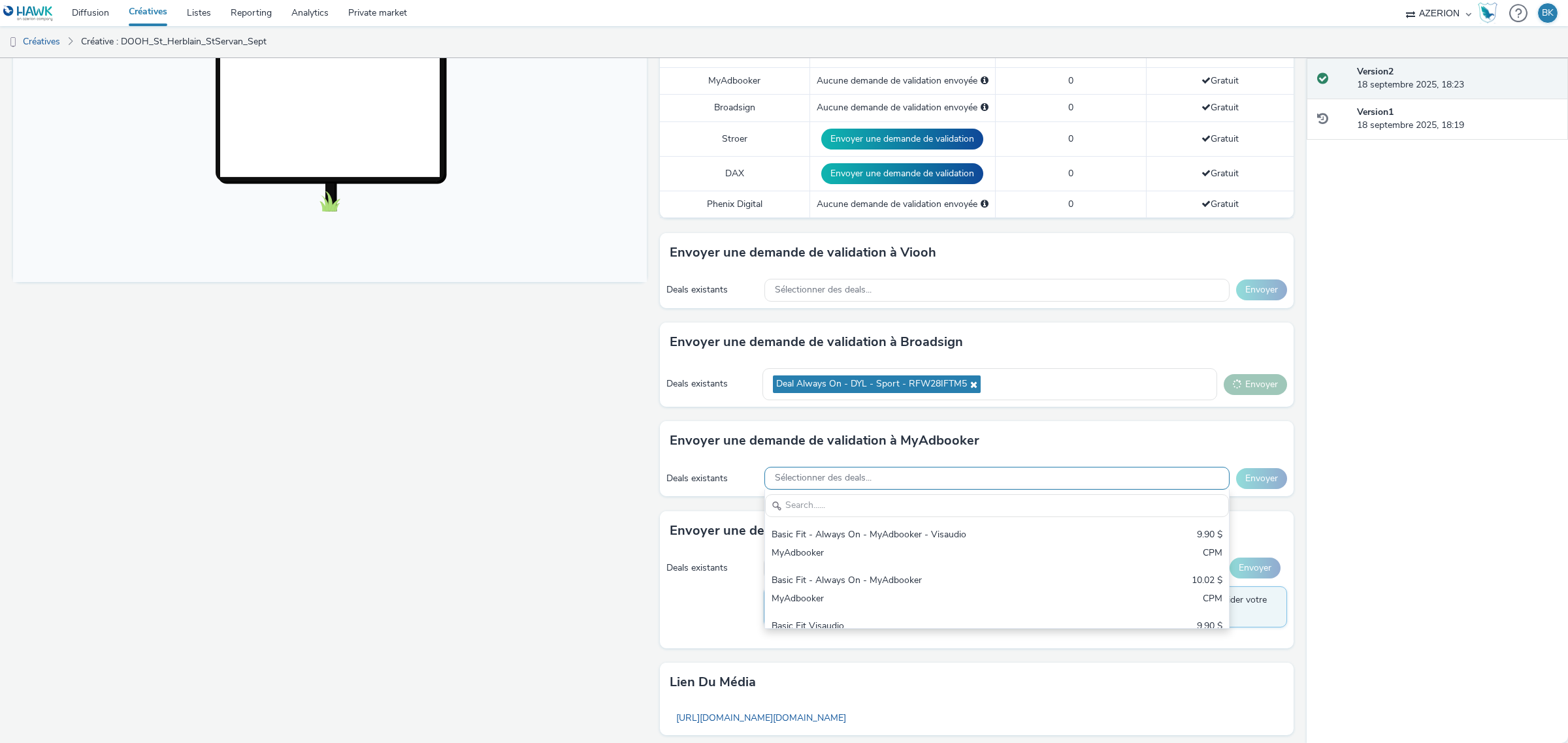
scroll to position [0, 0]
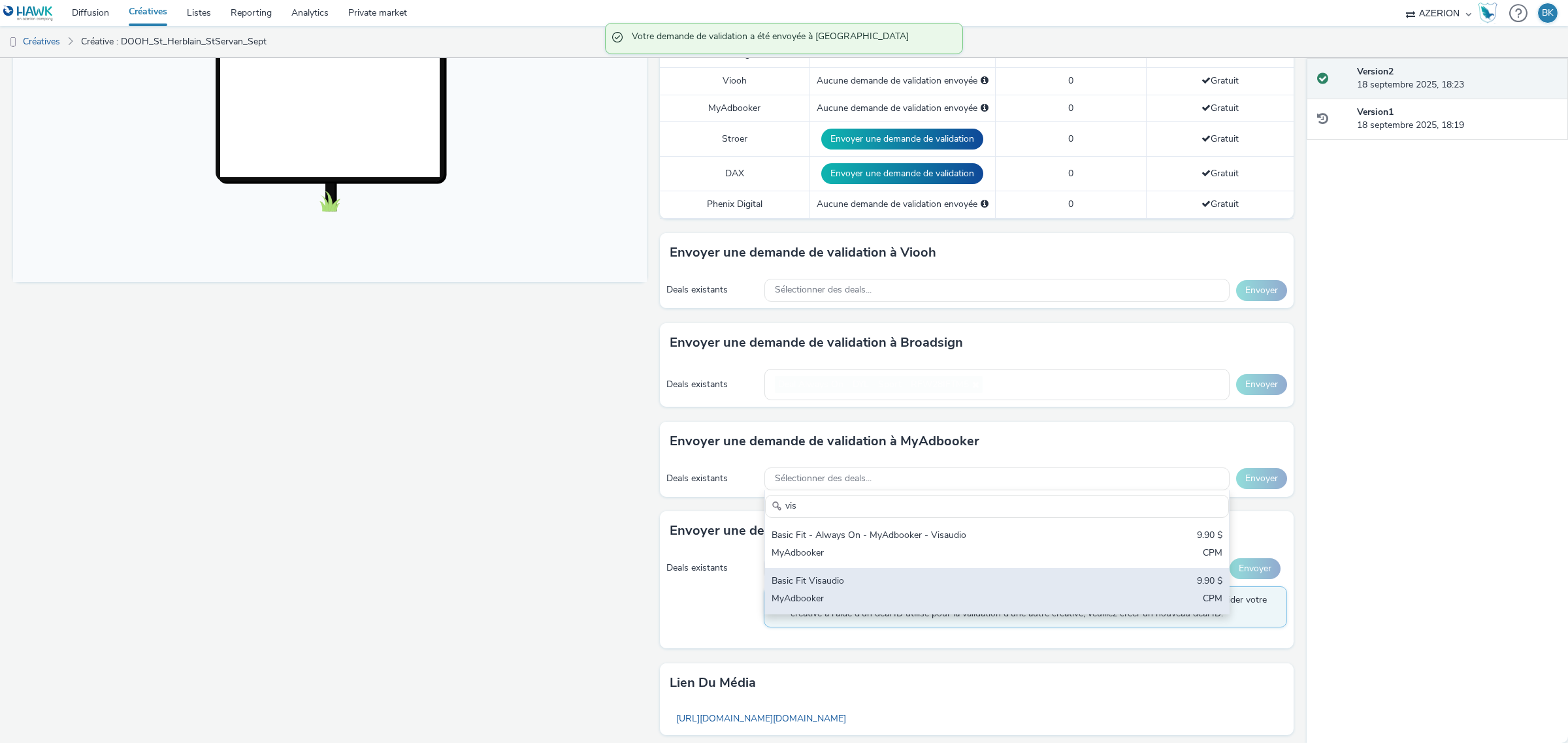
type input "vis"
click at [919, 594] on div "MyAdbooker" at bounding box center [920, 600] width 298 height 15
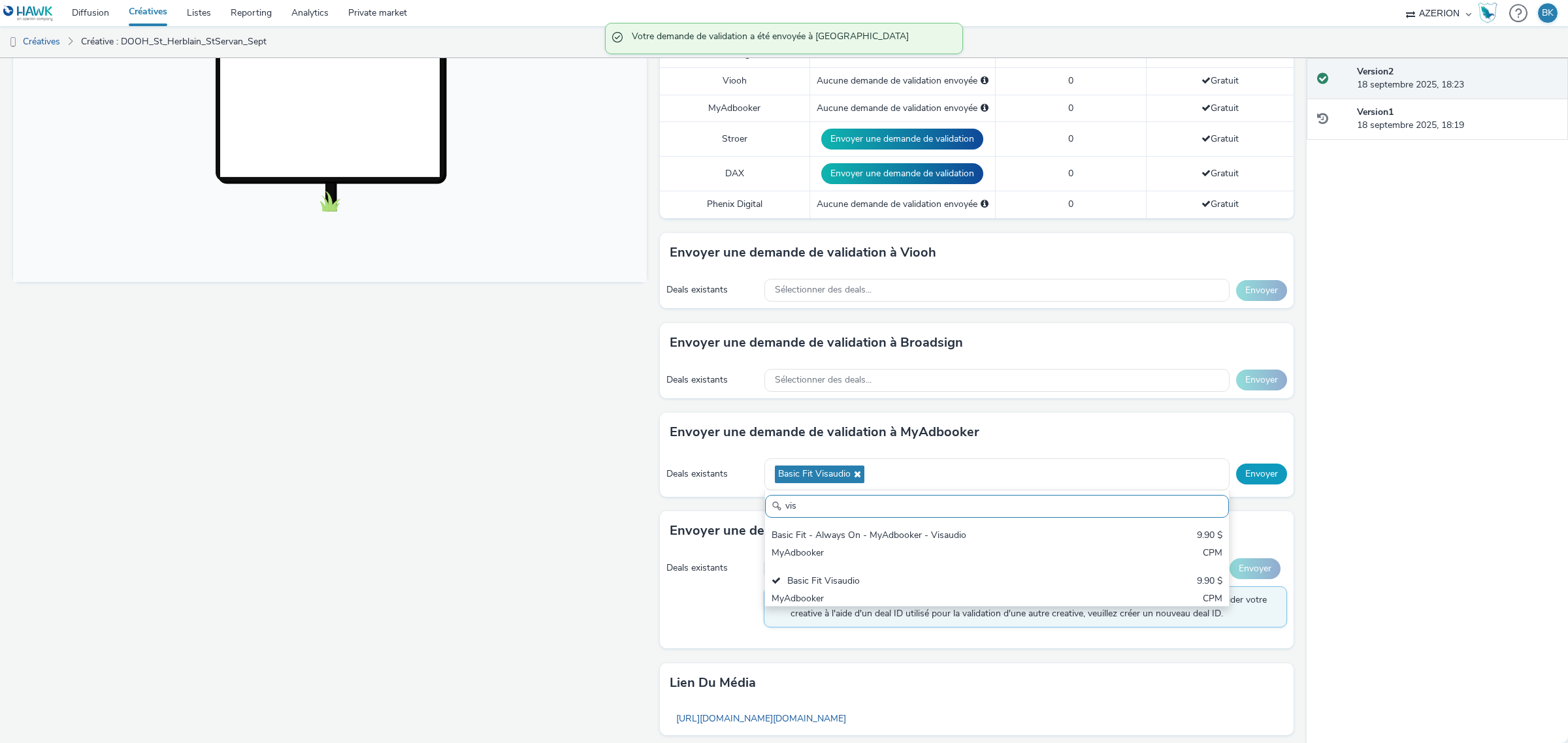
click at [1245, 475] on button "Envoyer" at bounding box center [1261, 474] width 51 height 21
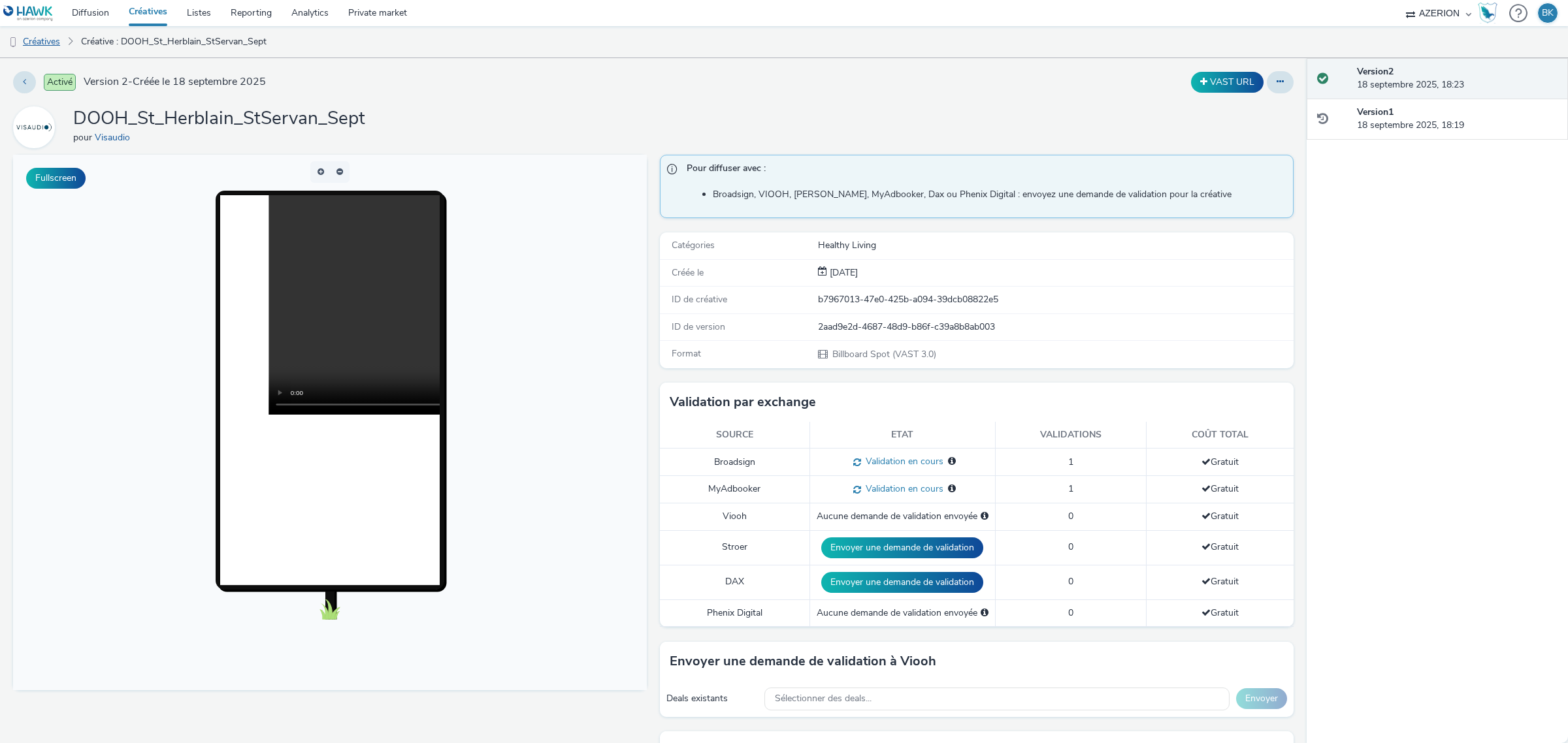
click at [47, 37] on link "Créatives" at bounding box center [33, 41] width 67 height 31
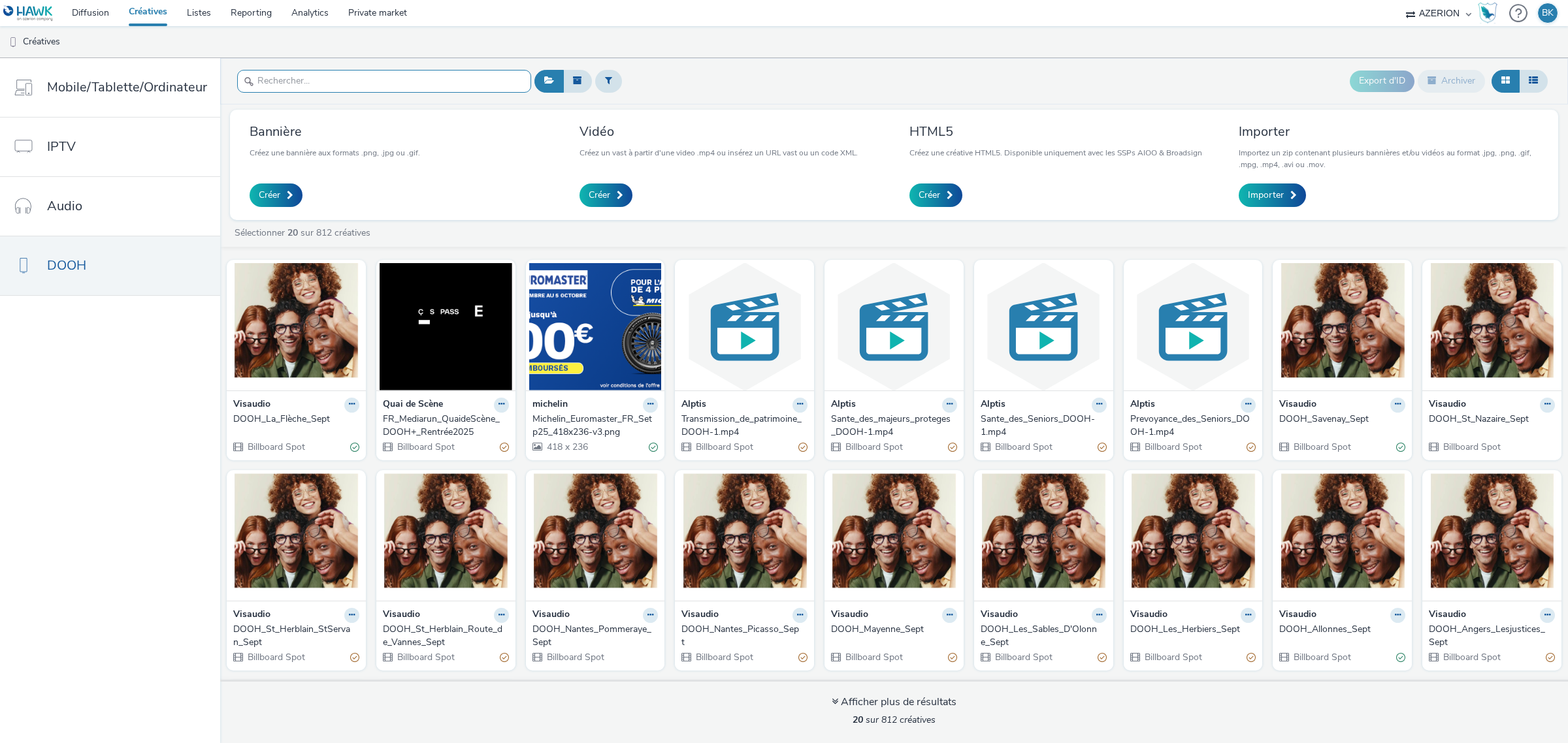
click at [377, 86] on input "text" at bounding box center [384, 81] width 294 height 23
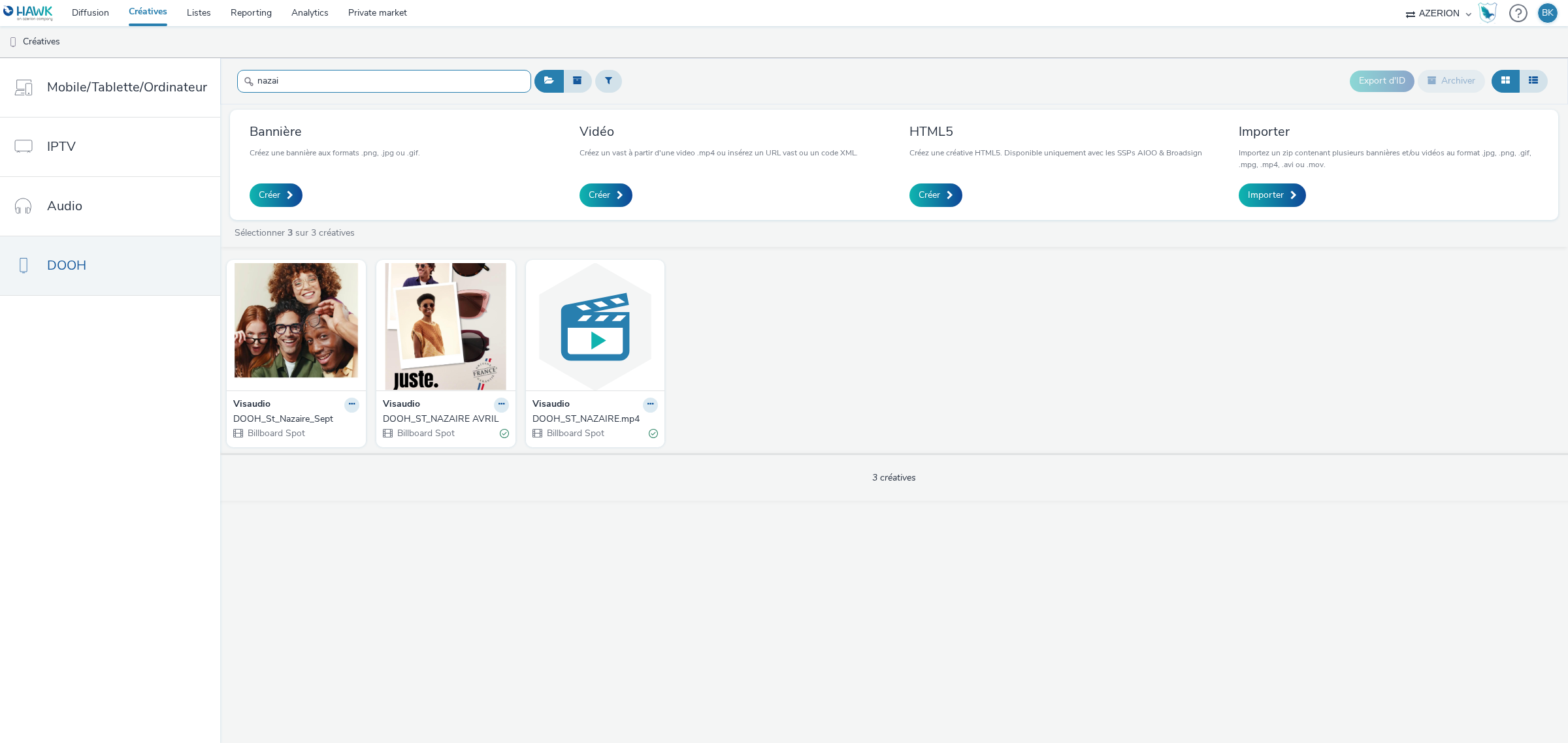
type input "nazai"
click at [292, 413] on div "DOOH_St_Nazaire_Sept" at bounding box center [293, 419] width 121 height 13
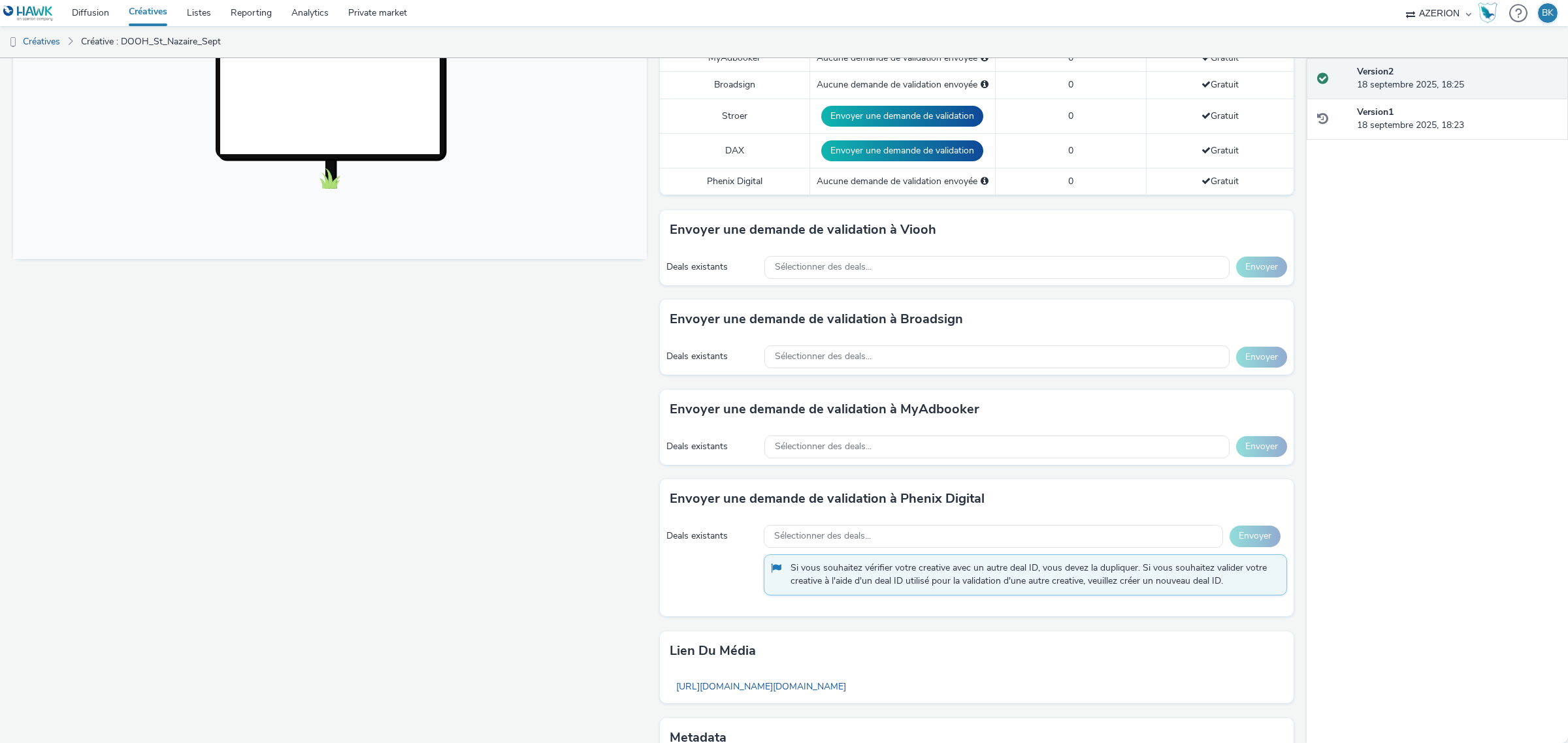
scroll to position [430, 0]
click at [916, 367] on div "Sélectionner des deals..." at bounding box center [996, 358] width 465 height 23
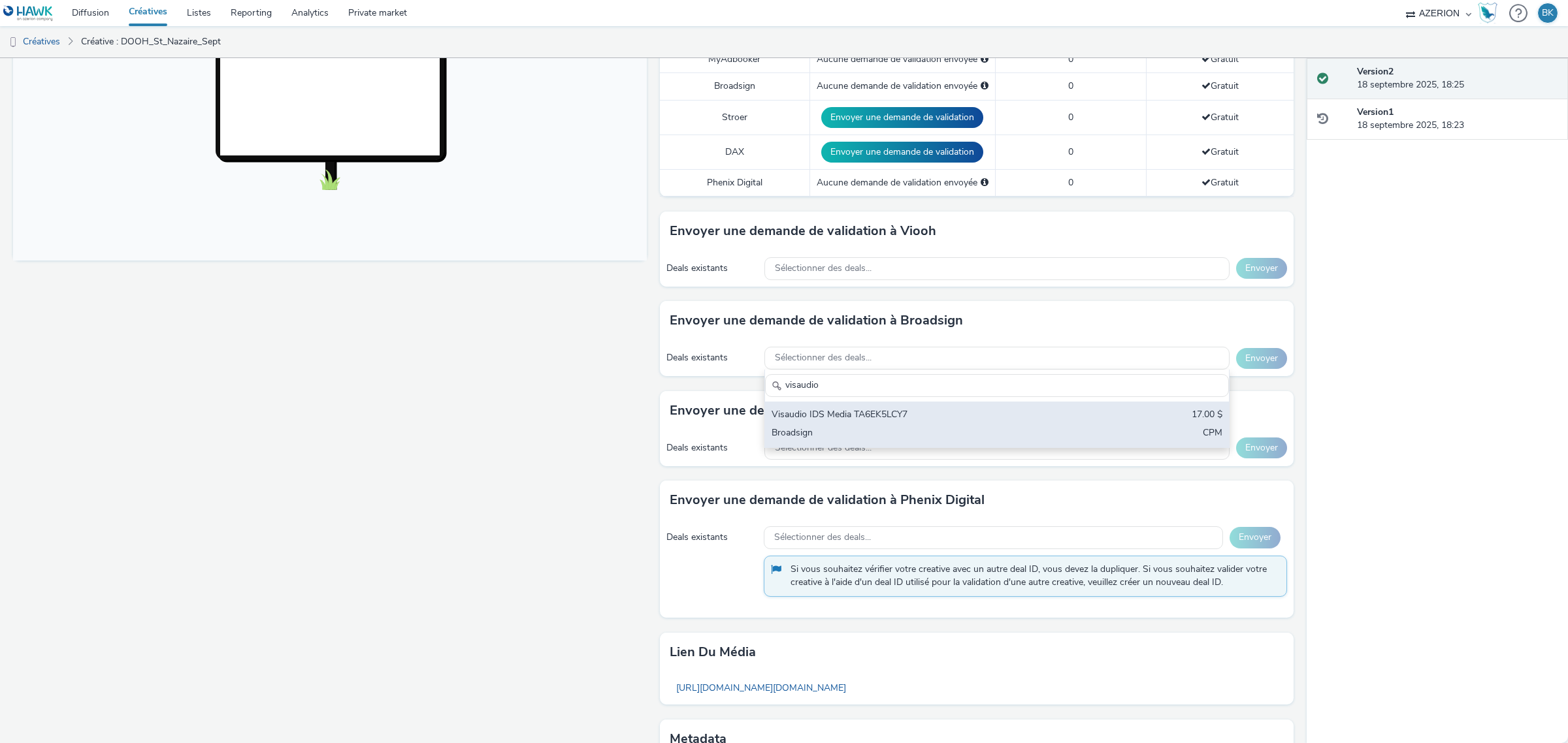
type input "visaudio"
click at [903, 422] on div "Visaudio IDS Media TA6EK5LCY7" at bounding box center [920, 415] width 298 height 15
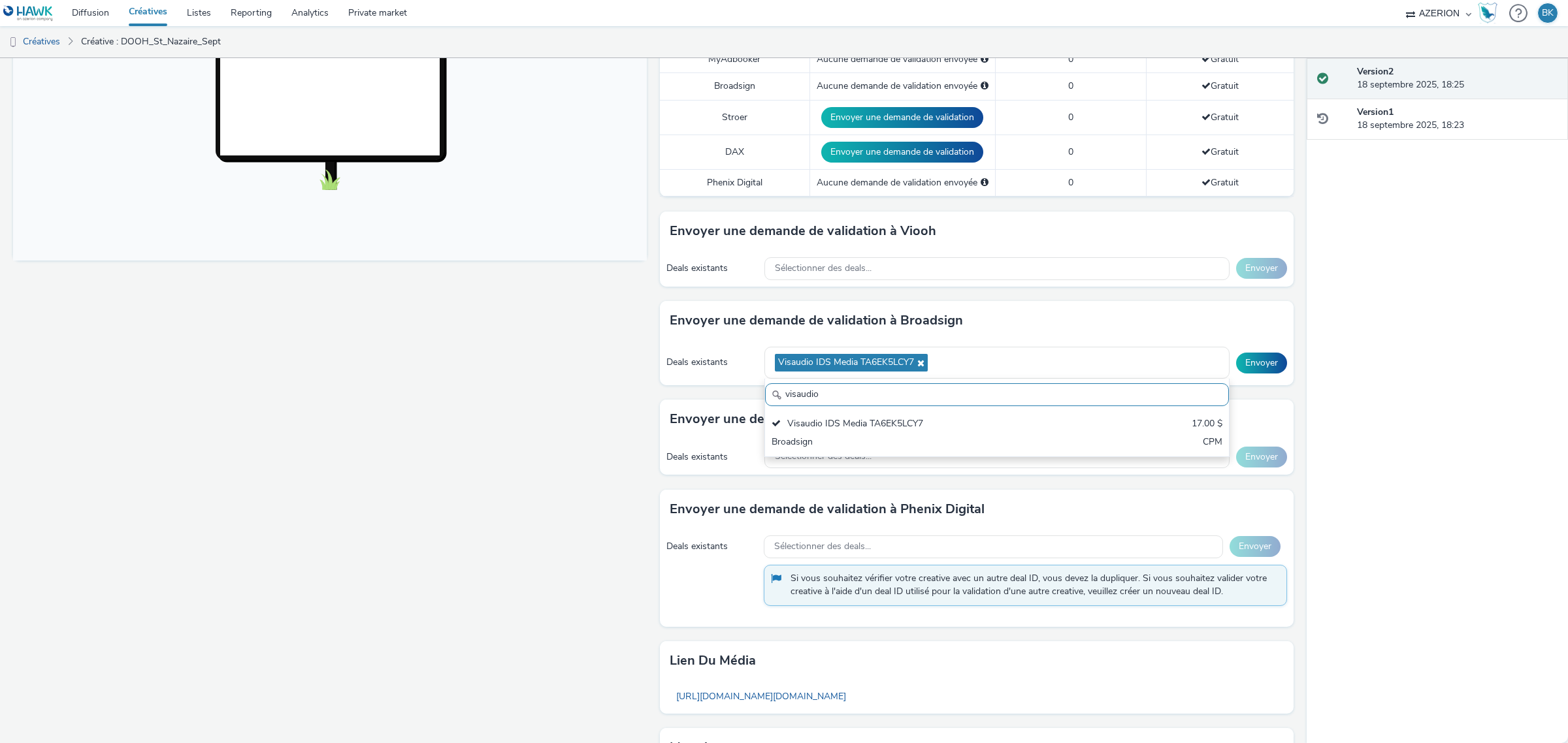
scroll to position [0, 0]
click at [609, 376] on div "Fullscreen" at bounding box center [333, 280] width 640 height 1111
click at [899, 268] on div "Sélectionner des deals..." at bounding box center [996, 268] width 465 height 23
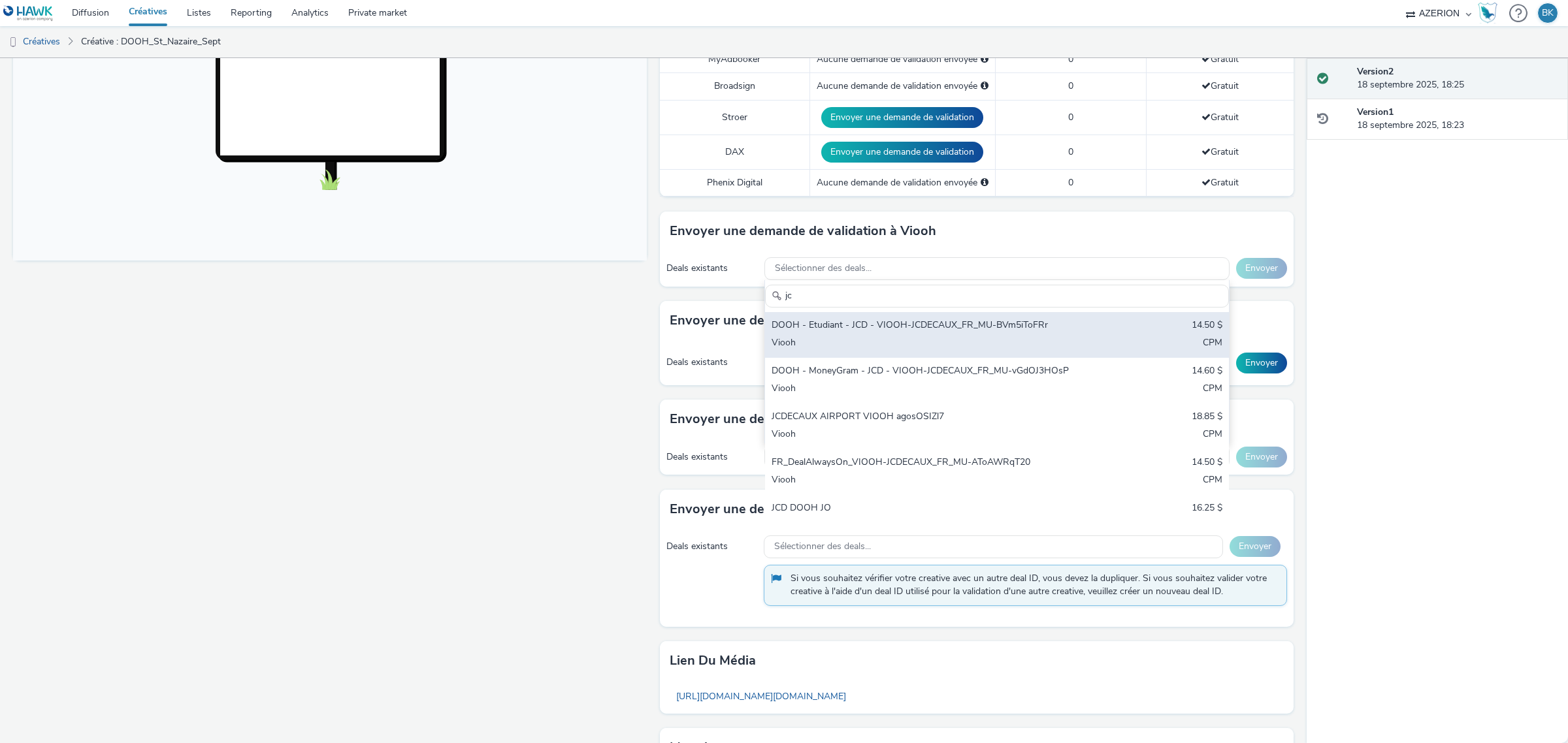
type input "j"
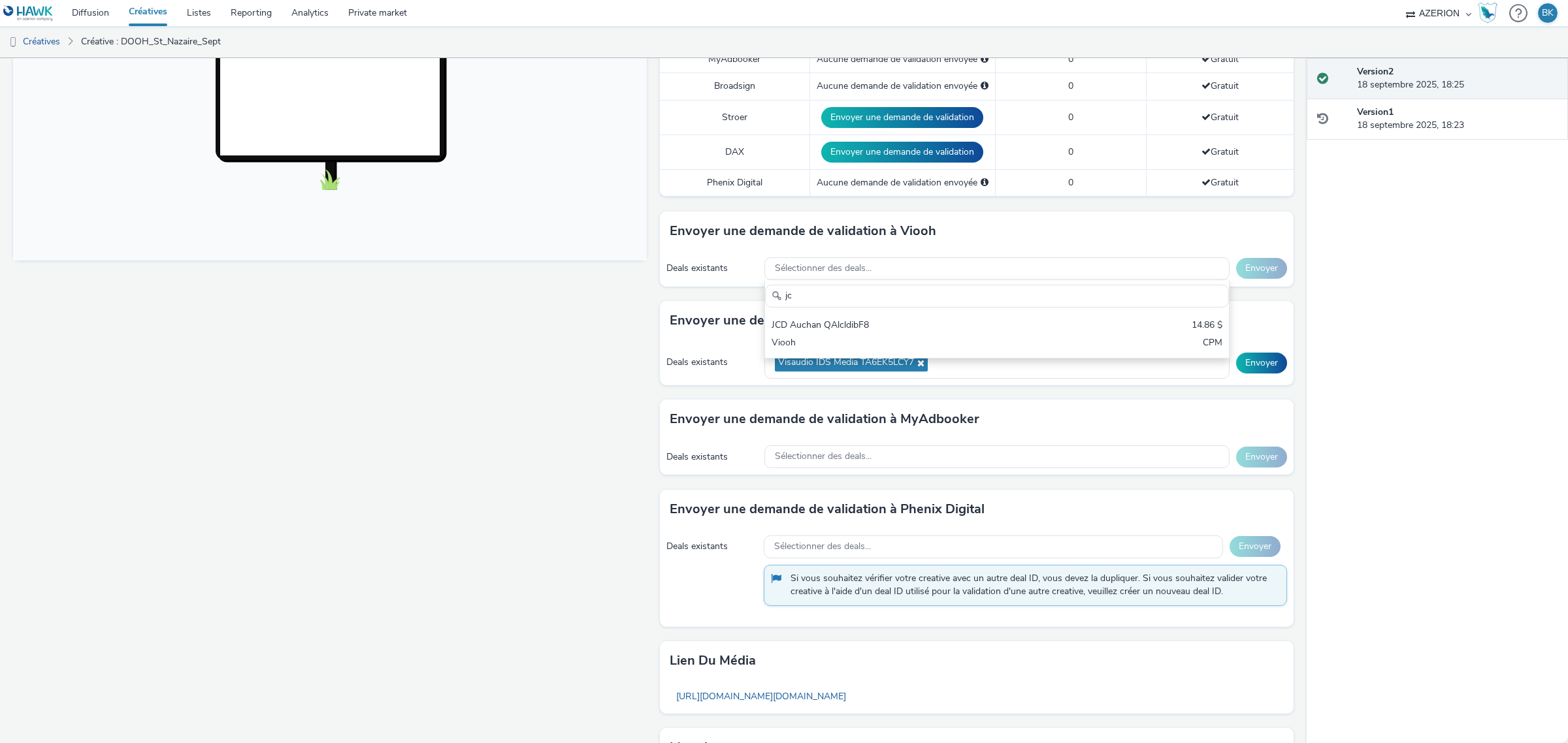
type input "j"
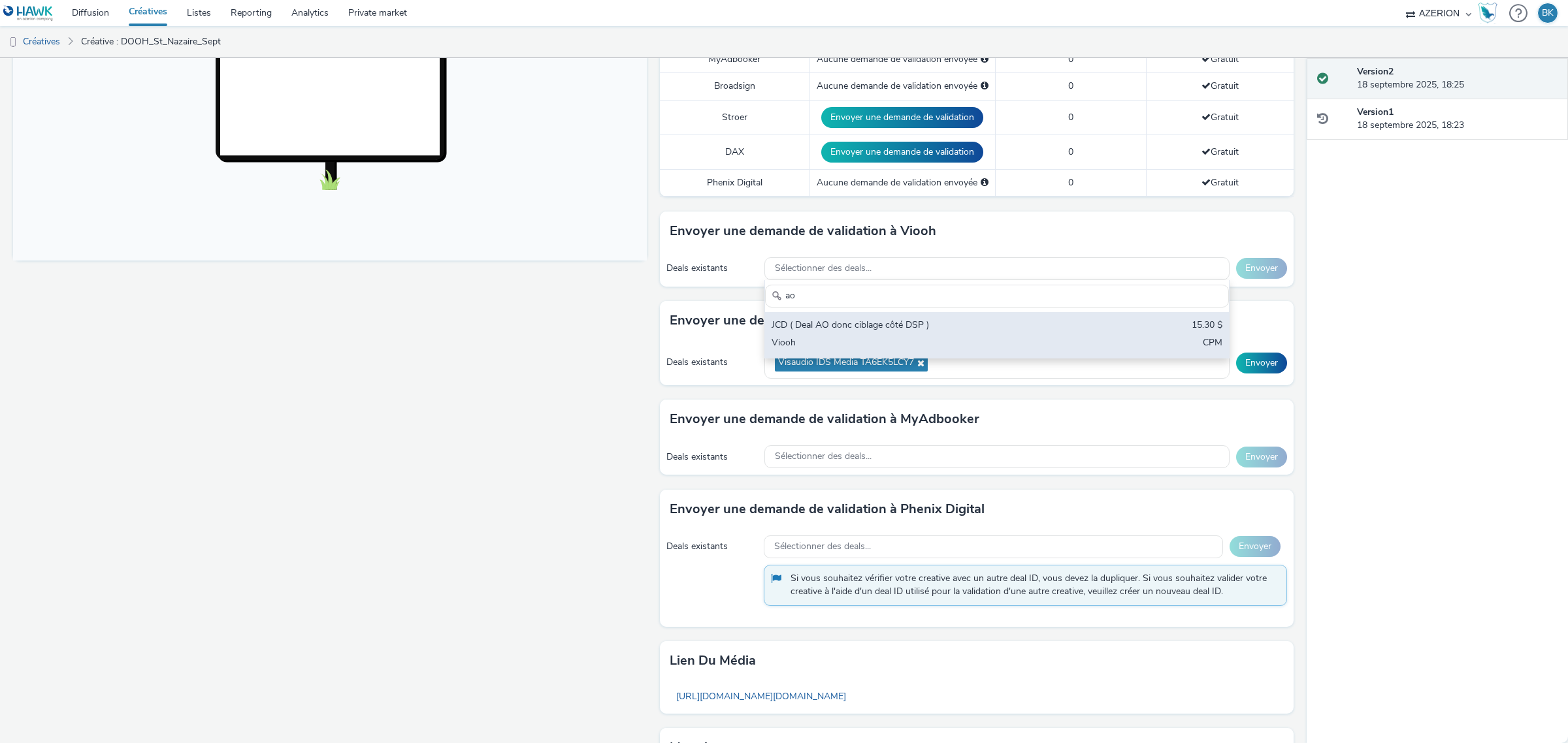
type input "ao"
click at [952, 323] on div "JCD ( Deal AO donc ciblage côté DSP )" at bounding box center [920, 326] width 298 height 15
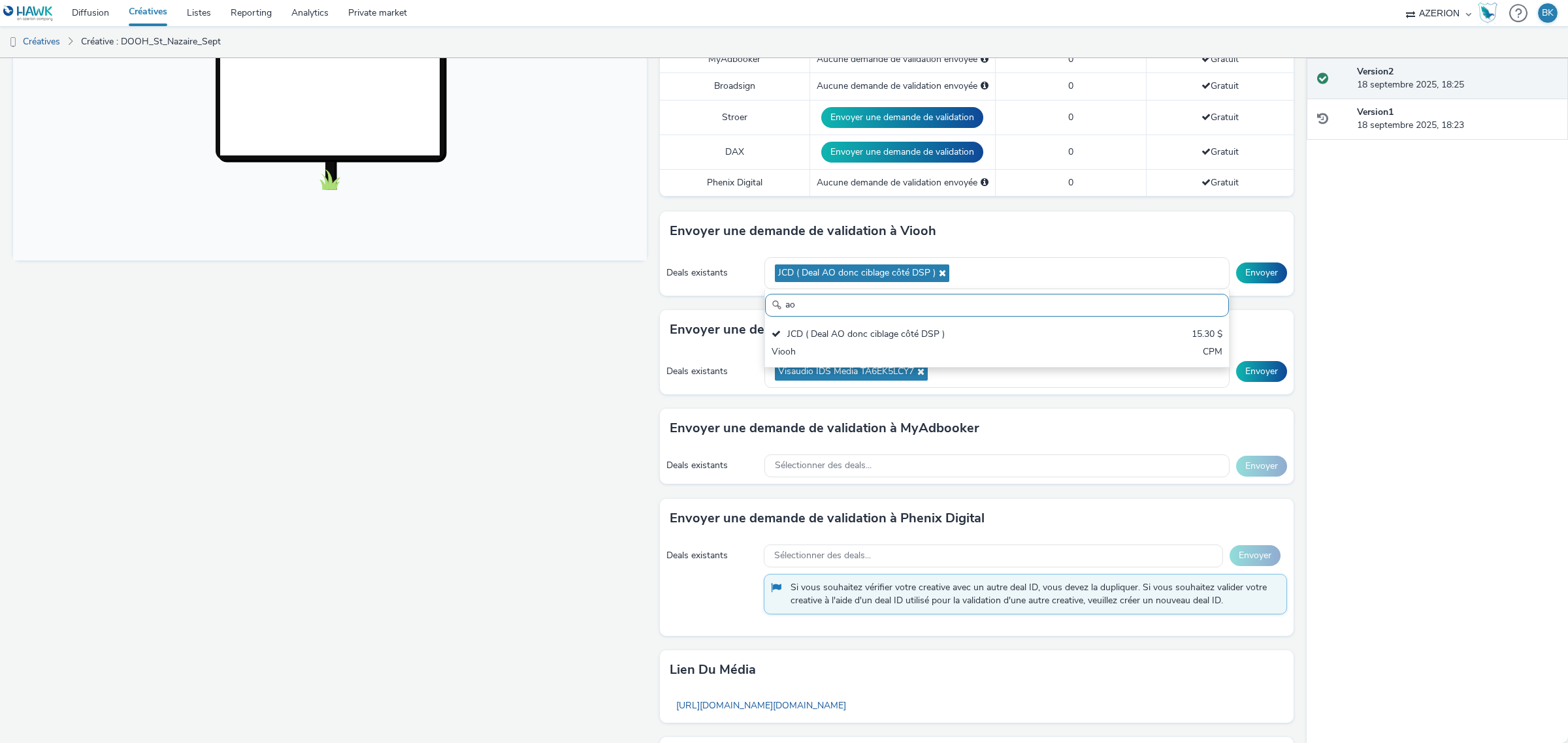
click at [570, 402] on div "Fullscreen" at bounding box center [333, 285] width 640 height 1120
click at [905, 475] on div "Sélectionner des deals..." at bounding box center [996, 466] width 465 height 23
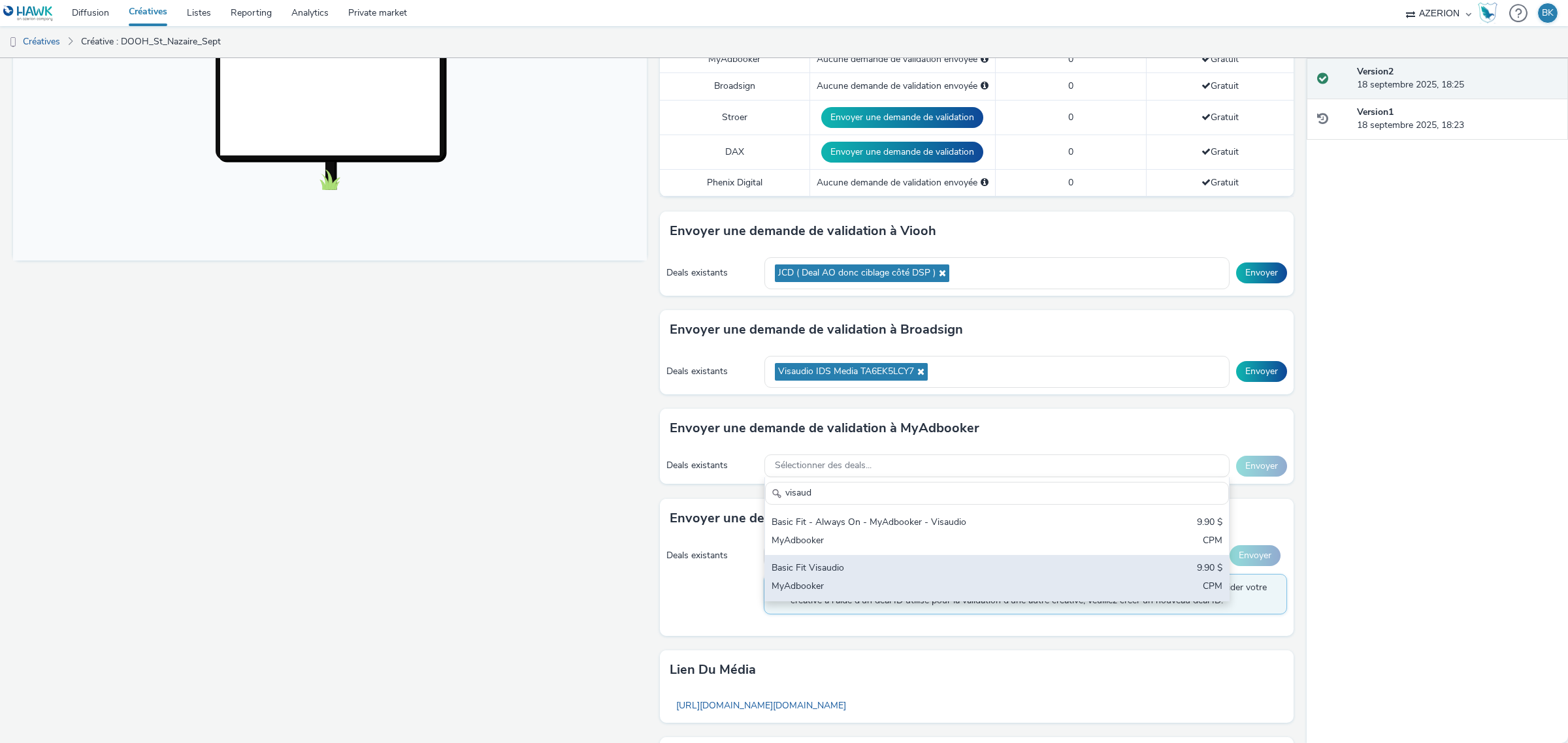
type input "visaud"
click at [875, 575] on div "Basic Fit Visaudio" at bounding box center [920, 569] width 298 height 15
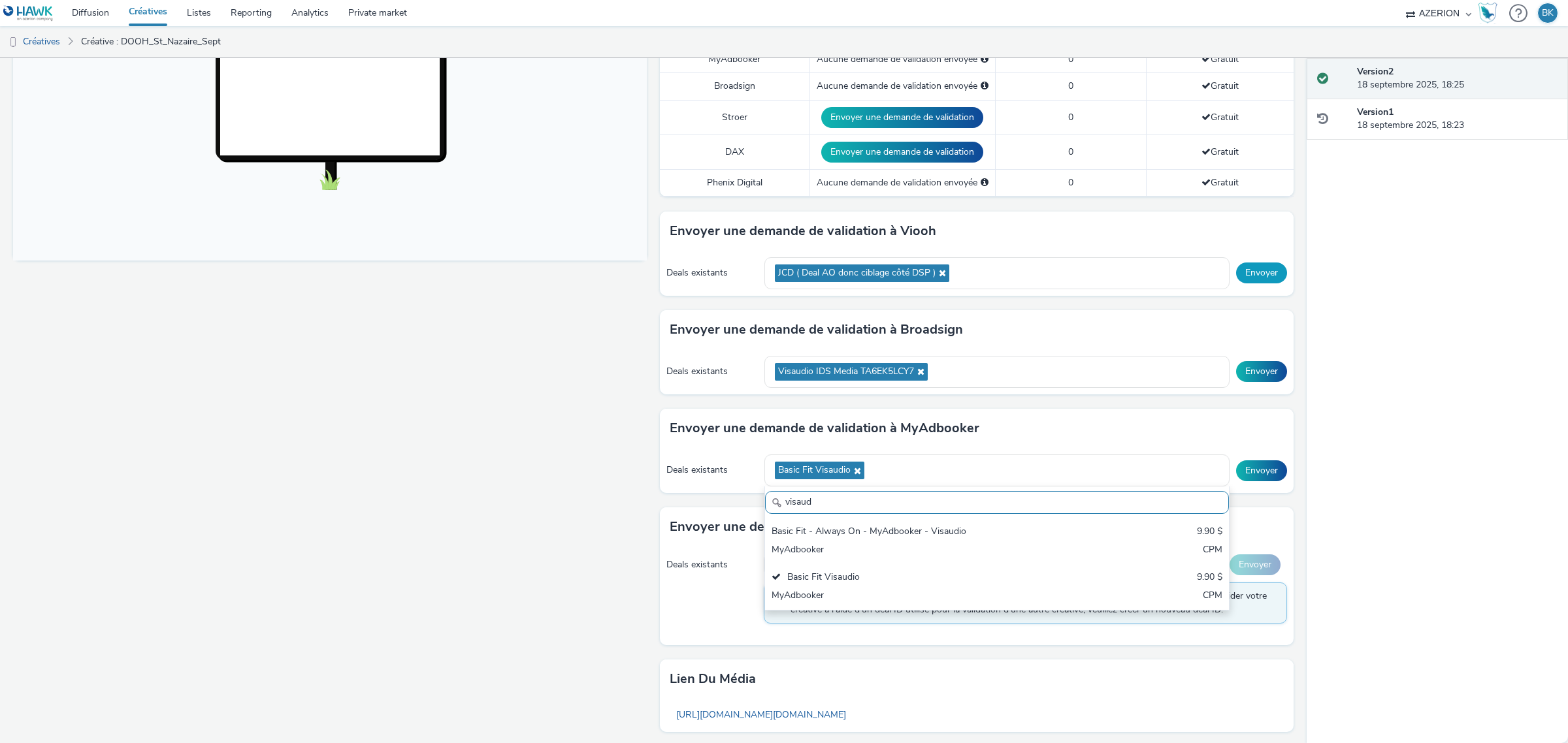
click at [1254, 278] on button "Envoyer" at bounding box center [1261, 273] width 51 height 21
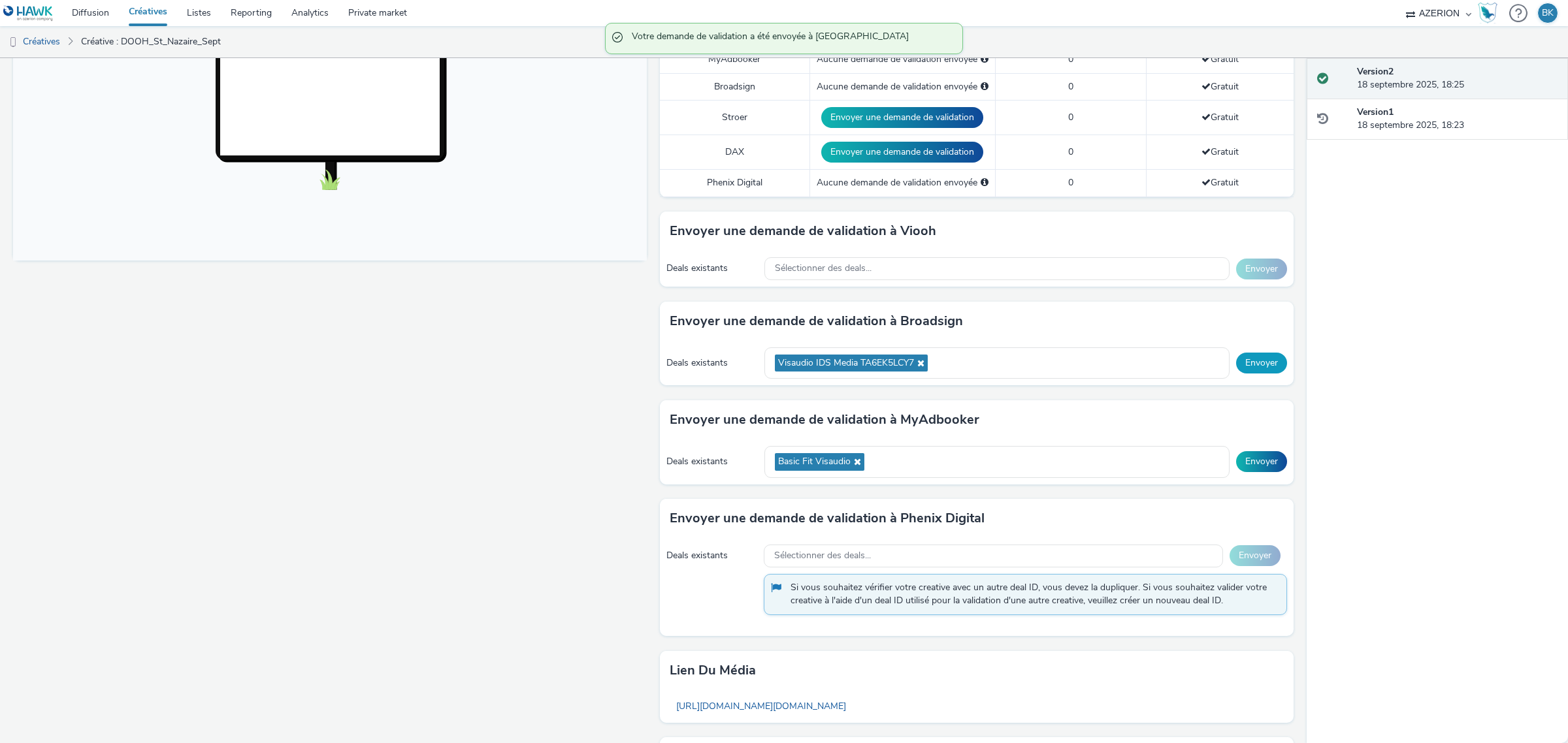
click at [1251, 371] on button "Envoyer" at bounding box center [1261, 363] width 51 height 21
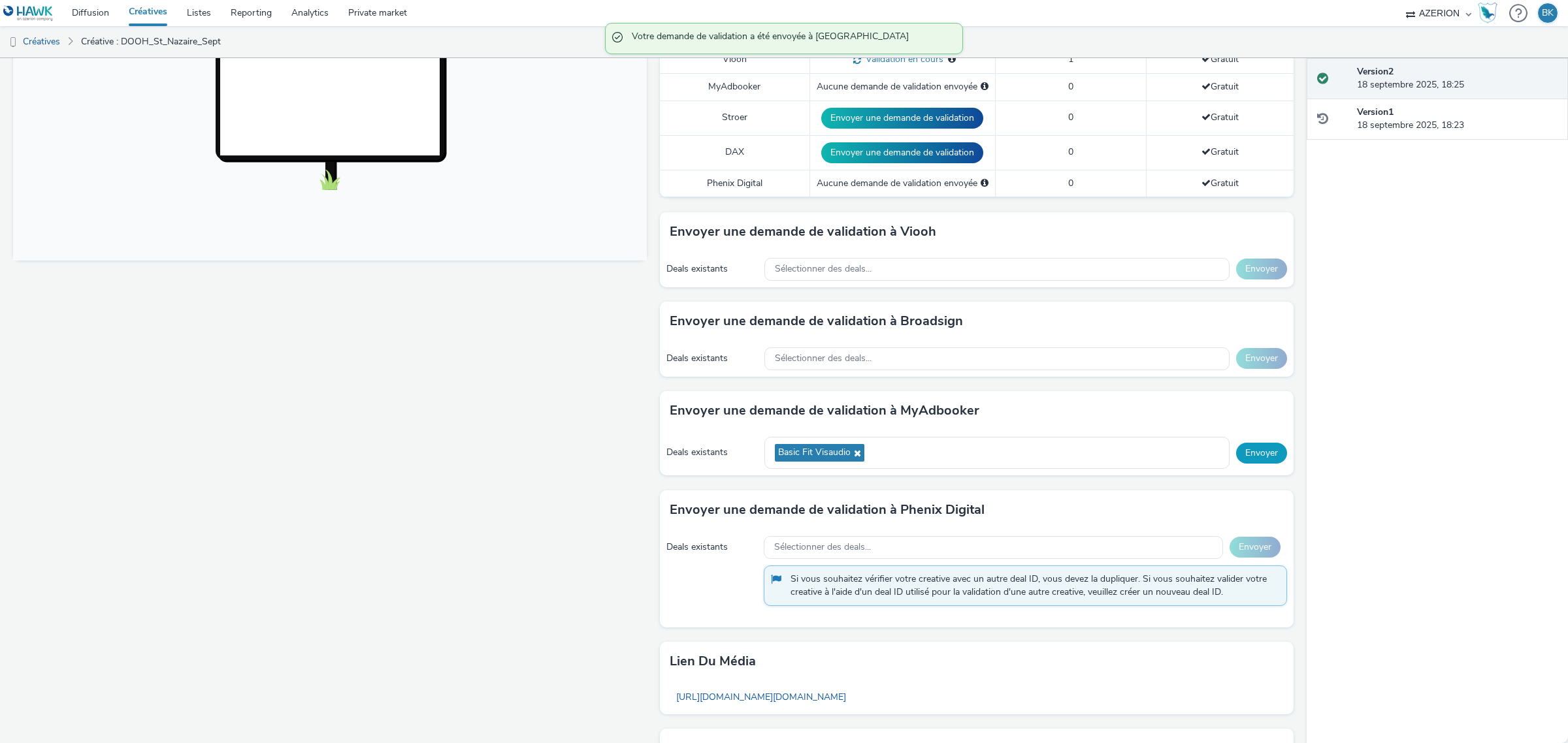
click at [1245, 461] on button "Envoyer" at bounding box center [1261, 453] width 51 height 21
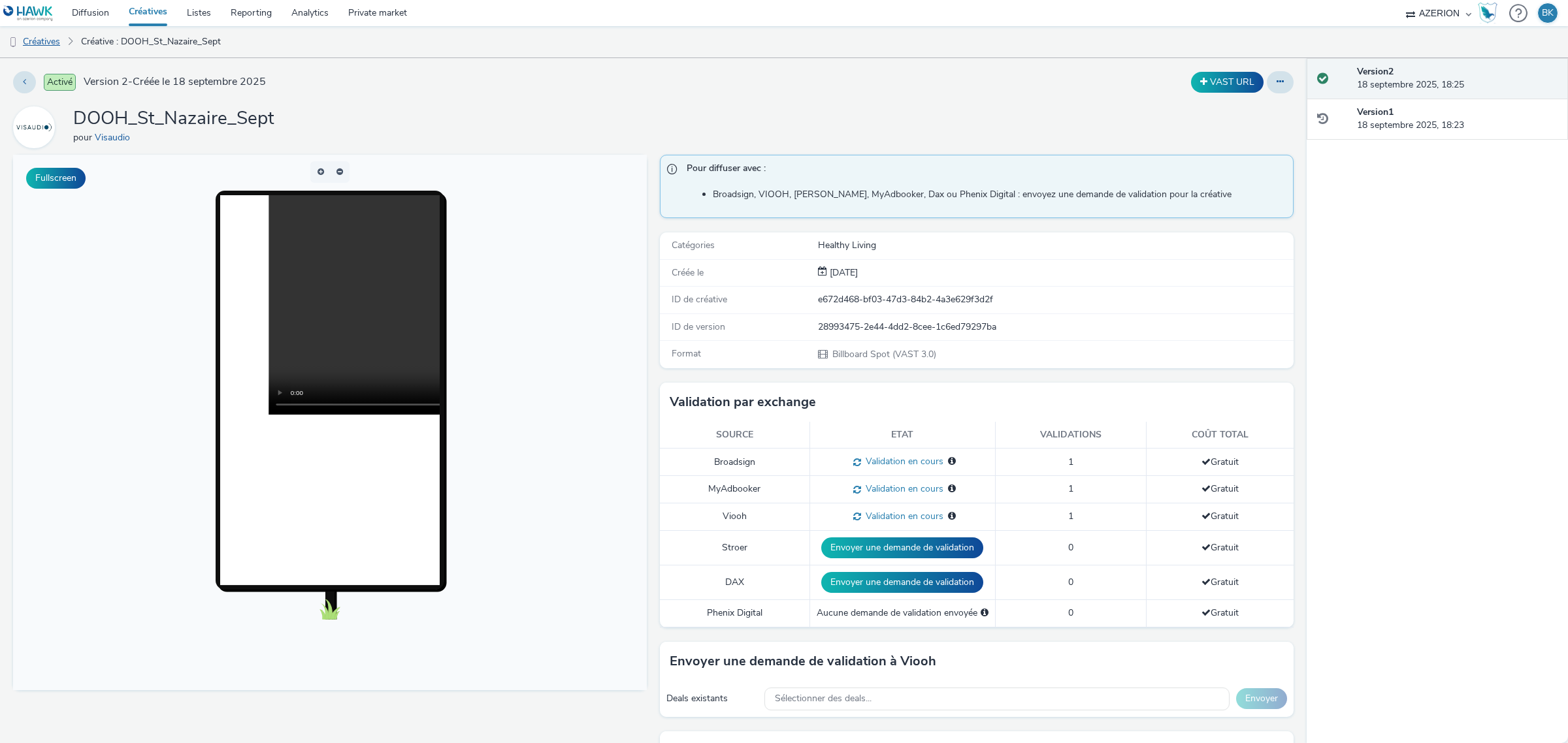
click at [44, 37] on link "Créatives" at bounding box center [33, 41] width 67 height 31
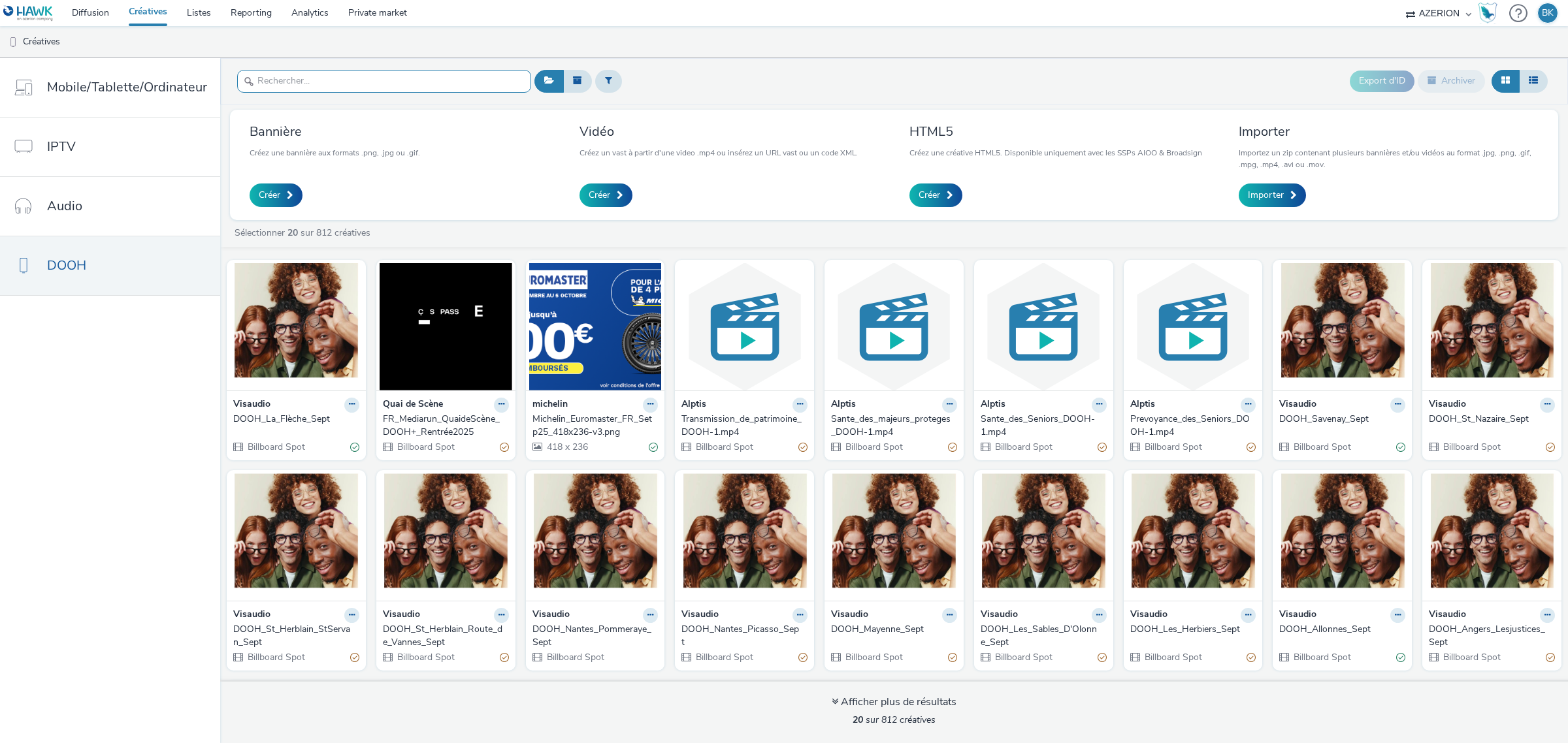
click at [432, 74] on input "text" at bounding box center [384, 81] width 294 height 23
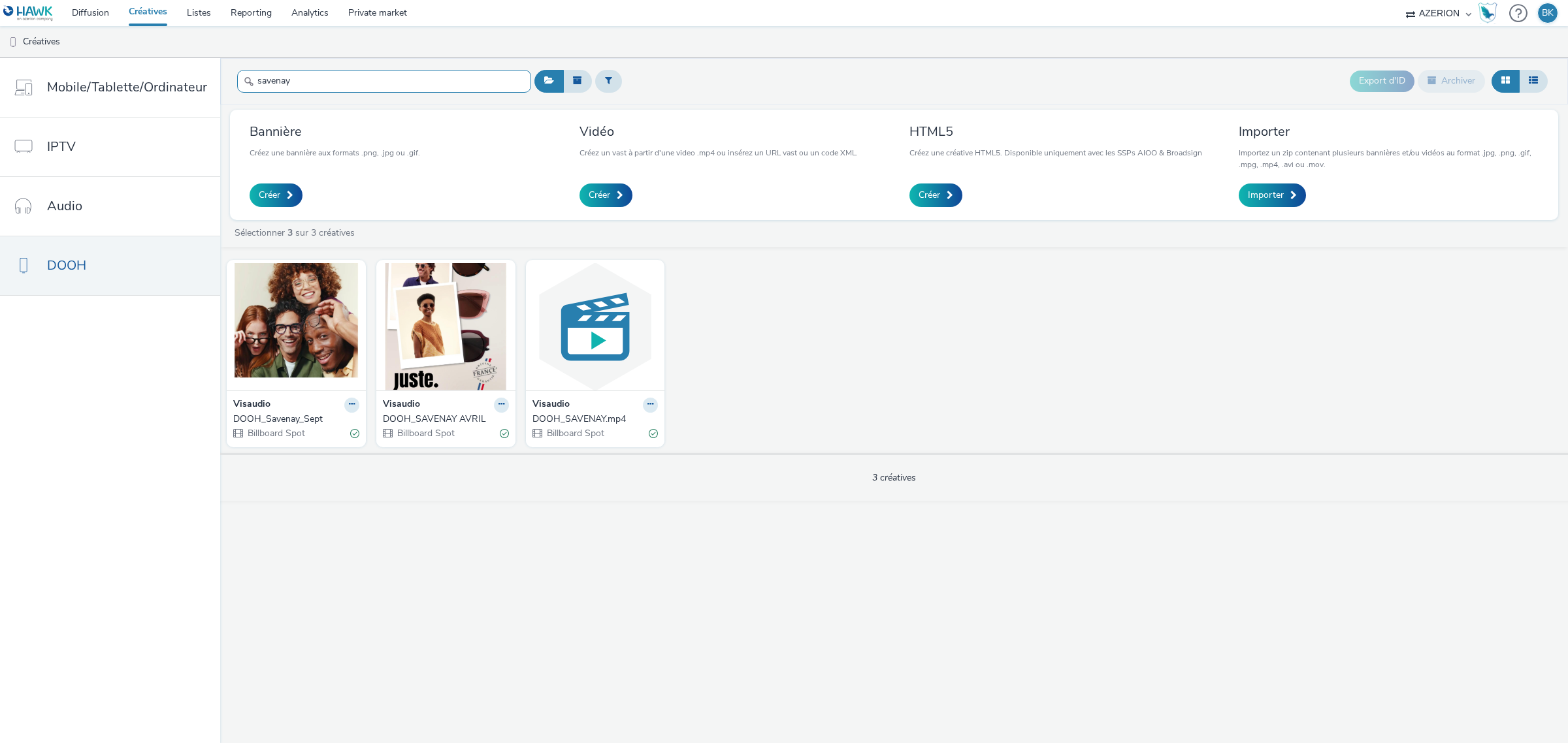
type input "savenay"
click at [279, 416] on div "DOOH_Savenay_Sept" at bounding box center [293, 419] width 121 height 13
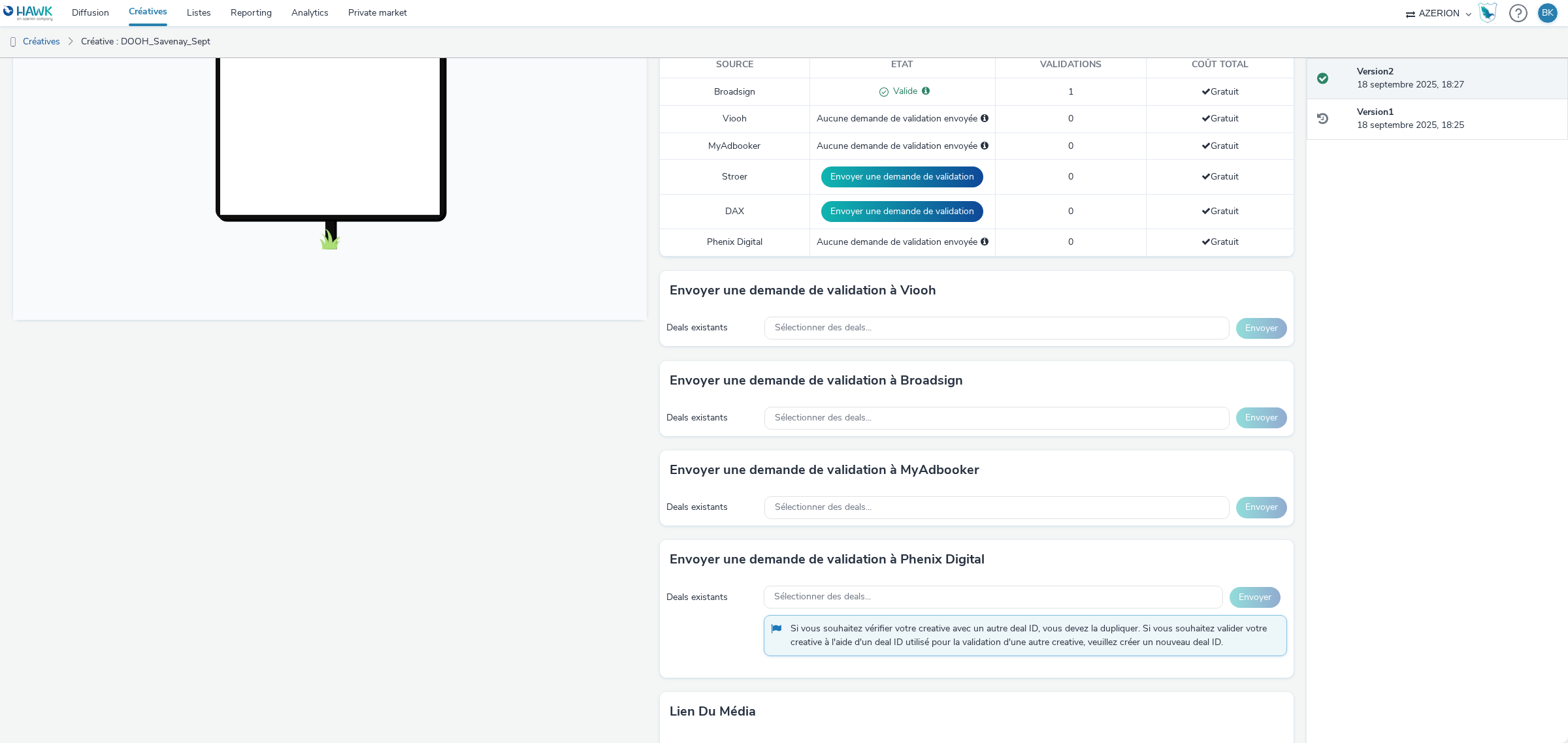
scroll to position [370, 0]
click at [841, 419] on span "Sélectionner des deals..." at bounding box center [822, 418] width 97 height 11
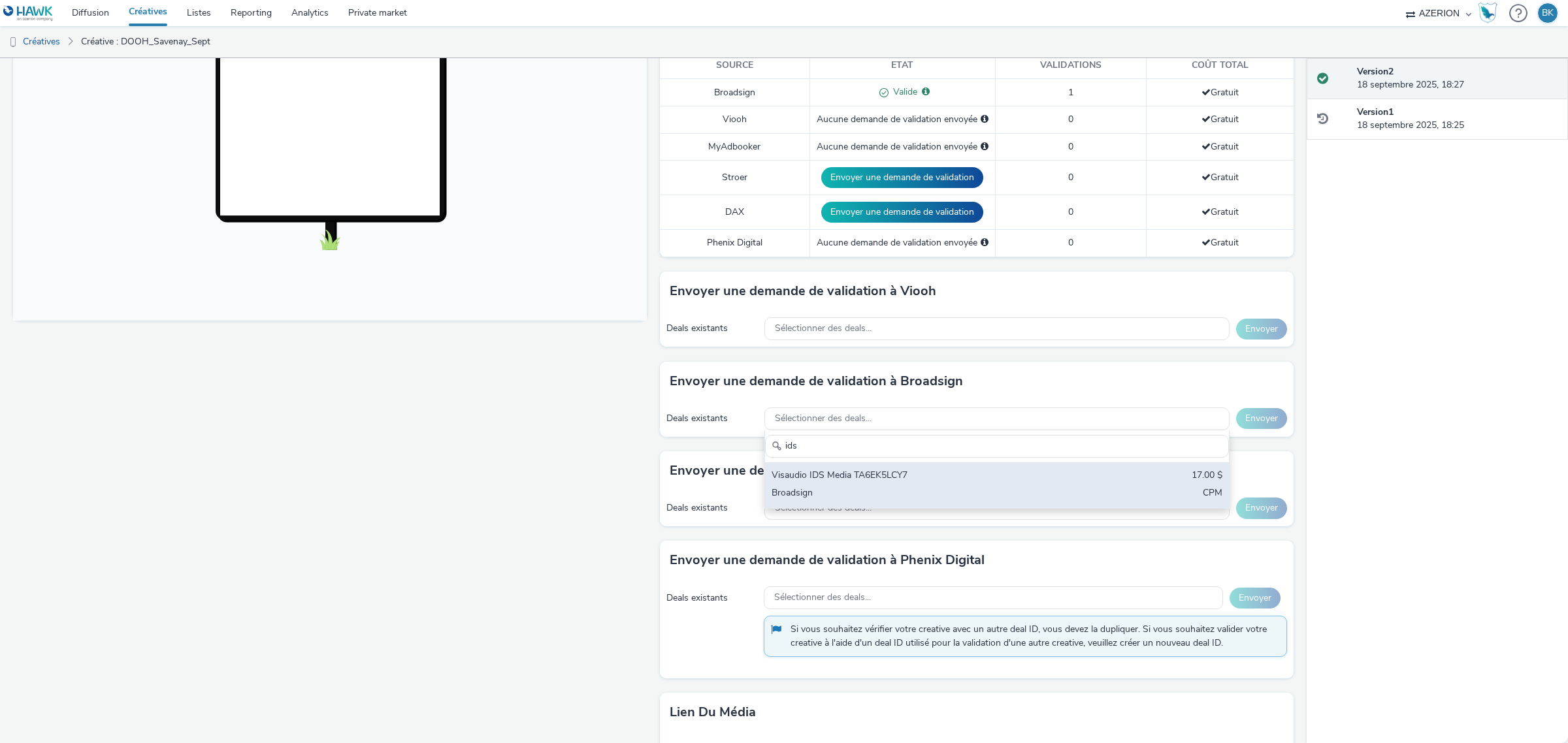
type input "ids"
click at [859, 481] on div "Visaudio IDS Media TA6EK5LCY7" at bounding box center [920, 476] width 298 height 15
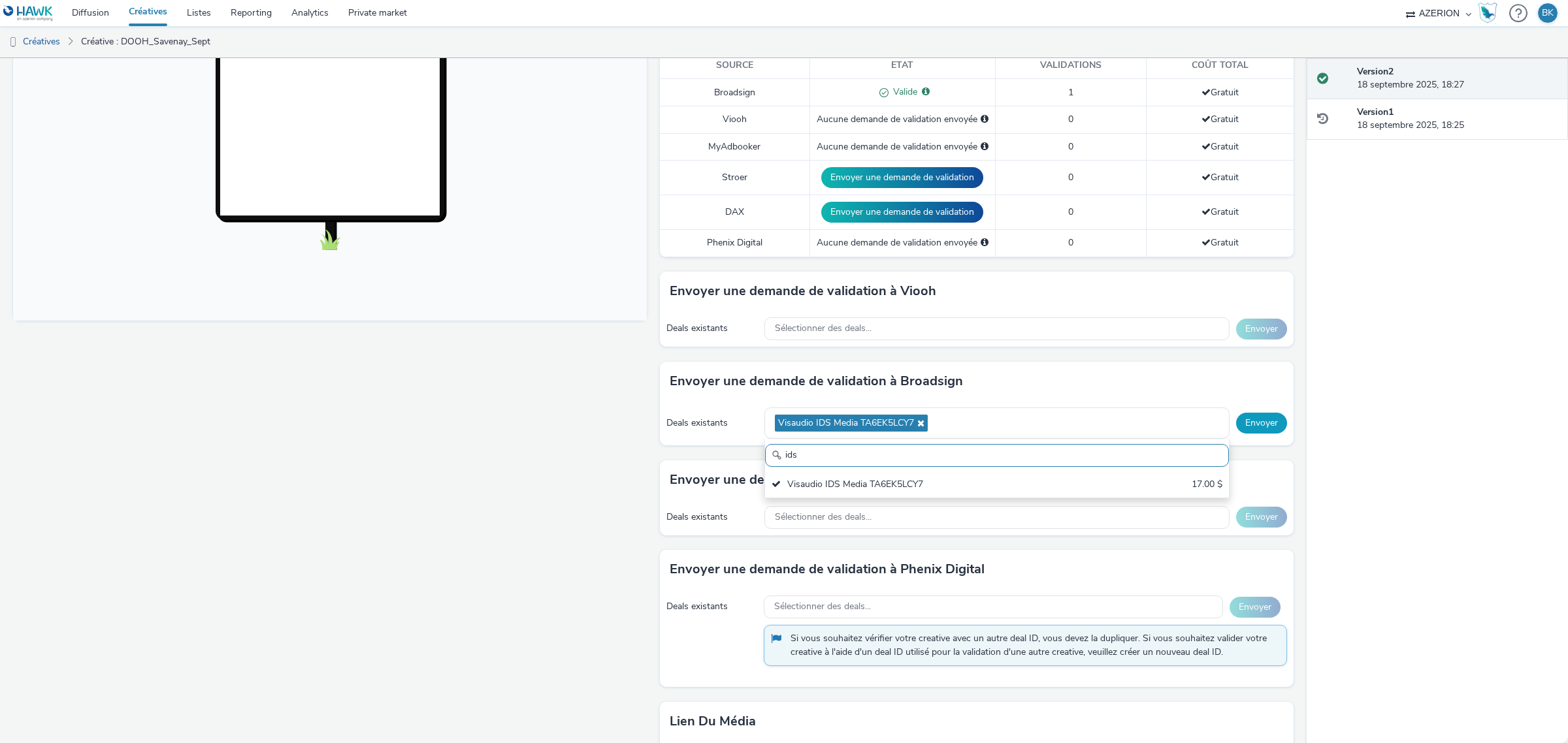
click at [1244, 426] on button "Envoyer" at bounding box center [1261, 423] width 51 height 21
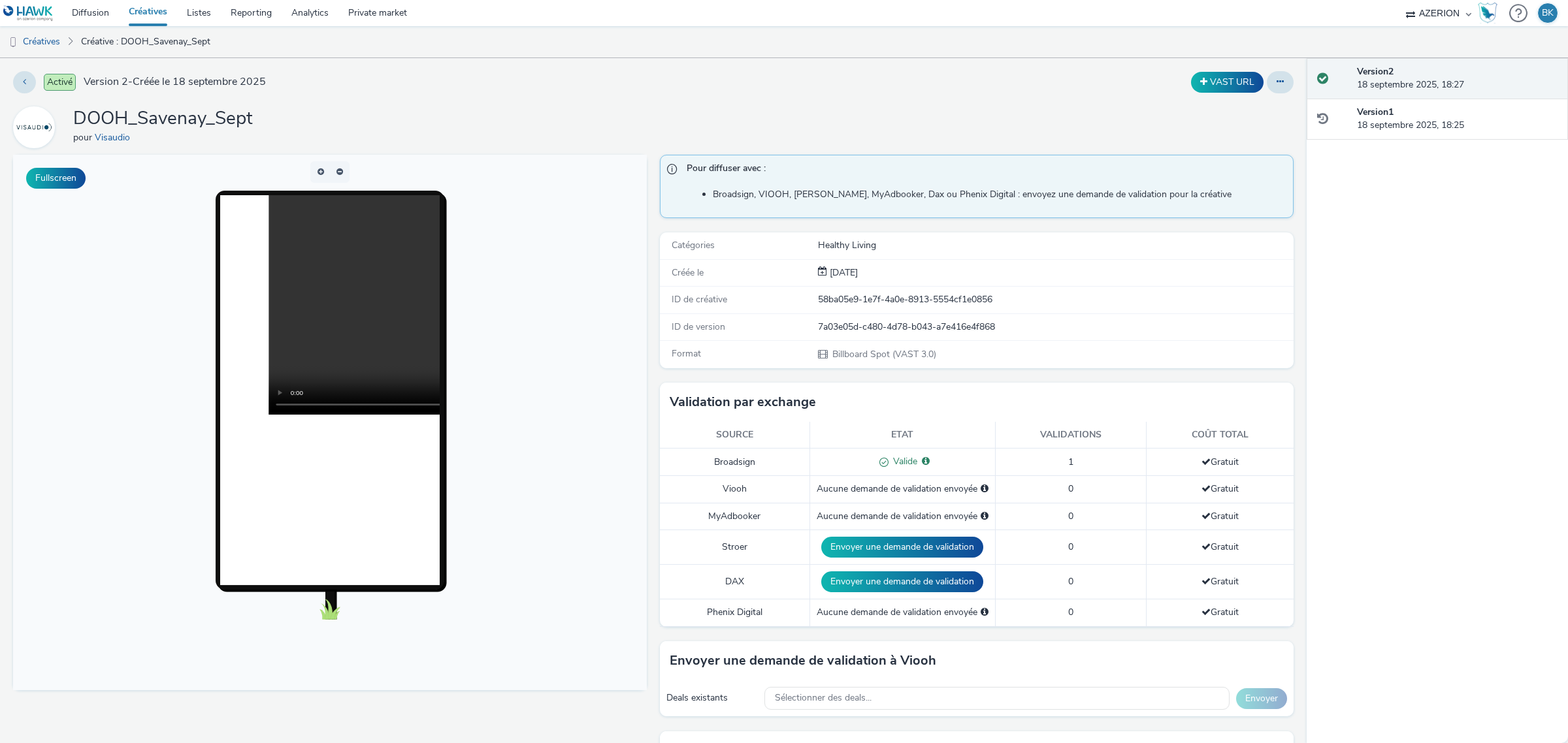
click at [614, 155] on preview-page at bounding box center [330, 161] width 634 height 13
drag, startPoint x: 484, startPoint y: 73, endPoint x: 479, endPoint y: 86, distance: 13.9
click at [484, 81] on div "Activé Version 2 - Créée le 18 septembre 2025" at bounding box center [397, 82] width 768 height 22
click at [33, 43] on link "Créatives" at bounding box center [33, 41] width 67 height 31
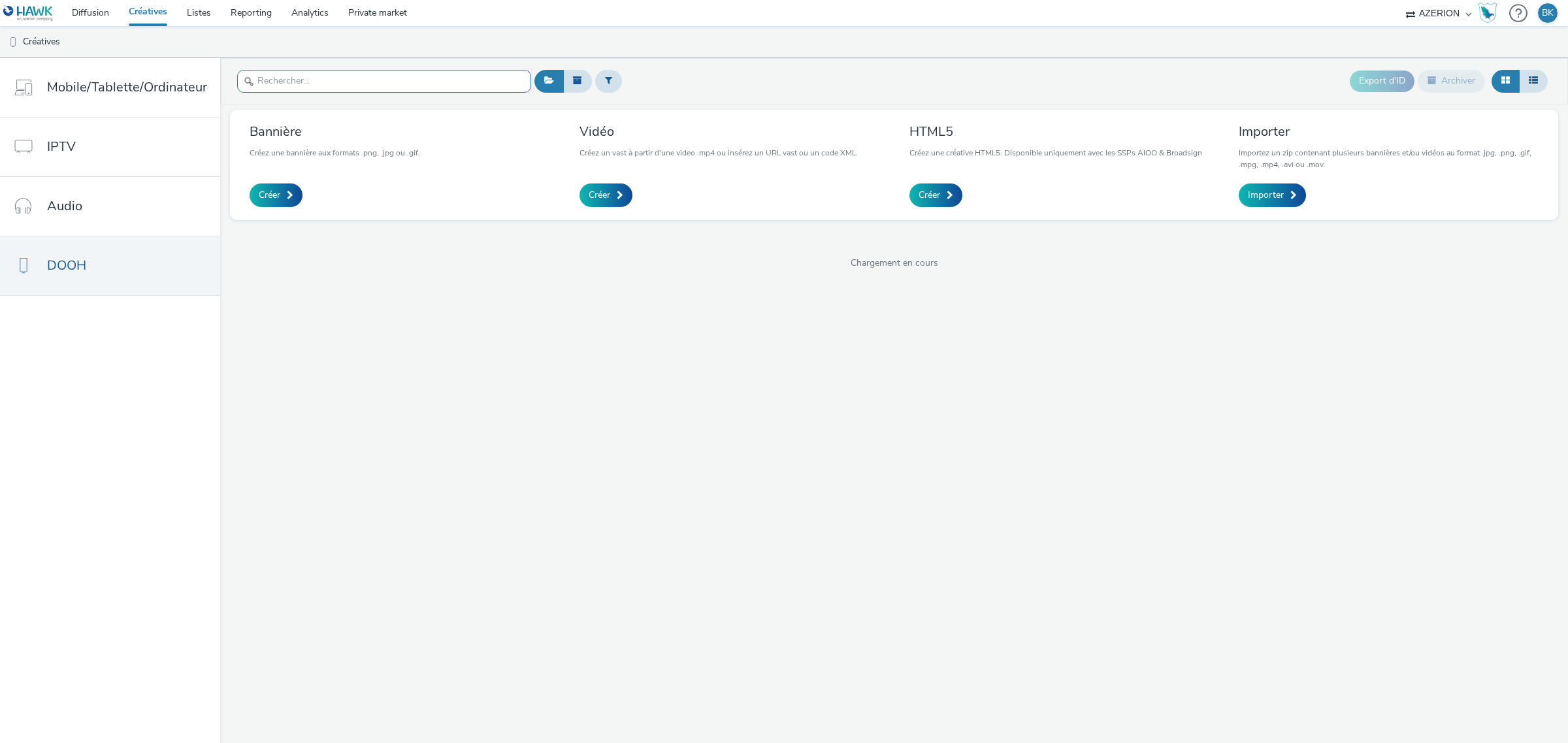
click at [317, 76] on input "text" at bounding box center [384, 81] width 294 height 23
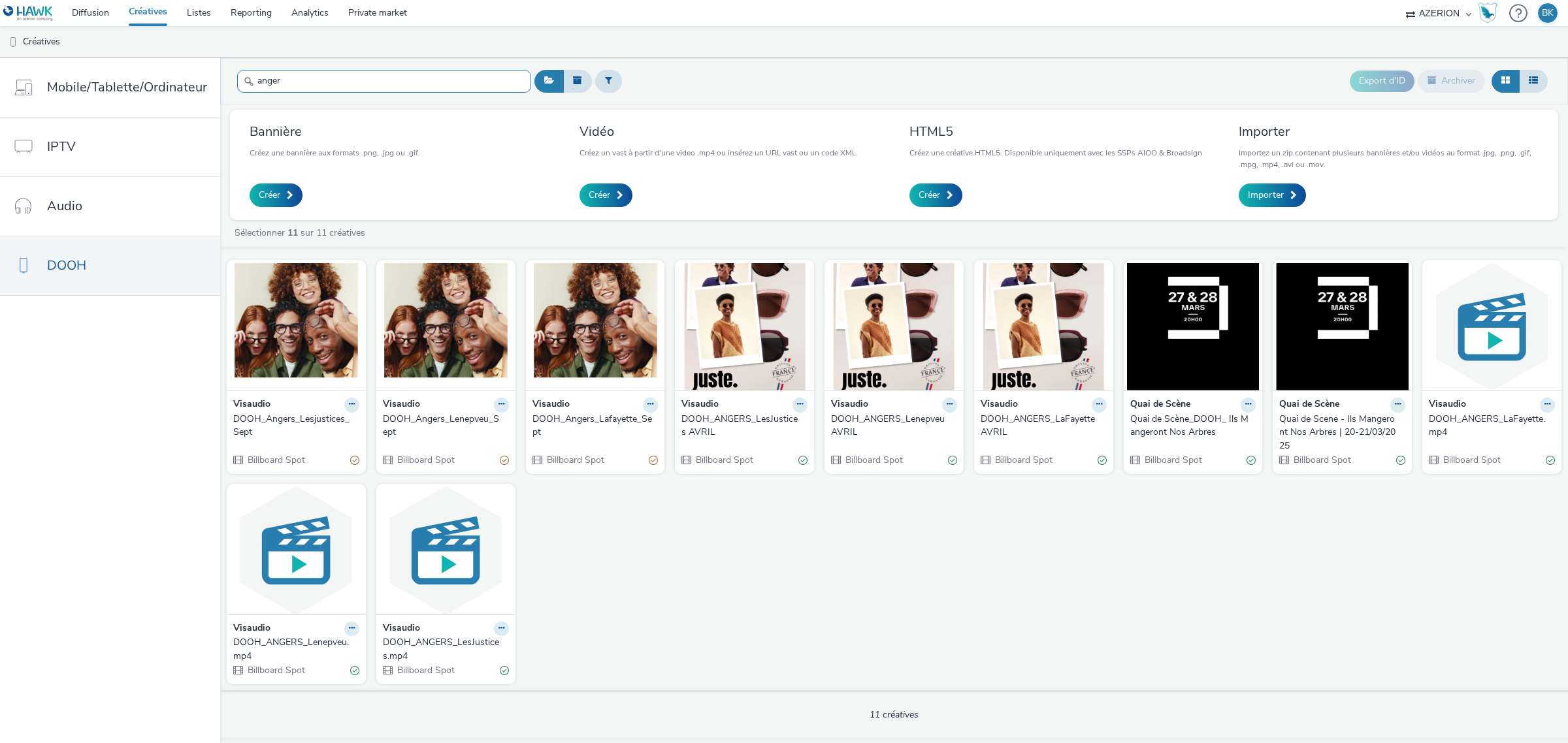
type input "anger"
click at [592, 425] on div "DOOH_Angers_Lafayette_Sept" at bounding box center [592, 426] width 121 height 27
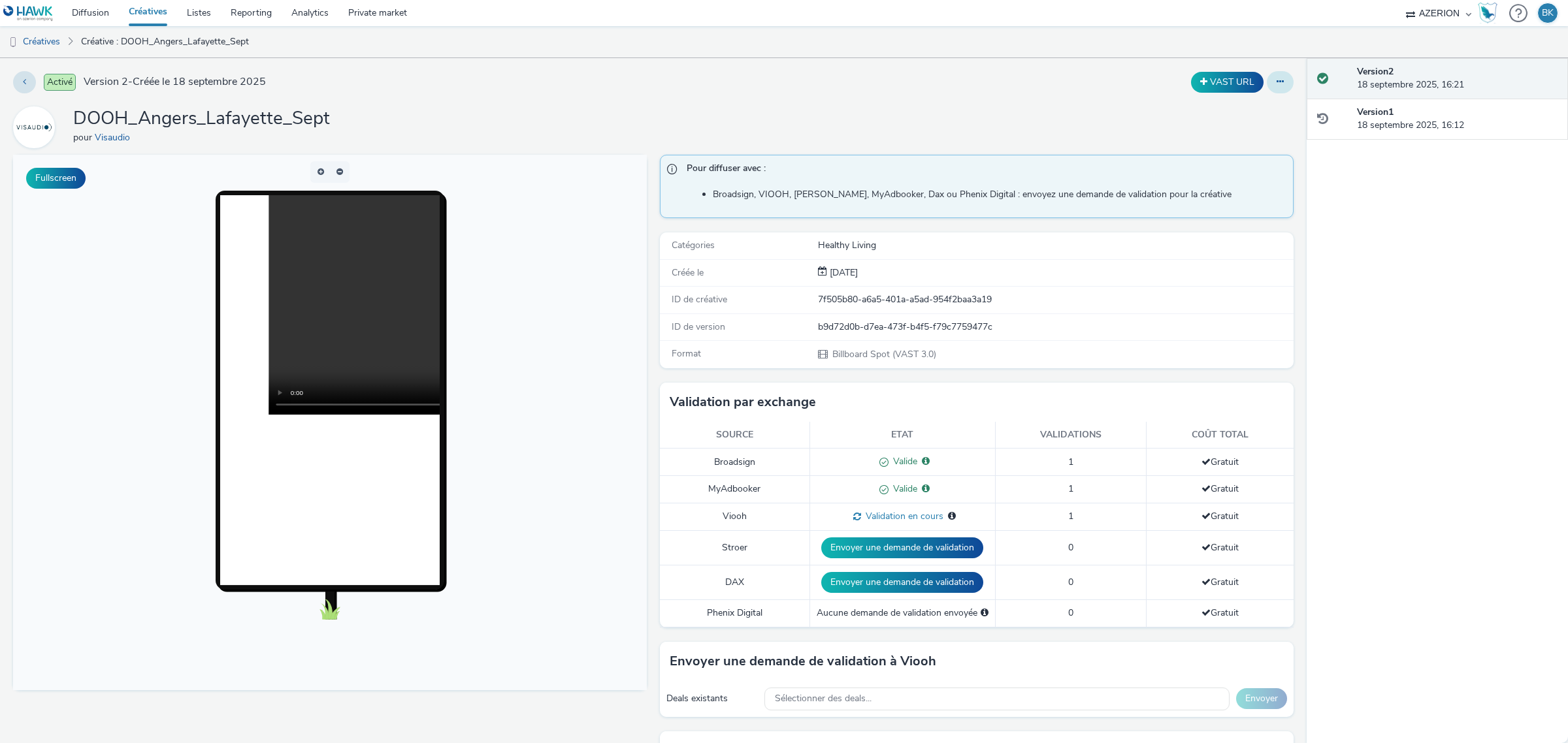
click at [1266, 82] on button at bounding box center [1280, 82] width 27 height 22
click at [1213, 105] on link "Modifier" at bounding box center [1244, 108] width 98 height 26
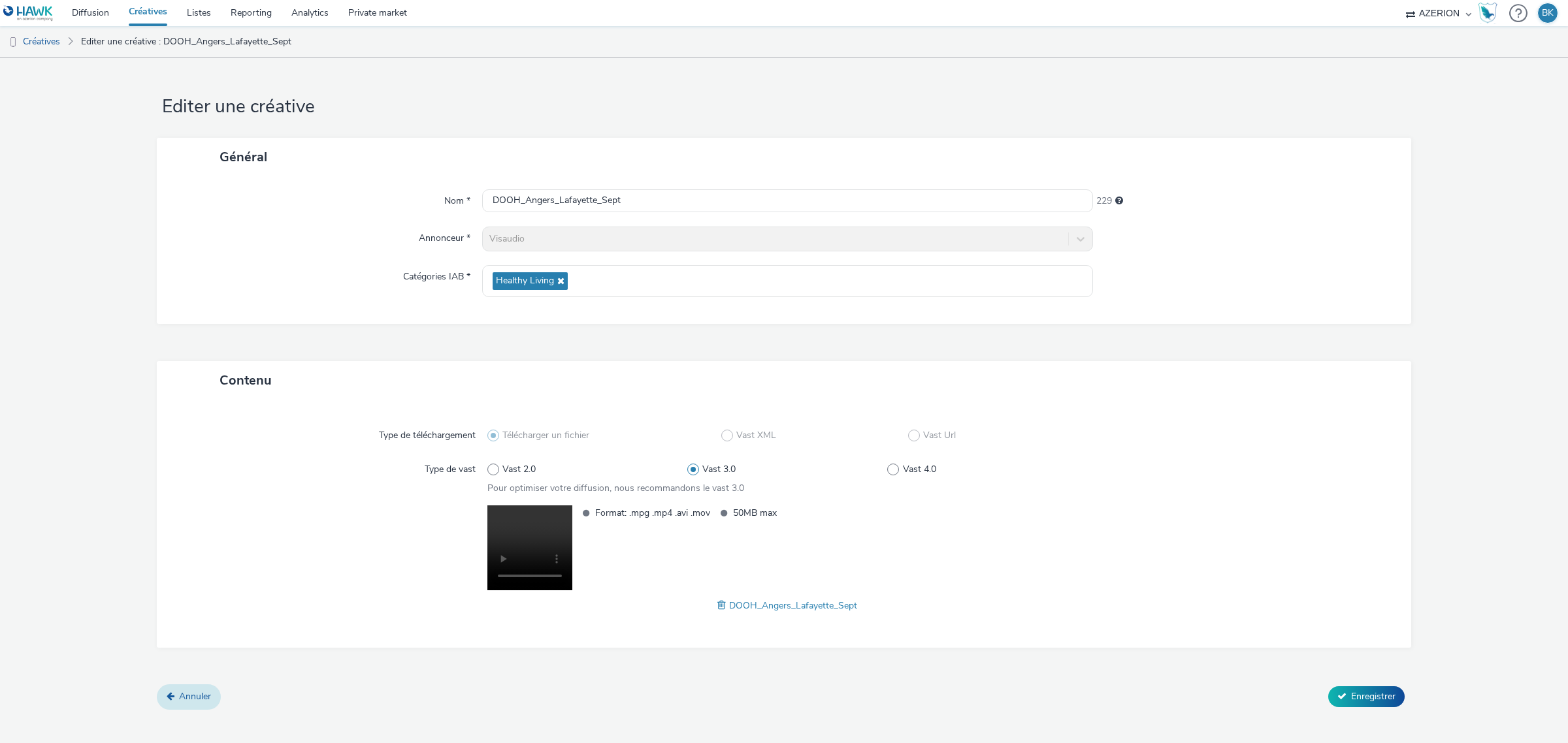
click at [187, 702] on span "Annuler" at bounding box center [195, 696] width 32 height 13
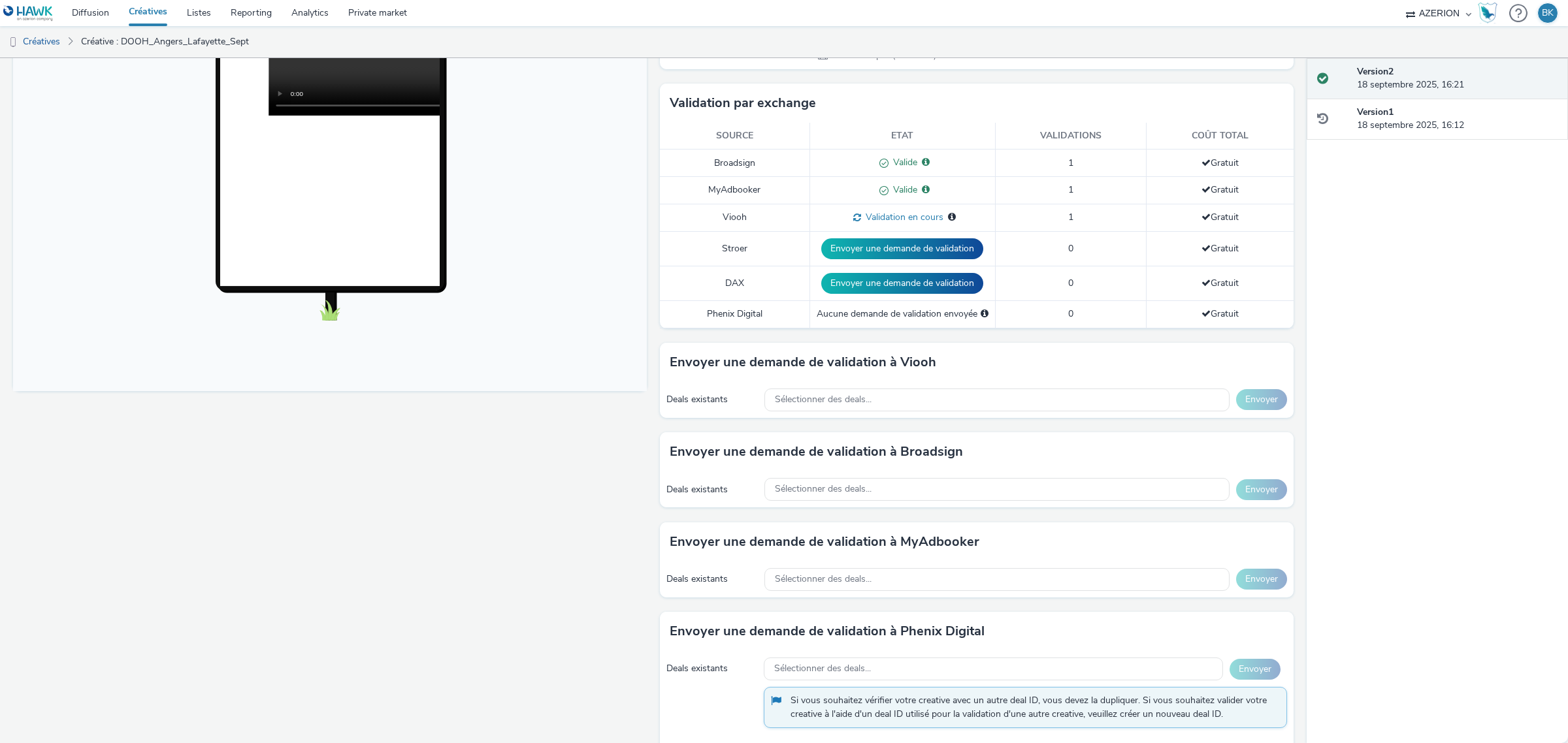
scroll to position [271, 0]
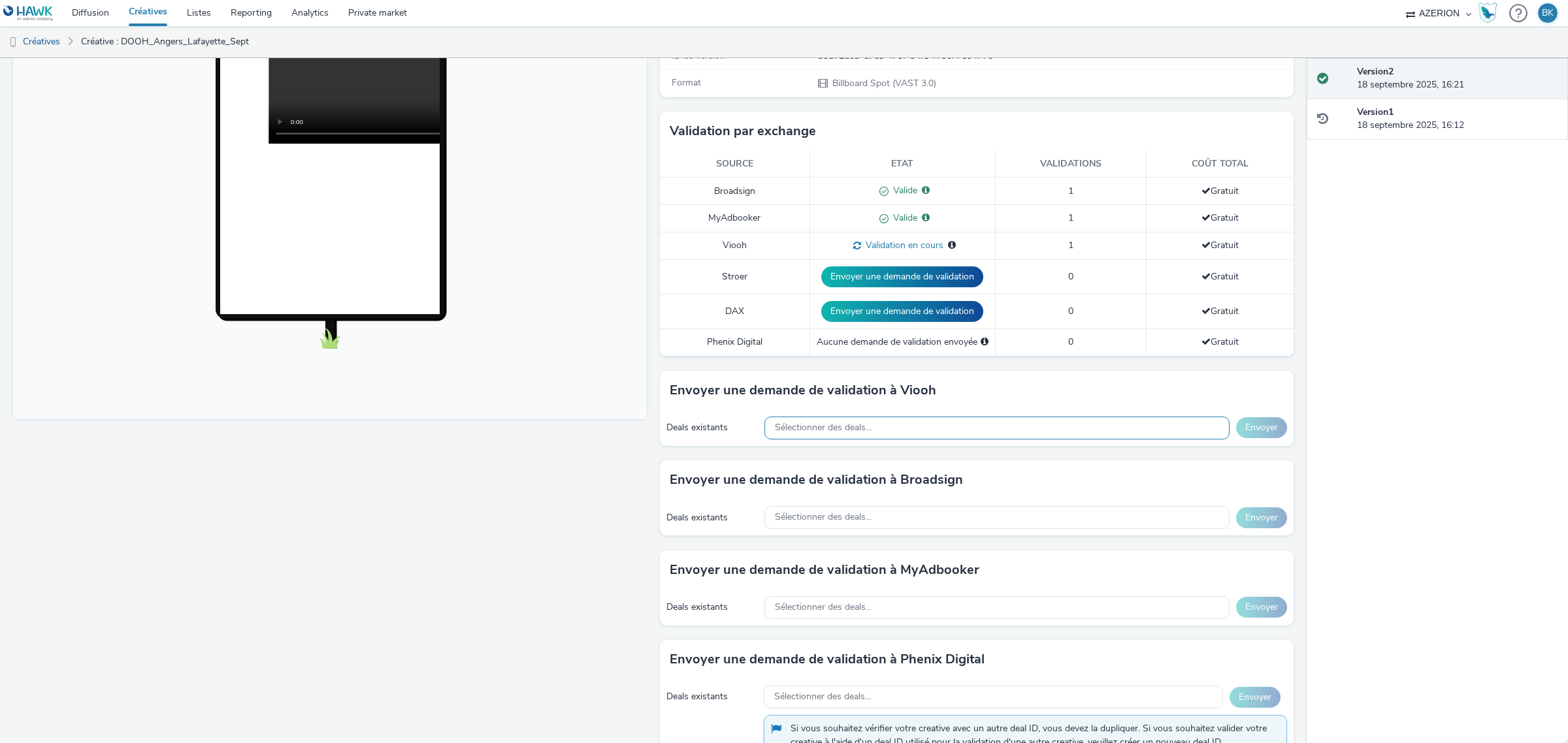
click at [880, 428] on div "Sélectionner des deals..." at bounding box center [996, 427] width 465 height 23
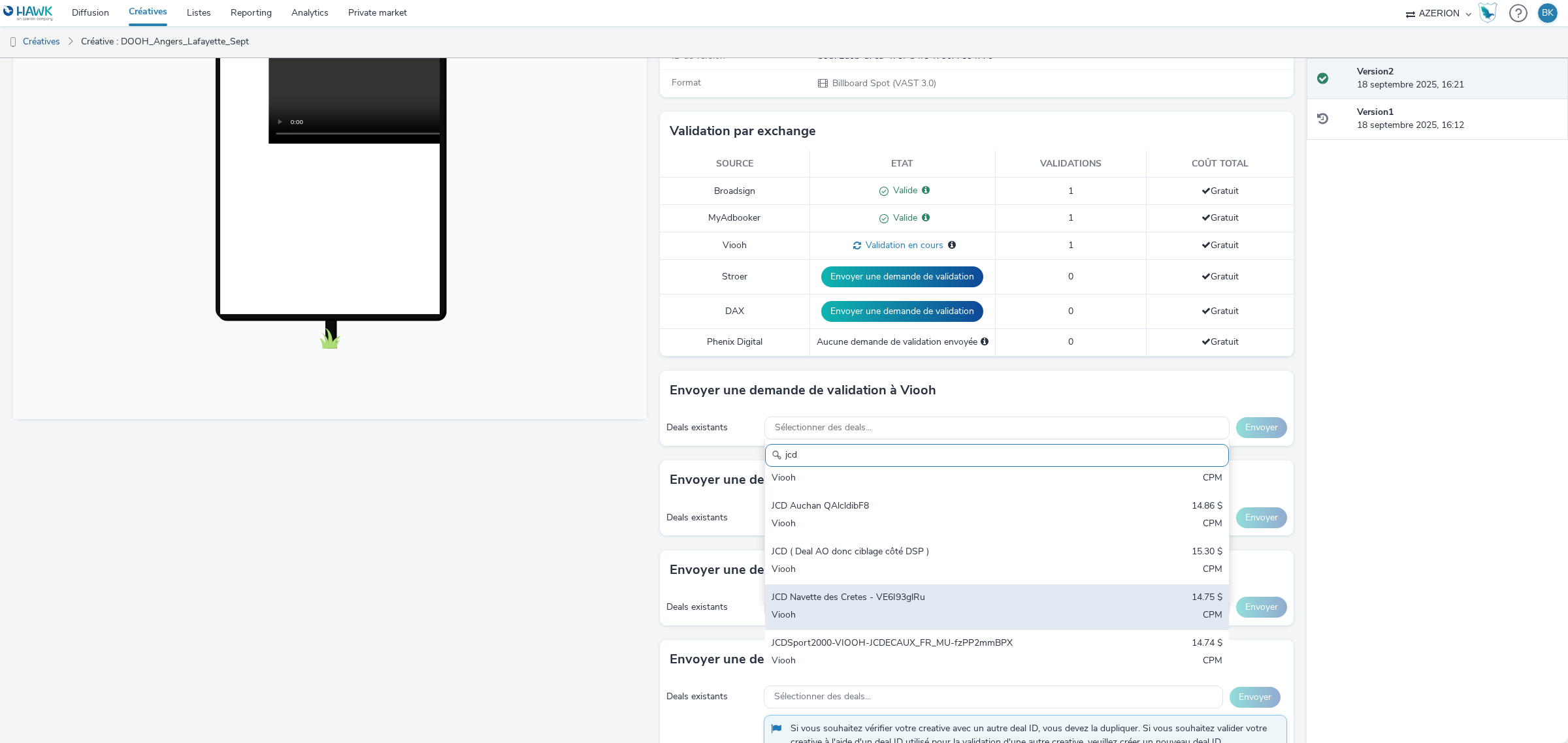
scroll to position [653, 0]
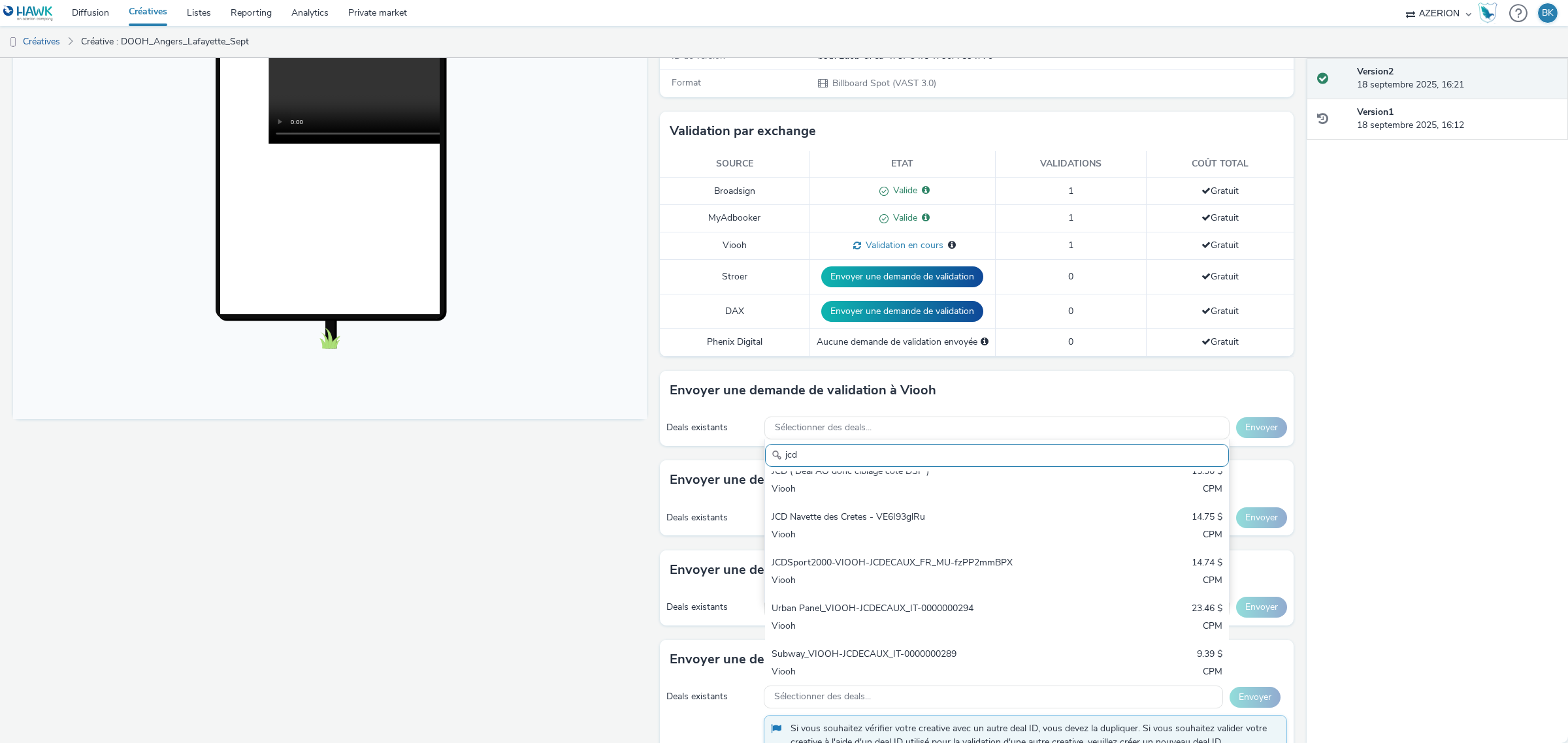
drag, startPoint x: 811, startPoint y: 452, endPoint x: 579, endPoint y: 427, distance: 233.3
click at [579, 427] on div "Fullscreen Pour diffuser avec : Broadsign, VIOOH, [PERSON_NAME], MyAdbooker, Da…" at bounding box center [653, 226] width 1280 height 685
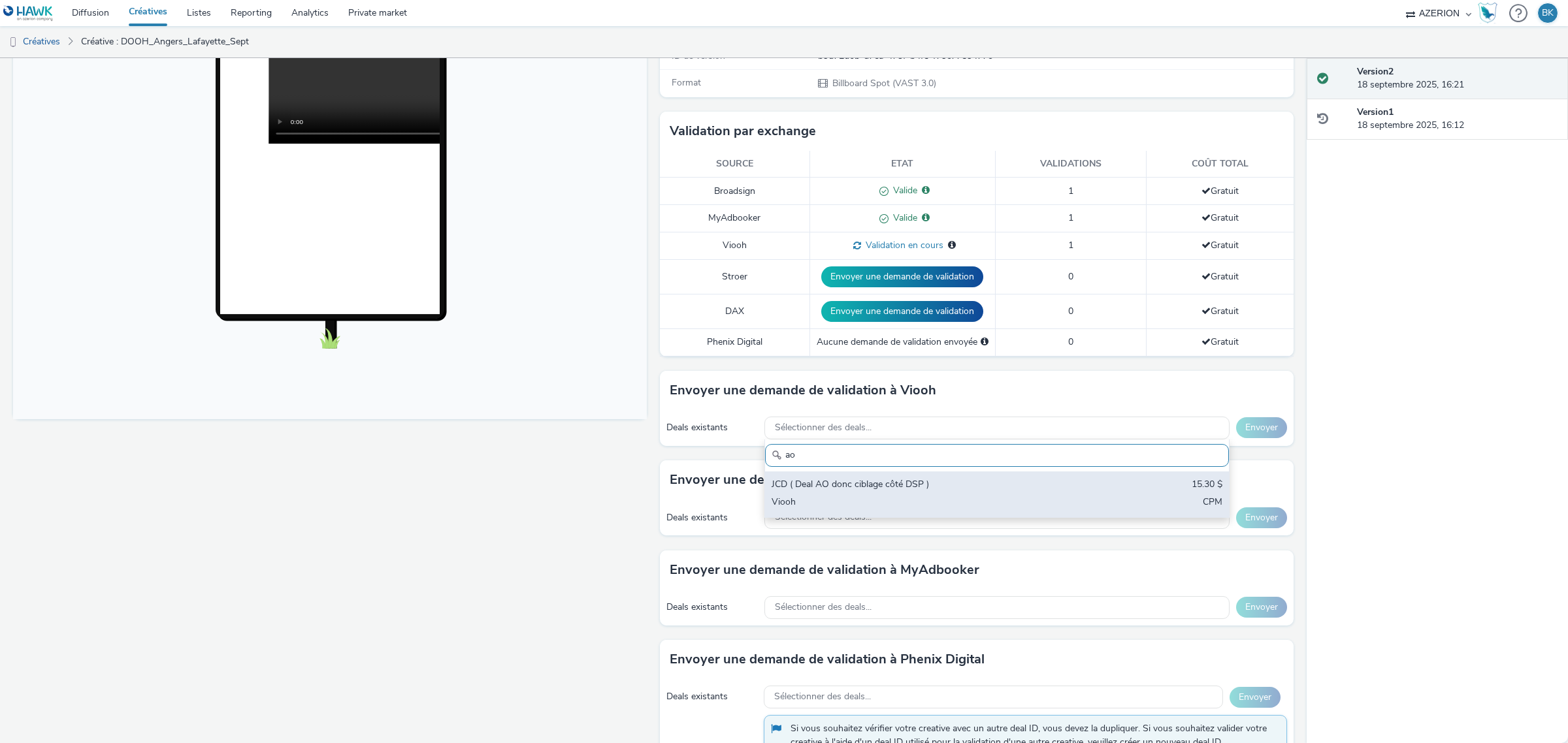
type input "ao"
click at [890, 498] on div "Viooh" at bounding box center [920, 503] width 298 height 15
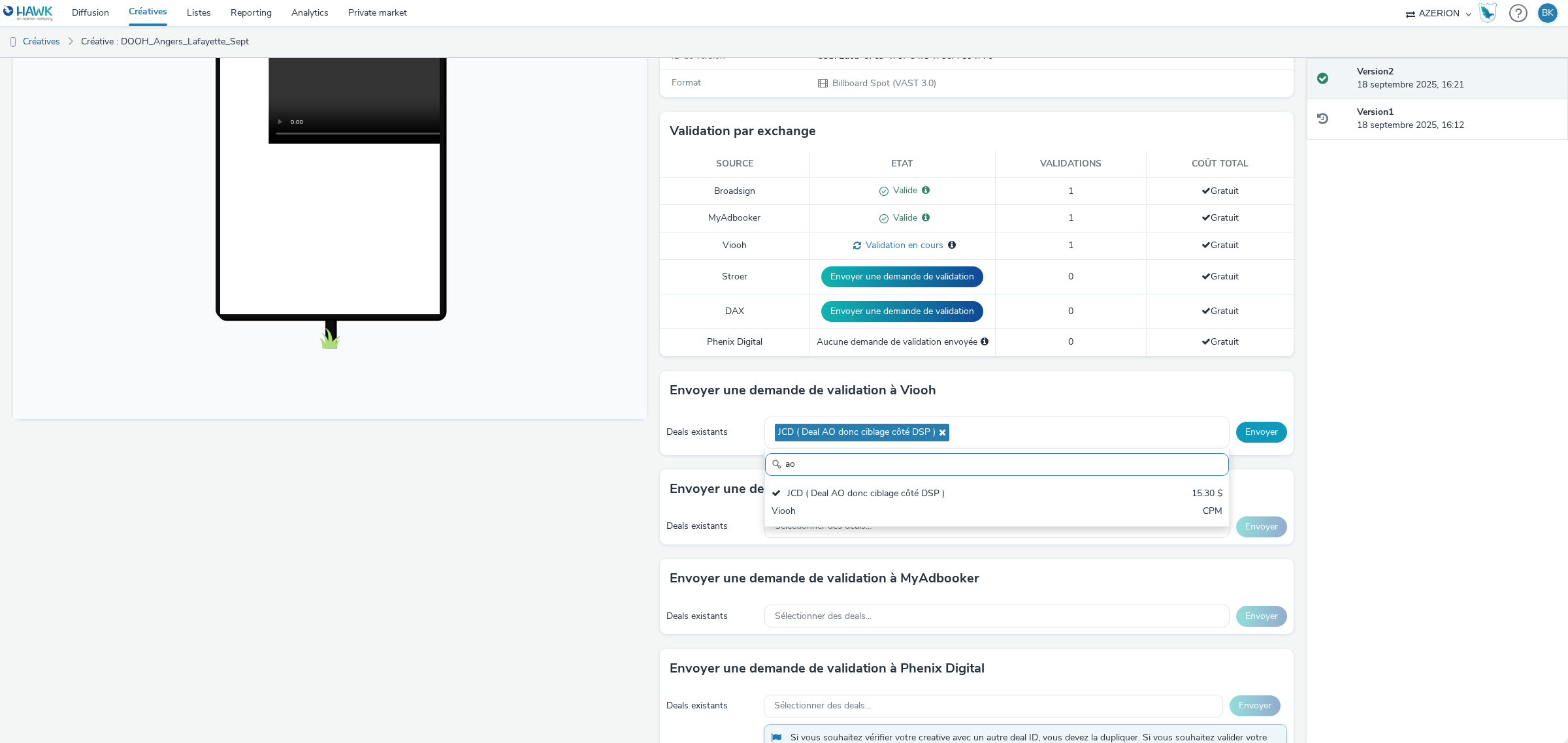
click at [1251, 432] on button "Envoyer" at bounding box center [1261, 432] width 51 height 21
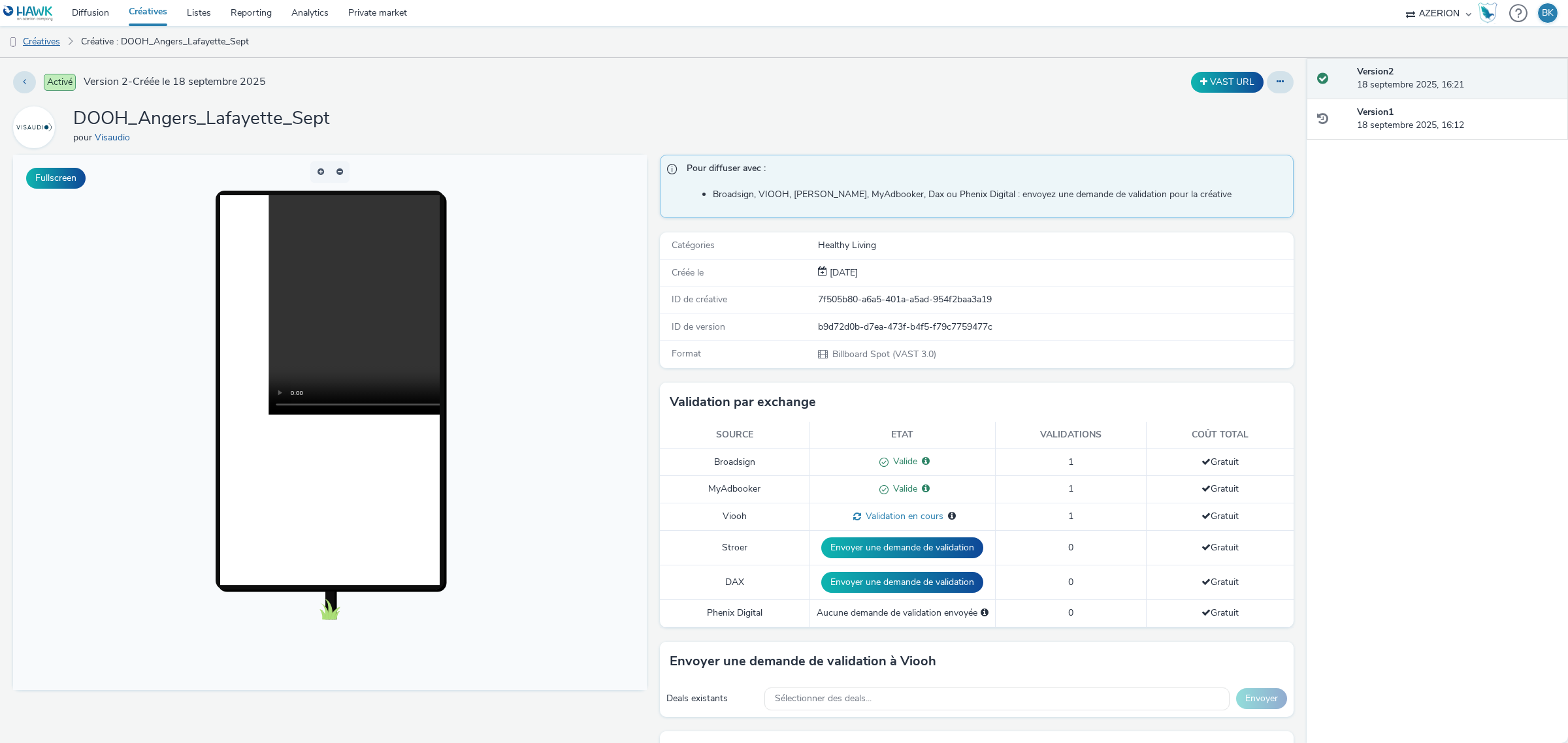
click at [41, 37] on link "Créatives" at bounding box center [33, 41] width 67 height 31
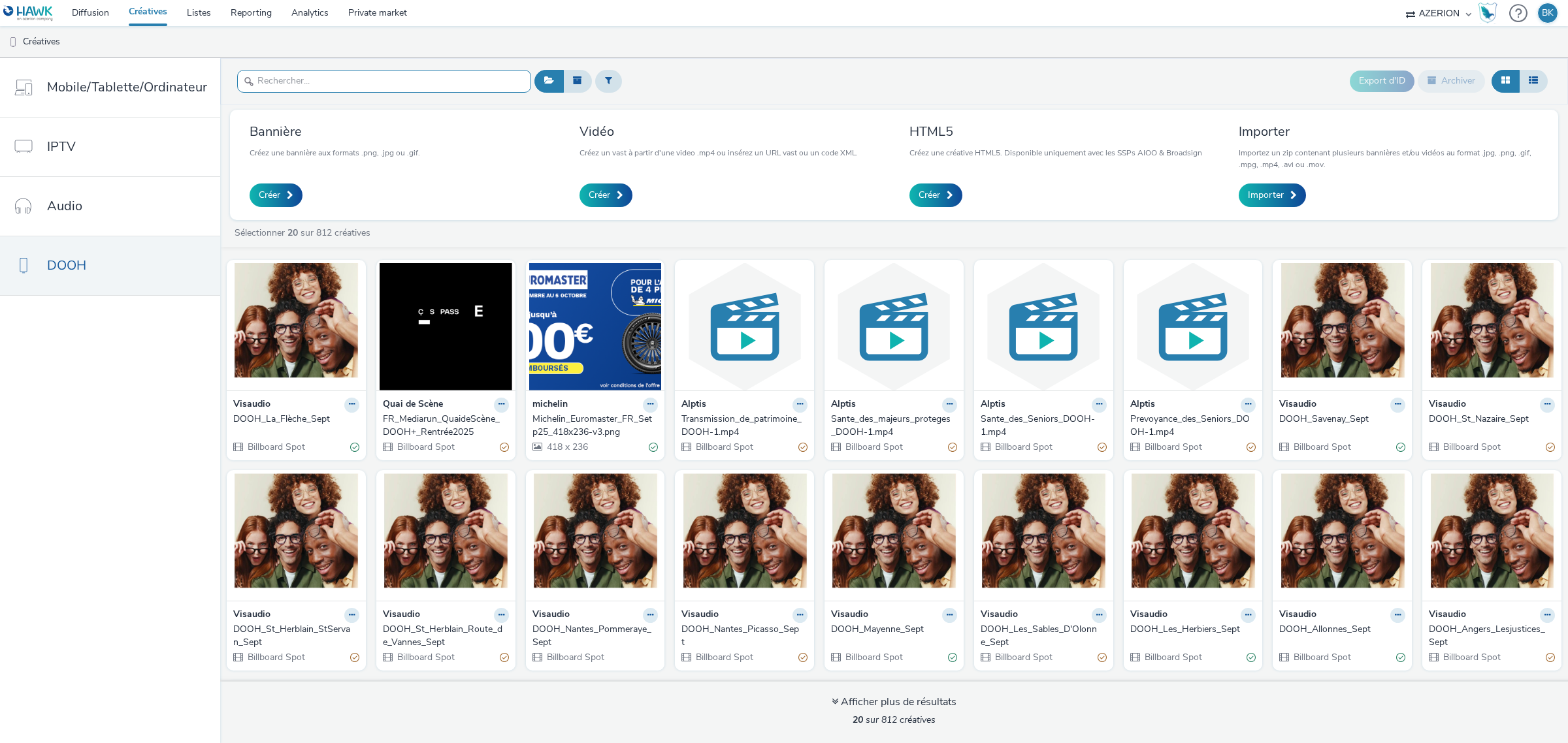
click at [383, 80] on input "text" at bounding box center [384, 81] width 294 height 23
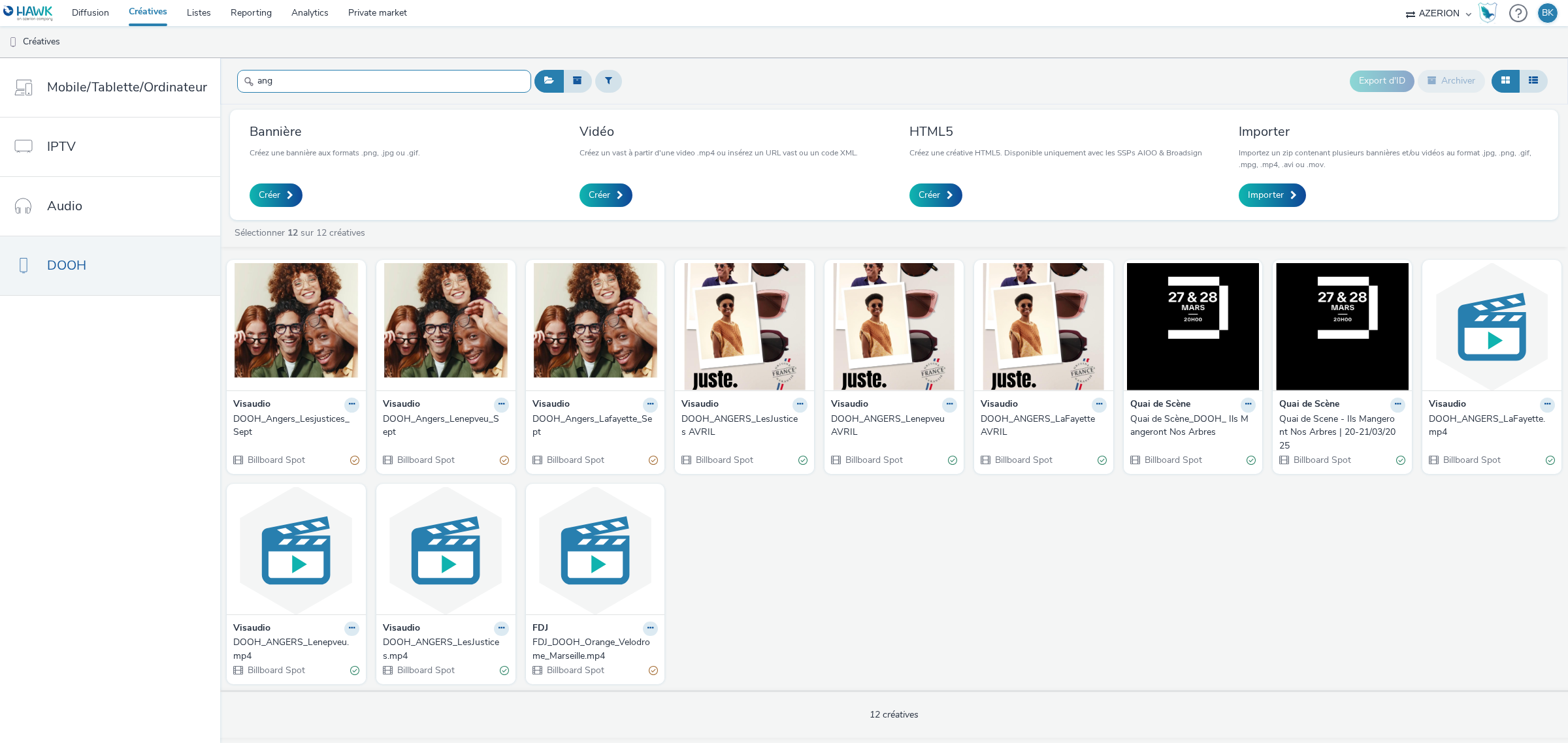
type input "ang"
click at [416, 418] on div "DOOH_Angers_Lenepveu_Sept" at bounding box center [443, 426] width 121 height 27
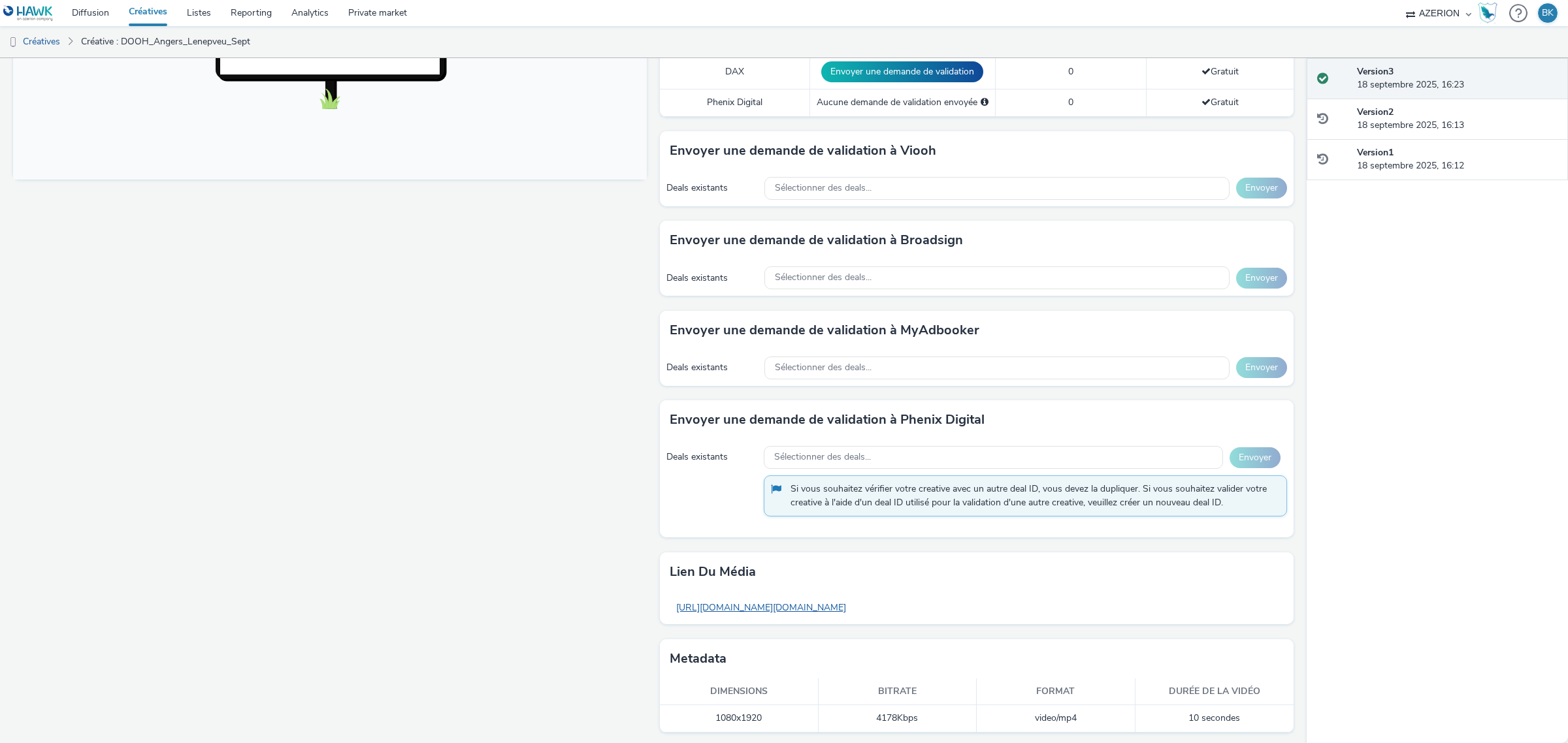
scroll to position [516, 0]
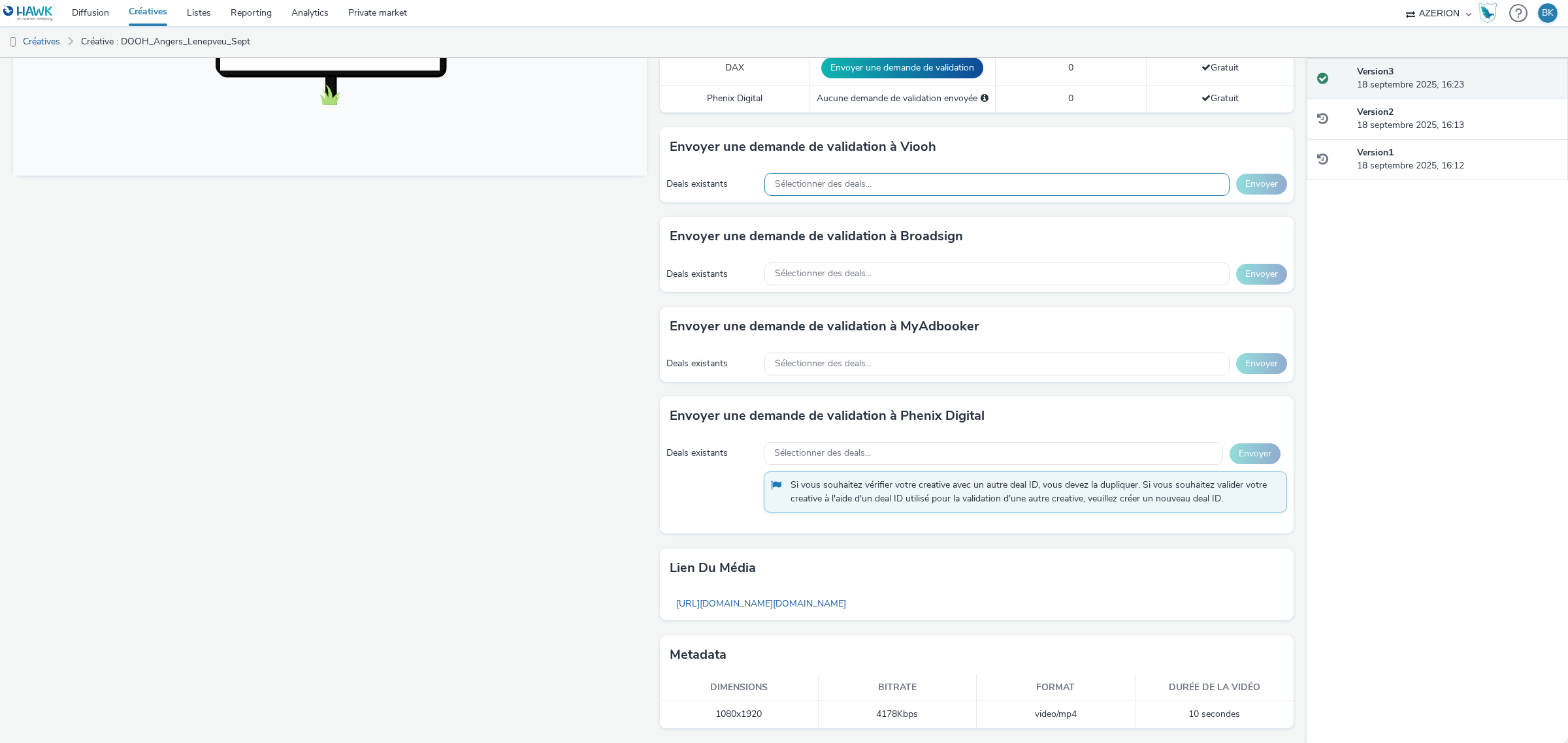
click at [937, 187] on div "Sélectionner des deals..." at bounding box center [996, 184] width 465 height 23
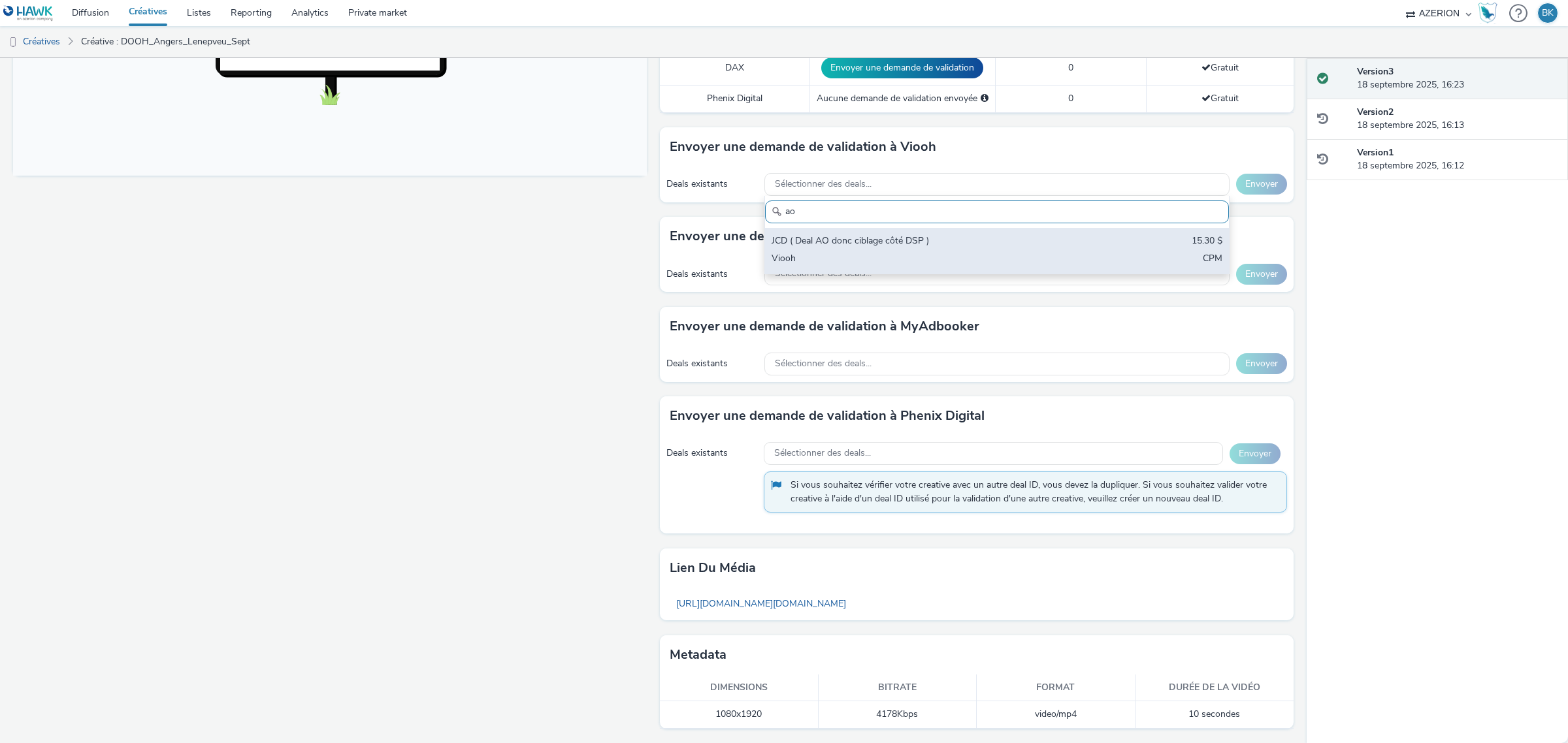
type input "ao"
click at [1021, 246] on div "JCD ( Deal AO donc ciblage côté DSP )" at bounding box center [920, 242] width 298 height 15
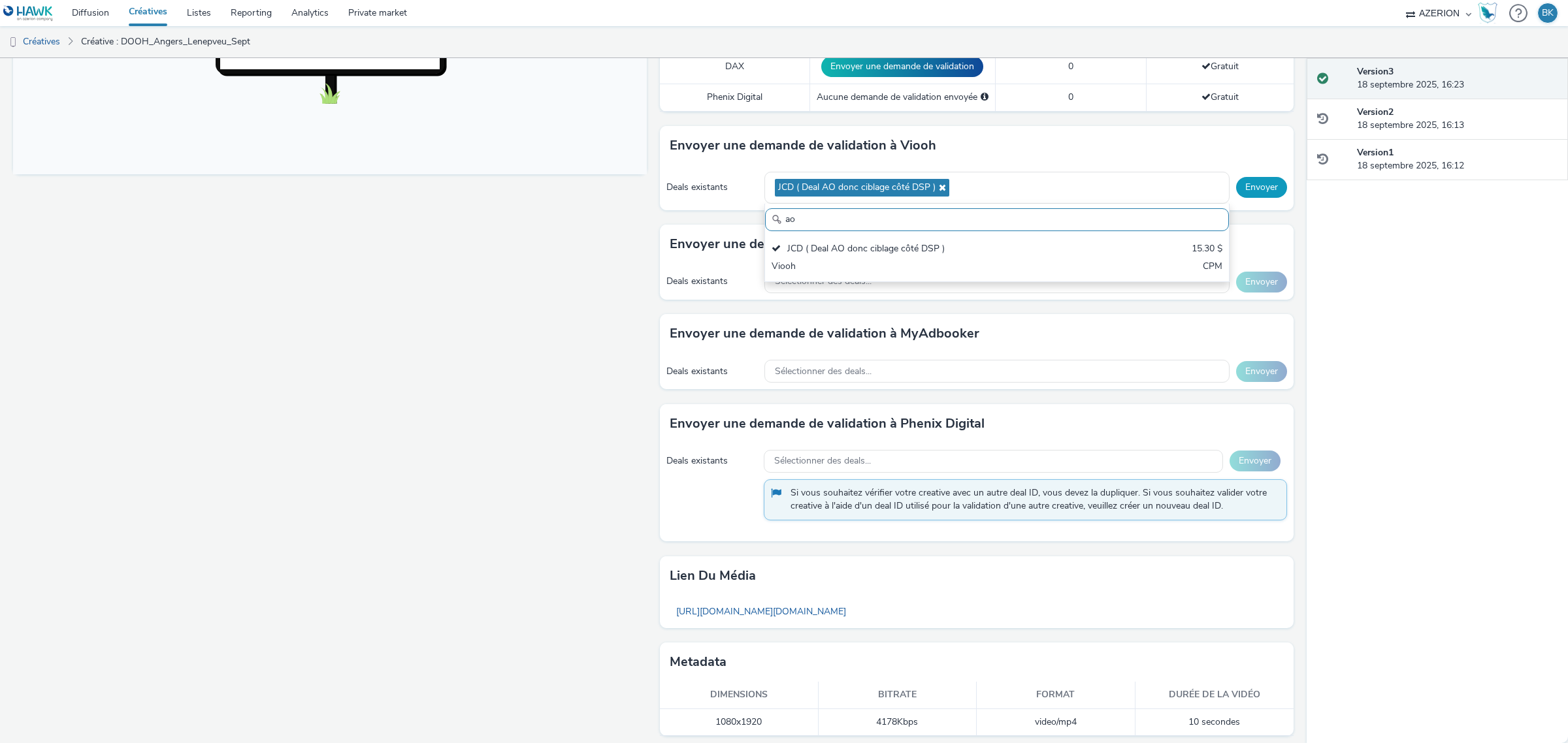
click at [1251, 187] on button "Envoyer" at bounding box center [1261, 187] width 51 height 21
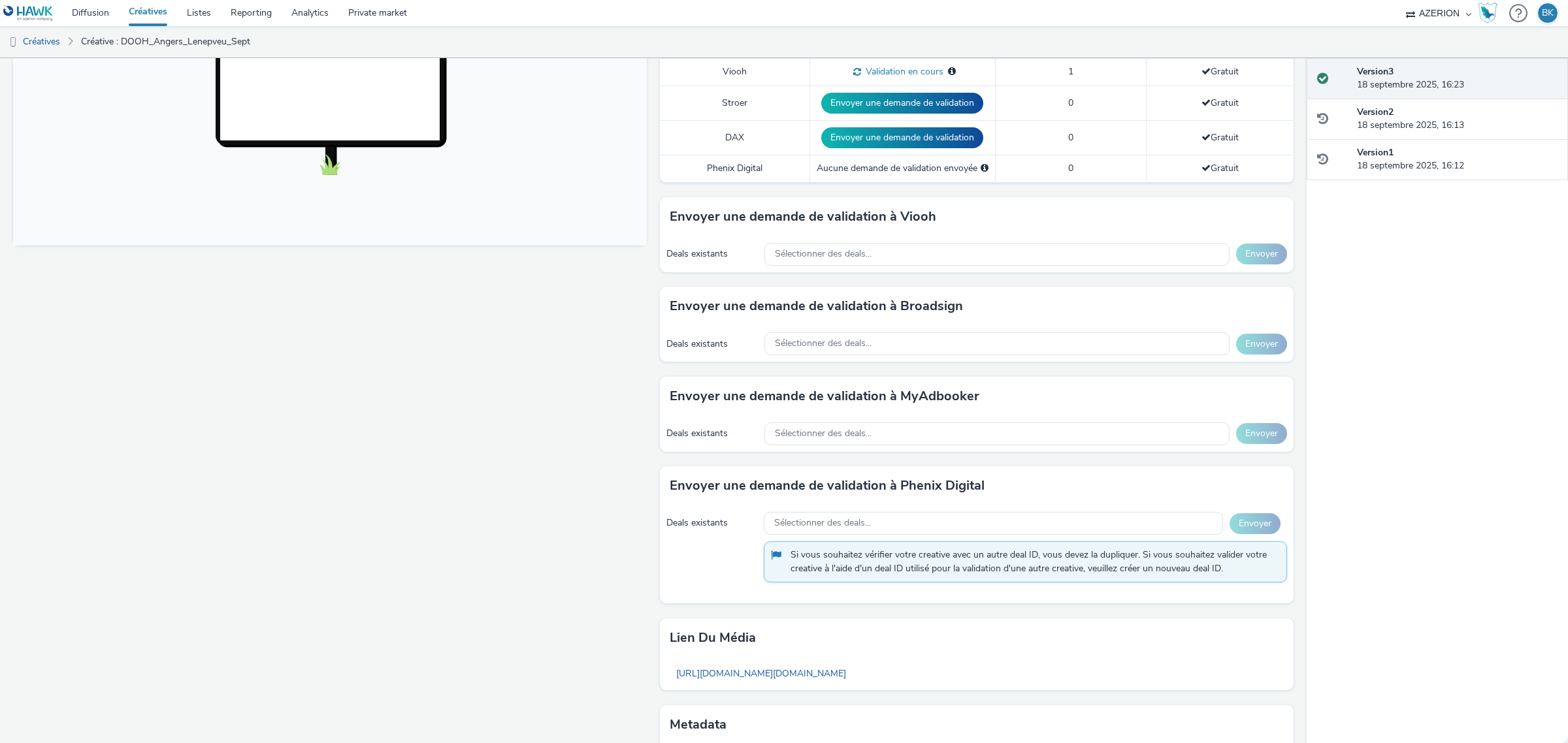
scroll to position [271, 0]
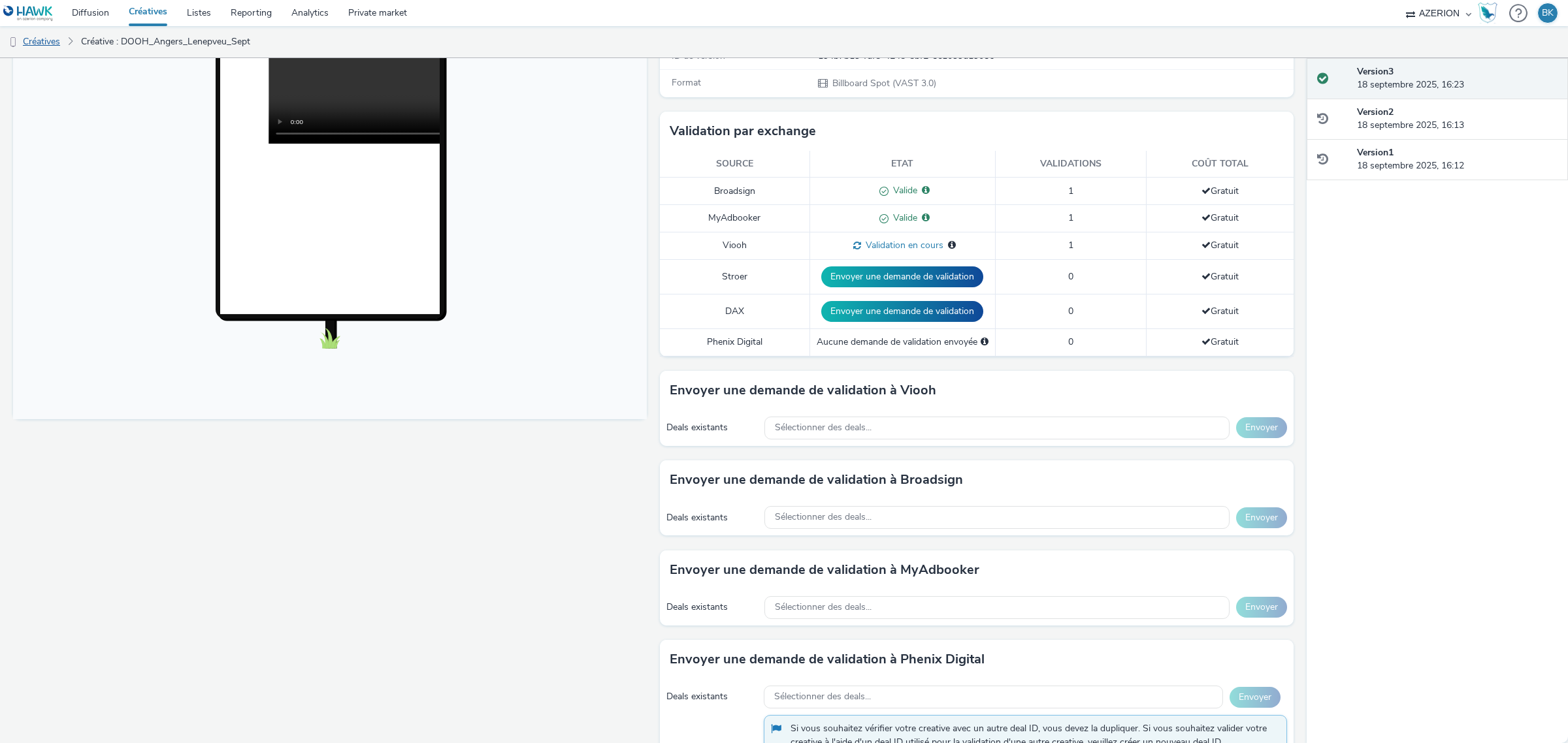
click at [53, 44] on link "Créatives" at bounding box center [33, 41] width 67 height 31
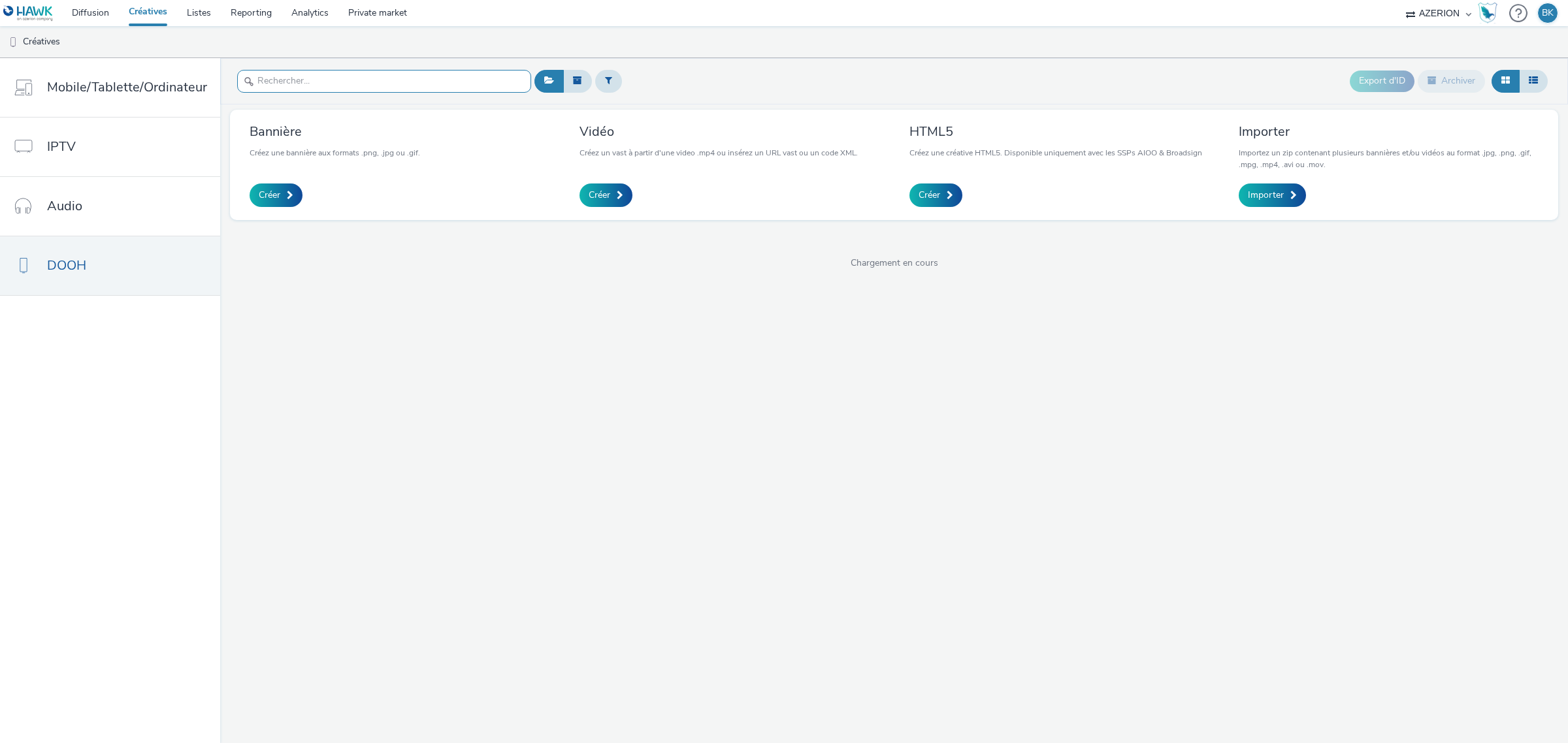
click at [285, 75] on input "text" at bounding box center [384, 81] width 294 height 23
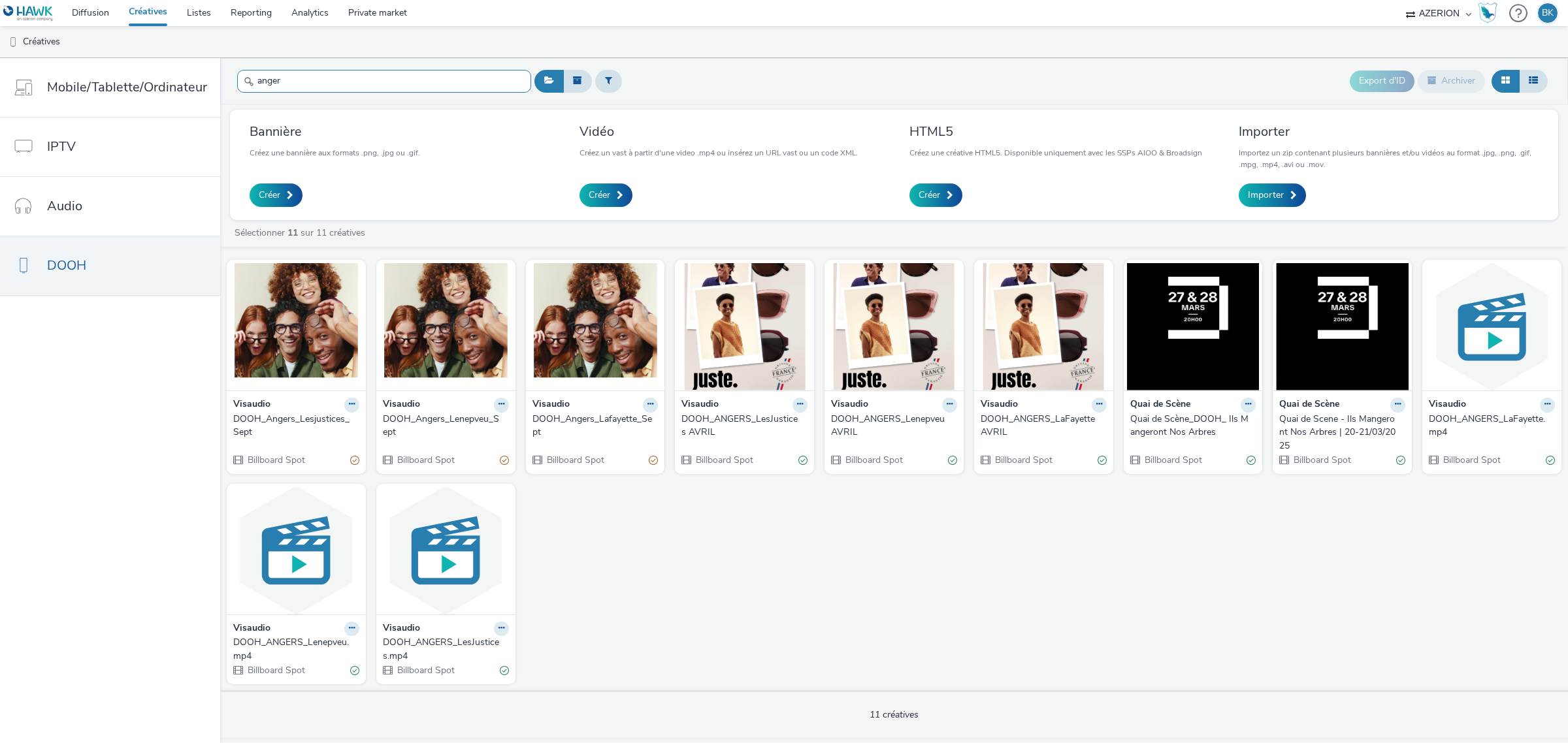
type input "anger"
click at [312, 418] on div "DOOH_Angers_Lesjustices_Sept" at bounding box center [293, 426] width 121 height 27
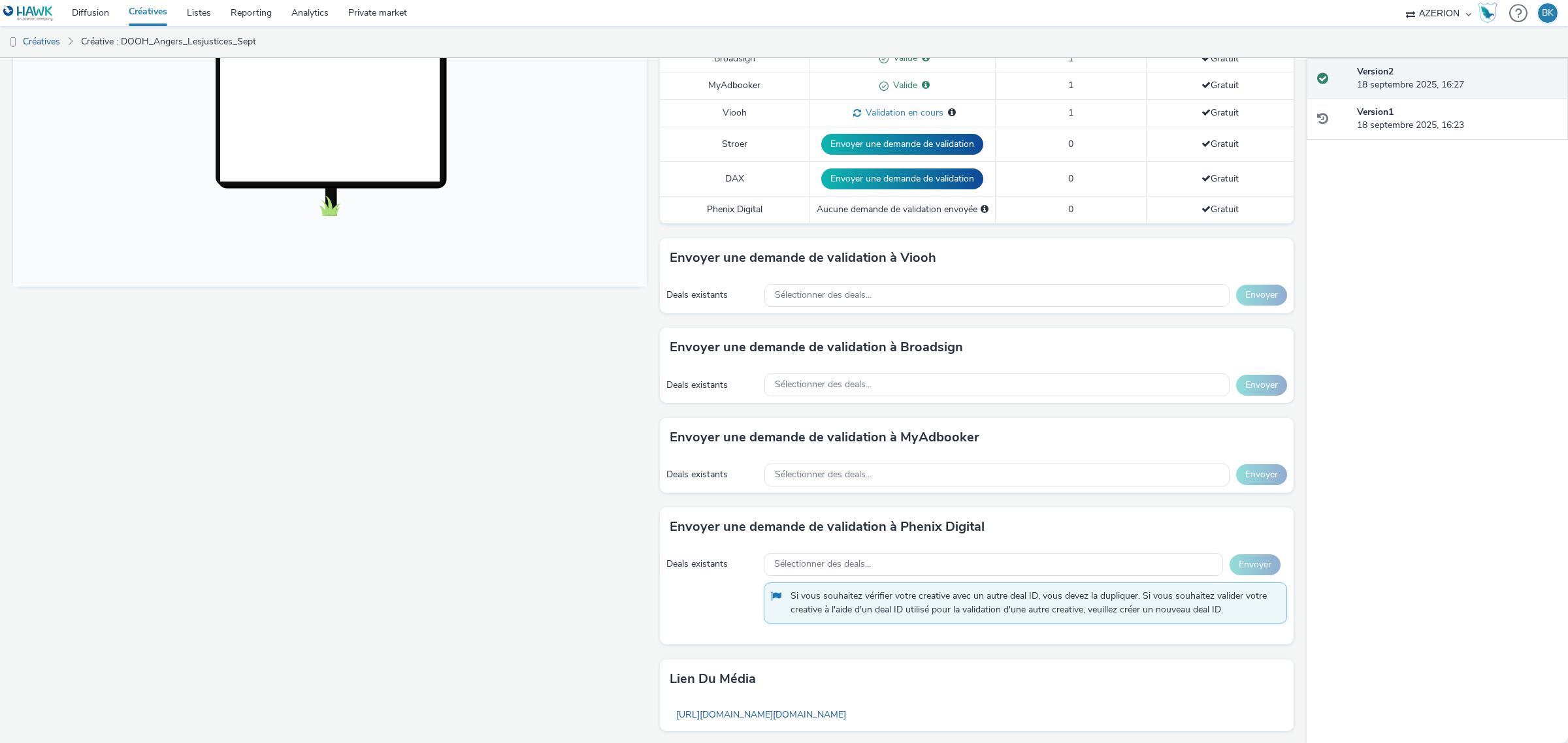
scroll to position [408, 0]
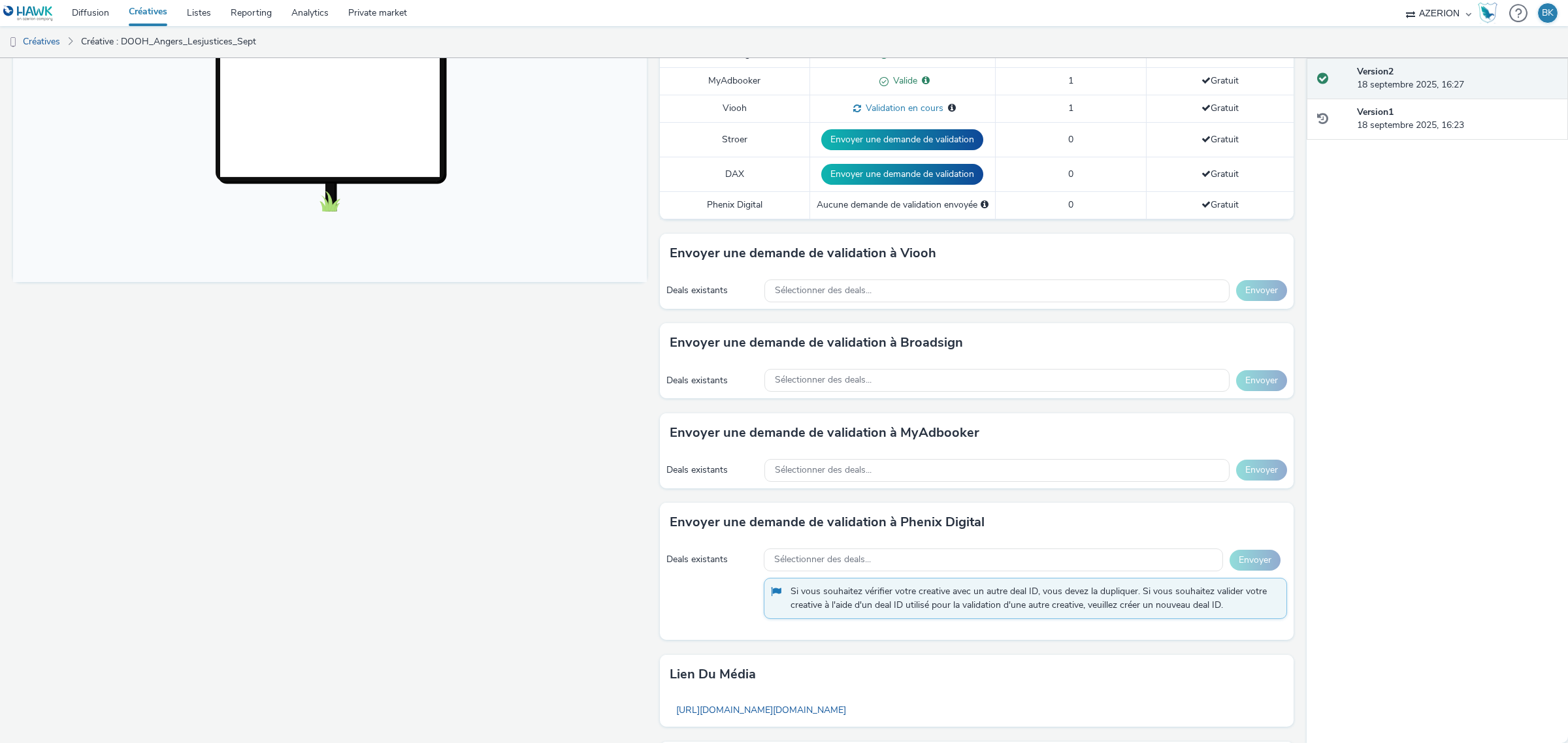
click at [910, 278] on div "Deals existants Sélectionner des deals... Envoyer" at bounding box center [976, 291] width 634 height 36
click at [911, 292] on div "Sélectionner des deals..." at bounding box center [996, 291] width 465 height 23
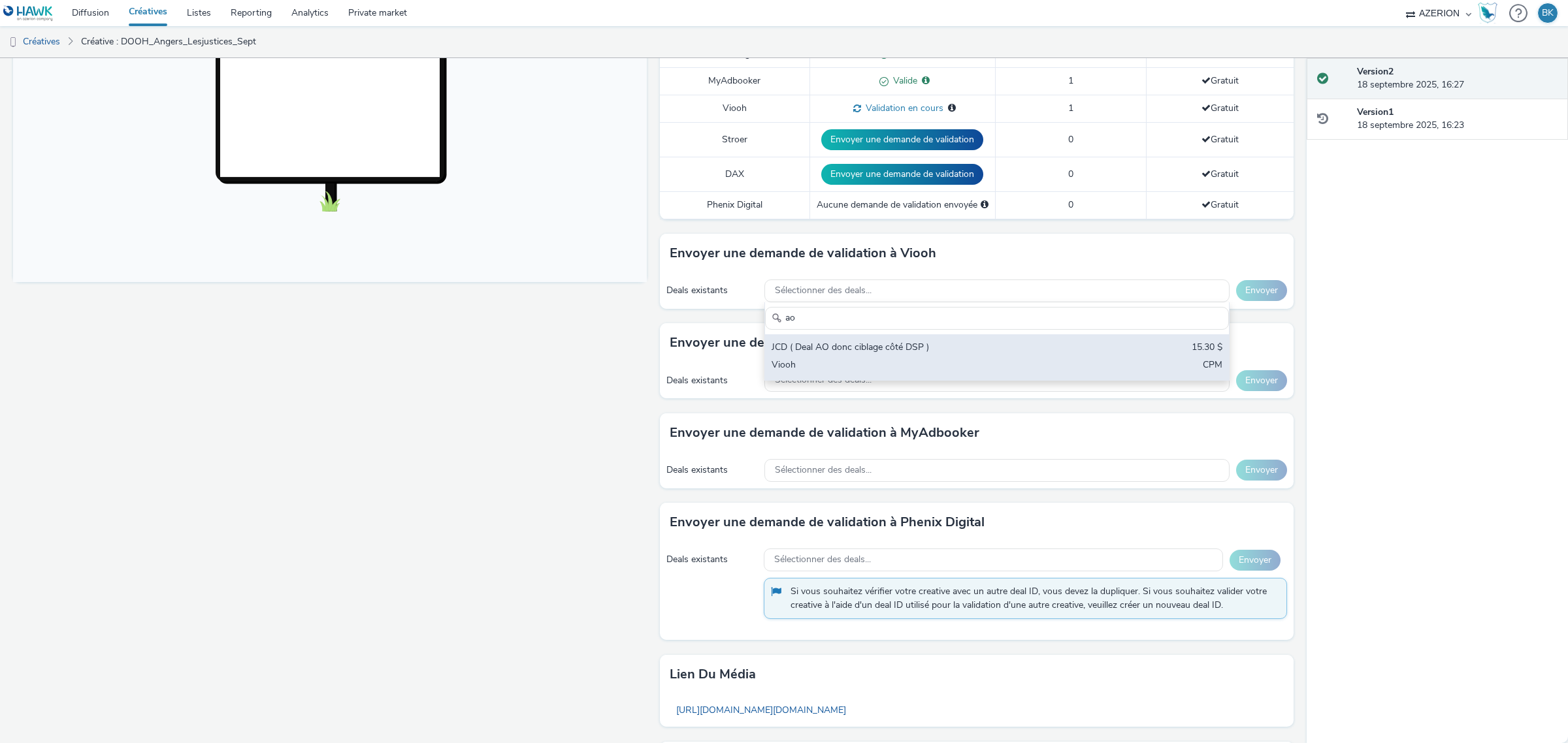
type input "ao"
click at [886, 347] on div "JCD ( Deal AO donc ciblage côté DSP )" at bounding box center [920, 348] width 298 height 15
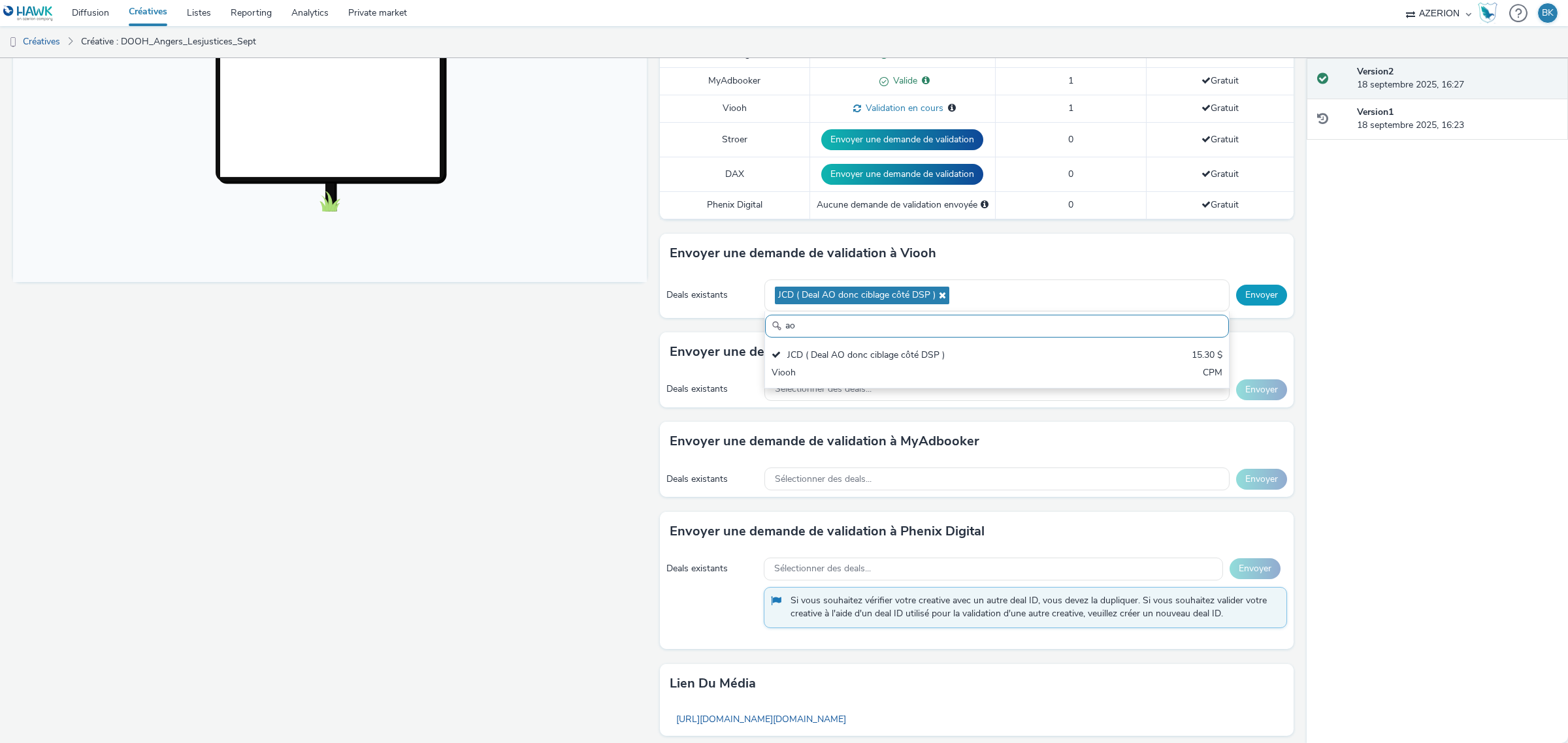
click at [1248, 299] on button "Envoyer" at bounding box center [1261, 295] width 51 height 21
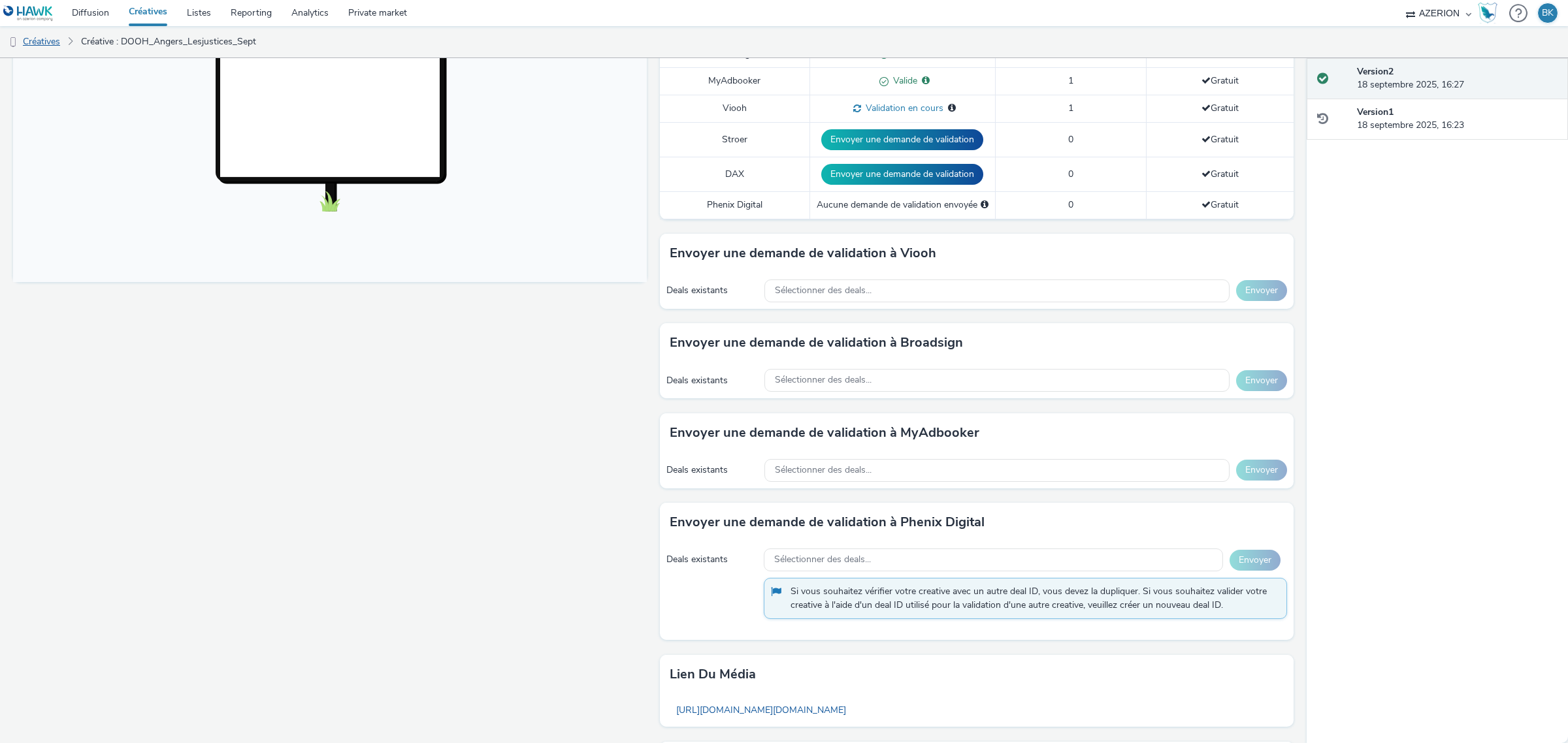
click at [55, 39] on link "Créatives" at bounding box center [33, 41] width 67 height 31
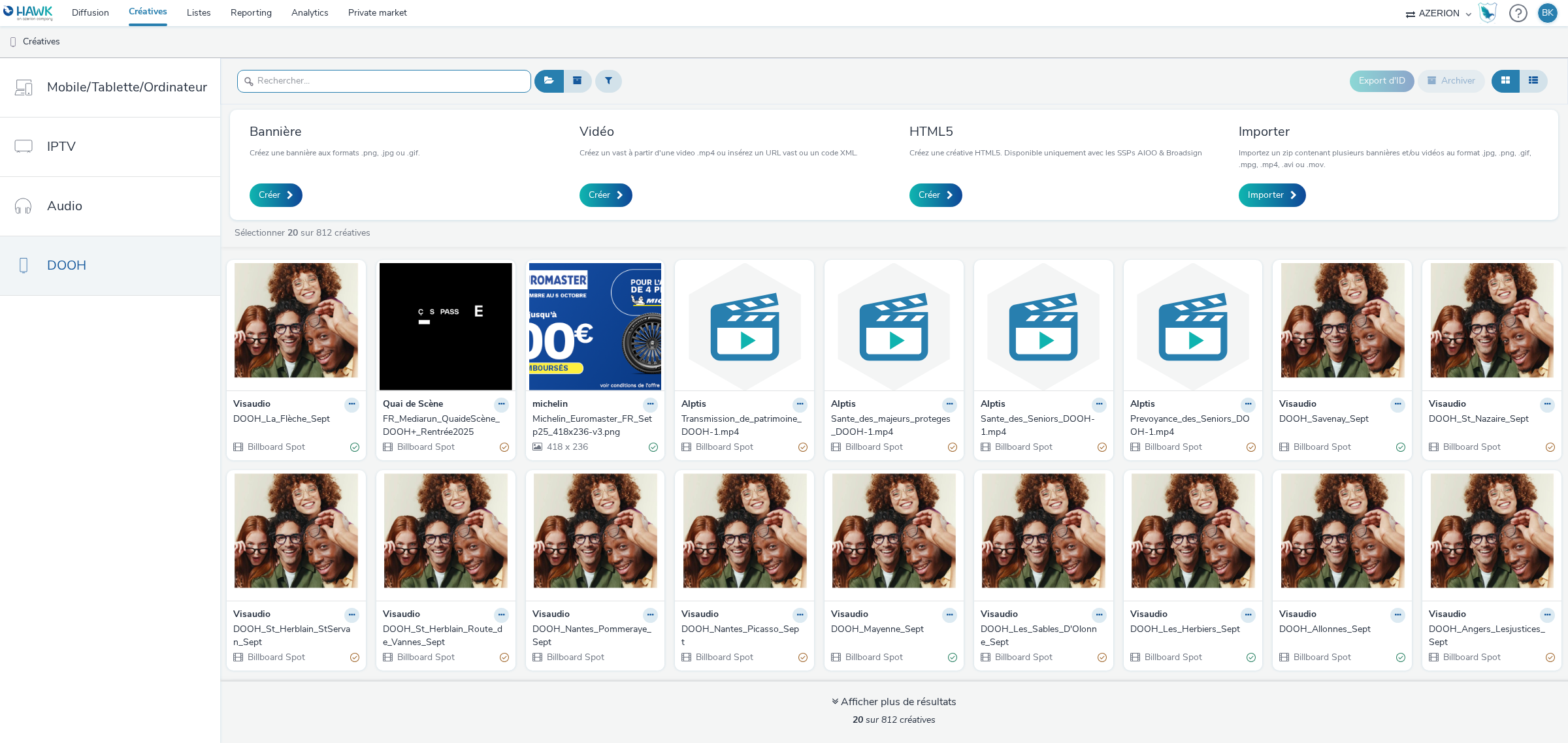
click at [419, 75] on input "text" at bounding box center [384, 81] width 294 height 23
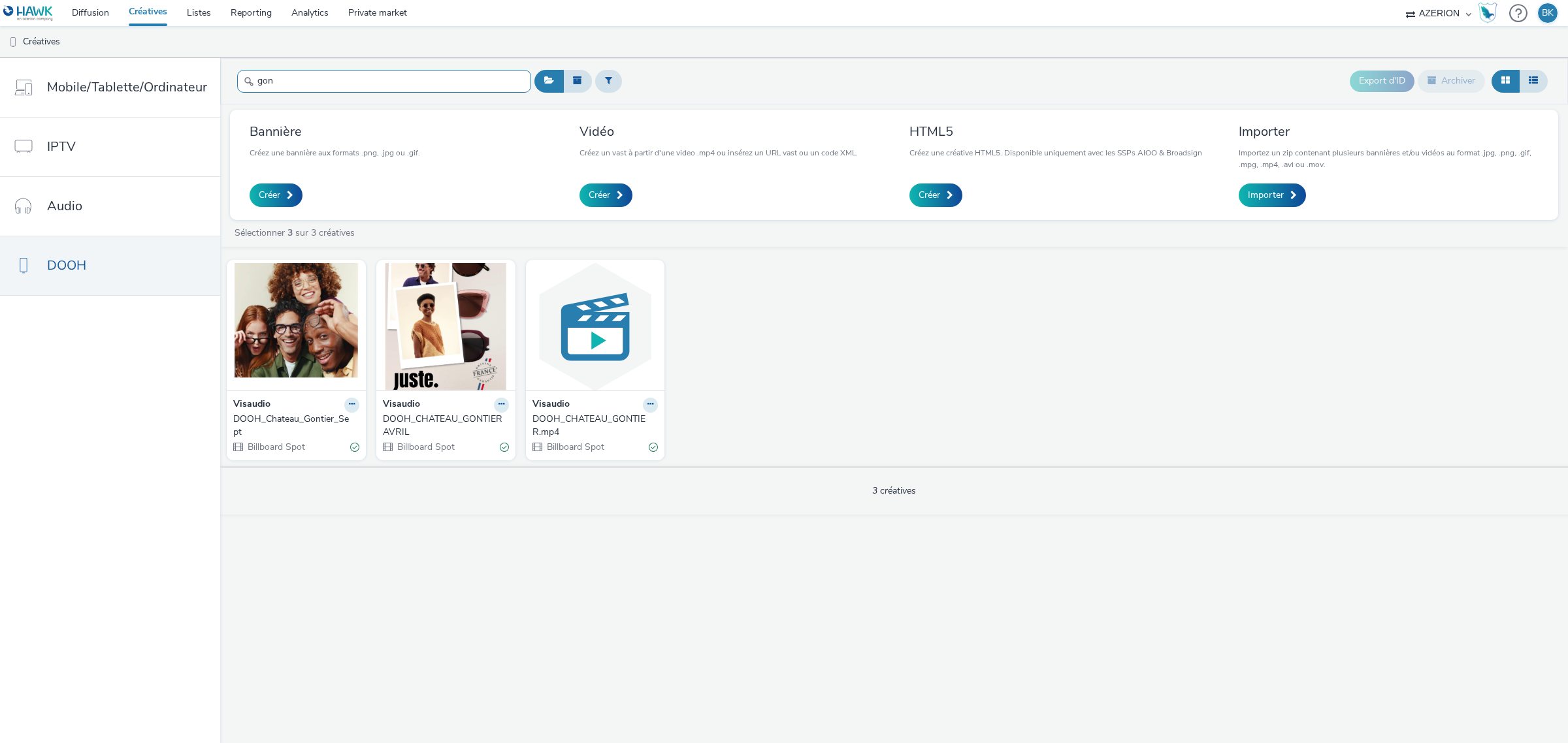
type input "gon"
click at [308, 407] on div "Visaudio" at bounding box center [296, 405] width 126 height 15
click at [308, 410] on div "Visaudio" at bounding box center [296, 405] width 126 height 15
click at [305, 418] on div "DOOH_Chateau_Gontier_Sept" at bounding box center [293, 426] width 121 height 27
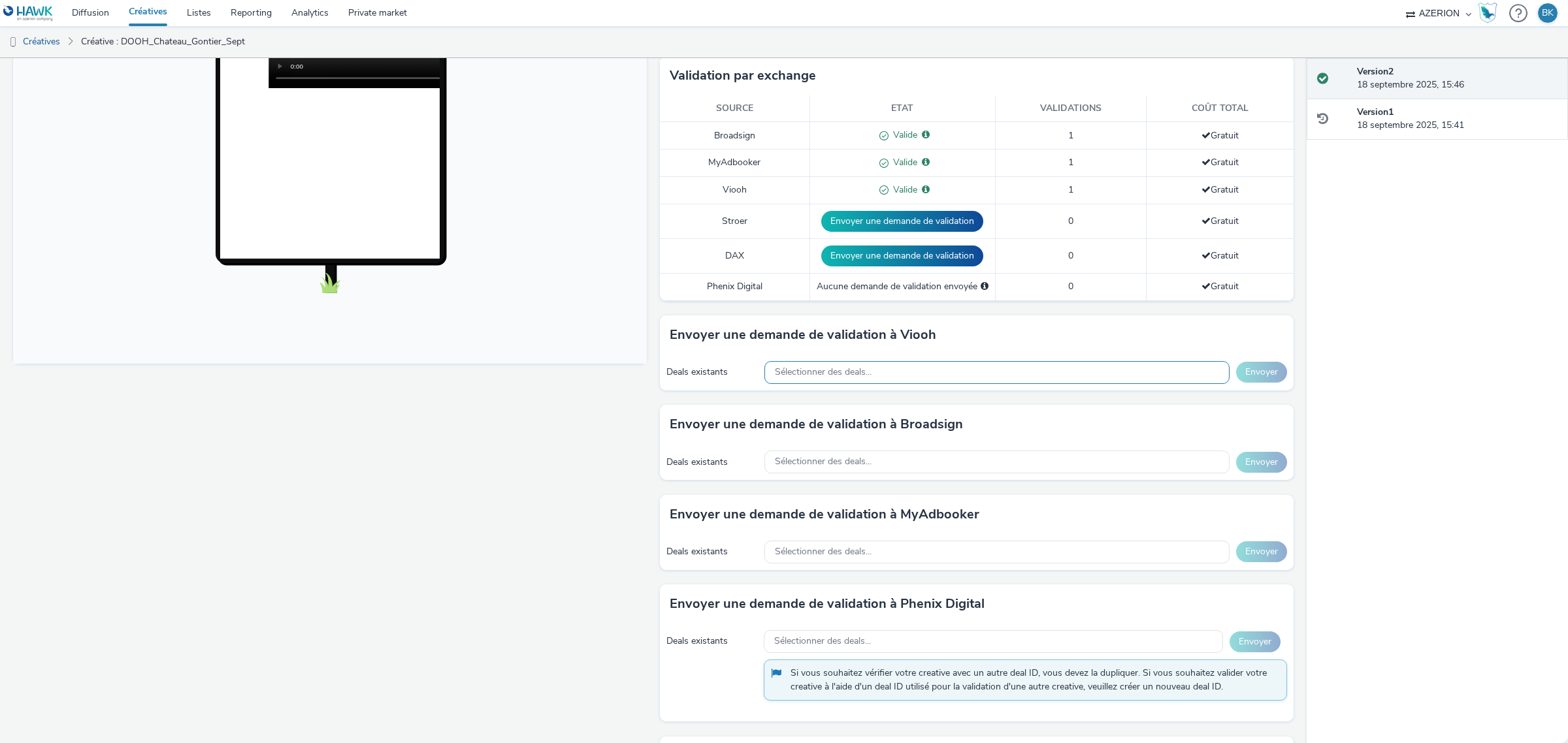
click at [899, 377] on div "Sélectionner des deals..." at bounding box center [996, 372] width 465 height 23
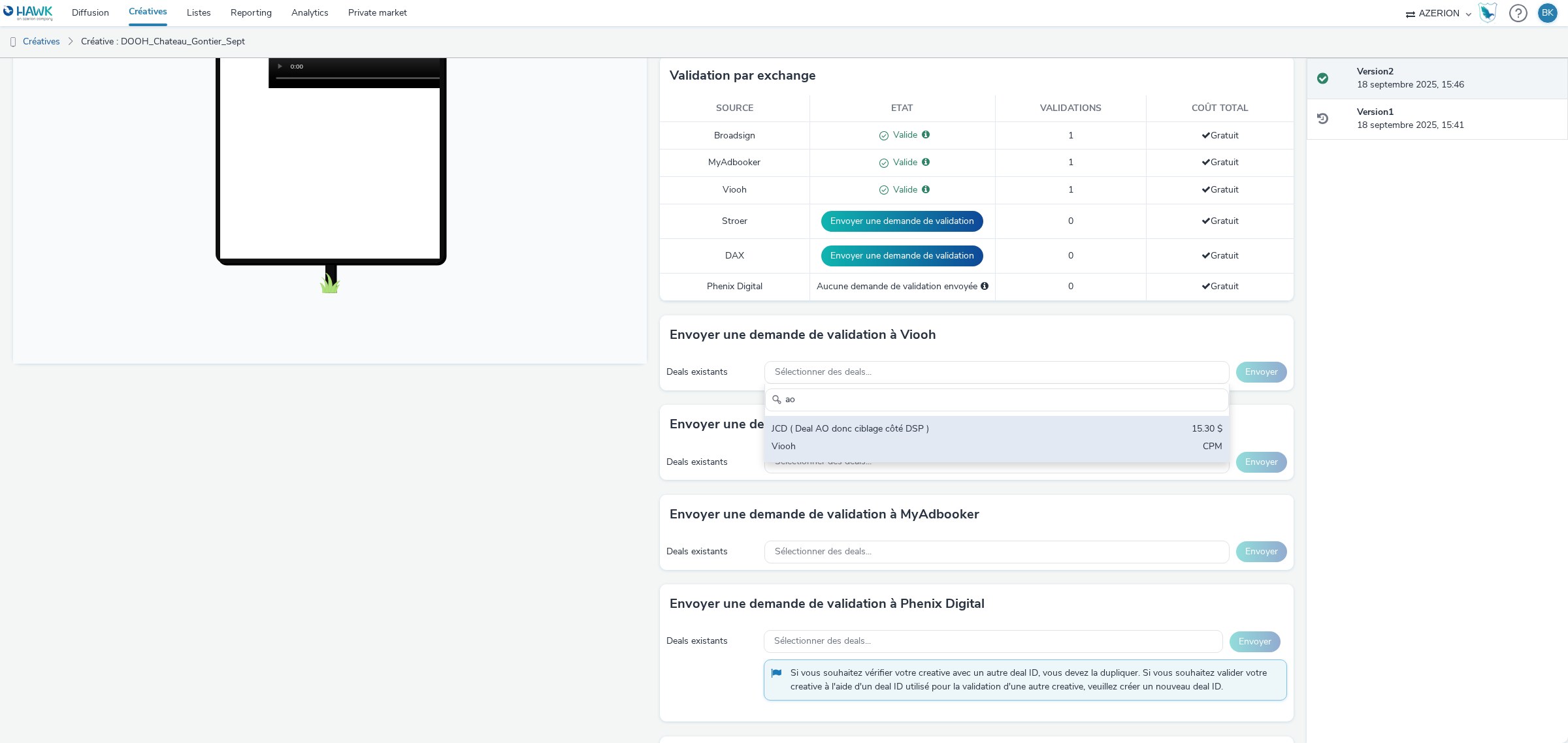
type input "ao"
click at [1065, 438] on div "JCD ( Deal AO donc ciblage côté DSP ) 15.30 $ Viooh CPM" at bounding box center [996, 439] width 464 height 46
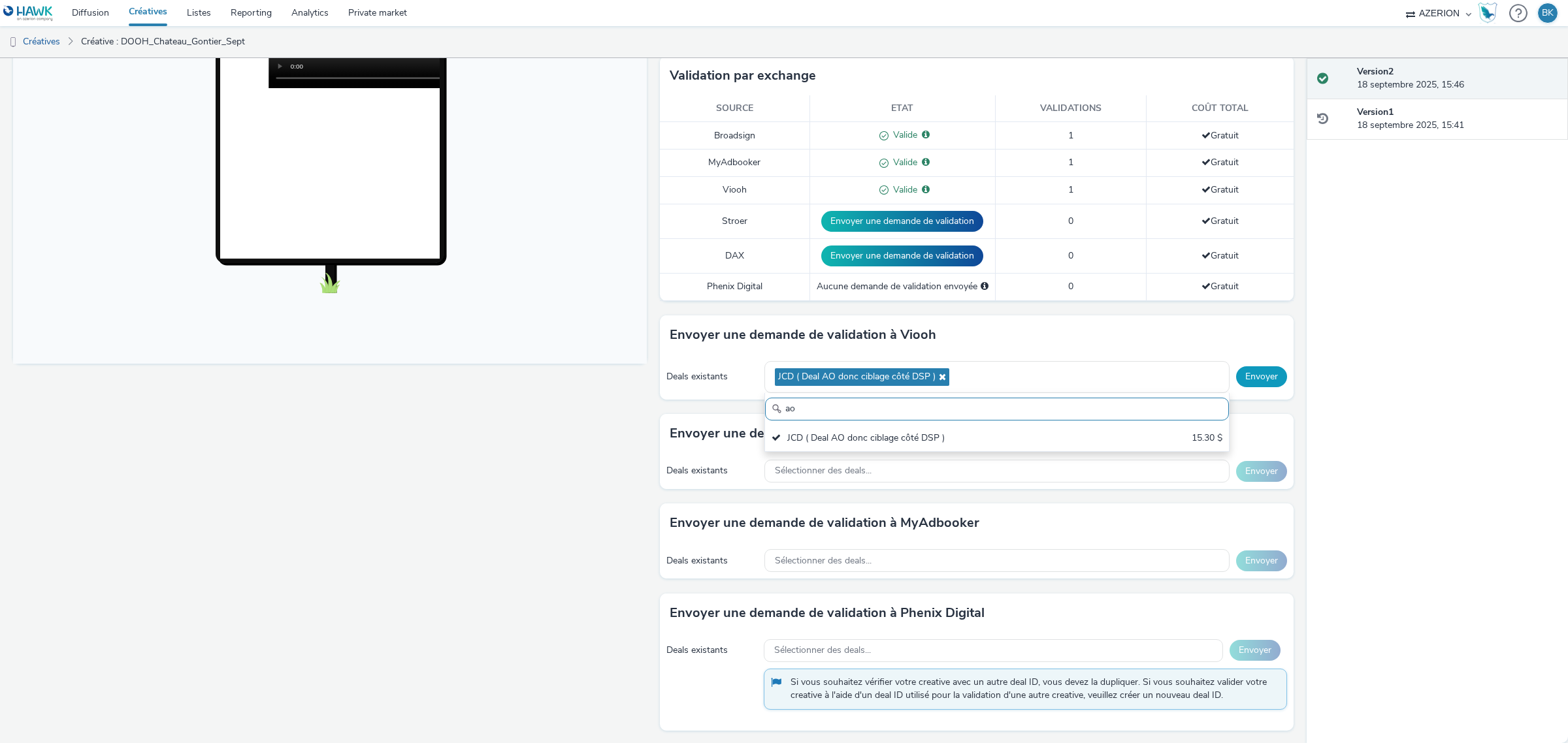
click at [1255, 385] on button "Envoyer" at bounding box center [1261, 376] width 51 height 21
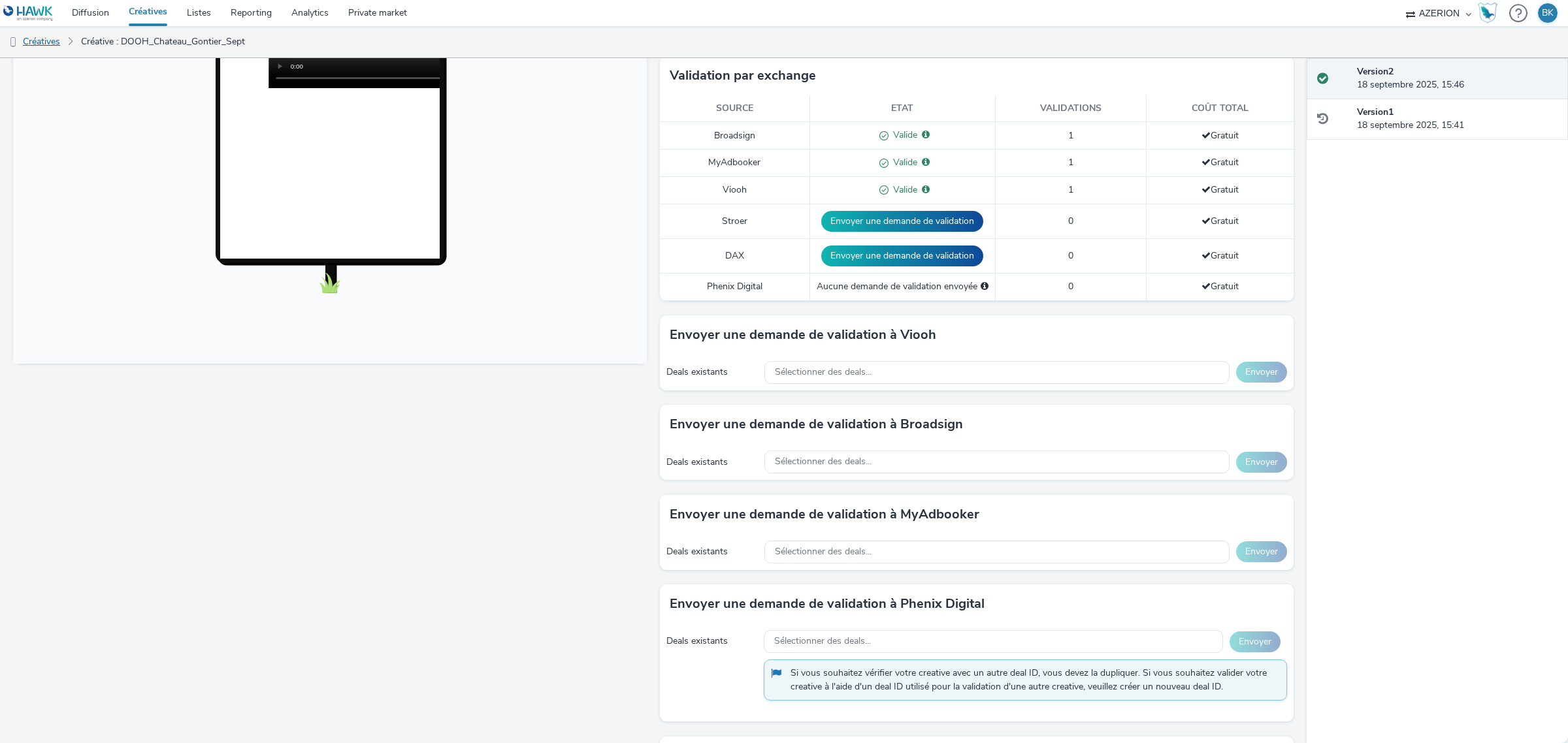
click at [47, 43] on link "Créatives" at bounding box center [33, 41] width 67 height 31
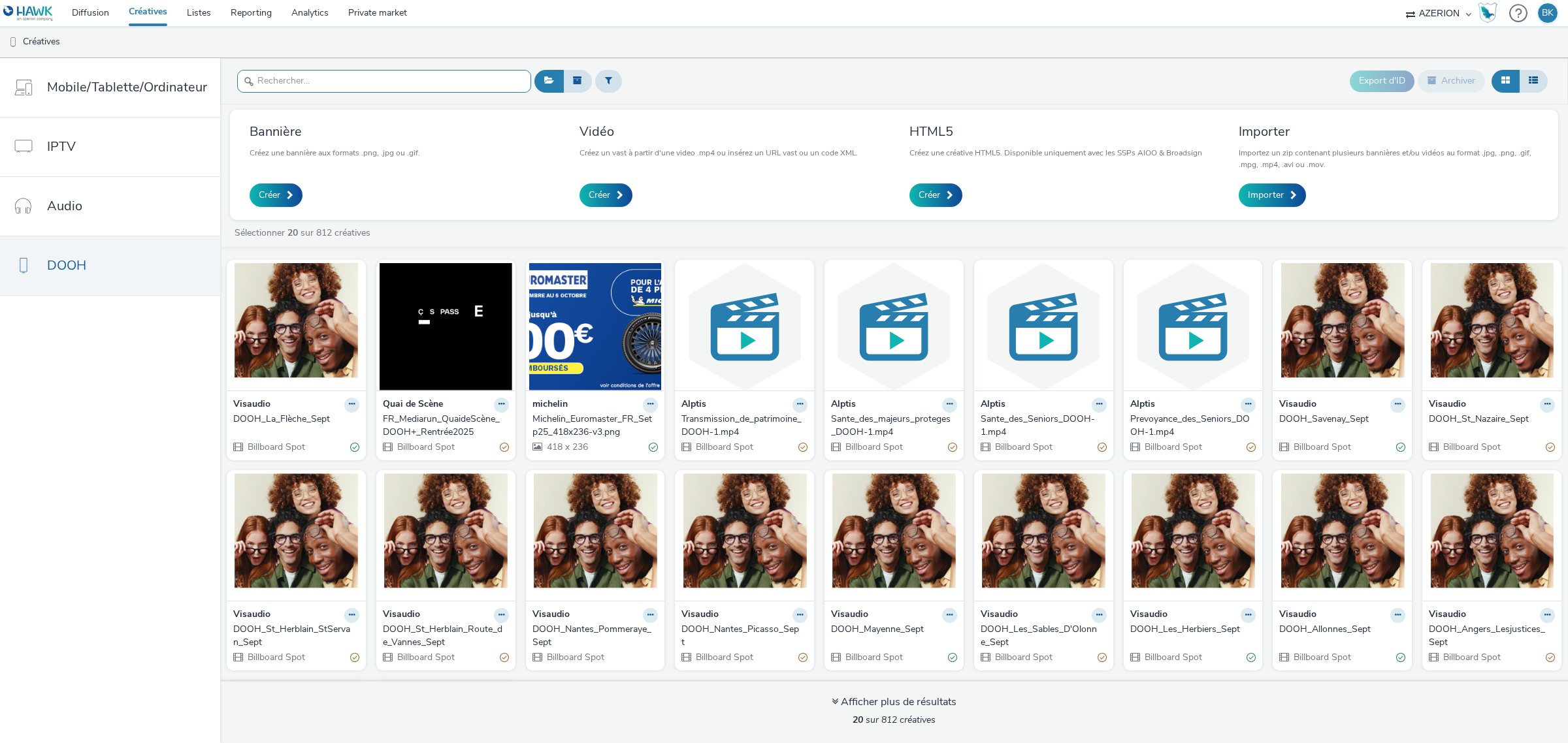
click at [383, 89] on input "text" at bounding box center [384, 81] width 294 height 23
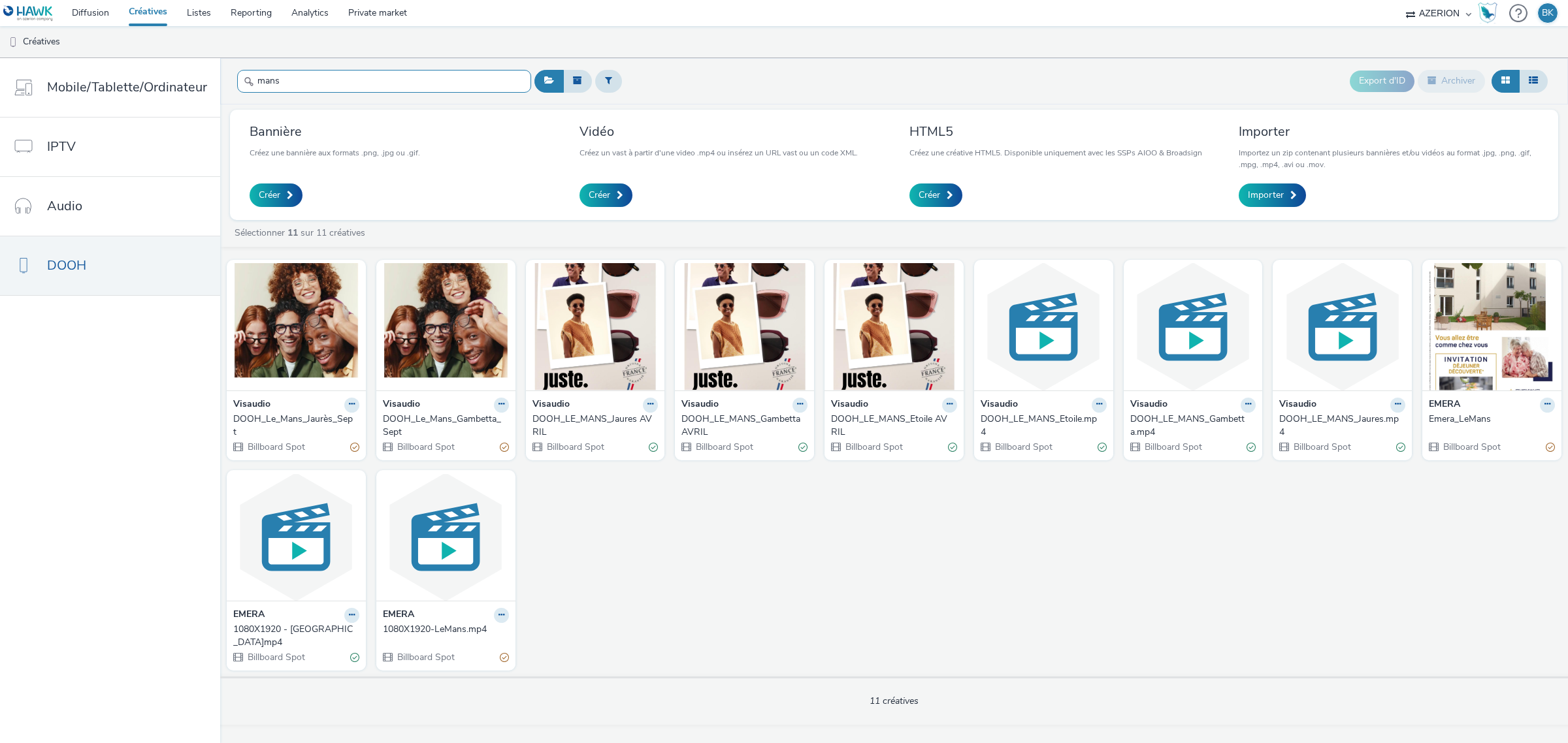
type input "mans"
click at [451, 423] on div "DOOH_Le_Mans_Gambetta_Sept" at bounding box center [443, 426] width 121 height 27
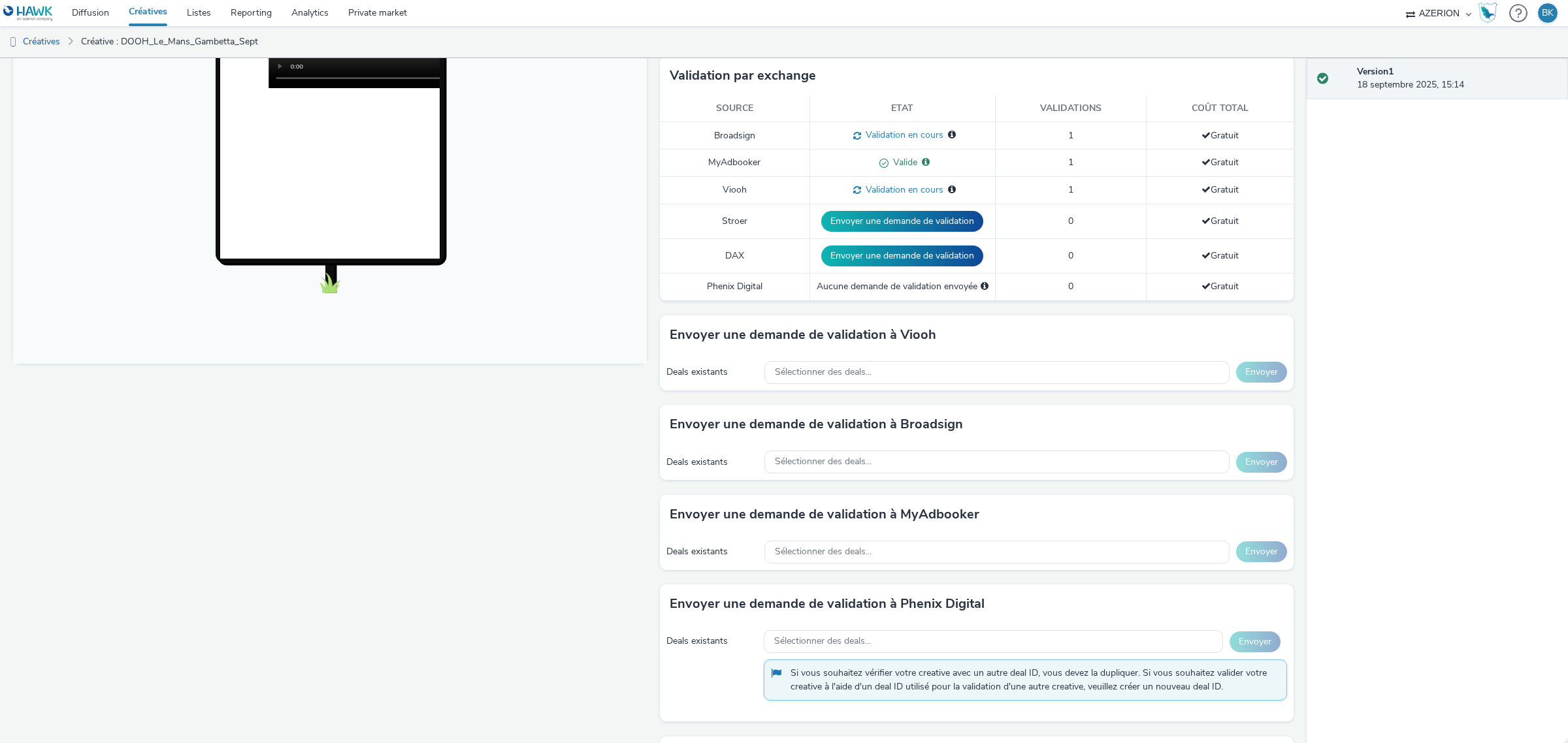
scroll to position [81, 0]
